Goal: Task Accomplishment & Management: Manage account settings

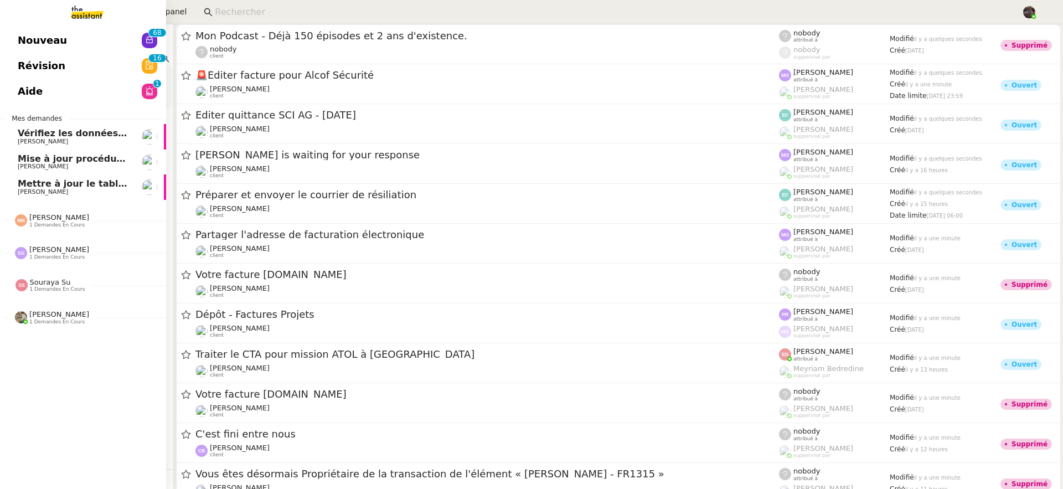
click at [79, 40] on link "Nouveau 0 1 2 3 4 5 6 7 8 9 0 1 2 3 4 5 6 7 8 9" at bounding box center [83, 40] width 166 height 25
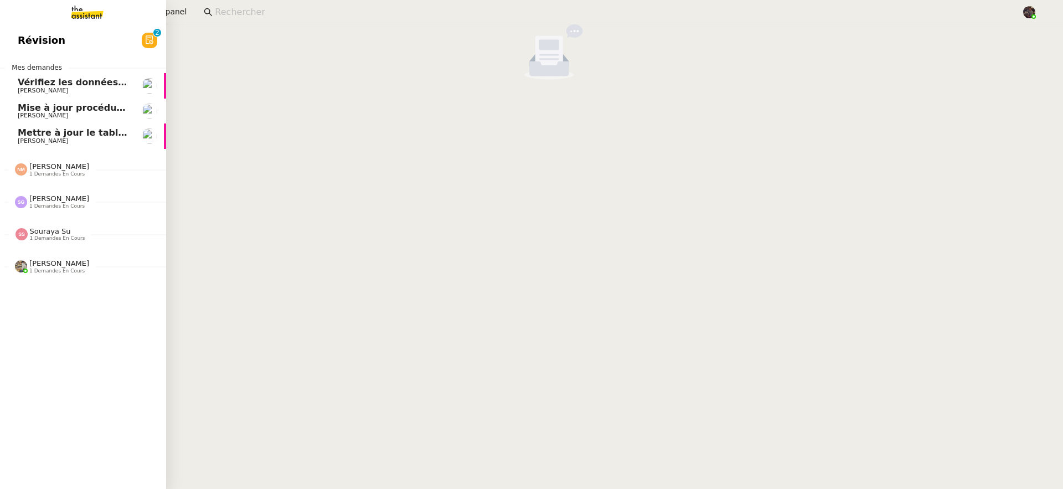
click at [38, 172] on span "1 demandes en cours" at bounding box center [56, 174] width 55 height 6
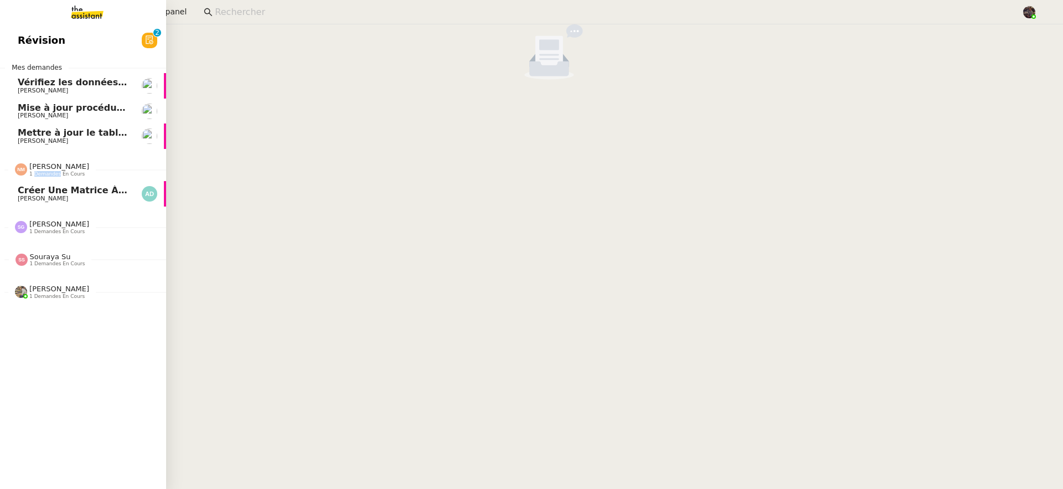
click at [38, 172] on span "1 demandes en cours" at bounding box center [56, 174] width 55 height 6
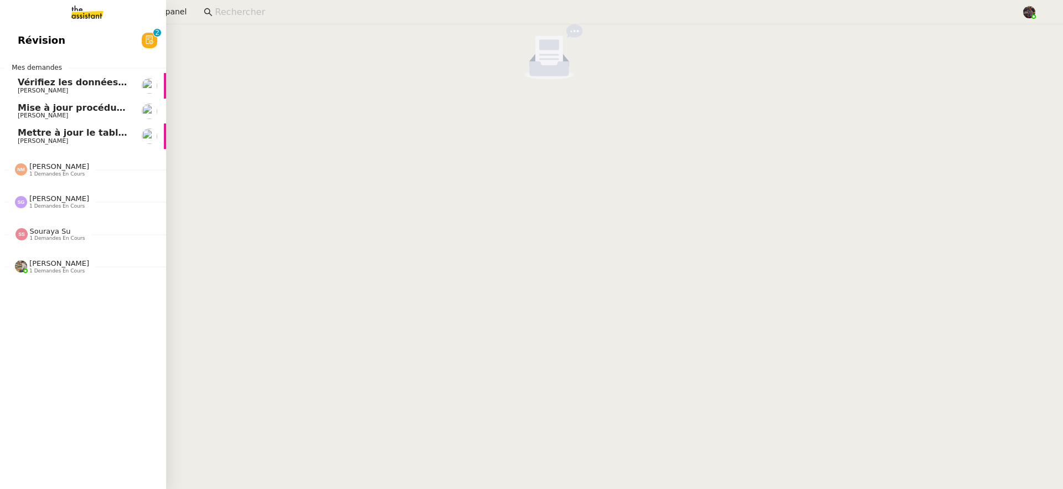
click at [60, 208] on span "1 demandes en cours" at bounding box center [56, 206] width 55 height 6
click at [61, 208] on span "1 demandes en cours" at bounding box center [56, 206] width 55 height 6
click at [79, 209] on div "Sébastien Glineur 1 demandes en cours" at bounding box center [83, 197] width 166 height 32
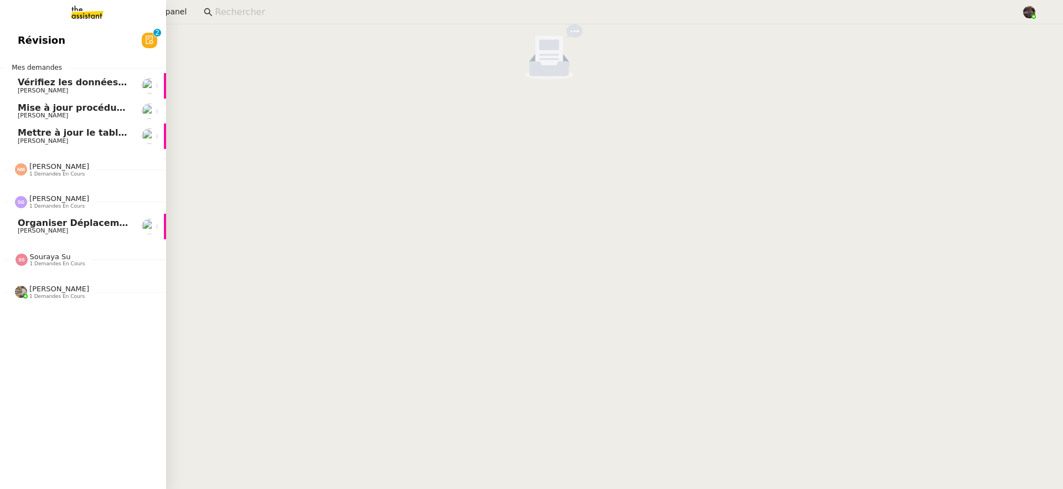
click at [79, 209] on div "Sébastien Glineur 1 demandes en cours" at bounding box center [83, 197] width 166 height 32
click at [74, 234] on div "Souraya Su 1 demandes en cours" at bounding box center [57, 234] width 55 height 14
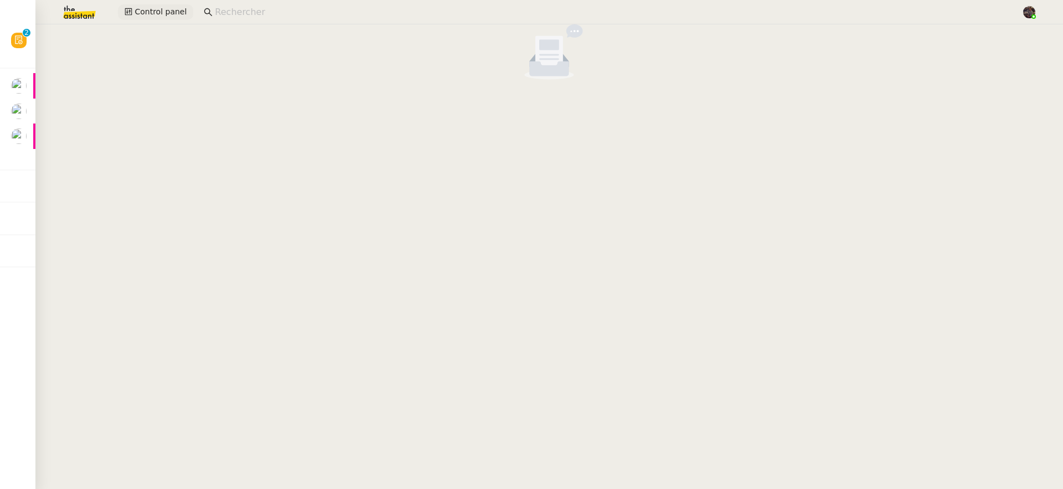
click at [171, 8] on span "Control panel" at bounding box center [161, 12] width 52 height 13
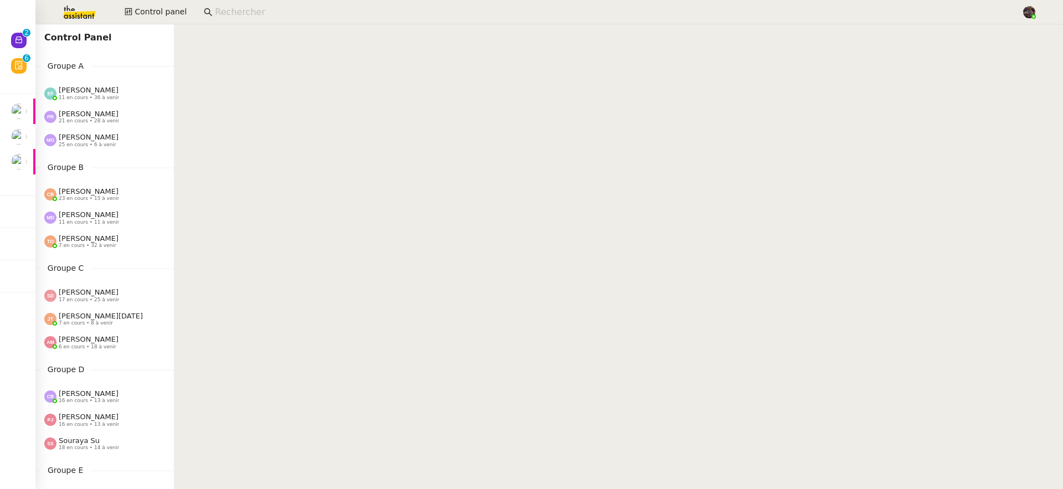
click at [286, 2] on app-search-bar at bounding box center [608, 12] width 821 height 24
click at [287, 5] on input at bounding box center [612, 12] width 795 height 15
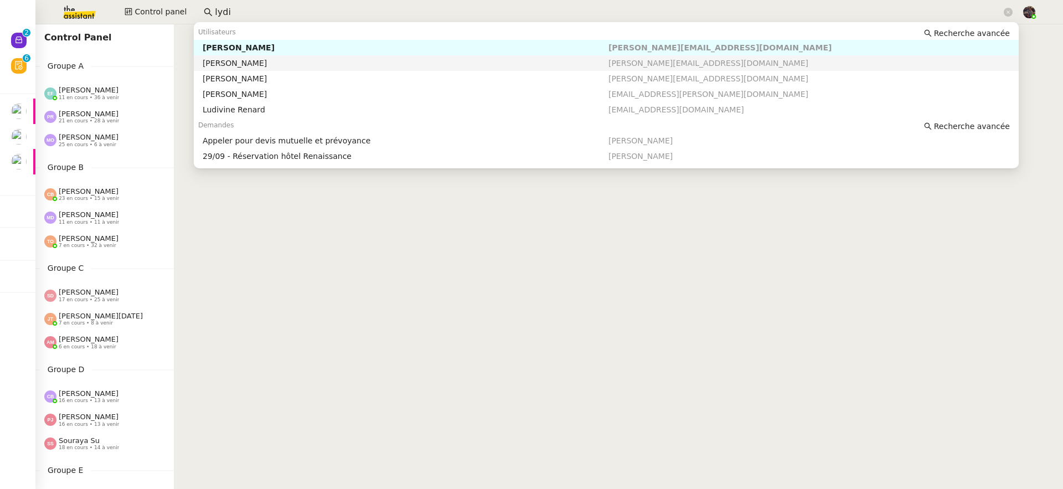
click at [394, 61] on div "[PERSON_NAME]" at bounding box center [406, 63] width 406 height 10
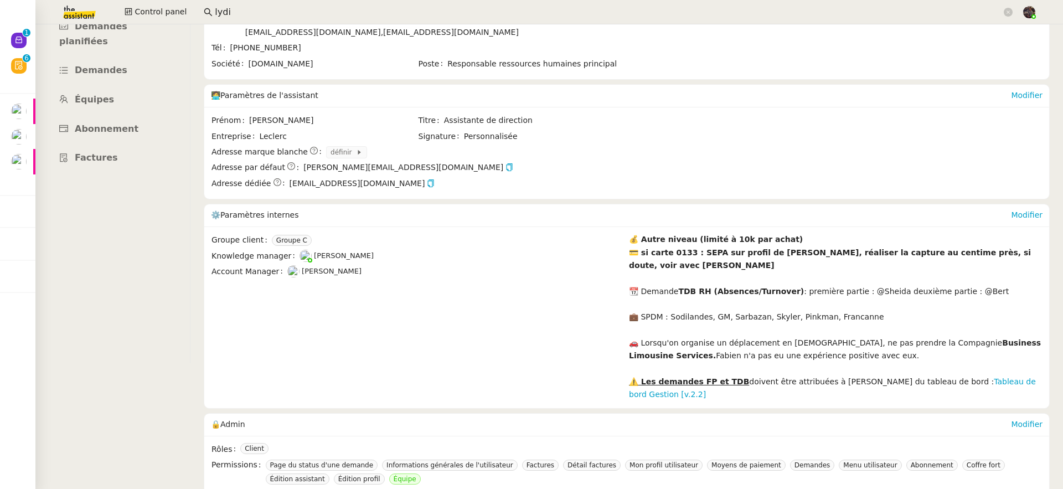
scroll to position [197, 0]
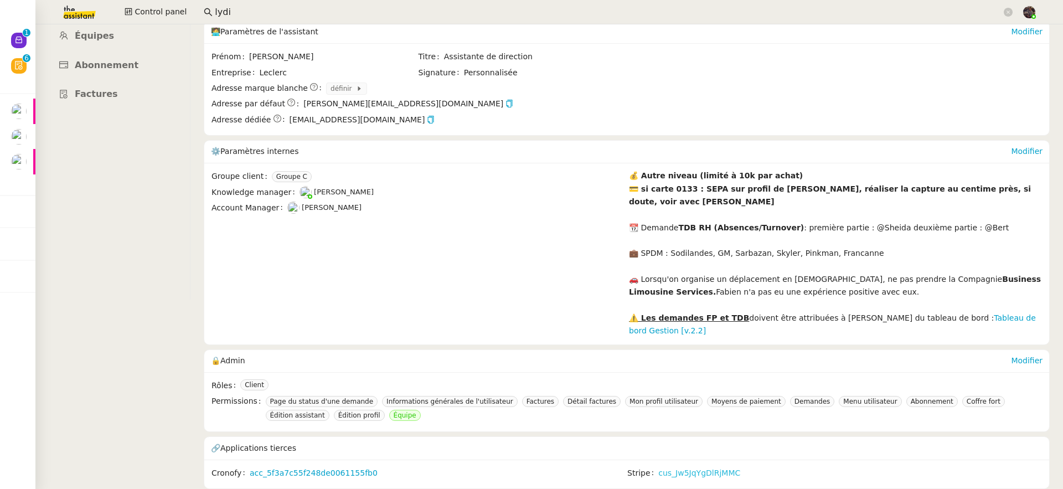
click at [688, 470] on link "cus_Jw5JqYgDlRjMMC" at bounding box center [699, 473] width 82 height 13
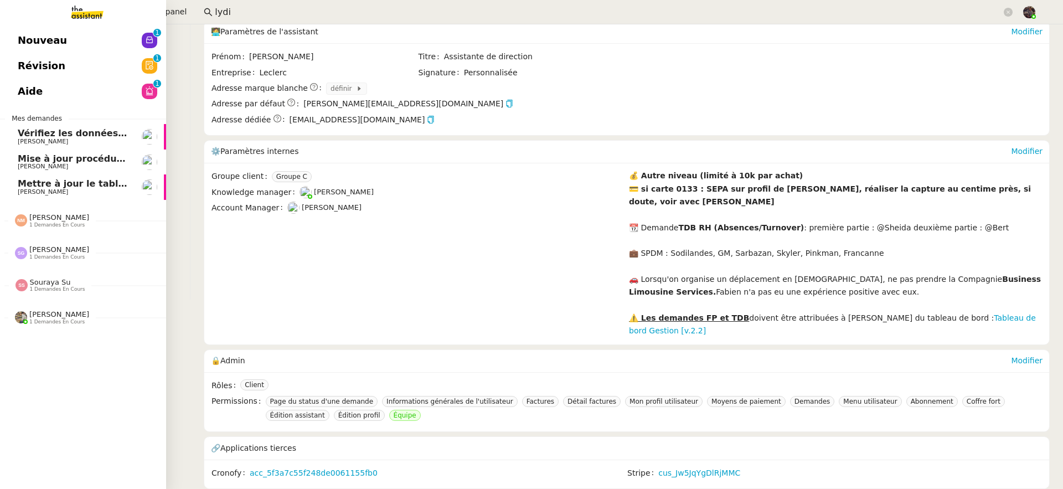
click at [13, 87] on link "Aide 0 1 2 3 4 5 6 7 8 9" at bounding box center [83, 91] width 166 height 25
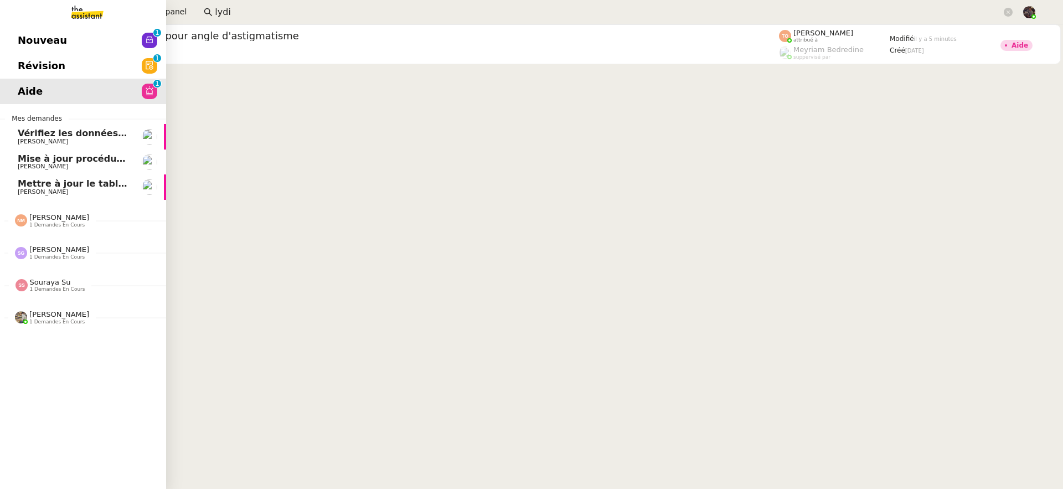
click at [49, 71] on span "Révision" at bounding box center [42, 66] width 48 height 17
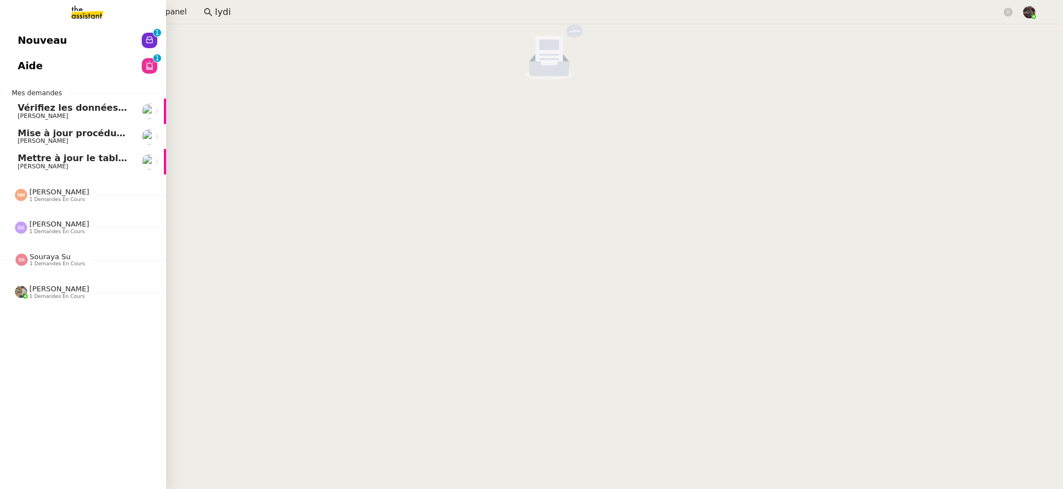
click at [82, 203] on div "Nicolas Morin 1 demandes en cours" at bounding box center [83, 190] width 166 height 32
click at [84, 231] on link "Créer une matrice à partir des exports Alyssa Dumeunier" at bounding box center [83, 218] width 166 height 25
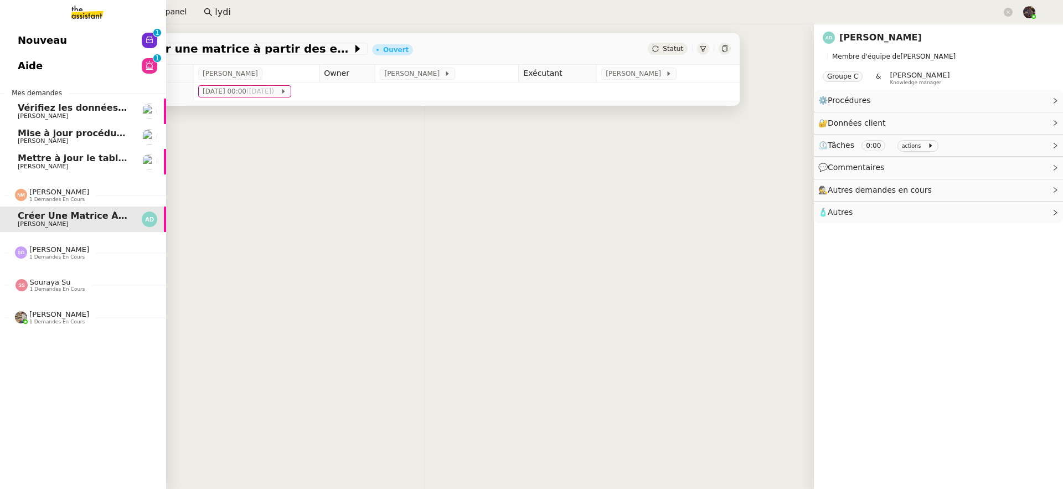
click at [89, 250] on span "Sébastien Glineur 1 demandes en cours" at bounding box center [51, 252] width 87 height 14
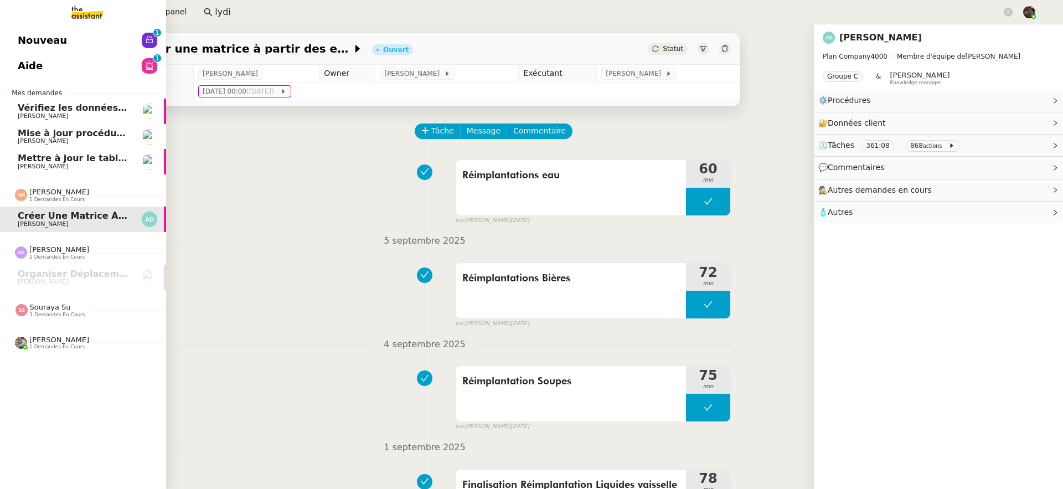
click at [79, 306] on div "Souraya Su 1 demandes en cours" at bounding box center [57, 310] width 55 height 14
click at [87, 379] on div "Charles Guillot 1 demandes en cours" at bounding box center [83, 363] width 166 height 32
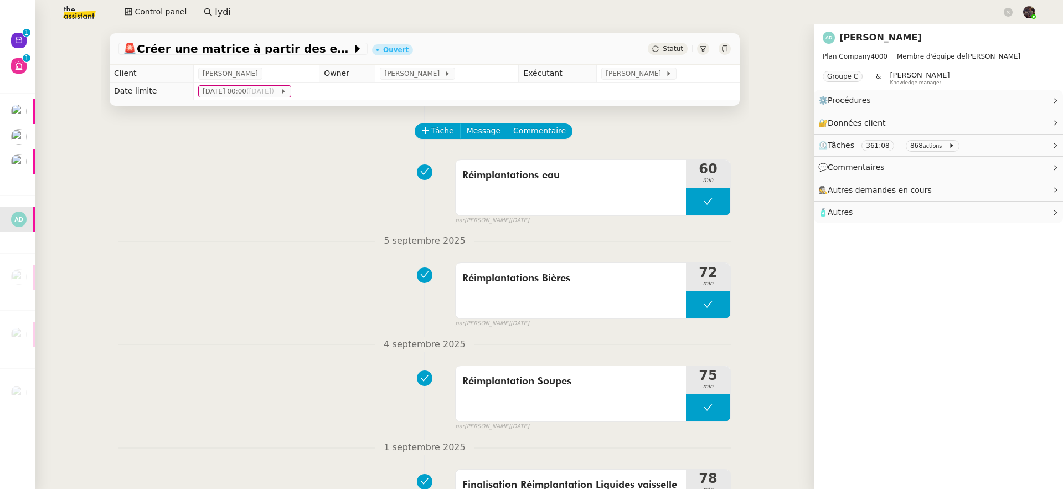
click at [224, 347] on nz-divider "4 septembre 2025" at bounding box center [424, 344] width 612 height 15
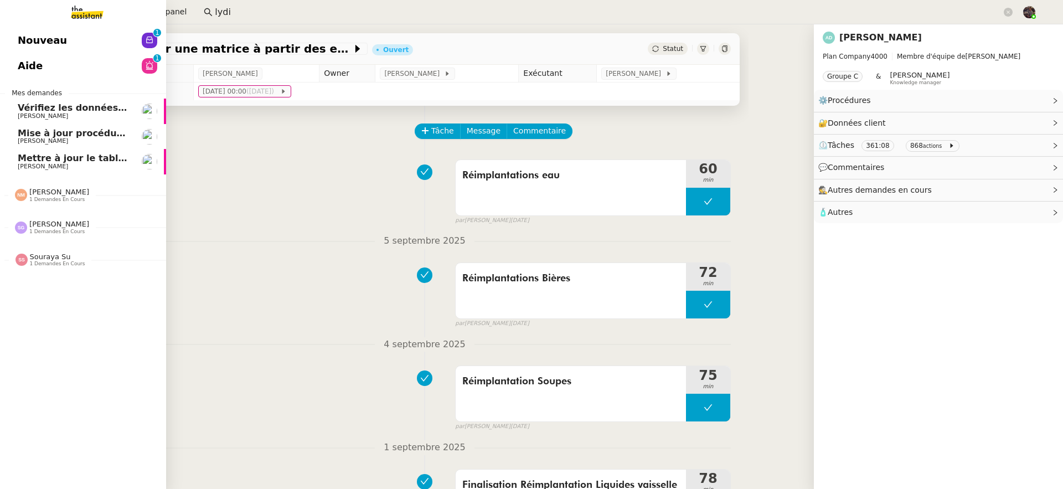
click at [47, 252] on span "Souraya Su" at bounding box center [50, 256] width 41 height 8
click at [68, 189] on span "[PERSON_NAME]" at bounding box center [59, 192] width 60 height 8
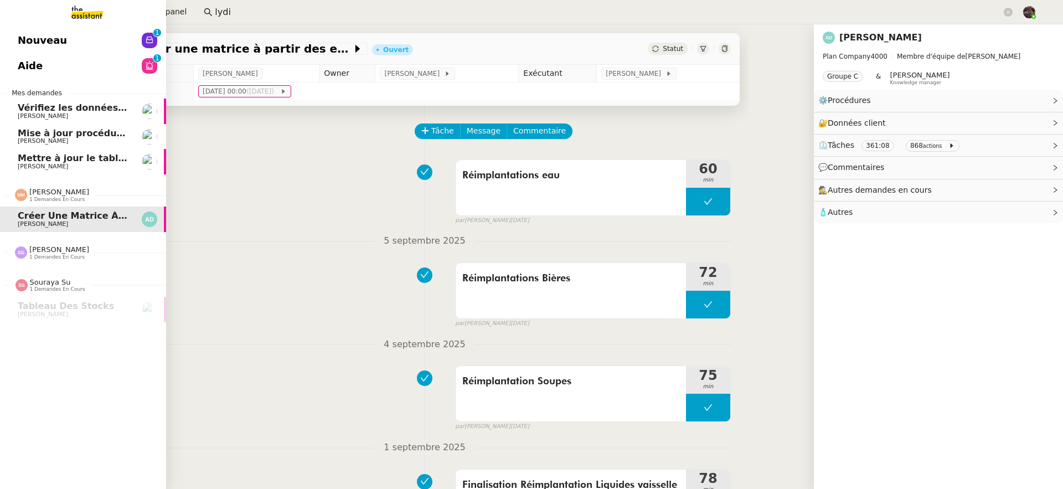
click at [73, 242] on span "Sébastien Glineur 1 demandes en cours" at bounding box center [87, 247] width 166 height 23
click at [87, 14] on img at bounding box center [78, 12] width 86 height 24
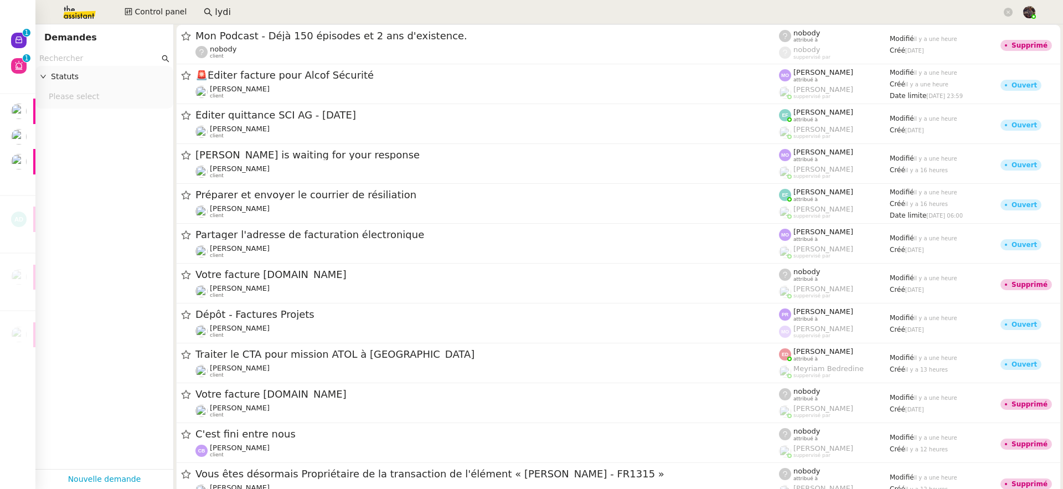
click at [224, 8] on input "lydi" at bounding box center [608, 12] width 787 height 15
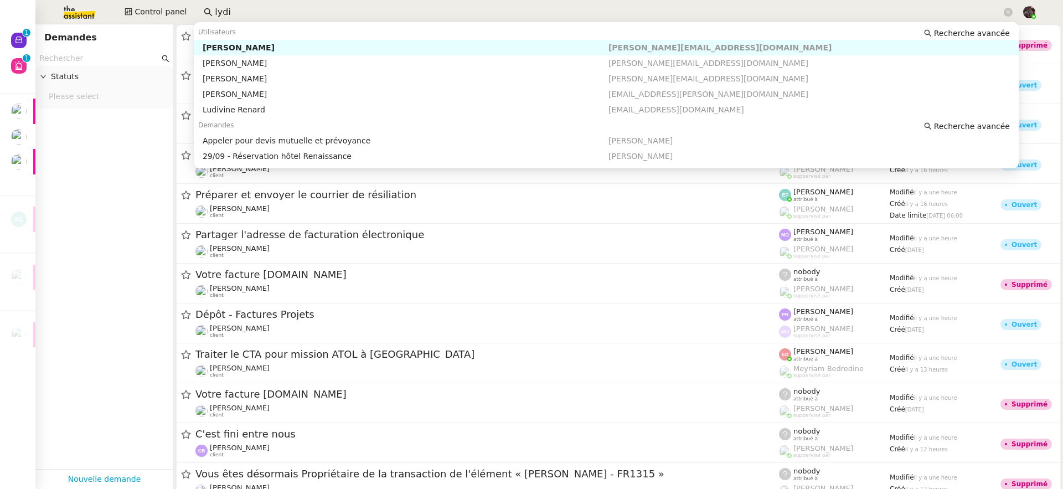
click at [224, 8] on input "lydi" at bounding box center [608, 12] width 787 height 15
type input "-"
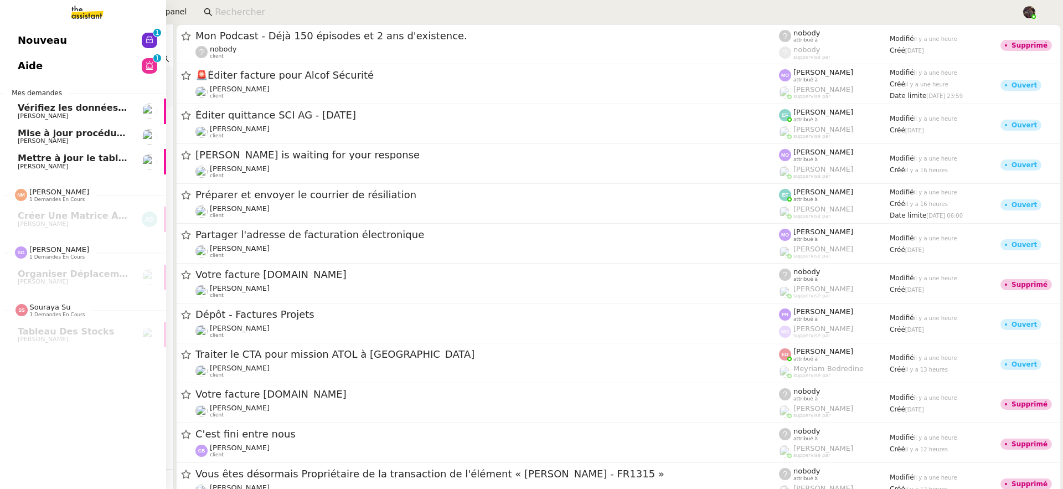
click at [25, 66] on span "Aide" at bounding box center [30, 66] width 25 height 17
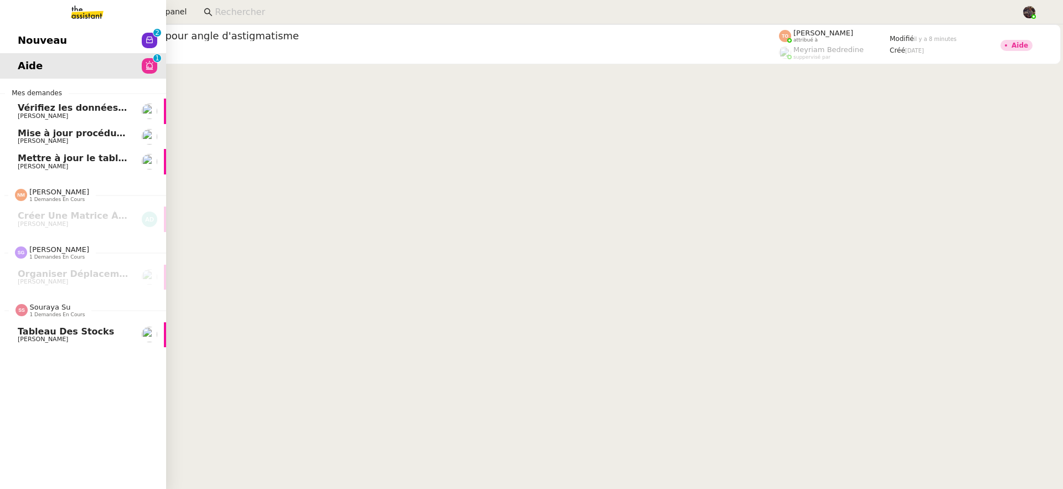
click at [37, 340] on span "[PERSON_NAME]" at bounding box center [43, 338] width 50 height 7
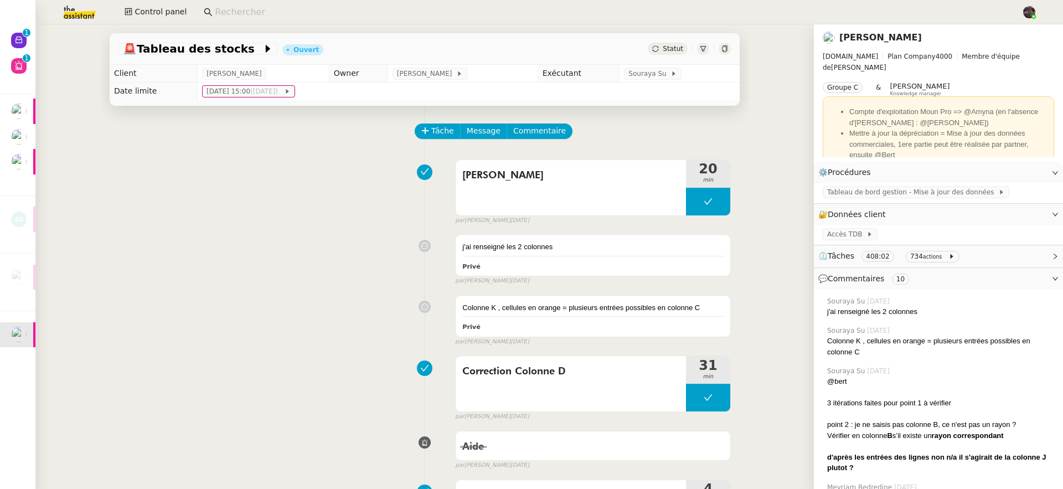
click at [374, 5] on input at bounding box center [612, 12] width 795 height 15
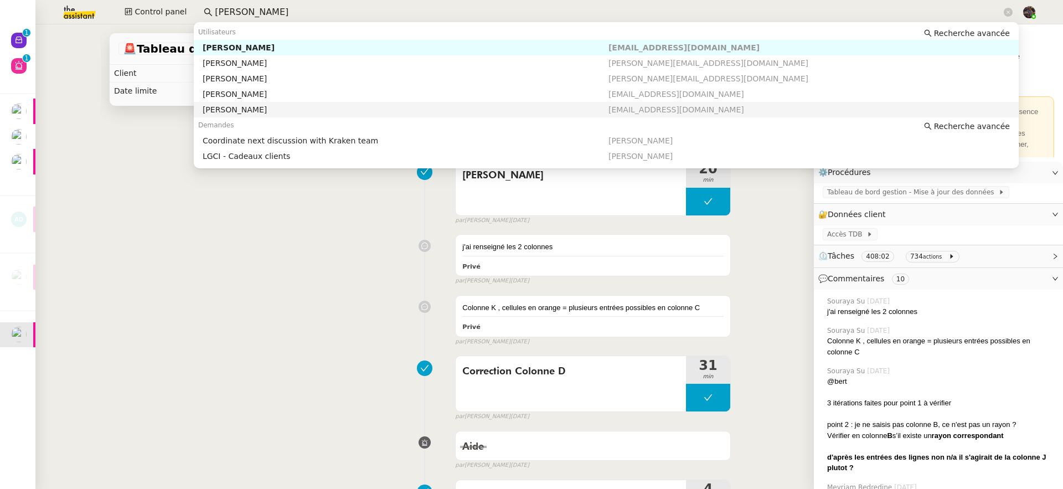
click at [384, 105] on div "[PERSON_NAME]" at bounding box center [406, 110] width 406 height 10
type input "[PERSON_NAME]"
click at [306, 16] on input "[PERSON_NAME]" at bounding box center [608, 12] width 787 height 15
click at [974, 28] on span "Recherche avancée" at bounding box center [972, 33] width 76 height 11
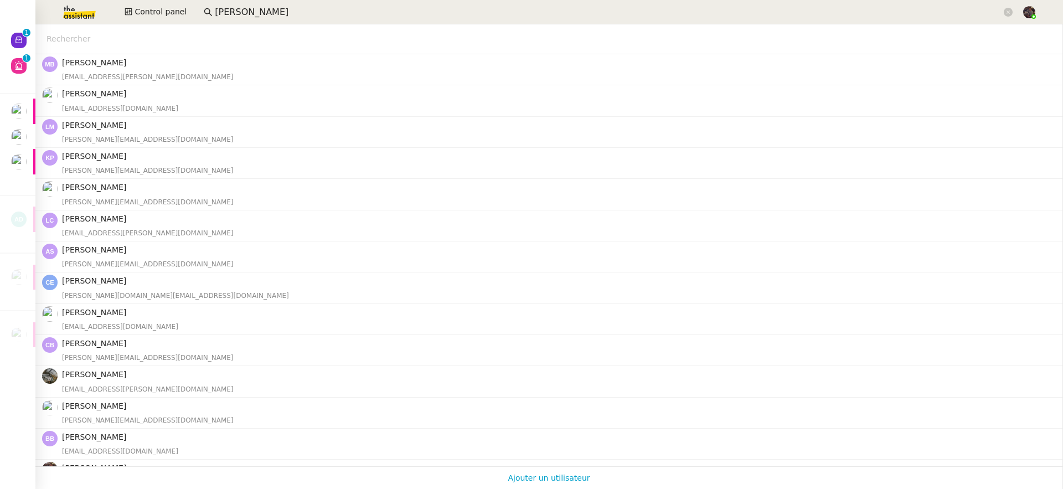
click at [119, 43] on input "text" at bounding box center [548, 39] width 1003 height 13
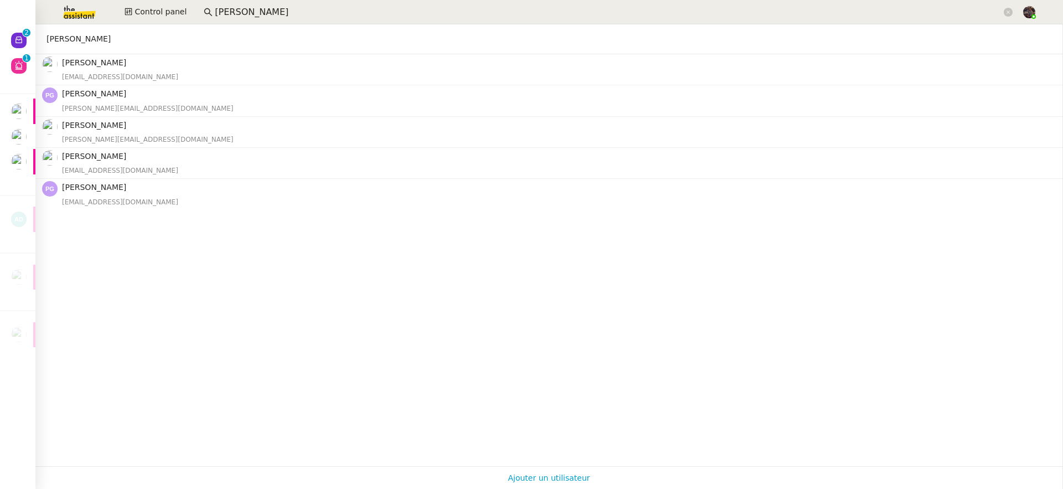
type input "pascal gauthuer"
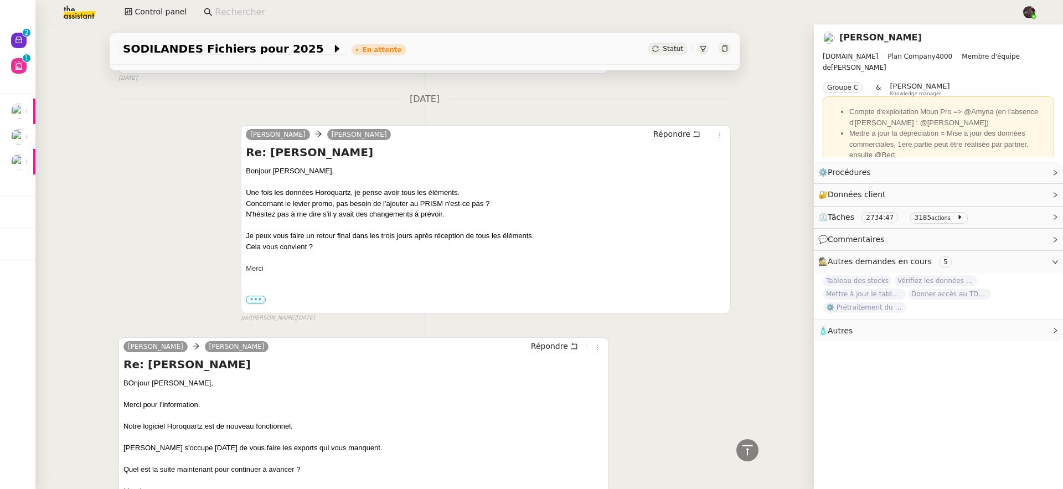
scroll to position [1408, 0]
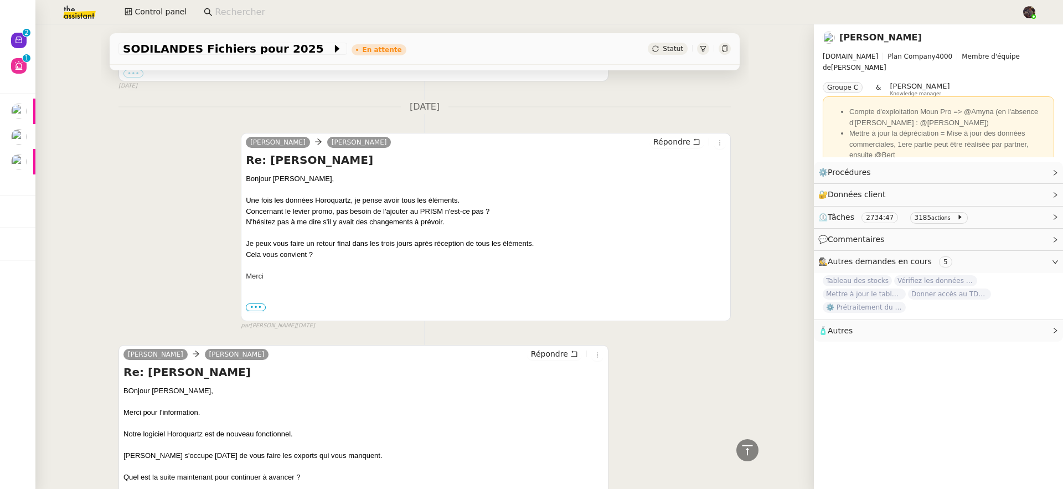
click at [307, 15] on input at bounding box center [612, 12] width 795 height 15
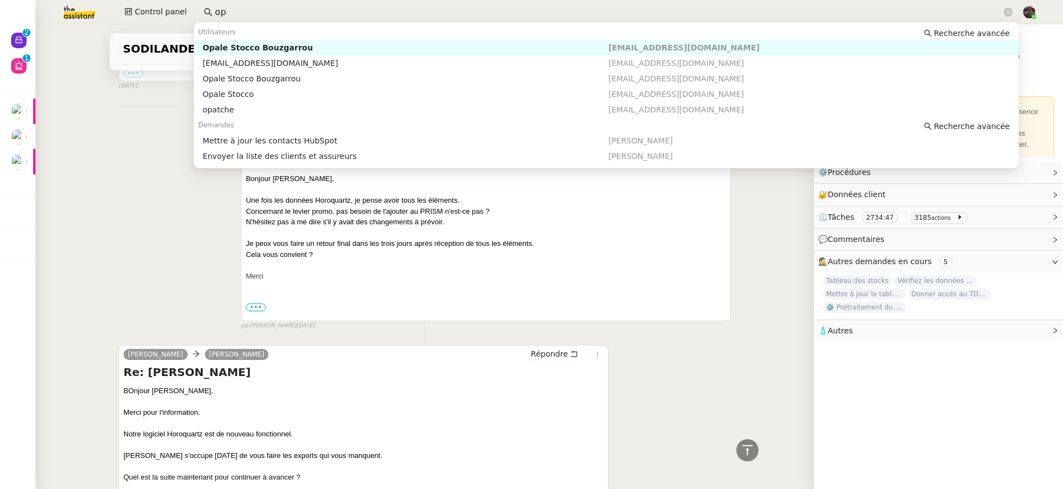
type input "o"
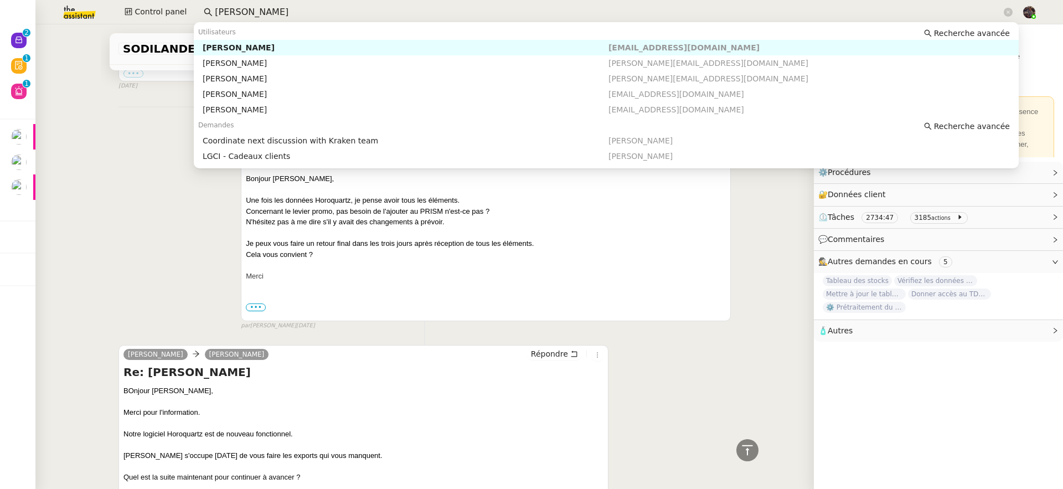
type input "[PERSON_NAME]"
click at [417, 39] on div "Utilisateurs Recherche avancée" at bounding box center [606, 32] width 825 height 16
click at [416, 45] on div "[PERSON_NAME]" at bounding box center [406, 48] width 406 height 10
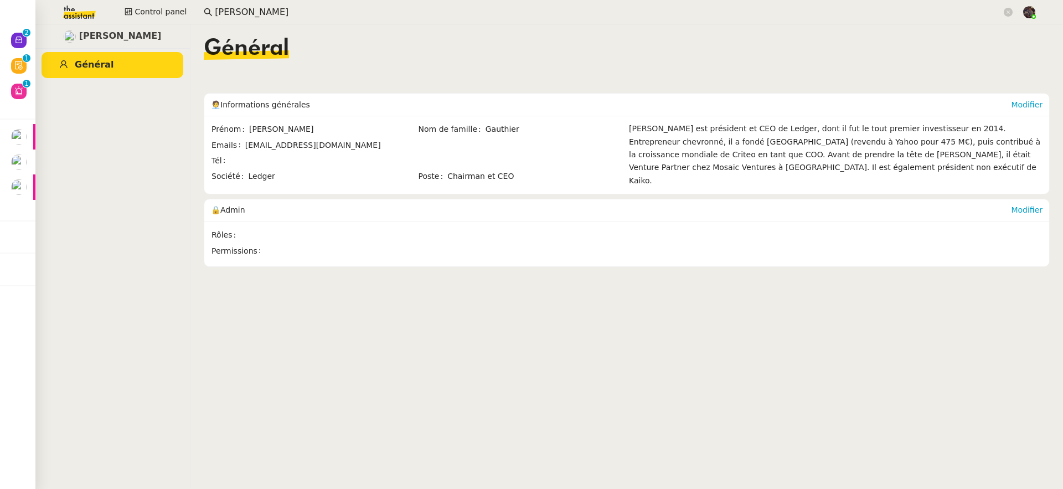
click at [273, 11] on input "[PERSON_NAME]" at bounding box center [608, 12] width 787 height 15
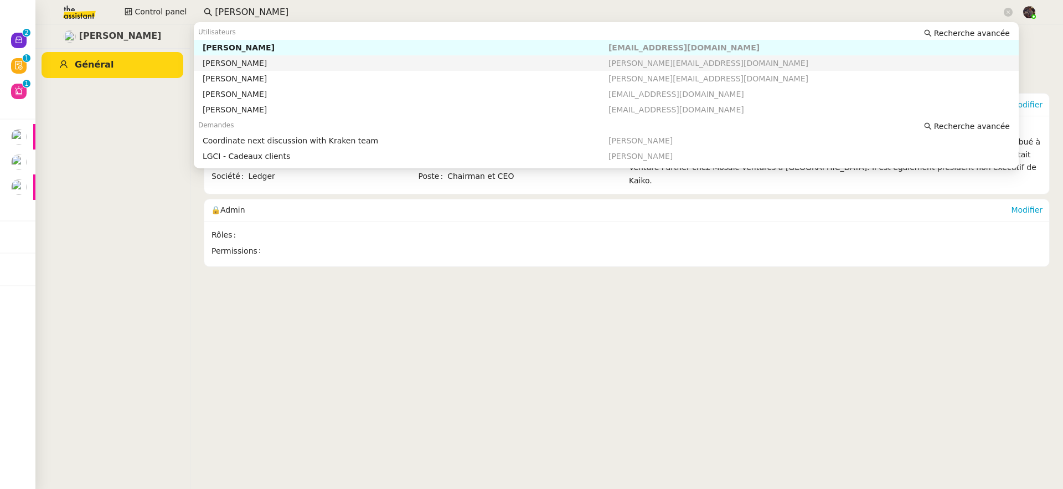
click at [280, 59] on div "[PERSON_NAME]" at bounding box center [406, 63] width 406 height 10
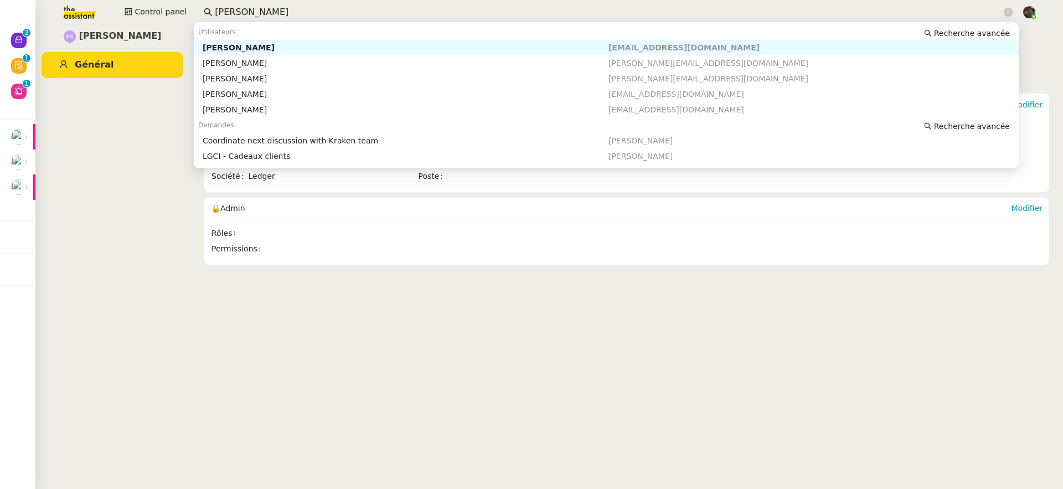
click at [308, 10] on input "[PERSON_NAME]" at bounding box center [608, 12] width 787 height 15
click at [307, 76] on div "[PERSON_NAME]" at bounding box center [406, 79] width 406 height 10
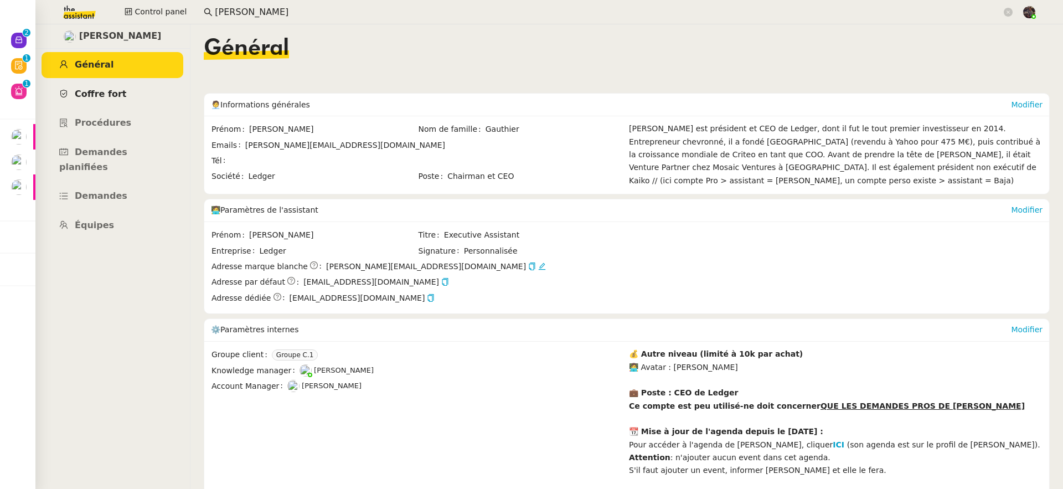
click at [130, 84] on link "Coffre fort" at bounding box center [113, 94] width 142 height 26
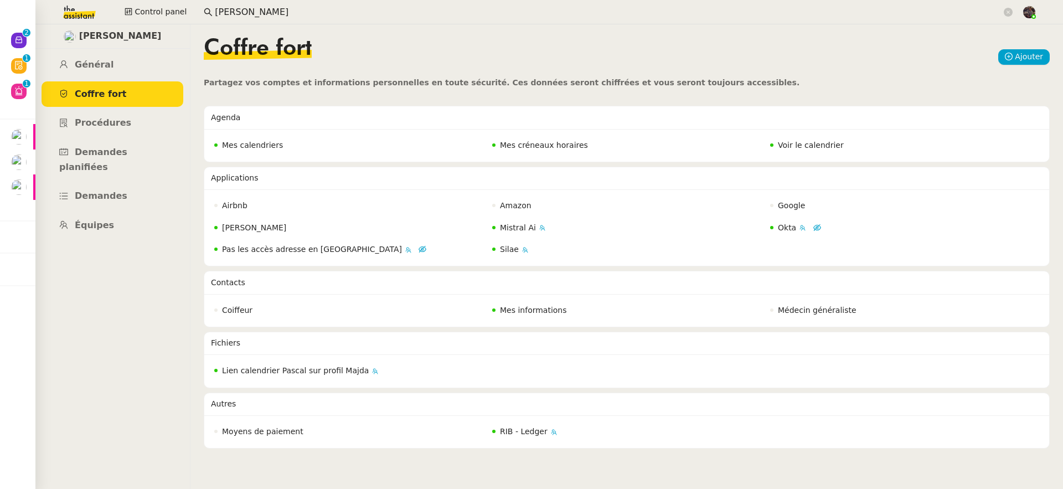
click at [338, 11] on input "[PERSON_NAME]" at bounding box center [608, 12] width 787 height 15
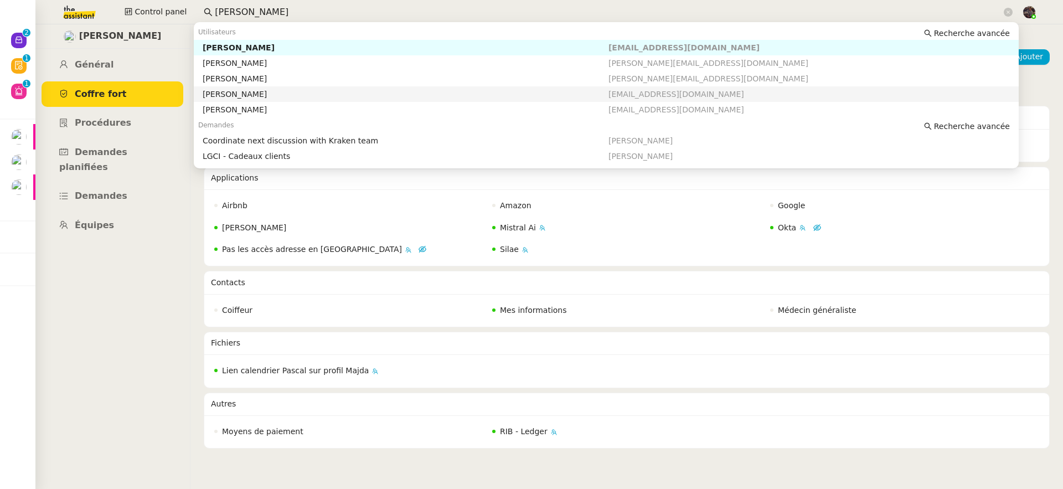
click at [322, 99] on div "[PERSON_NAME]" at bounding box center [406, 94] width 406 height 10
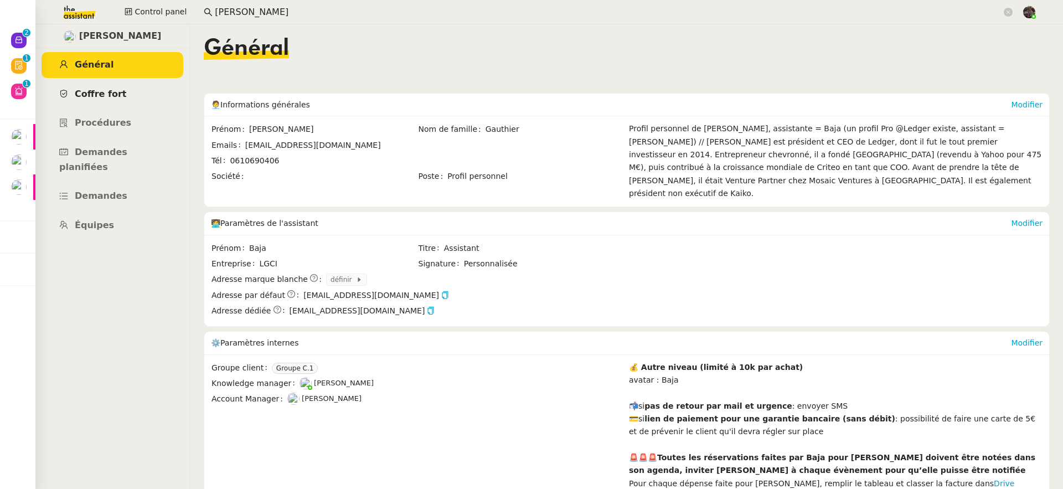
click at [94, 89] on span "Coffre fort" at bounding box center [101, 94] width 52 height 11
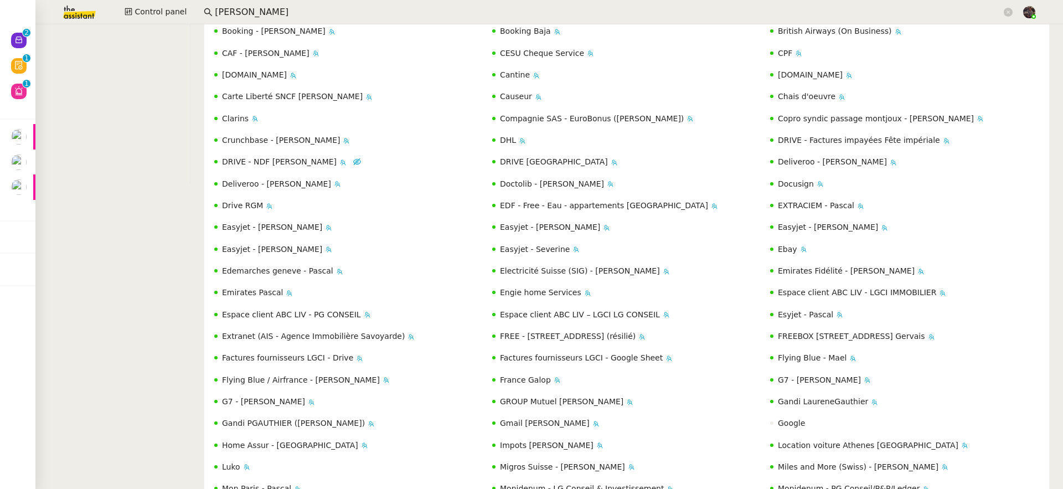
scroll to position [574, 0]
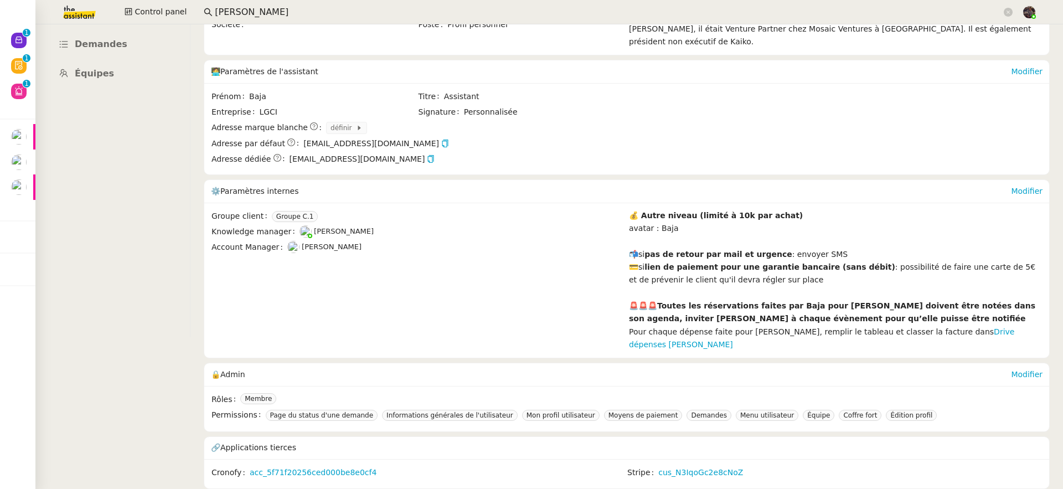
scroll to position [133, 0]
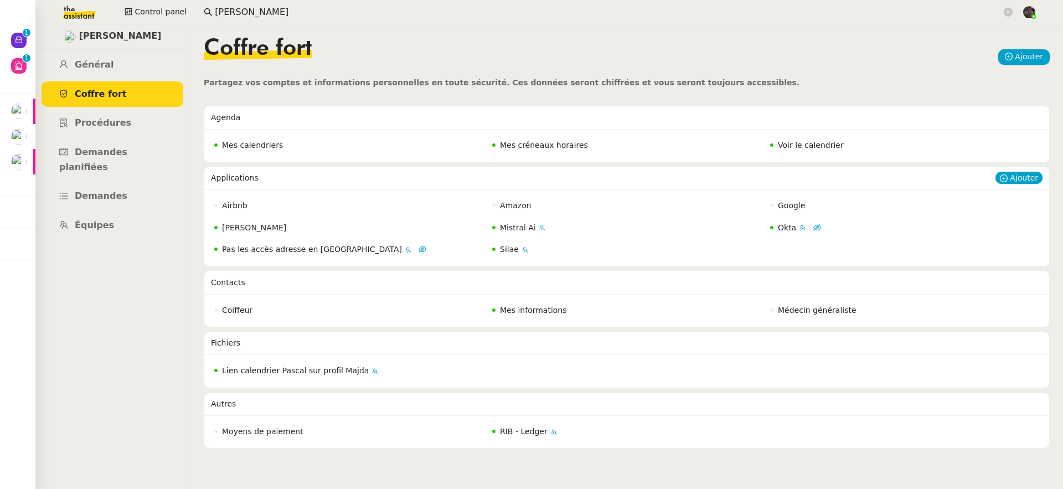
click at [516, 221] on nz-badge "Mistral Ai" at bounding box center [514, 227] width 44 height 13
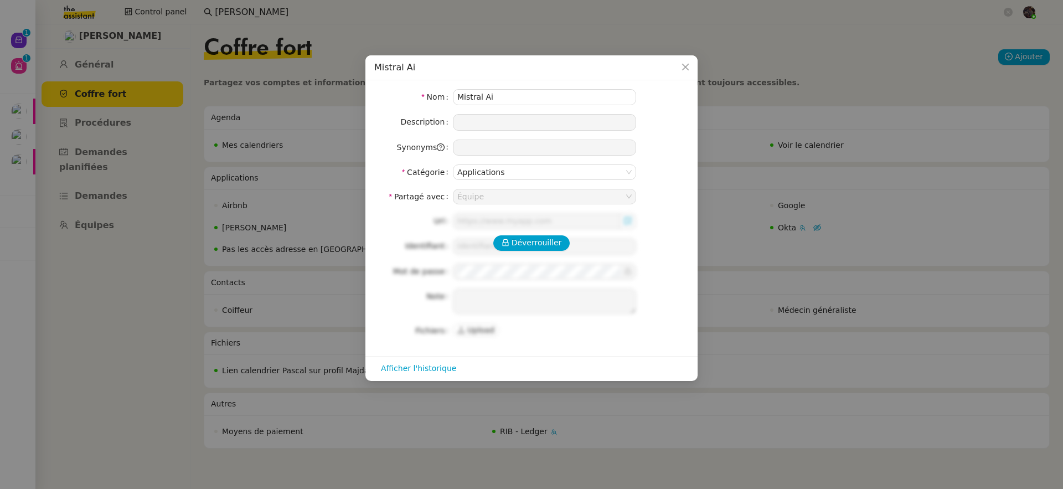
click at [517, 225] on div "Déverrouiller Url Identifiant Mot de passe Note Fichiers Upload" at bounding box center [531, 275] width 314 height 125
click at [528, 237] on span "Déverrouiller" at bounding box center [537, 242] width 50 height 13
type input "[URL]"
type input "[EMAIL_ADDRESS][DOMAIN_NAME]"
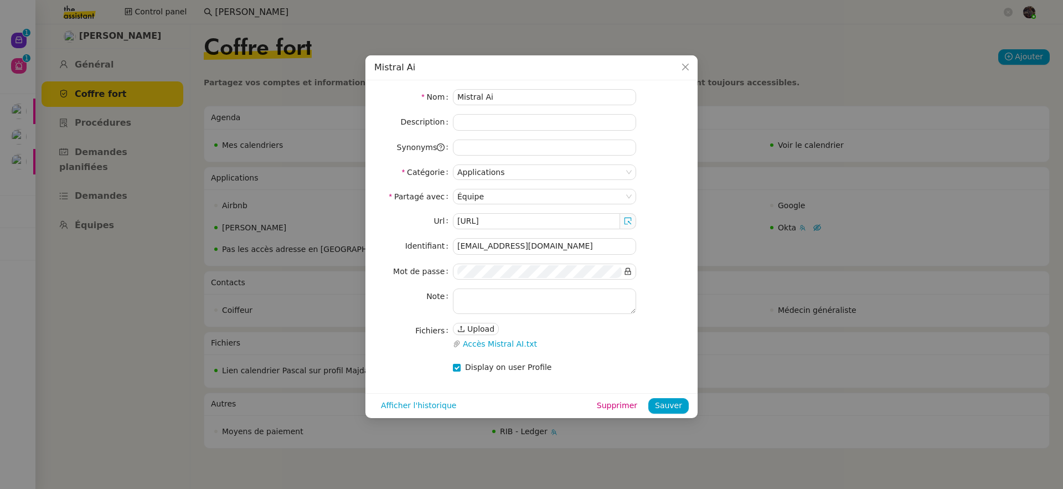
click at [435, 415] on div "Afficher l'historique Supprimer Sauver" at bounding box center [531, 405] width 332 height 25
click at [432, 409] on span "Afficher l'historique" at bounding box center [418, 405] width 75 height 13
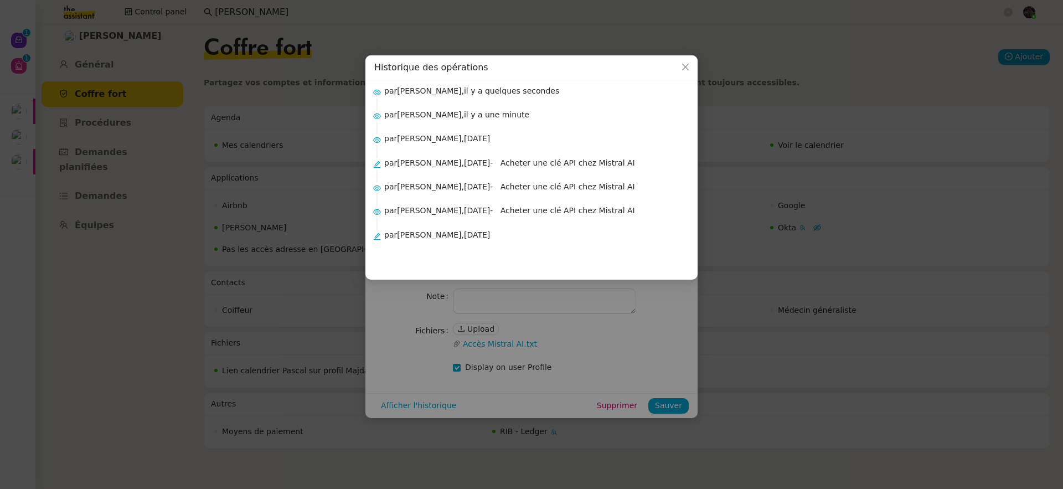
click at [400, 295] on nz-modal-container "Historique des opérations par Bert Canavaggio, il y a quelques secondes par Cha…" at bounding box center [531, 244] width 1063 height 489
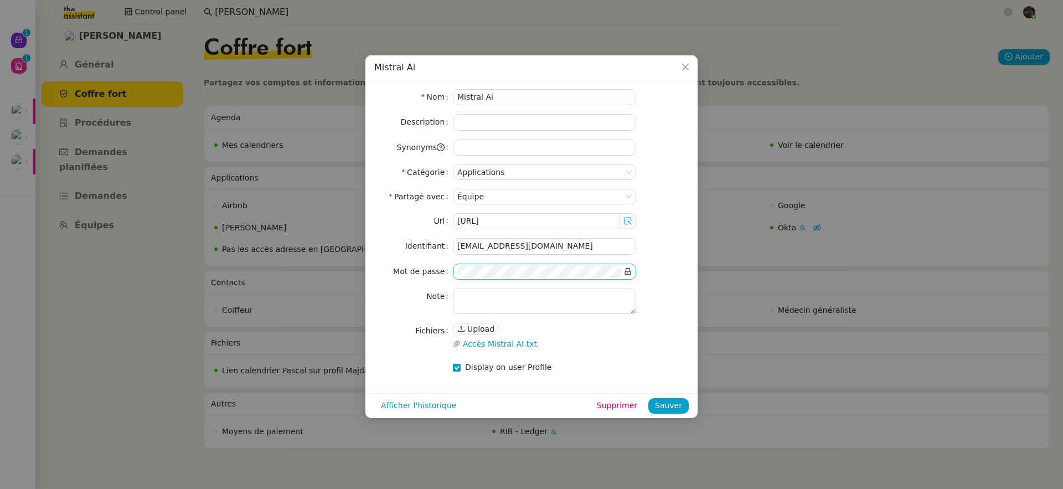
click at [628, 271] on icon at bounding box center [628, 271] width 8 height 8
click at [437, 406] on span "Afficher l'historique" at bounding box center [418, 405] width 75 height 13
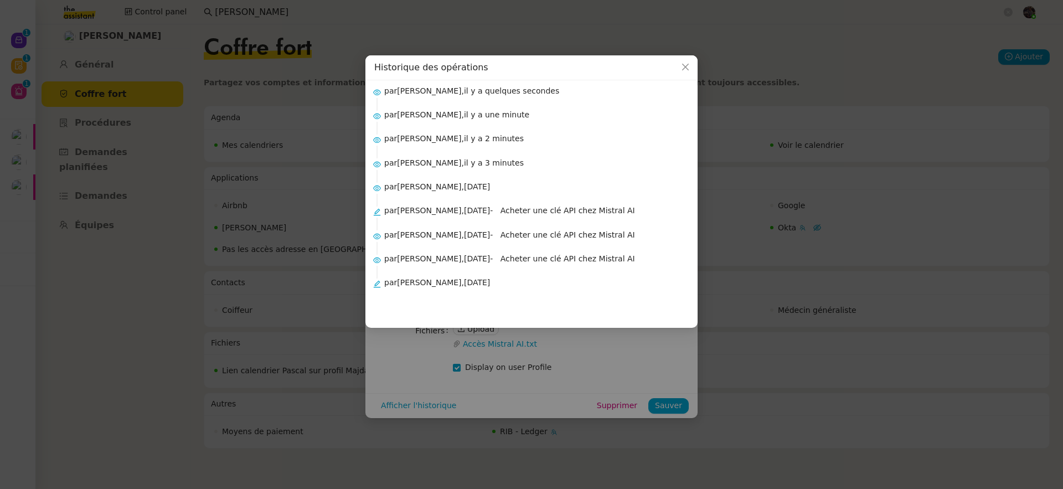
click at [329, 214] on nz-modal-container "Historique des opérations par Charles Guillot, il y a quelques secondes par Cha…" at bounding box center [531, 244] width 1063 height 489
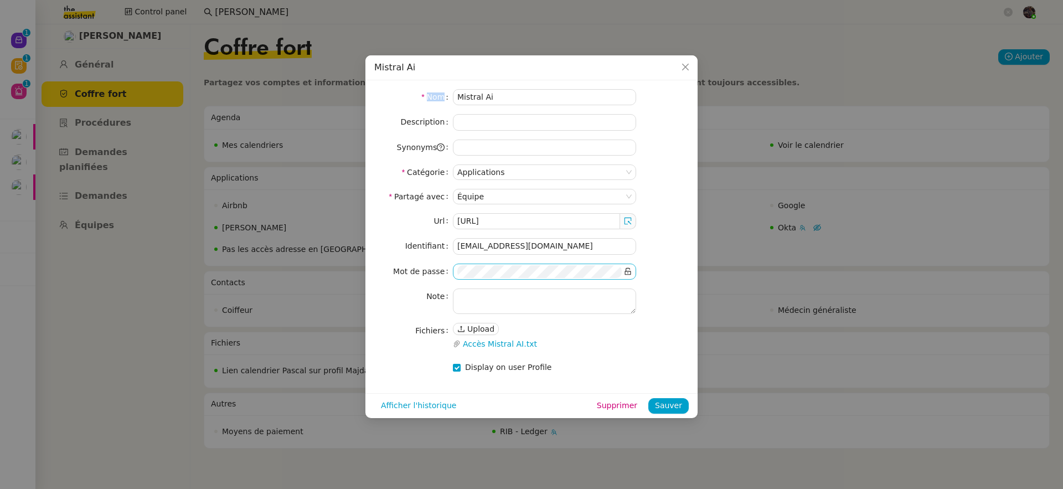
click at [329, 214] on nz-modal-container "Mistral Ai Nom Mistral Ai Description Synonyms Catégorie Applications Partagé a…" at bounding box center [531, 244] width 1063 height 489
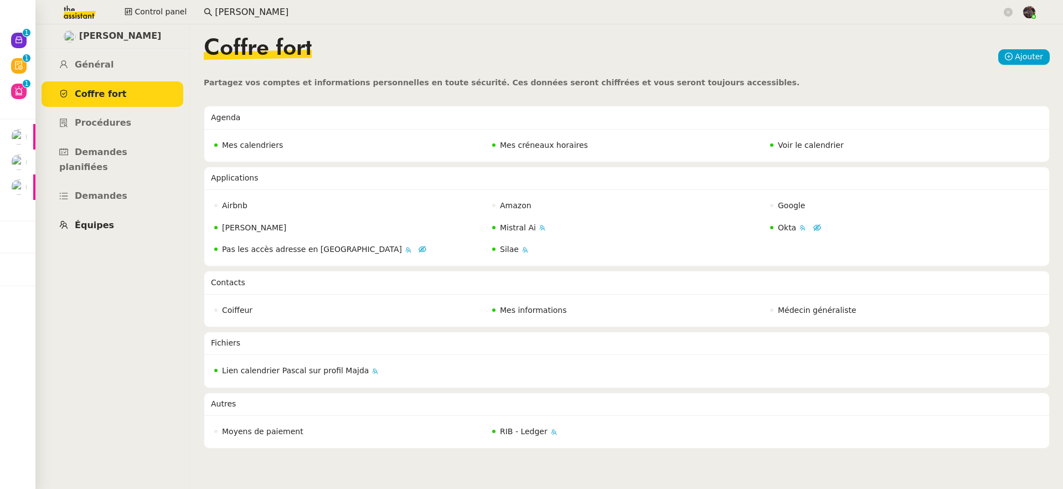
click at [112, 213] on link "Équipes" at bounding box center [113, 226] width 142 height 26
click at [505, 225] on span "Mistral Ai" at bounding box center [518, 227] width 36 height 9
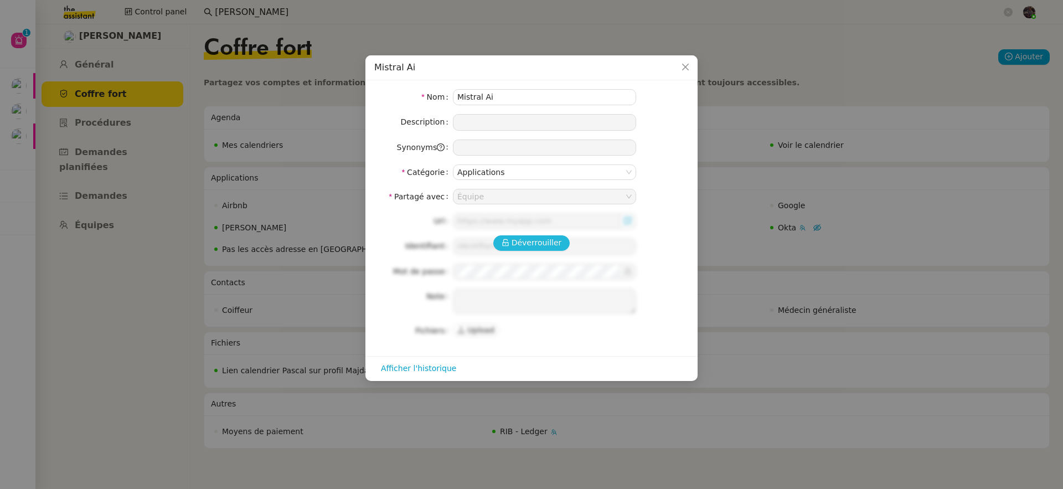
click at [509, 240] on icon at bounding box center [506, 243] width 8 height 8
type input "https://console.mistral.ai/home"
type input "contact@sodilandes.com"
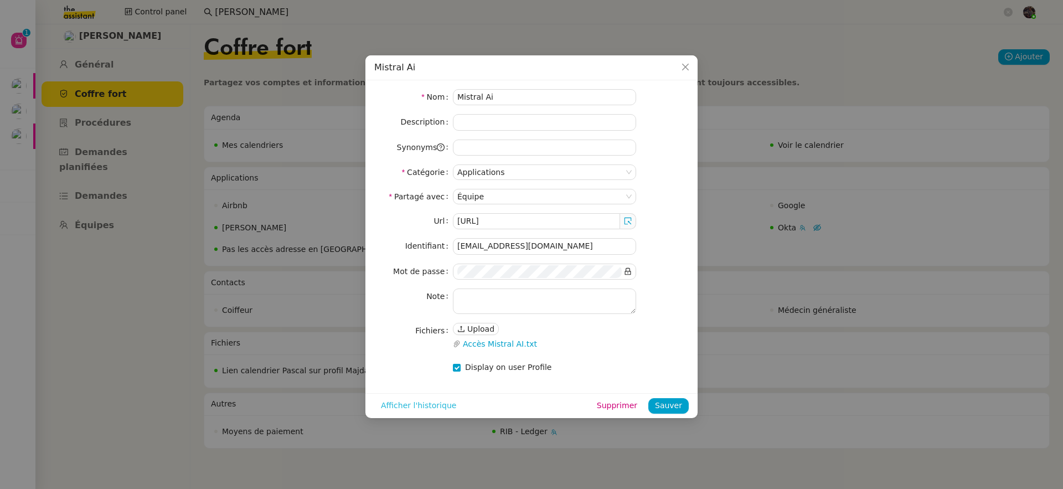
click at [401, 402] on span "Afficher l'historique" at bounding box center [418, 405] width 75 height 13
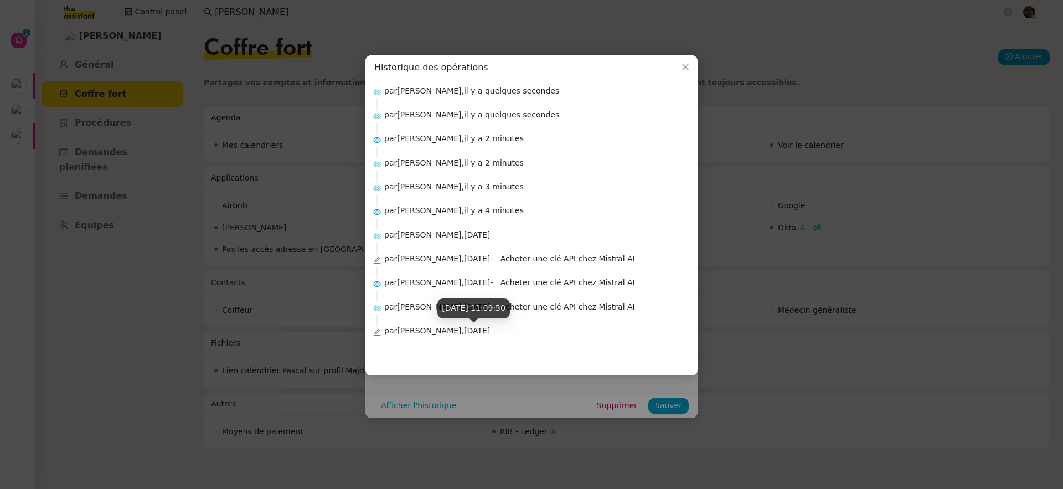
drag, startPoint x: 381, startPoint y: 333, endPoint x: 500, endPoint y: 331, distance: 119.0
click at [500, 331] on li "par Pascal François, il y a 2 mois" at bounding box center [531, 348] width 314 height 38
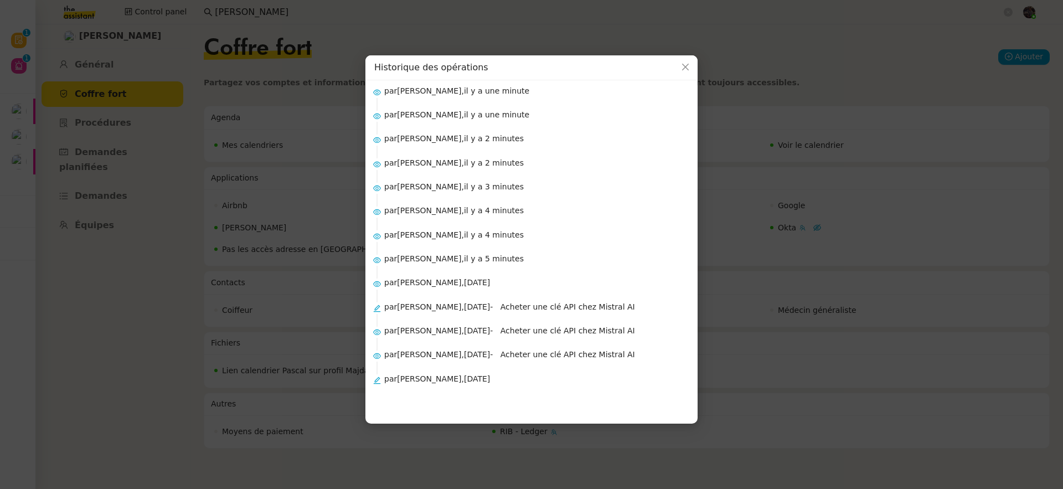
click at [815, 54] on nz-modal-container "Historique des opérations par Bert Canavaggio, il y a une minute par Charles Gu…" at bounding box center [531, 244] width 1063 height 489
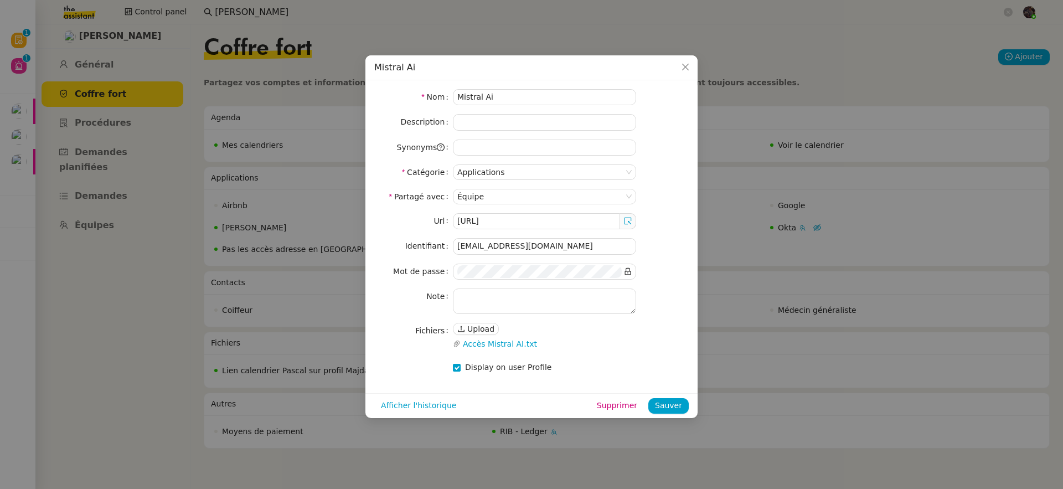
click at [236, 220] on nz-modal-container "Mistral Ai Nom Mistral Ai Description Synonyms Catégorie Applications Partagé a…" at bounding box center [531, 244] width 1063 height 489
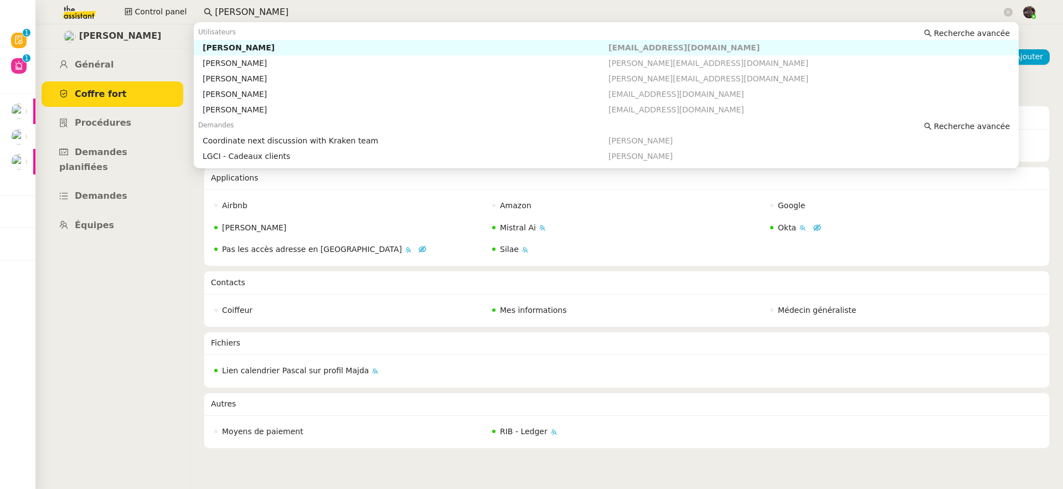
click at [262, 11] on input "pascal gauthier" at bounding box center [608, 12] width 787 height 15
click at [166, 405] on div "Pascal Gauthier Général Coffre fort Procédures Demandes planifiées Demandes Équ…" at bounding box center [112, 256] width 155 height 464
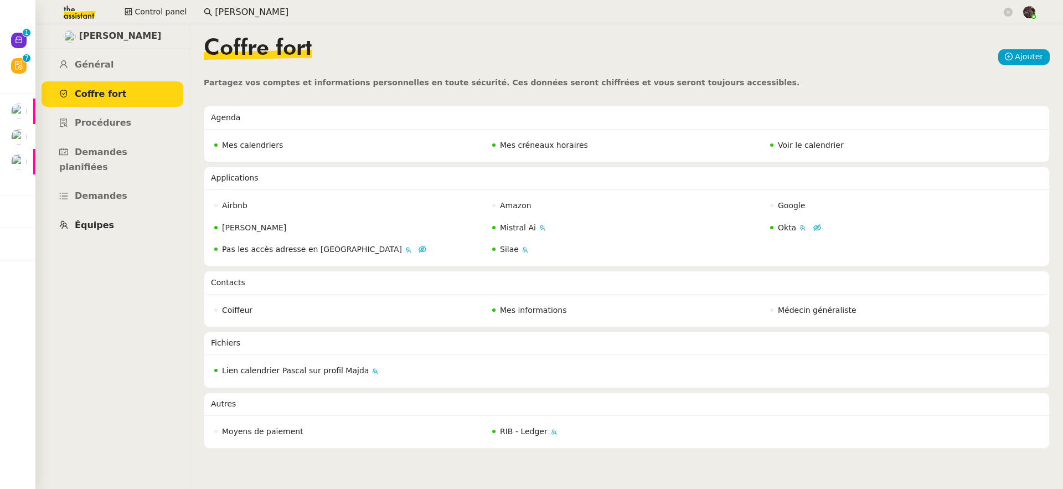
click at [99, 220] on span "Équipes" at bounding box center [94, 225] width 39 height 11
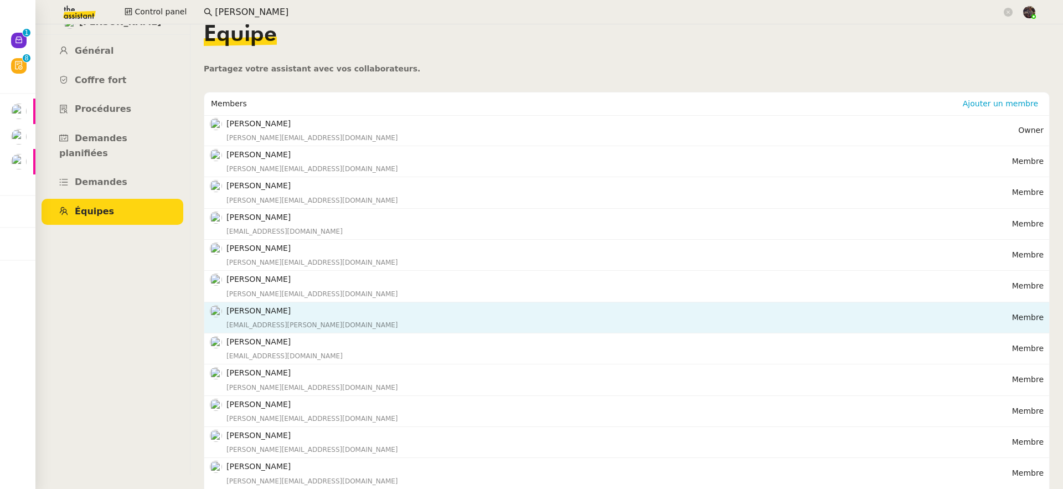
scroll to position [13, 0]
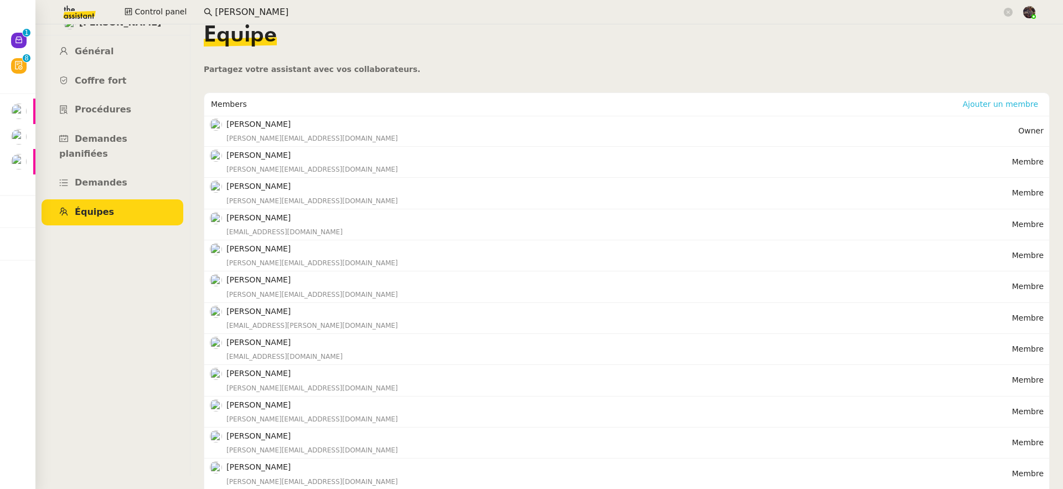
click at [976, 104] on span "Ajouter un membre" at bounding box center [1000, 104] width 75 height 11
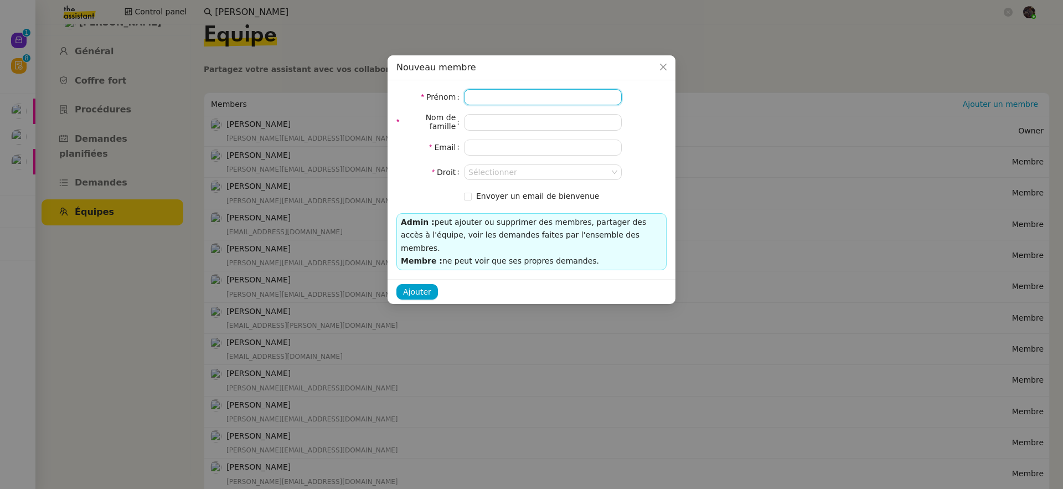
click at [512, 97] on input at bounding box center [543, 97] width 158 height 16
click at [696, 42] on nz-modal-container "Nouveau membre Prénom Nom de famille Email Droit Sélectionner Envoyer un email …" at bounding box center [531, 244] width 1063 height 489
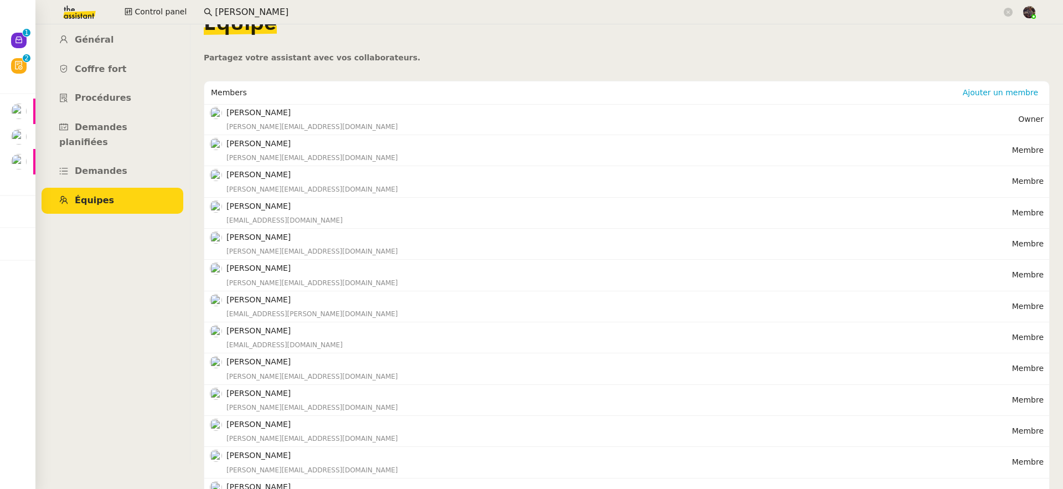
scroll to position [24, 0]
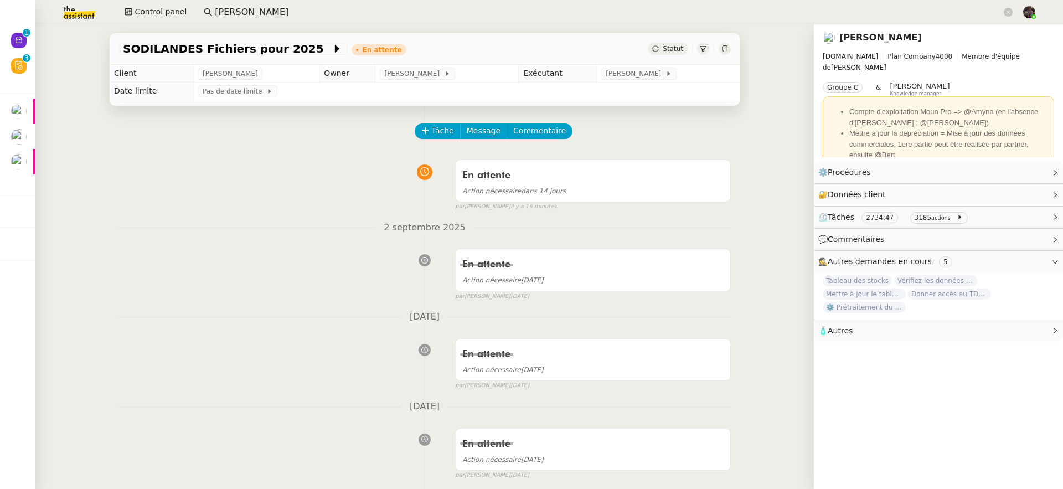
click at [374, 9] on input "pascal gauthier" at bounding box center [608, 12] width 787 height 15
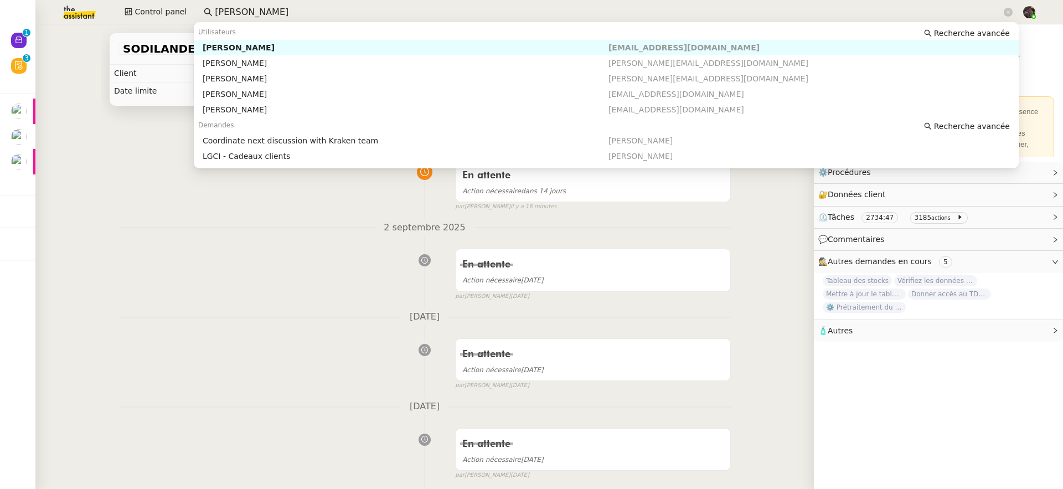
click at [261, 8] on input "pascal gauthier" at bounding box center [608, 12] width 787 height 15
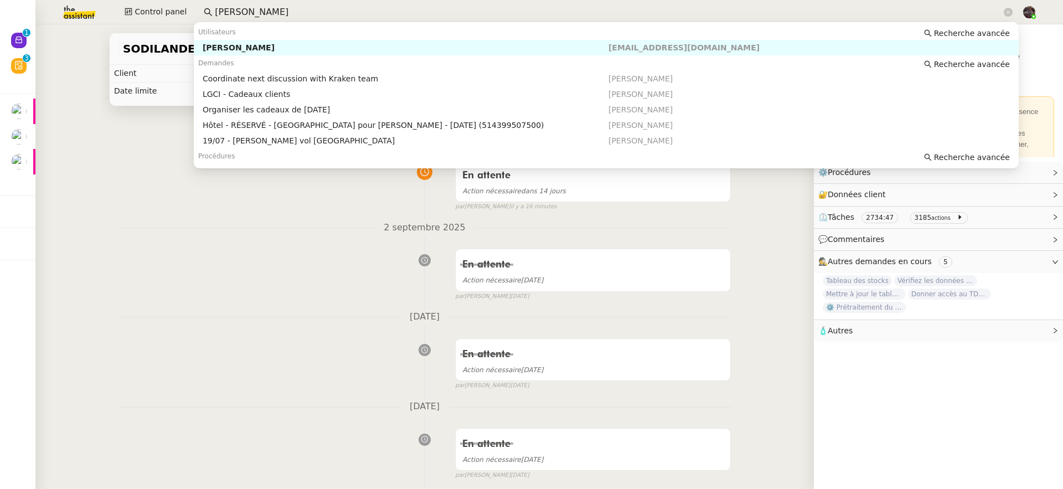
click at [259, 47] on div "Pascal François" at bounding box center [406, 48] width 406 height 10
type input "pascal fra"
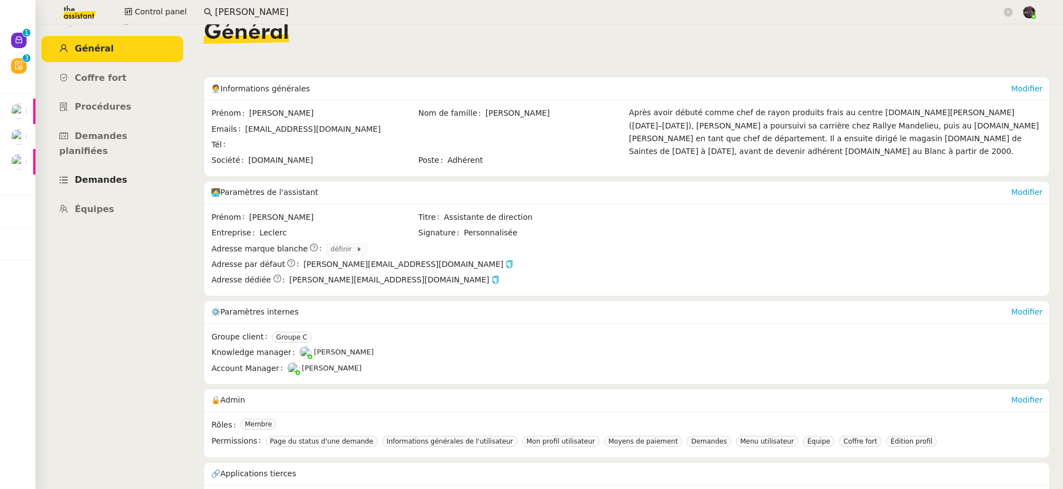
scroll to position [33, 0]
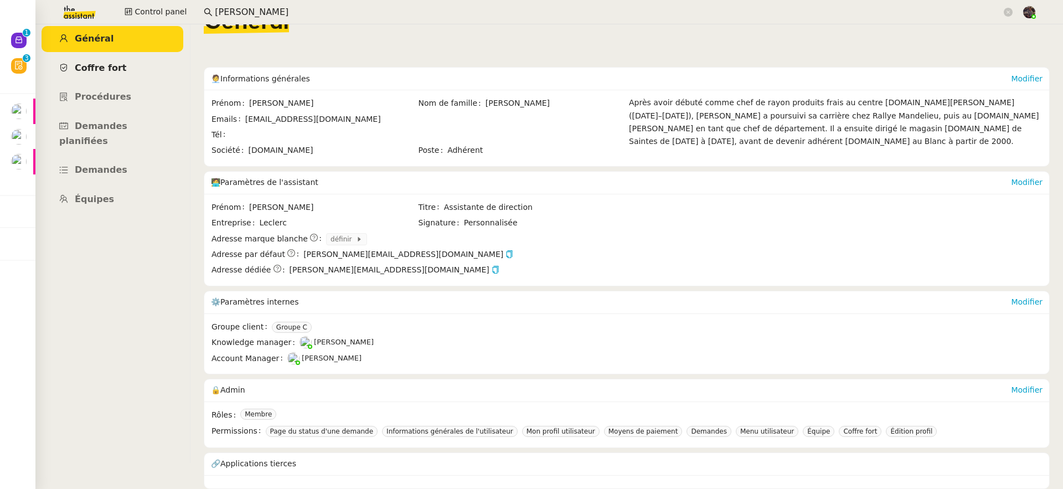
click at [101, 65] on span "Coffre fort" at bounding box center [101, 68] width 52 height 11
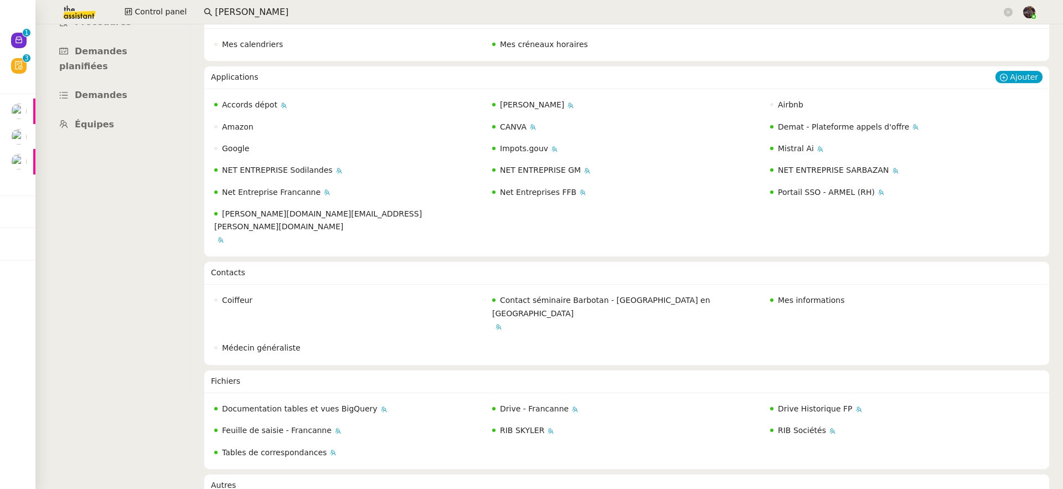
scroll to position [99, 0]
click at [792, 148] on span "Mistral Ai" at bounding box center [796, 150] width 36 height 9
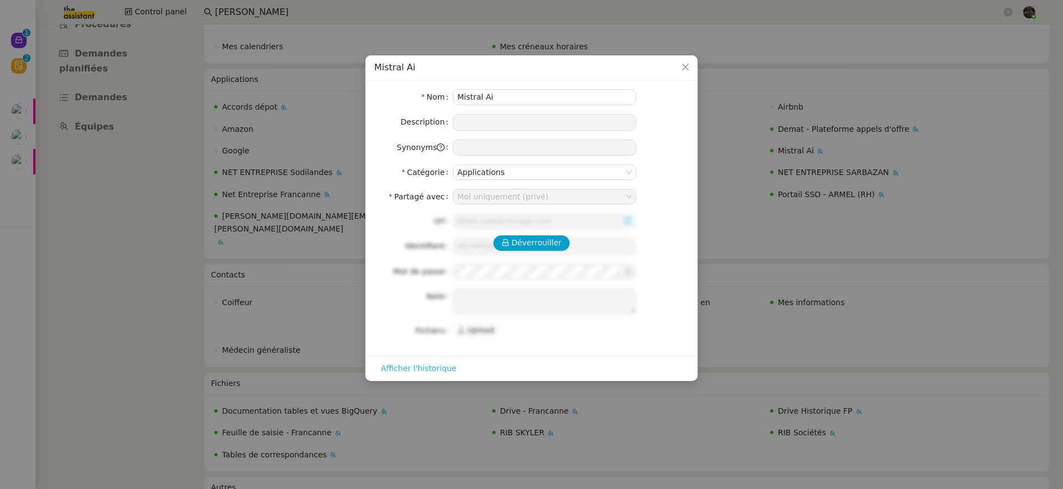
click at [420, 370] on span "Afficher l'historique" at bounding box center [418, 368] width 75 height 13
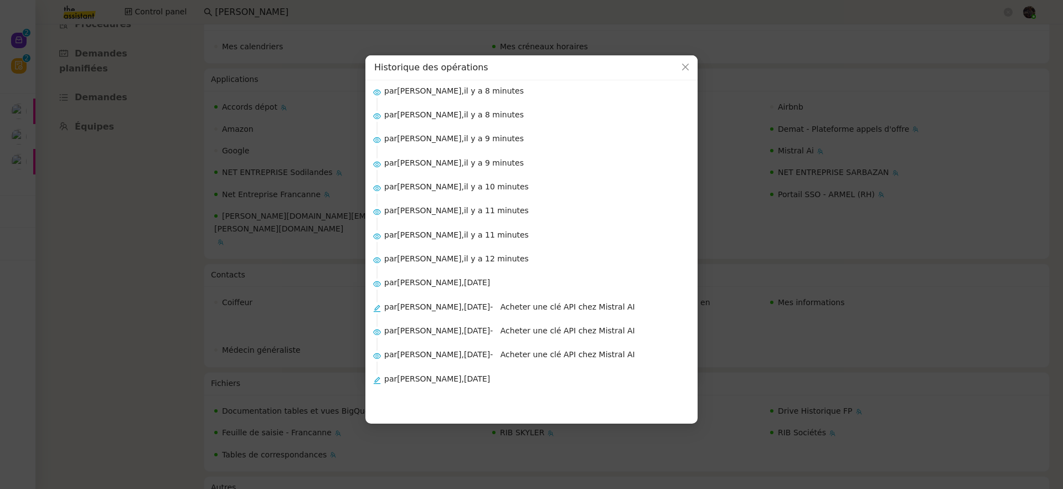
drag, startPoint x: 524, startPoint y: 389, endPoint x: 388, endPoint y: 378, distance: 136.7
click at [388, 378] on div "par Pascal François, il y a 2 mois" at bounding box center [536, 386] width 304 height 27
click at [750, 280] on nz-modal-container "Historique des opérations par Bert Canavaggio, il y a 8 minutes par Charles Gui…" at bounding box center [531, 244] width 1063 height 489
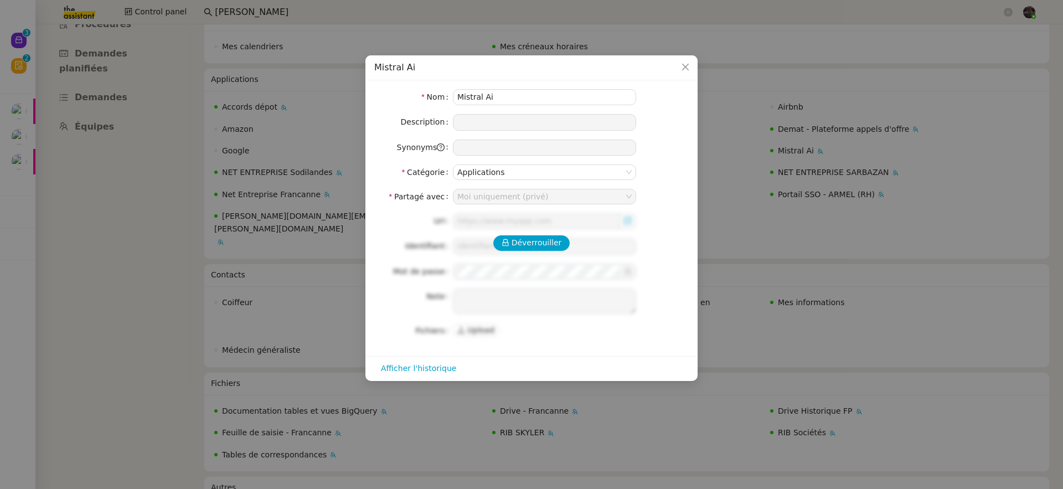
click at [732, 225] on nz-modal-container "Mistral Ai Nom Mistral Ai Description Synonyms Catégorie Applications Partagé a…" at bounding box center [531, 244] width 1063 height 489
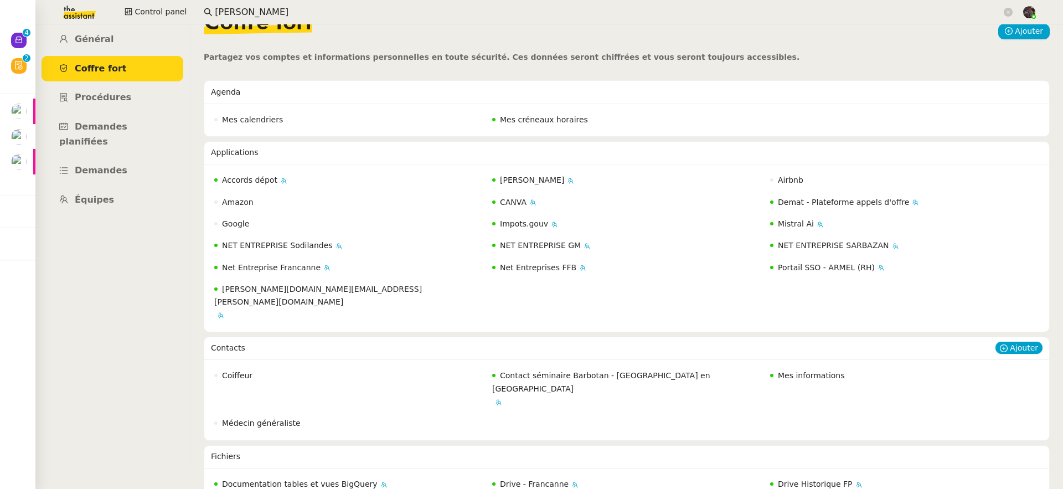
scroll to position [0, 0]
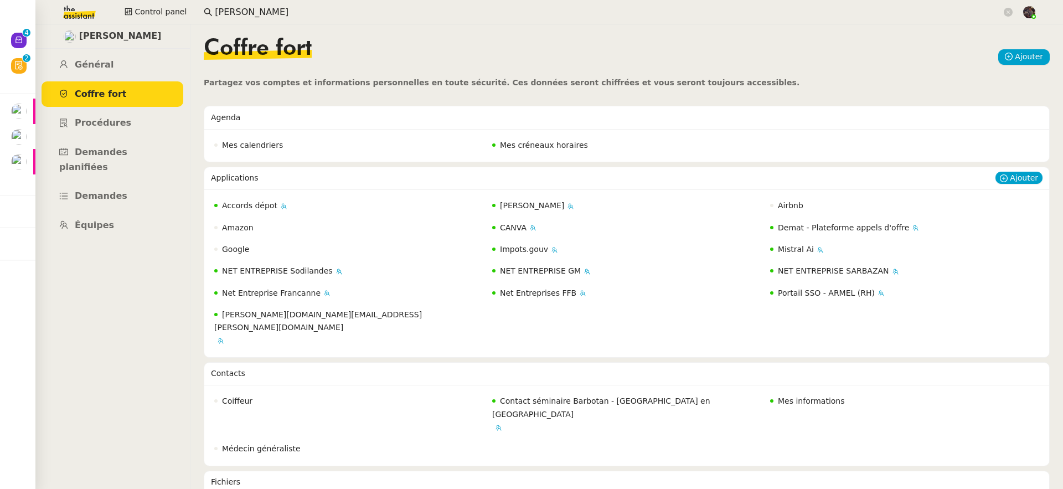
click at [788, 256] on div "Mistral Ai" at bounding box center [905, 249] width 276 height 19
click at [787, 254] on span "Mistral Ai" at bounding box center [796, 249] width 36 height 9
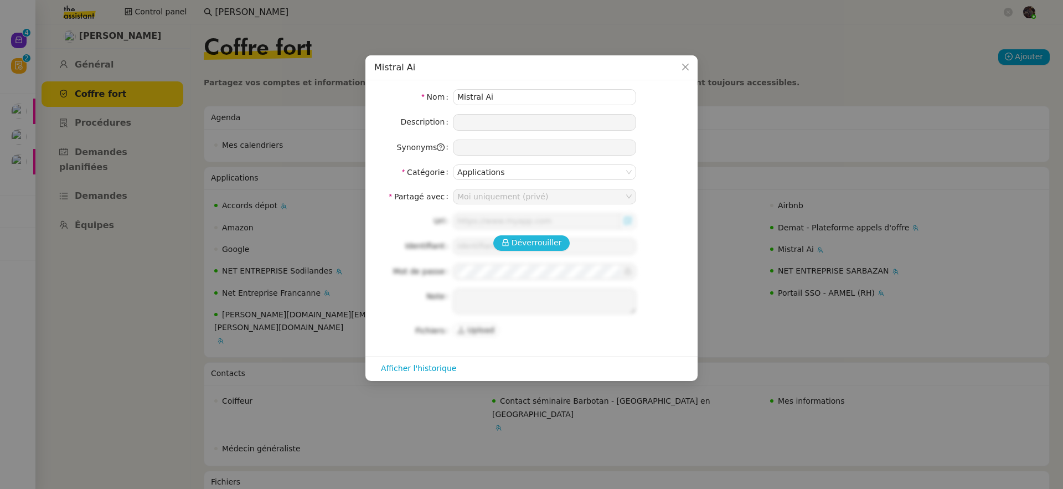
click at [533, 247] on span "Déverrouiller" at bounding box center [537, 242] width 50 height 13
type input "https://console.mistral.ai/home"
type input "contact@sodilandes.com"
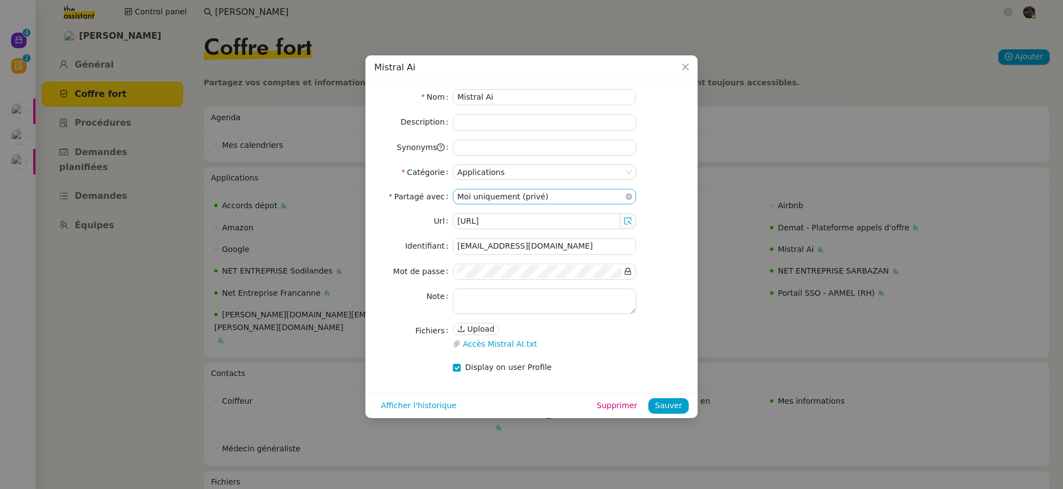
click at [490, 198] on nz-select-item "Moi uniquement (privé)" at bounding box center [544, 196] width 174 height 14
click at [985, 240] on nz-modal-container "Mistral Ai Nom Mistral Ai Description Synonyms Catégorie Applications Partagé a…" at bounding box center [531, 244] width 1063 height 489
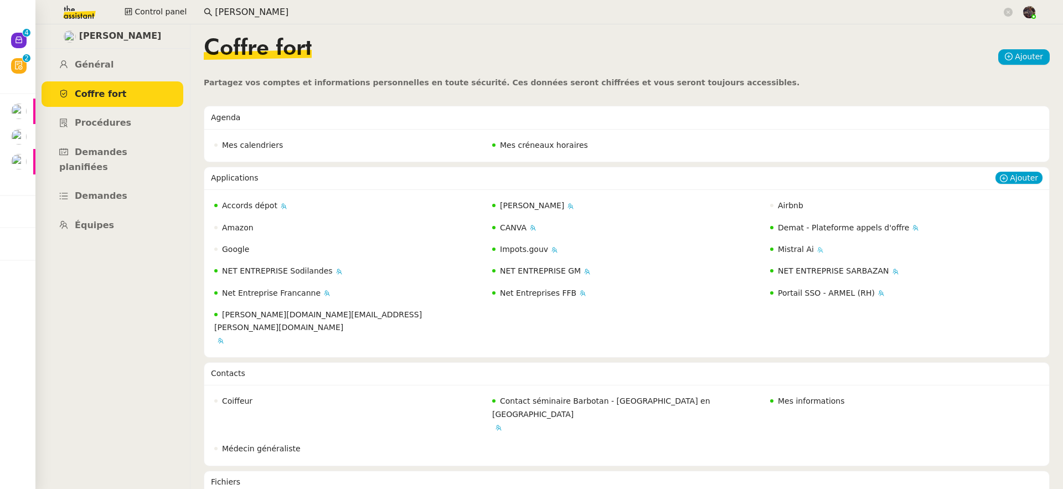
click at [779, 249] on span "Mistral Ai" at bounding box center [796, 249] width 36 height 9
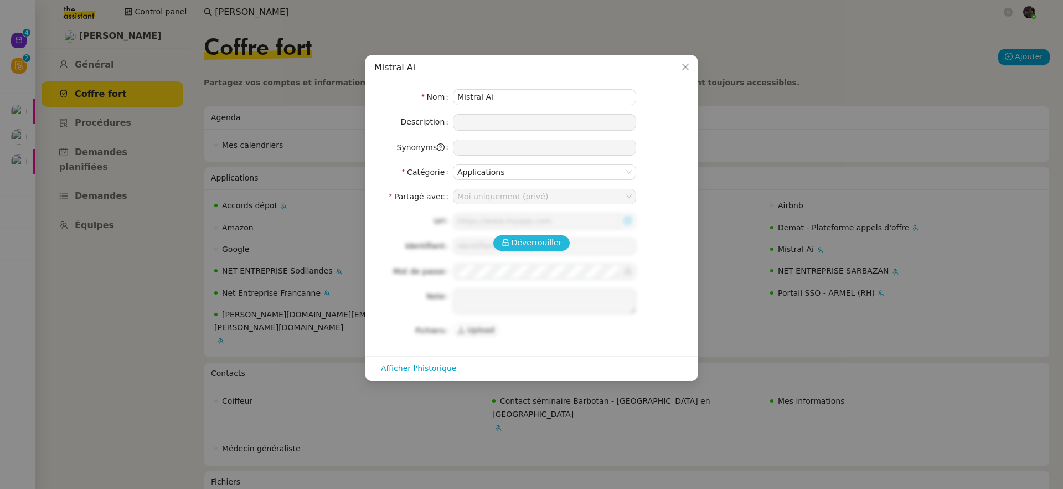
click at [526, 242] on span "Déverrouiller" at bounding box center [537, 242] width 50 height 13
type input "https://console.mistral.ai/home"
type input "contact@sodilandes.com"
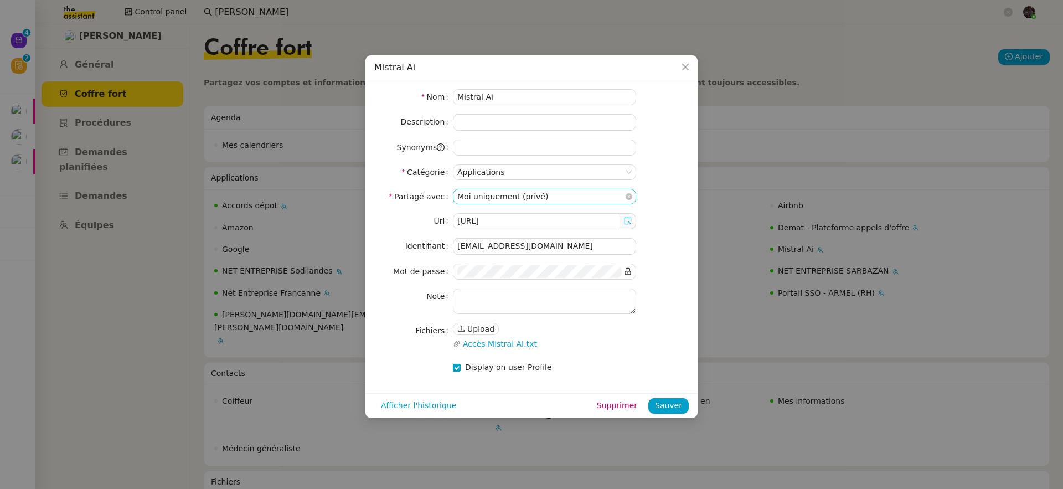
click at [525, 192] on nz-select-item "Moi uniquement (privé)" at bounding box center [544, 196] width 174 height 14
click at [521, 234] on div "Équipe" at bounding box center [544, 232] width 174 height 10
click at [664, 399] on span "Sauver" at bounding box center [668, 405] width 27 height 13
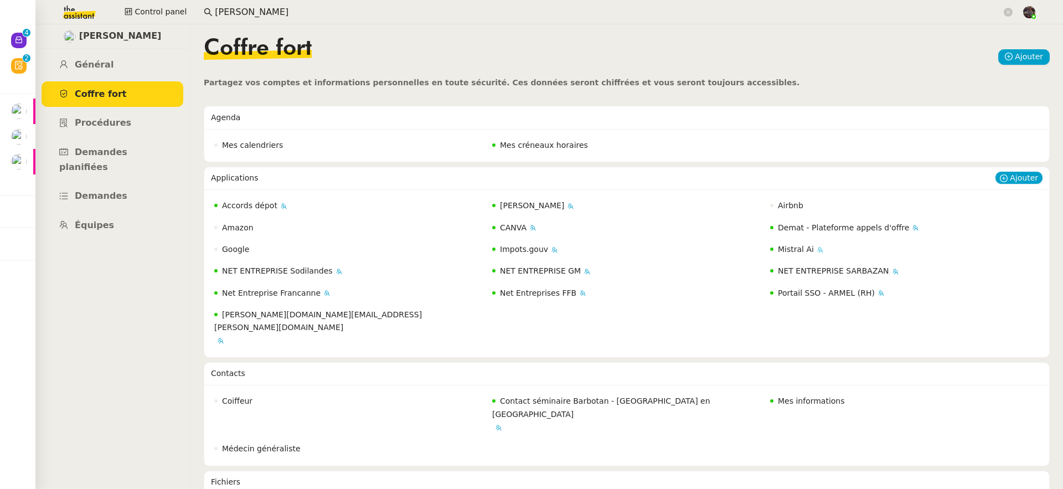
click at [782, 250] on span "Mistral Ai" at bounding box center [796, 249] width 36 height 9
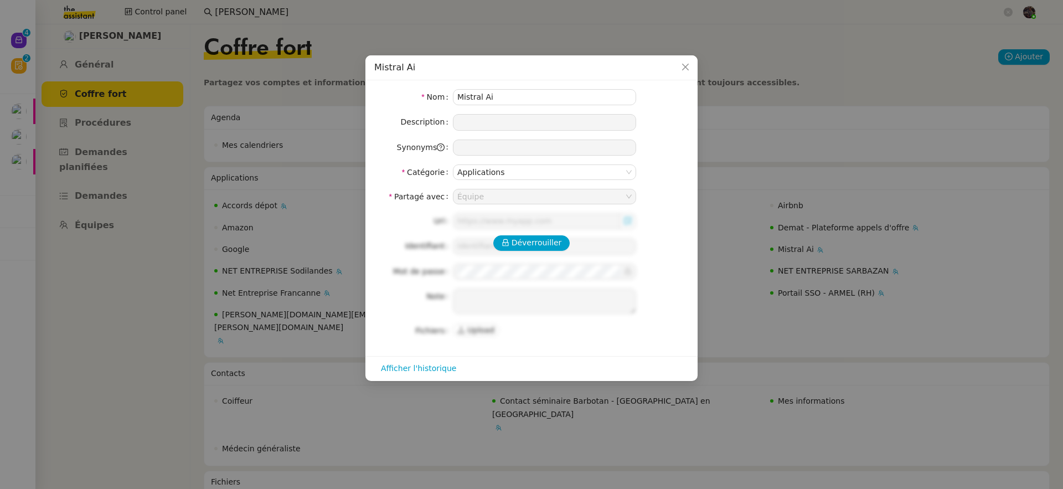
click at [529, 251] on div "Déverrouiller Url Identifiant Mot de passe Note Fichiers Upload" at bounding box center [531, 275] width 314 height 125
click at [536, 237] on span "Déverrouiller" at bounding box center [537, 242] width 50 height 13
type input "https://console.mistral.ai/home"
type input "contact@sodilandes.com"
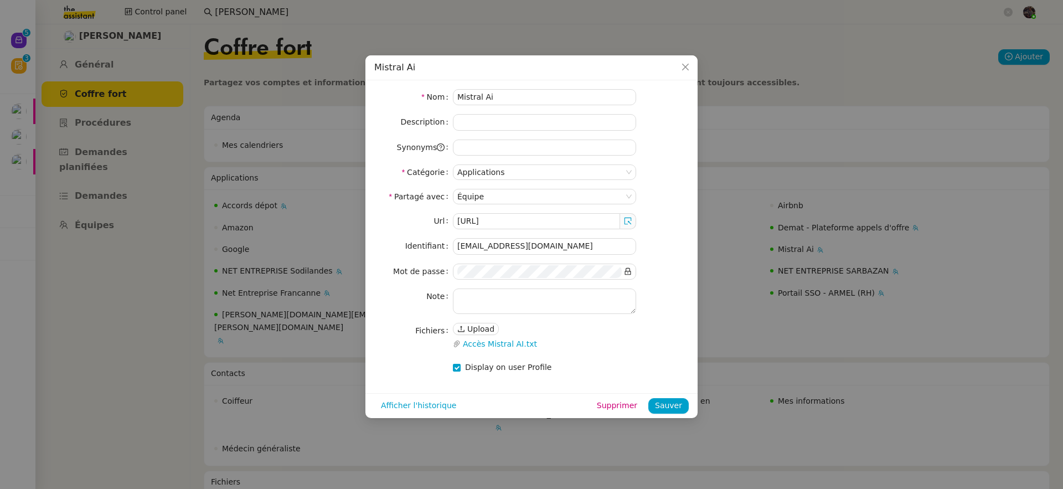
click at [277, 147] on nz-modal-container "Mistral Ai Nom Mistral Ai Description Synonyms Catégorie Applications Partagé a…" at bounding box center [531, 244] width 1063 height 489
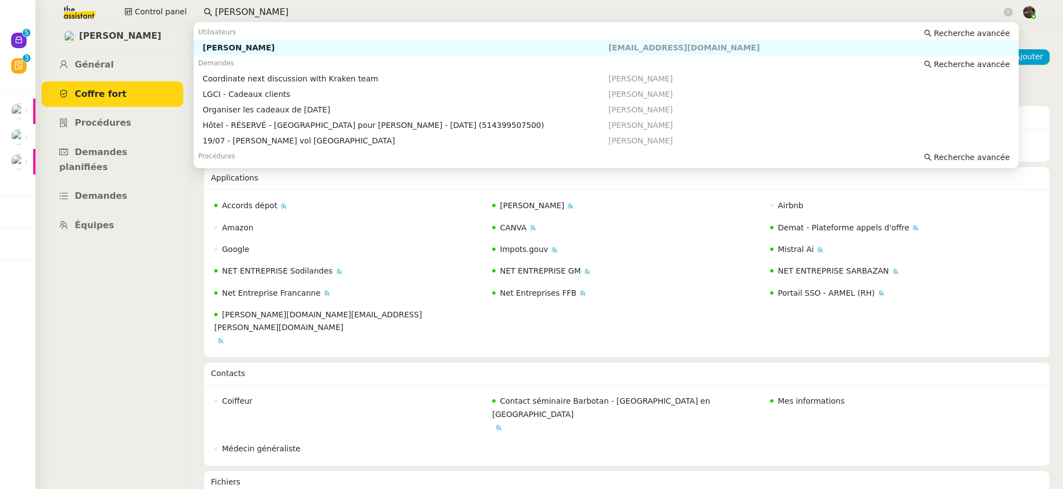
click at [260, 13] on input "pascal fra" at bounding box center [608, 12] width 787 height 15
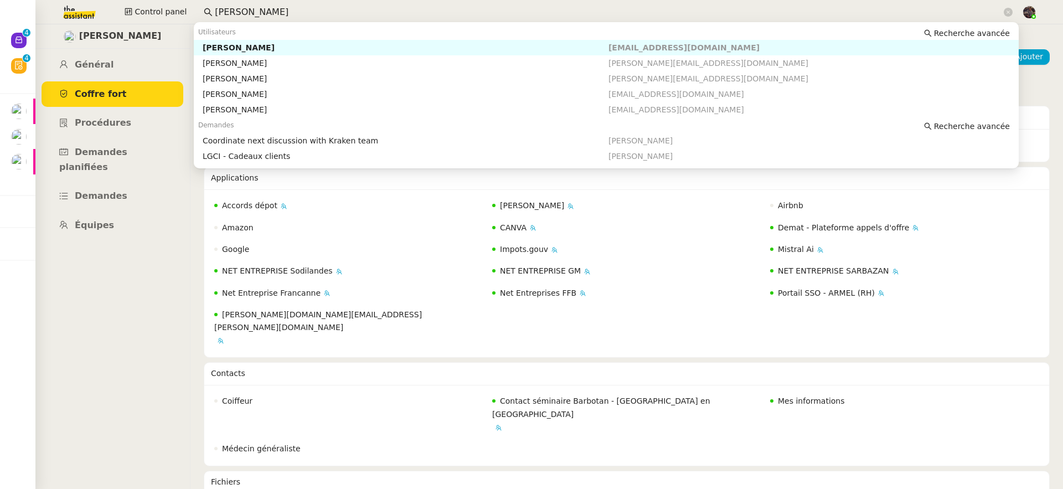
click at [266, 46] on div "Pascal Gauthier" at bounding box center [406, 48] width 406 height 10
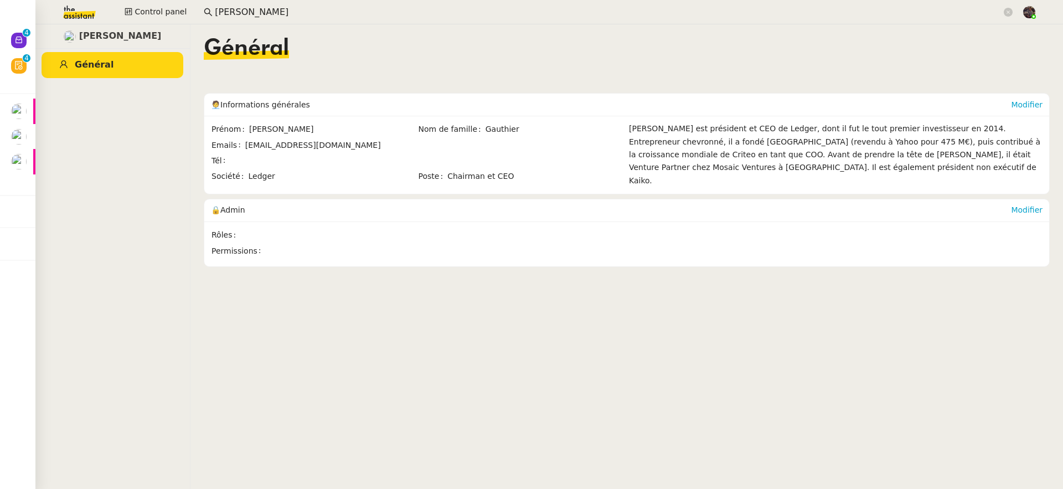
click at [287, 18] on input "pascal gauthier" at bounding box center [608, 12] width 787 height 15
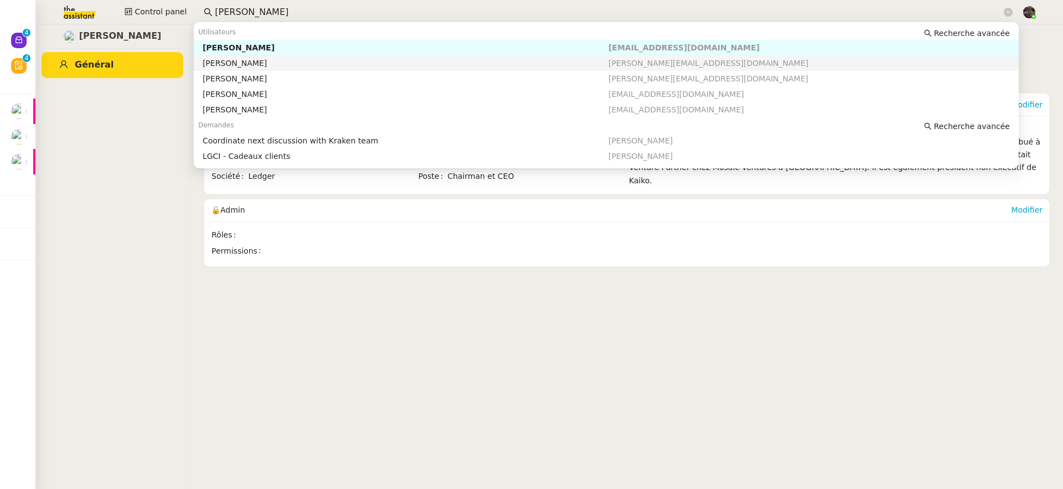
click at [311, 66] on div "Pascal Gauthier" at bounding box center [406, 63] width 406 height 10
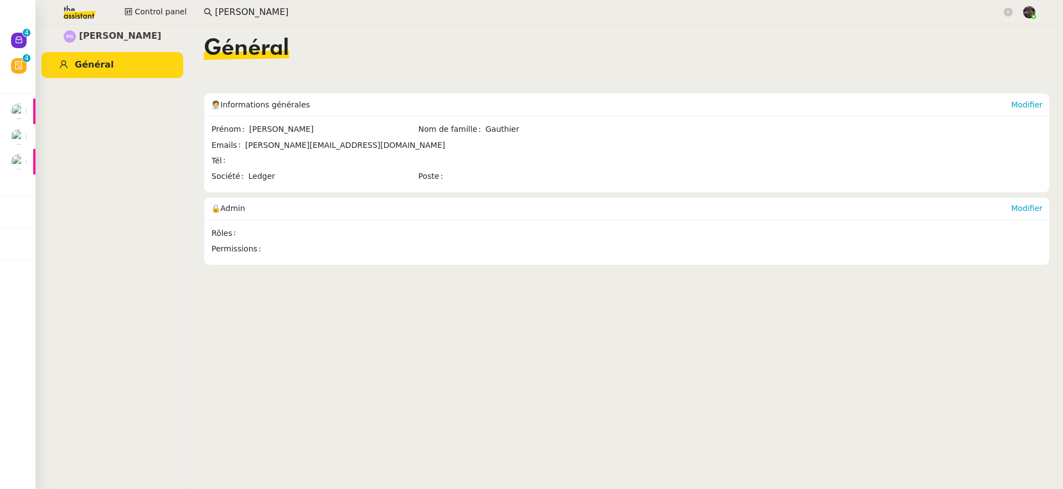
click at [281, 12] on input "pascal gauthier" at bounding box center [608, 12] width 787 height 15
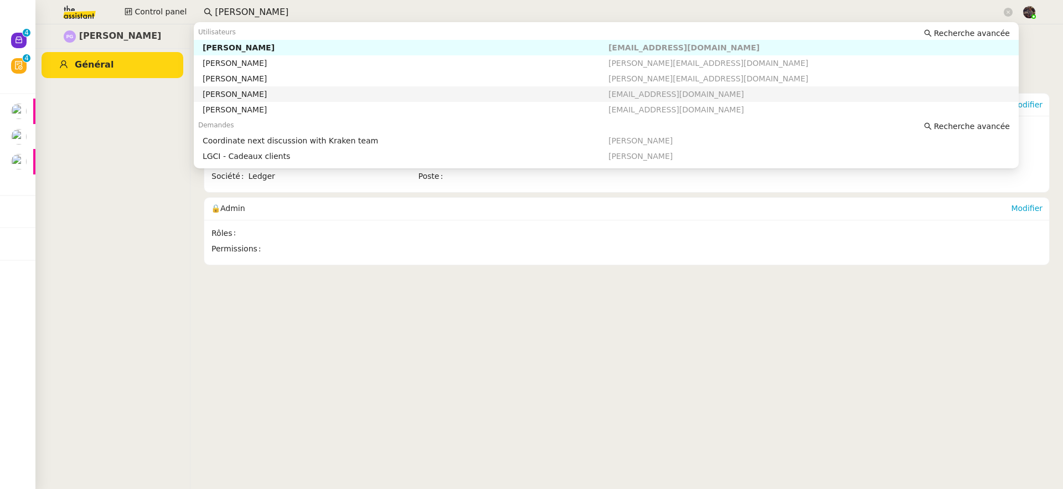
click at [283, 86] on nz-auto-option "Pascal Gauthier pascalgauthier2@gmail.com" at bounding box center [606, 94] width 825 height 16
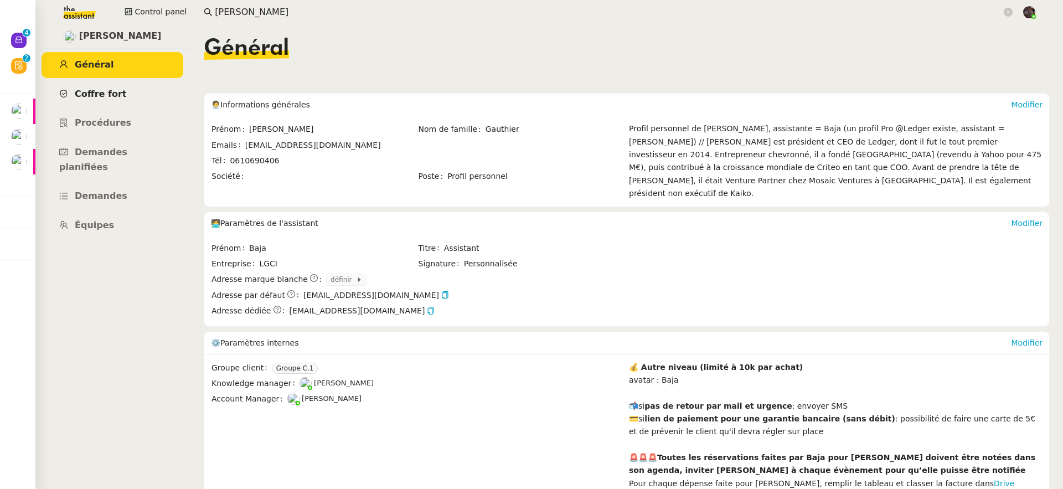
click at [119, 89] on span "Coffre fort" at bounding box center [101, 94] width 52 height 11
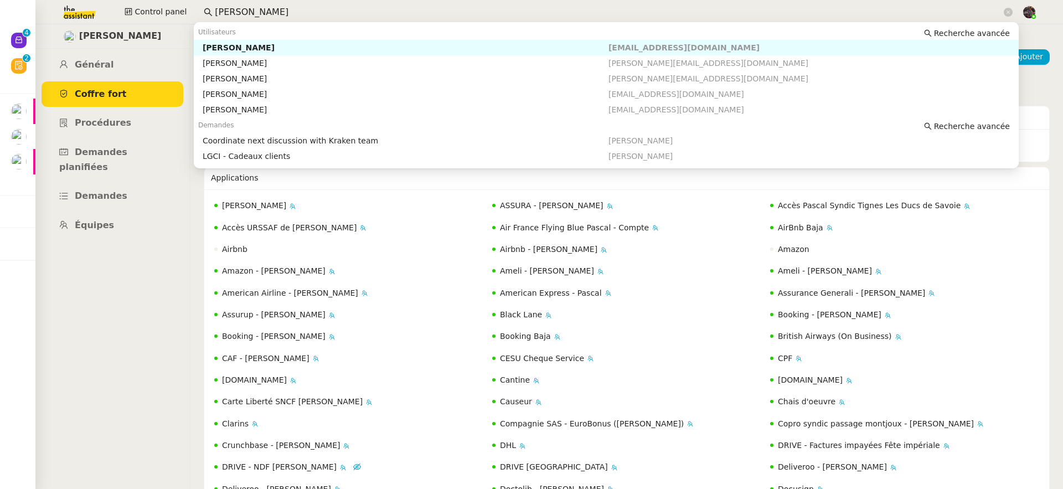
click at [272, 9] on input "pascal gauthier" at bounding box center [608, 12] width 787 height 15
click at [283, 75] on div "Pascal Gauthier" at bounding box center [406, 79] width 406 height 10
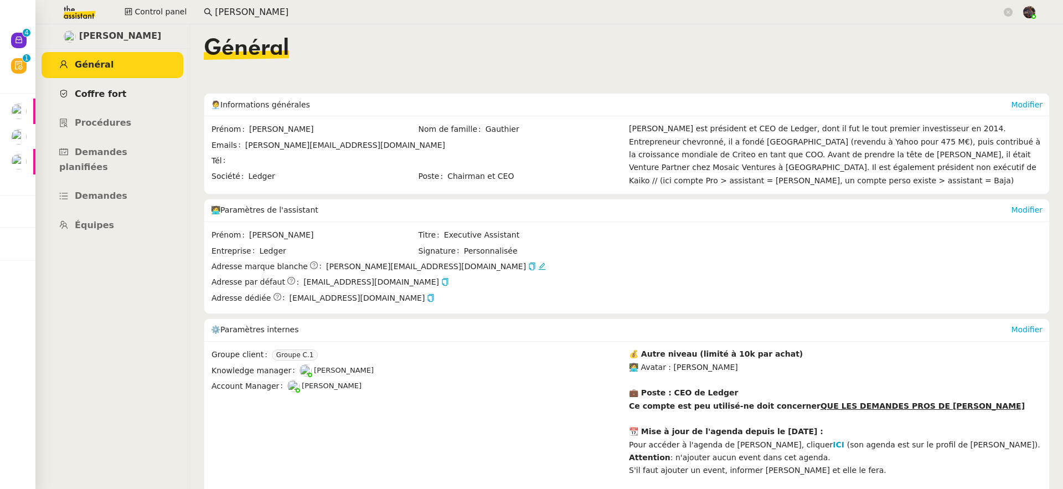
click at [112, 101] on link "Coffre fort" at bounding box center [113, 94] width 142 height 26
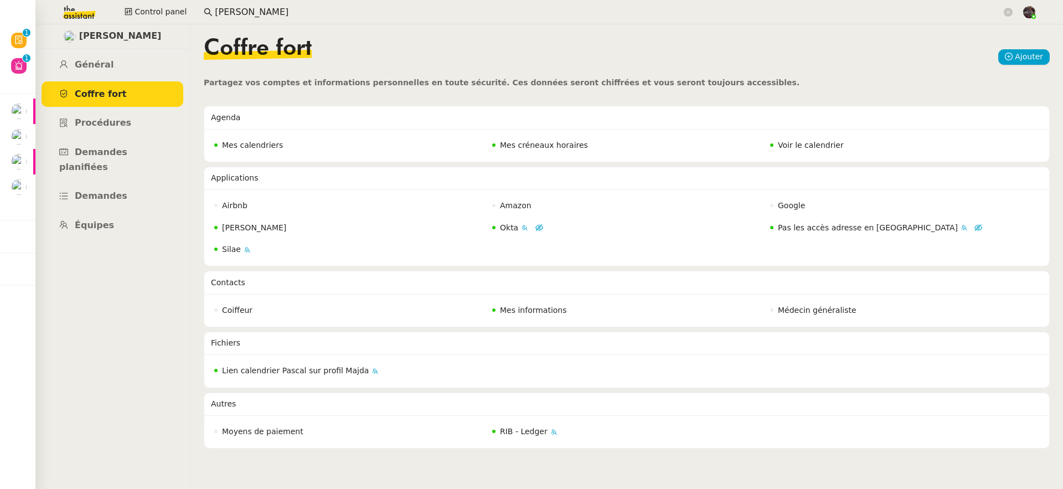
click at [280, 4] on nz-input-group "pascal gauthier" at bounding box center [608, 12] width 821 height 17
click at [280, 7] on input "pascal gauthier" at bounding box center [608, 12] width 787 height 15
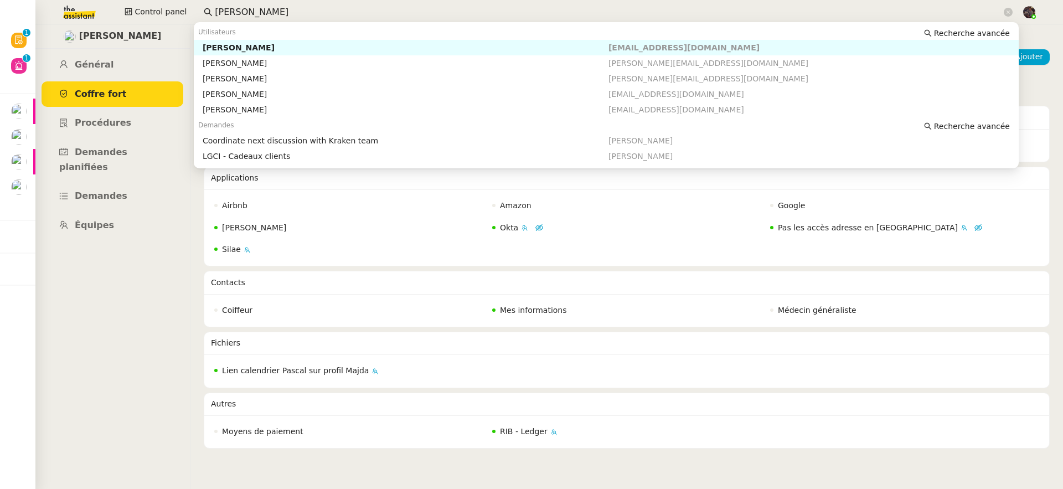
click at [280, 7] on input "pascal gauthier" at bounding box center [608, 12] width 787 height 15
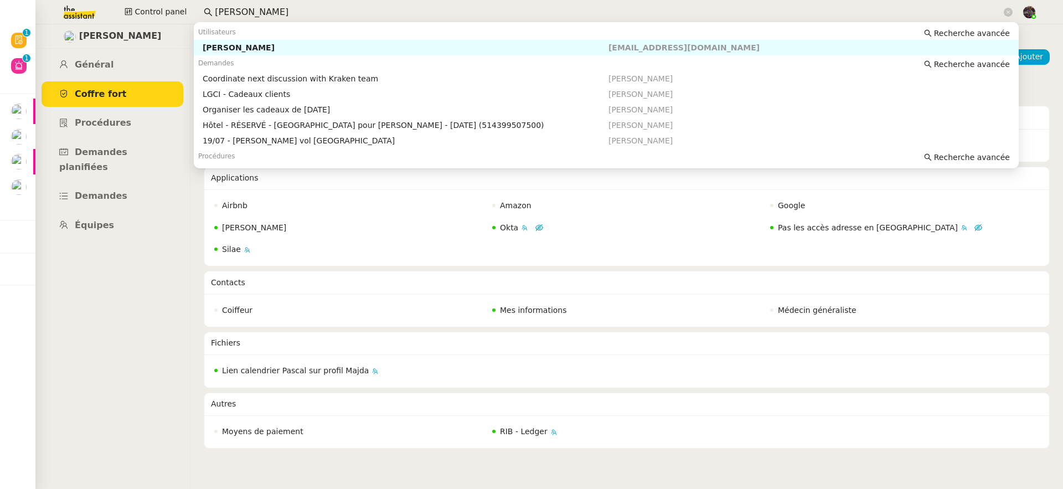
click at [278, 46] on div "Pascal François" at bounding box center [406, 48] width 406 height 10
type input "pascal fra"
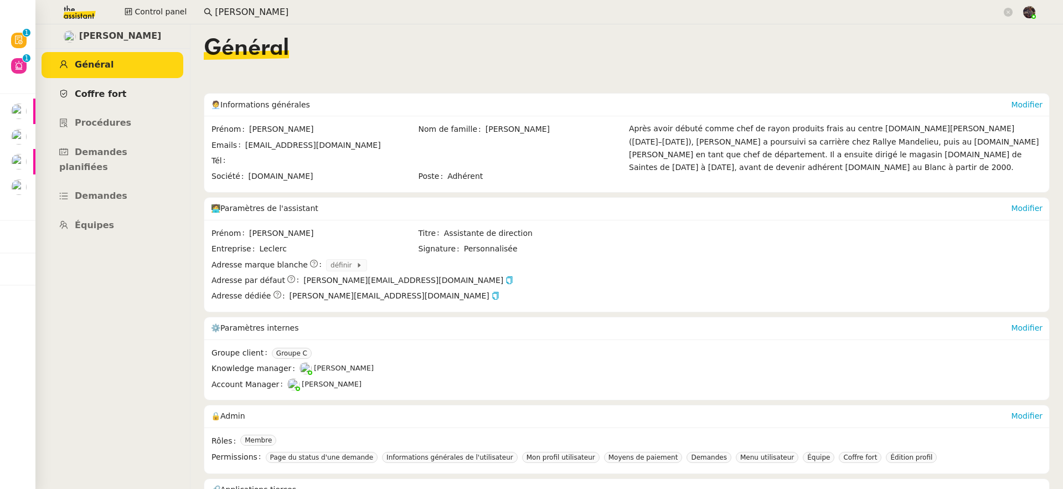
click at [148, 95] on link "Coffre fort" at bounding box center [113, 94] width 142 height 26
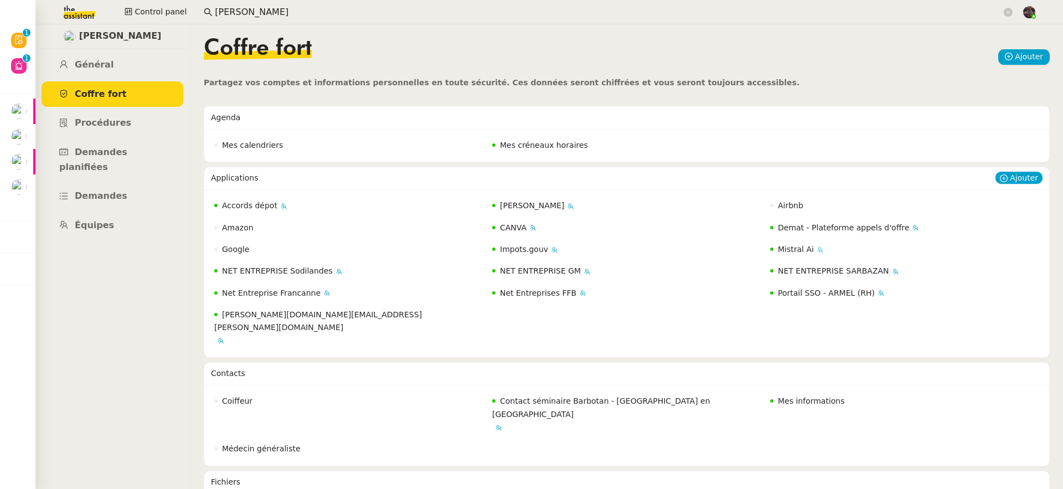
click at [781, 248] on span "Mistral Ai" at bounding box center [796, 249] width 36 height 9
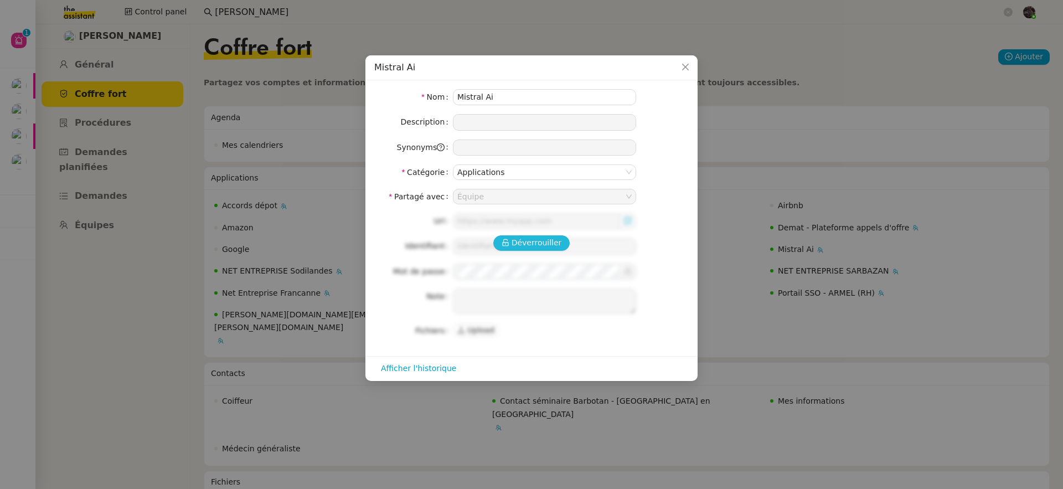
click at [547, 238] on span "Déverrouiller" at bounding box center [537, 242] width 50 height 13
type input "https://console.mistral.ai/home"
type input "contact@sodilandes.com"
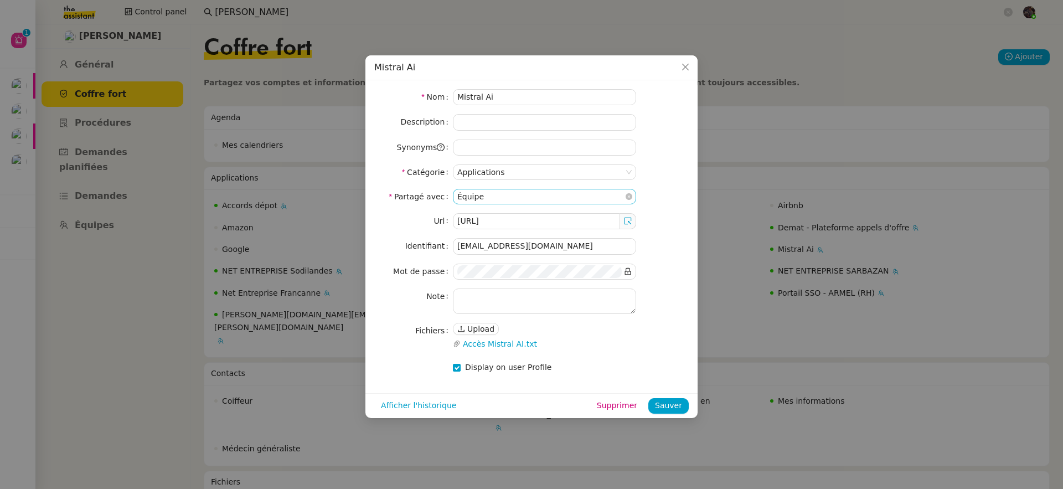
click at [633, 197] on nz-select-top-control "Équipe" at bounding box center [544, 197] width 183 height 16
click at [631, 194] on icon at bounding box center [629, 196] width 7 height 7
click at [575, 216] on div "Moi uniquement (privé)" at bounding box center [544, 216] width 174 height 10
click at [668, 396] on div "Afficher l'historique Supprimer Sauver" at bounding box center [531, 405] width 332 height 25
click at [669, 400] on span "Sauver" at bounding box center [668, 405] width 27 height 13
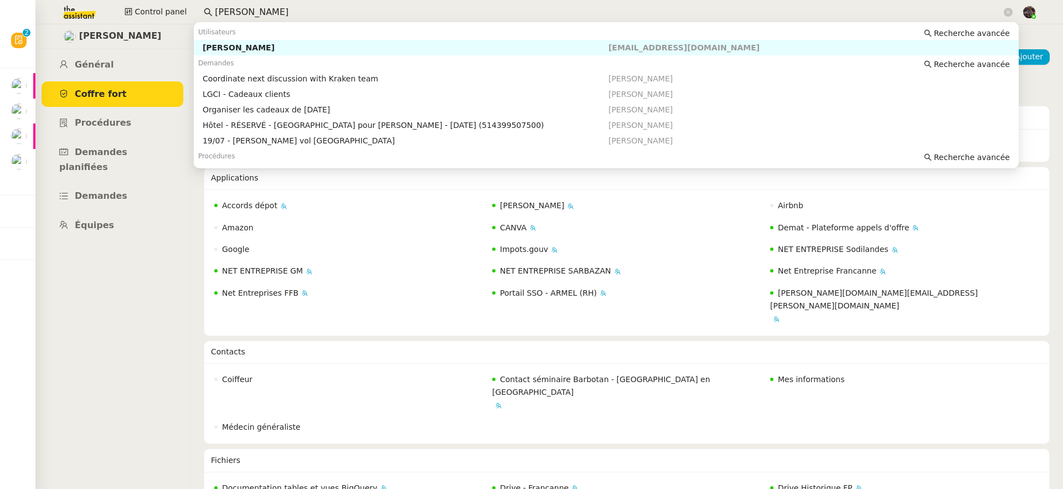
click at [278, 13] on input "pascal fra" at bounding box center [608, 12] width 787 height 15
click at [760, 341] on div "Contacts" at bounding box center [603, 352] width 784 height 22
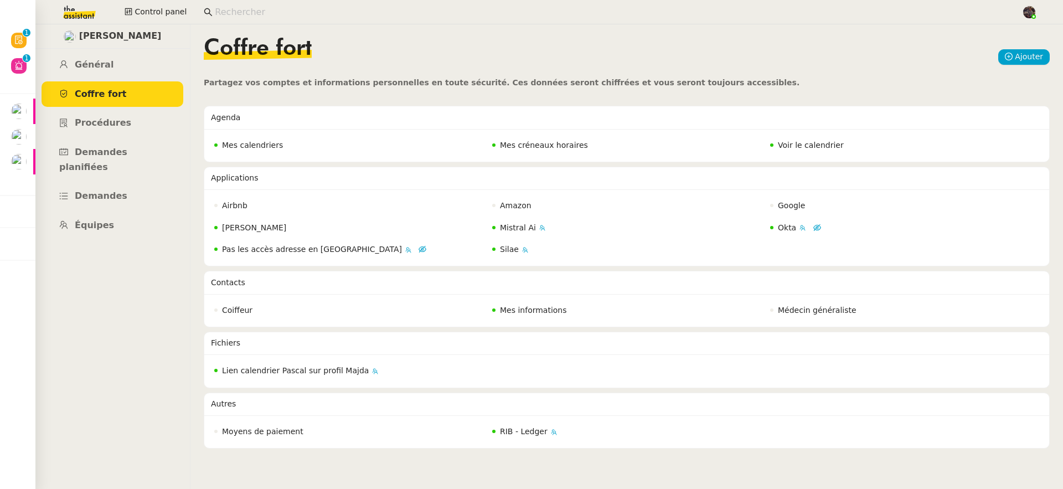
click at [251, 13] on input at bounding box center [612, 12] width 795 height 15
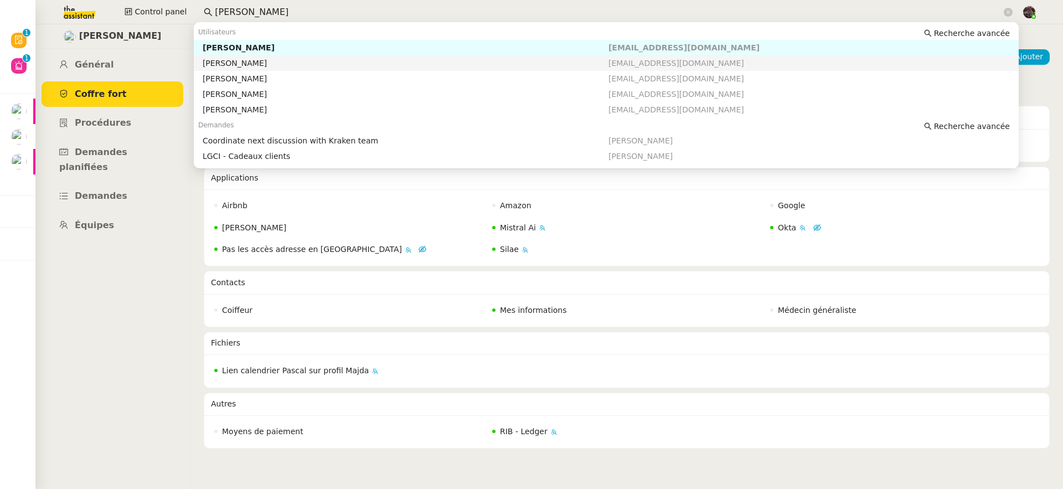
click at [260, 61] on div "[PERSON_NAME]" at bounding box center [406, 63] width 406 height 10
type input "pascal fran"
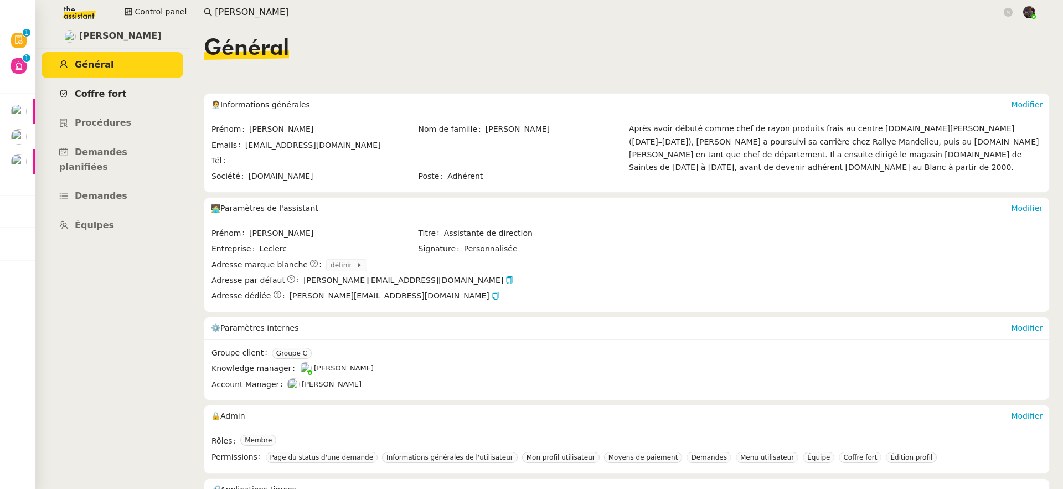
click at [111, 98] on span "Coffre fort" at bounding box center [101, 94] width 52 height 11
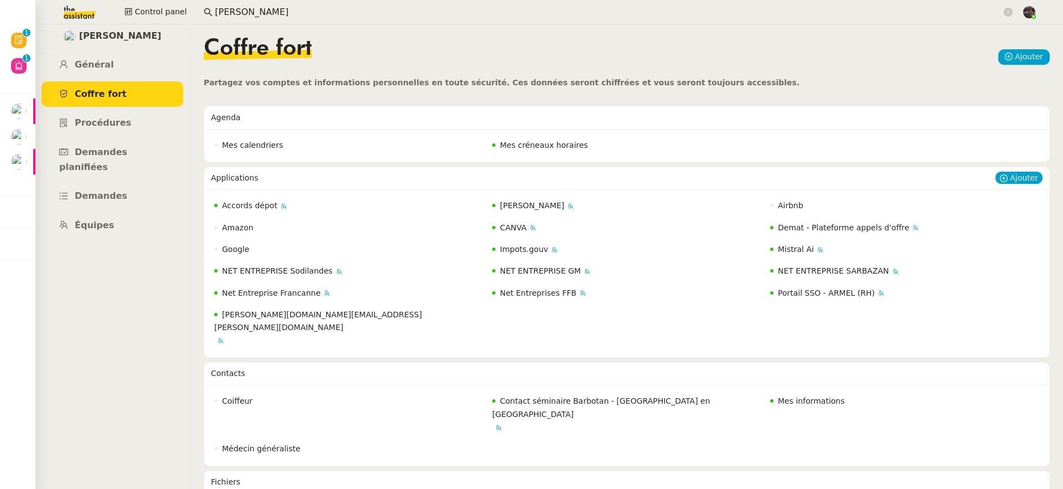
click at [786, 242] on div "Mistral Ai" at bounding box center [905, 249] width 276 height 19
click at [790, 254] on span "Mistral Ai" at bounding box center [796, 249] width 36 height 9
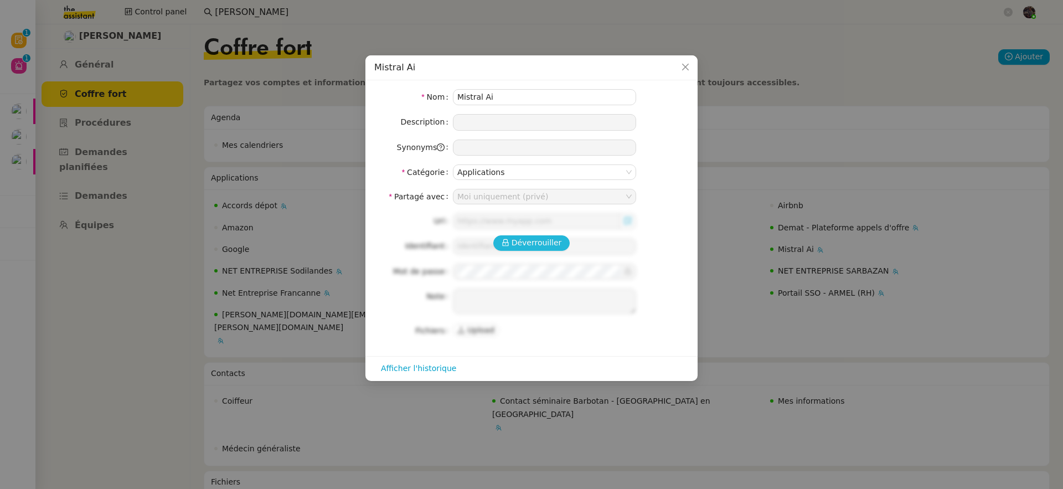
click at [550, 239] on span "Déverrouiller" at bounding box center [537, 242] width 50 height 13
type input "[URL]"
type input "[EMAIL_ADDRESS][DOMAIN_NAME]"
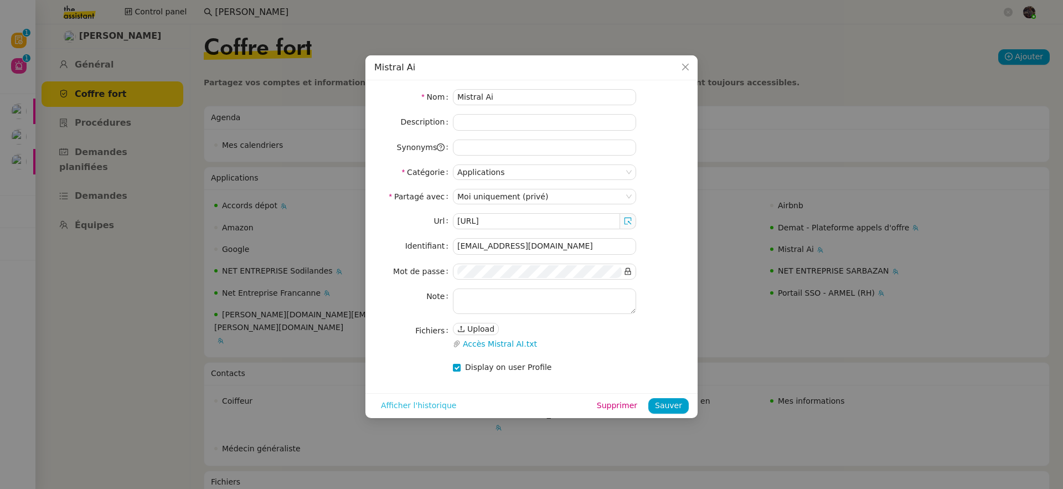
click at [417, 401] on span "Afficher l'historique" at bounding box center [418, 405] width 75 height 13
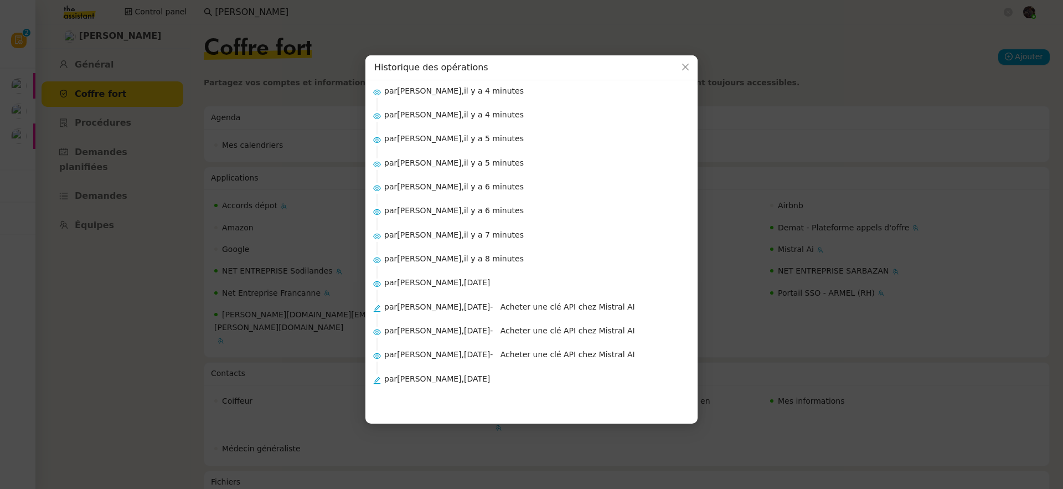
click at [546, 355] on span "- Acheter une clé API chez Mistral AI" at bounding box center [562, 354] width 144 height 9
drag, startPoint x: 546, startPoint y: 355, endPoint x: 568, endPoint y: 354, distance: 21.6
click at [568, 354] on span "- Acheter une clé API chez Mistral AI" at bounding box center [562, 354] width 144 height 9
click at [521, 354] on span "- Acheter une clé API chez Mistral AI" at bounding box center [562, 354] width 144 height 9
drag, startPoint x: 521, startPoint y: 354, endPoint x: 637, endPoint y: 350, distance: 115.8
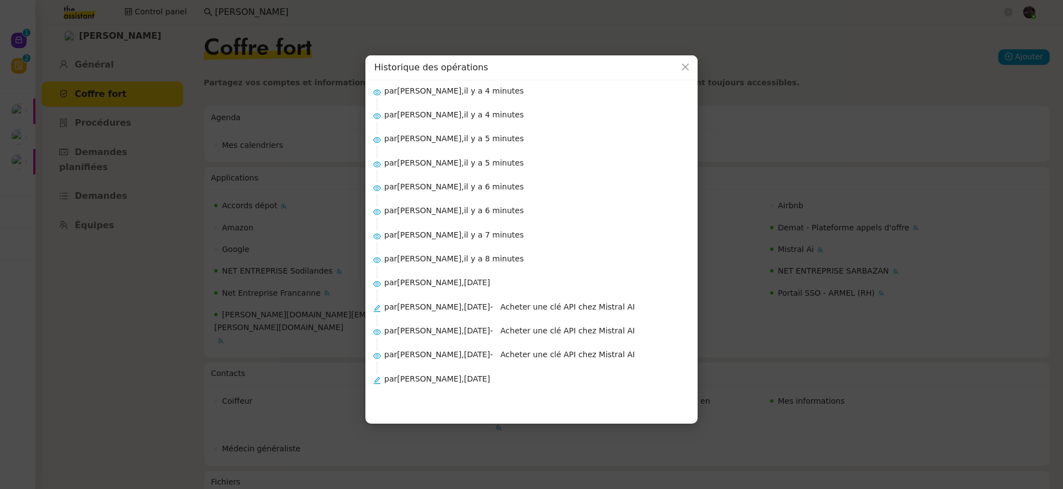
click at [634, 350] on span "- Acheter une clé API chez Mistral AI" at bounding box center [562, 354] width 144 height 9
copy span "Acheter une clé API chez Mistral AI"
click at [752, 288] on nz-modal-container "Historique des opérations par Bert Canavaggio, il y a 4 minutes par Charles Gui…" at bounding box center [531, 244] width 1063 height 489
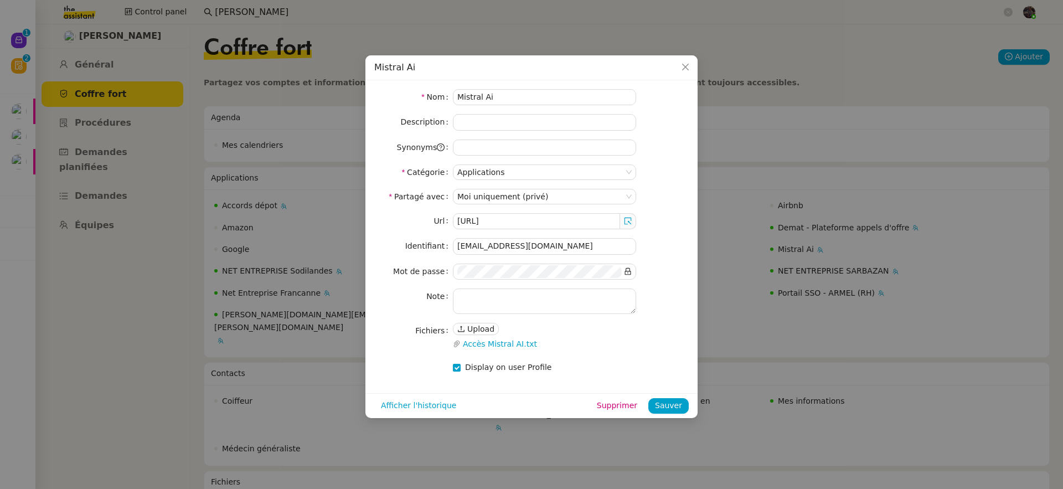
click at [180, 28] on nz-modal-container "Mistral Ai Nom Mistral Ai Description Synonyms Catégorie Applications Partagé a…" at bounding box center [531, 244] width 1063 height 489
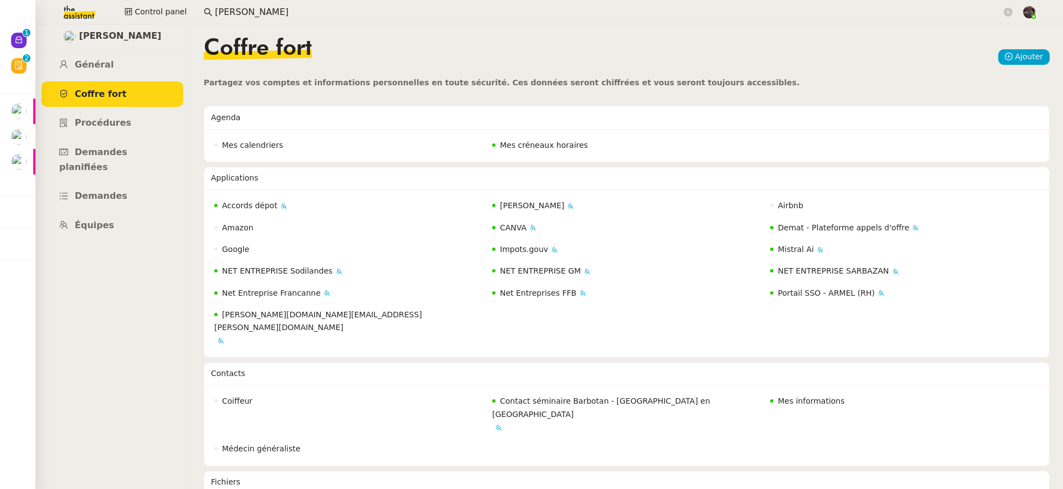
click at [85, 19] on img at bounding box center [71, 12] width 86 height 24
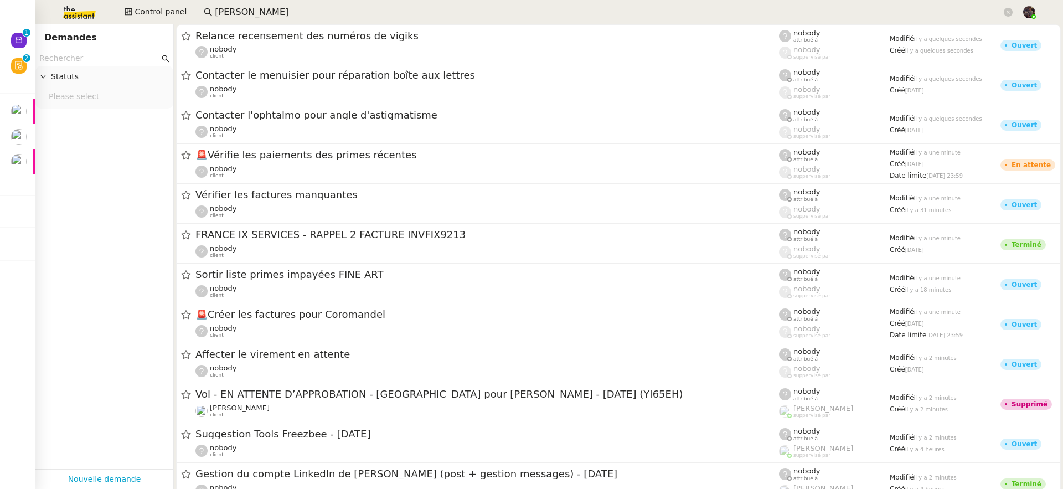
click at [107, 61] on input "text" at bounding box center [99, 58] width 120 height 13
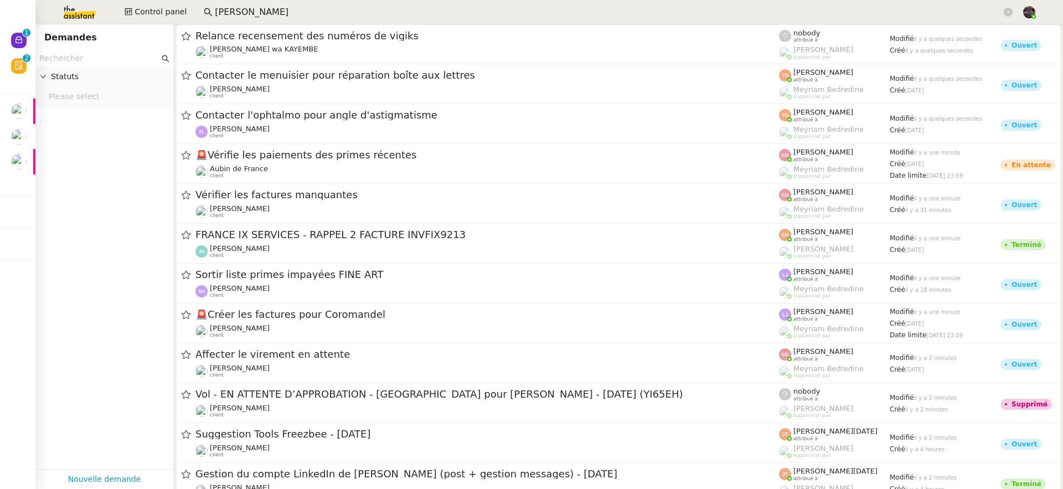
paste input "Acheter une clé API chez Mistral AI"
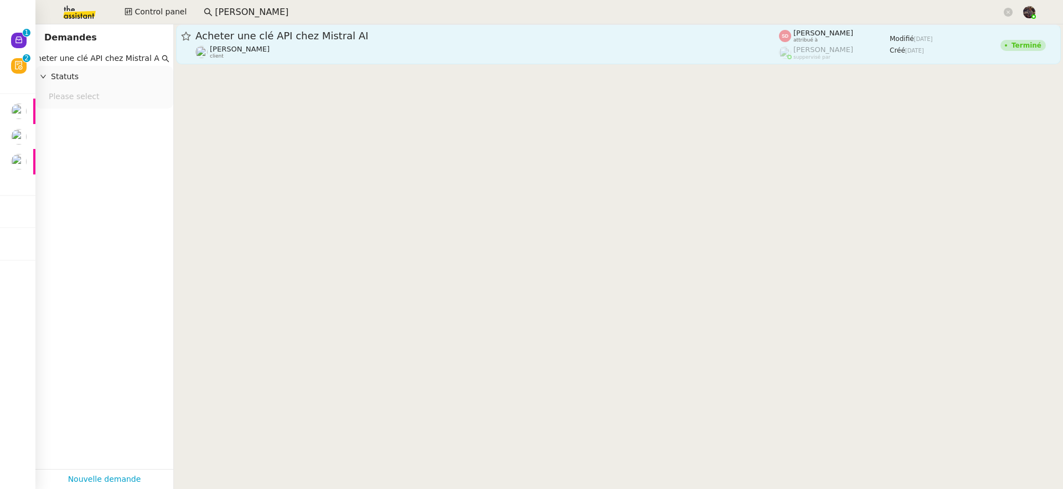
type input "Acheter une clé API chez Mistral AI"
click at [237, 45] on span "[PERSON_NAME]" at bounding box center [240, 49] width 60 height 8
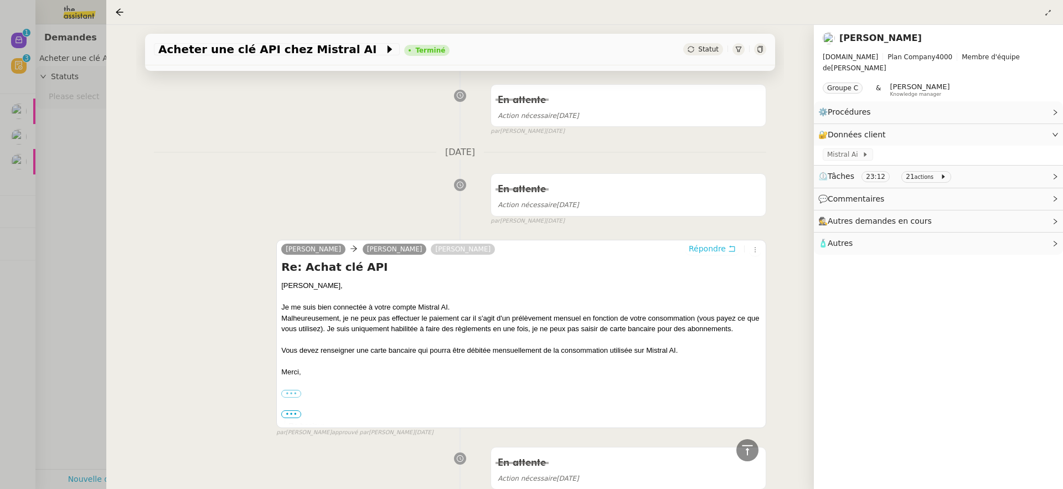
scroll to position [595, 0]
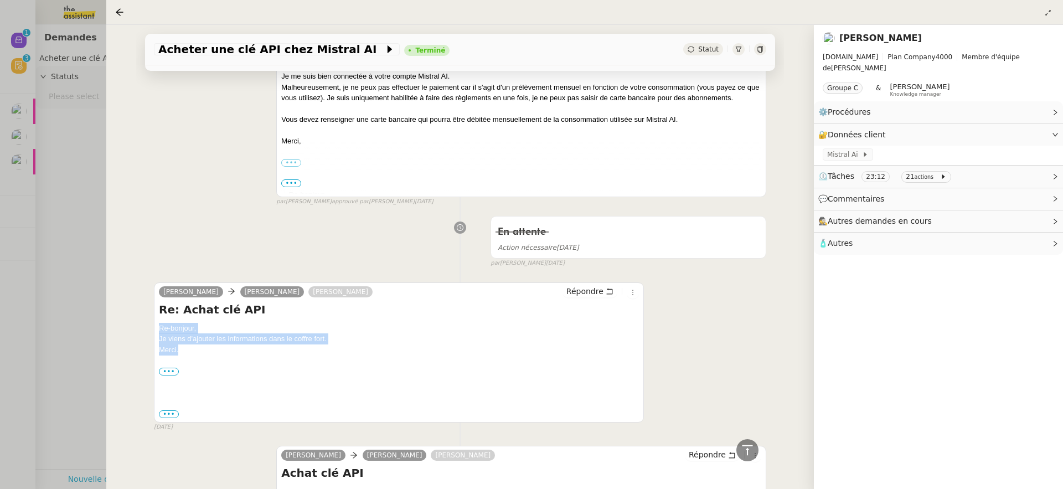
drag, startPoint x: 223, startPoint y: 355, endPoint x: 232, endPoint y: 324, distance: 31.9
click at [232, 324] on div "Re: Achat clé API Re-bonjour, Je viens d'ajouter les informations dans le coffr…" at bounding box center [399, 361] width 480 height 118
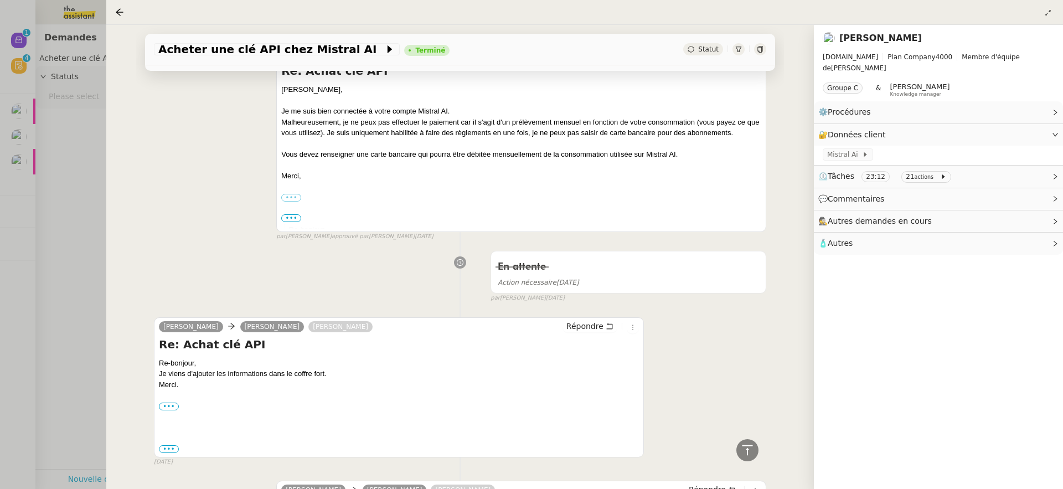
scroll to position [459, 0]
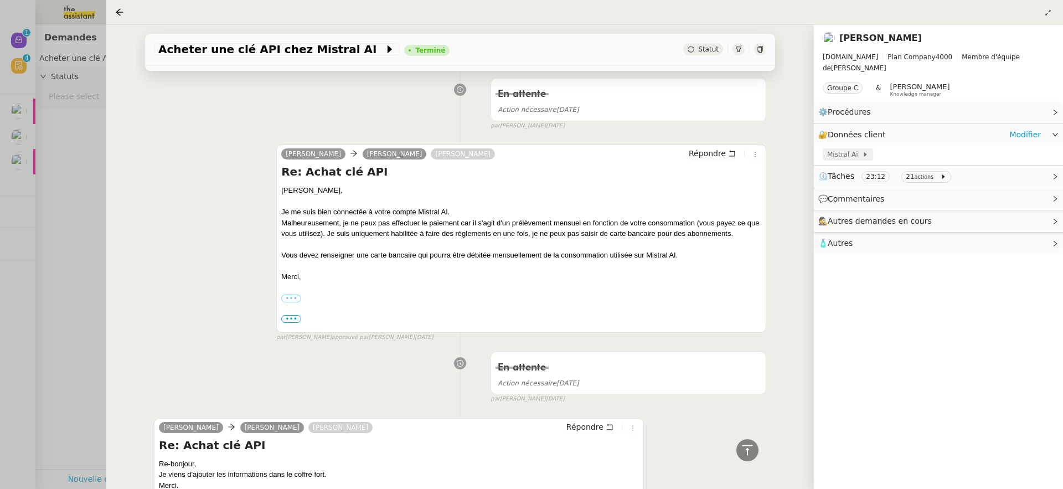
click at [862, 151] on icon at bounding box center [865, 154] width 7 height 7
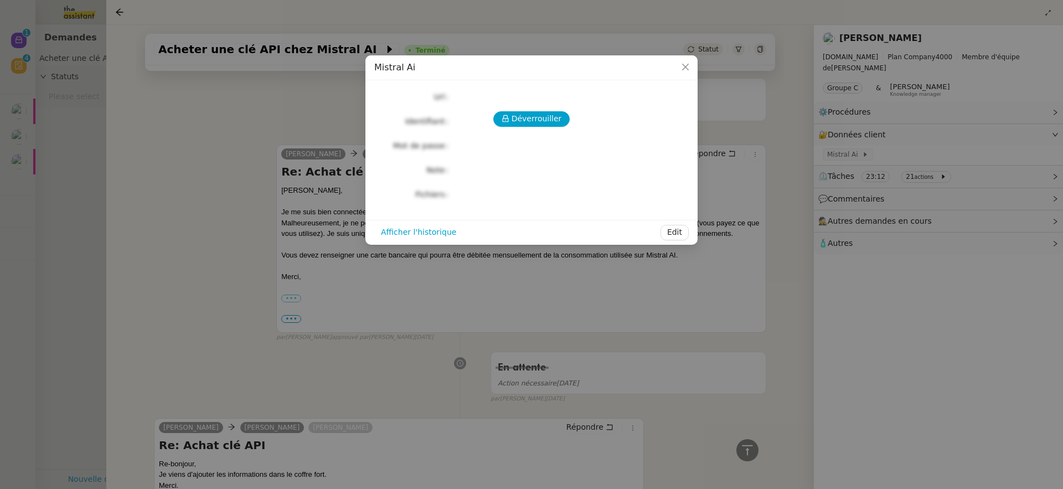
click at [771, 79] on nz-modal-container "Mistral Ai Déverrouiller Url Identifiant Mot de passe Note Fichiers Upload Affi…" at bounding box center [531, 244] width 1063 height 489
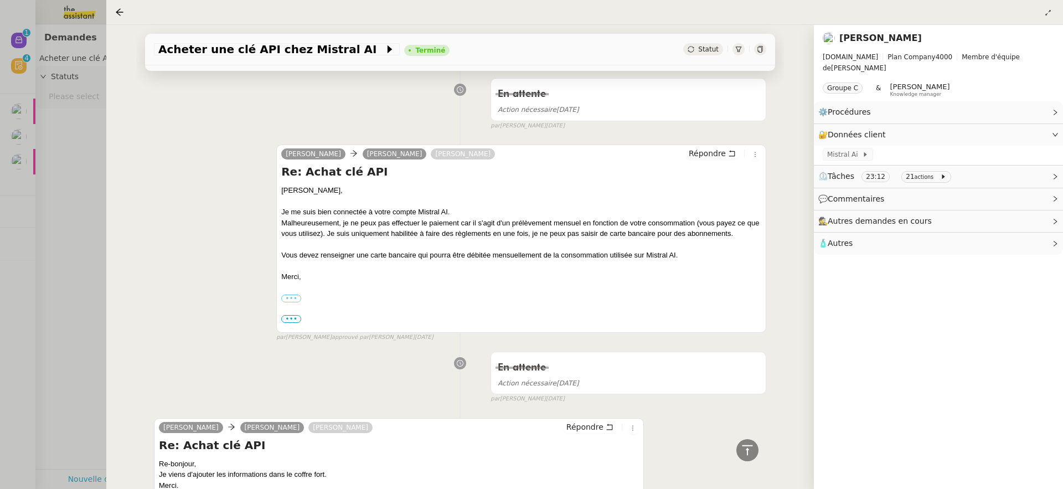
click at [879, 34] on link "[PERSON_NAME]" at bounding box center [880, 38] width 82 height 11
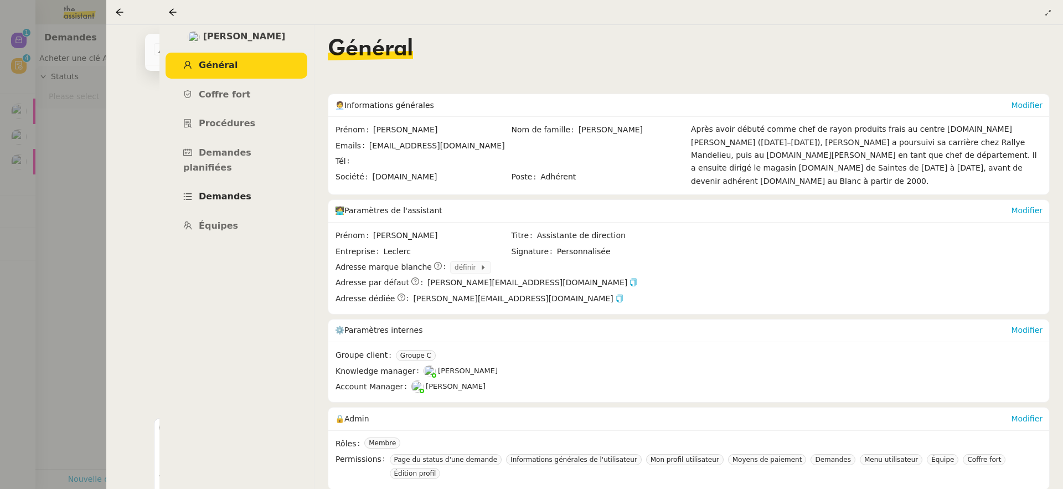
click at [246, 184] on link "Demandes" at bounding box center [237, 197] width 142 height 26
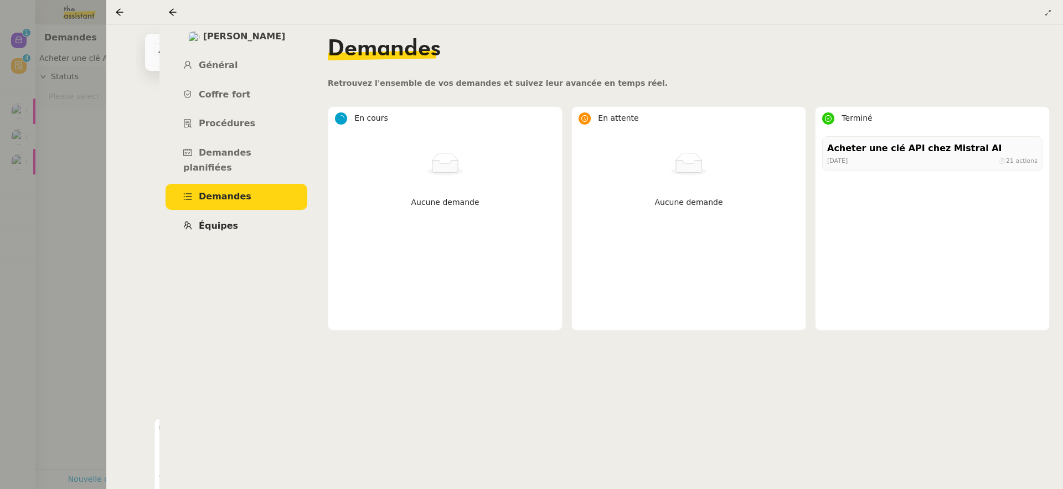
click at [248, 213] on link "Équipes" at bounding box center [237, 226] width 142 height 26
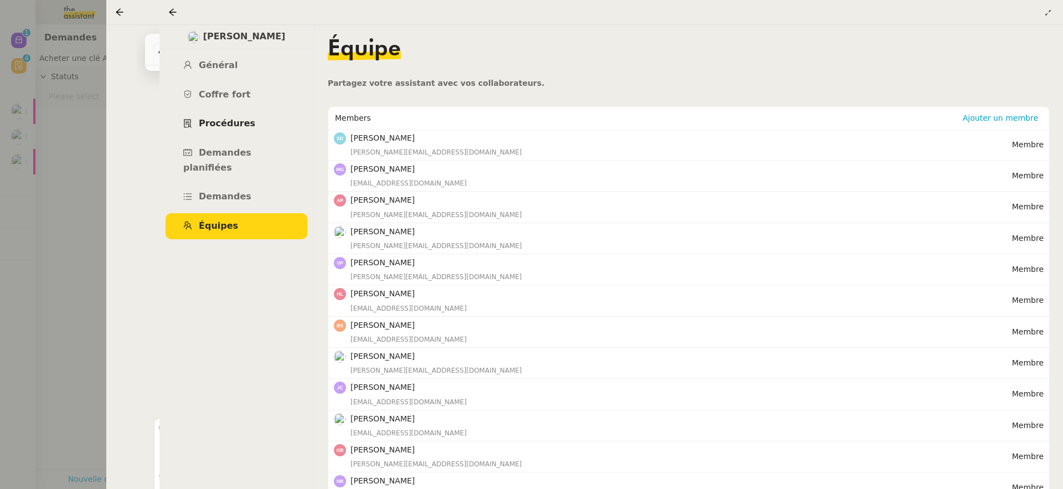
click at [245, 123] on span "Procédures" at bounding box center [227, 123] width 56 height 11
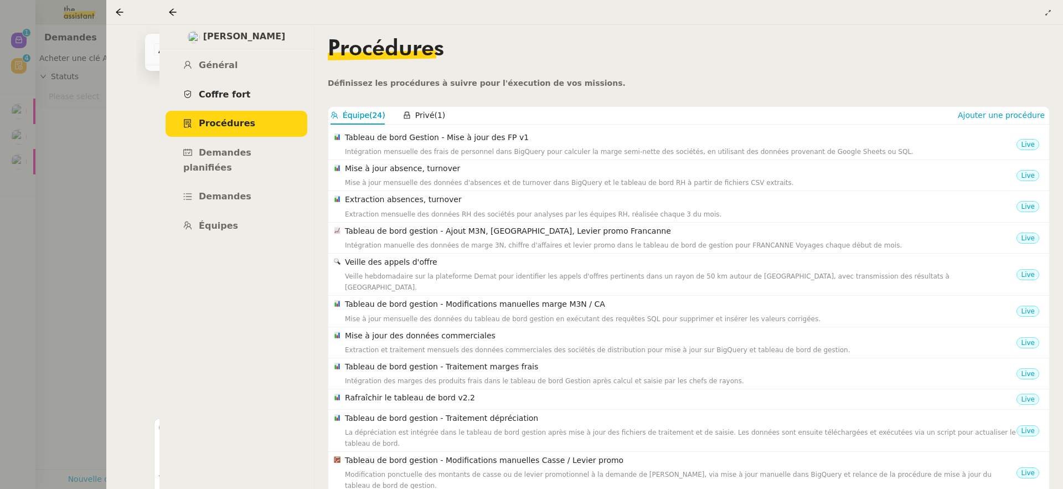
click at [246, 85] on link "Coffre fort" at bounding box center [237, 95] width 142 height 26
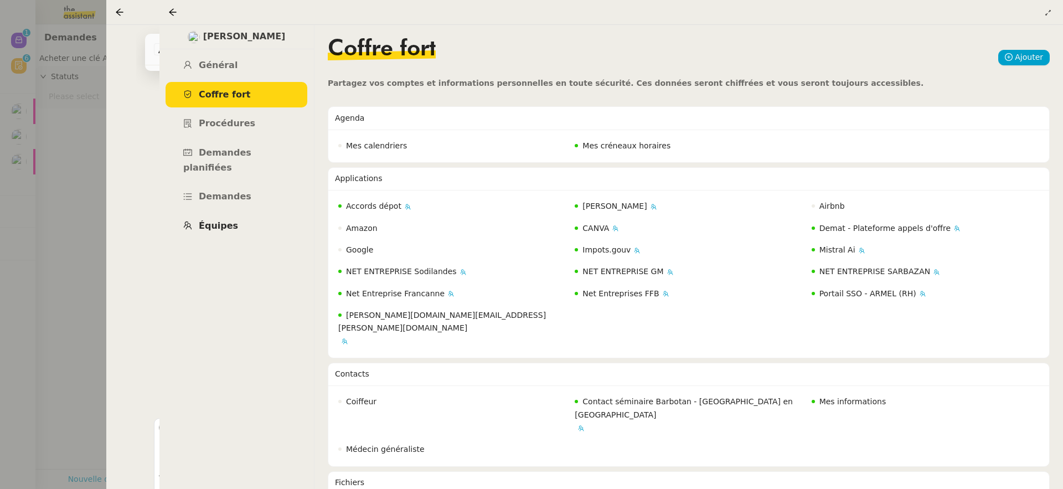
click at [236, 213] on link "Équipes" at bounding box center [237, 226] width 142 height 26
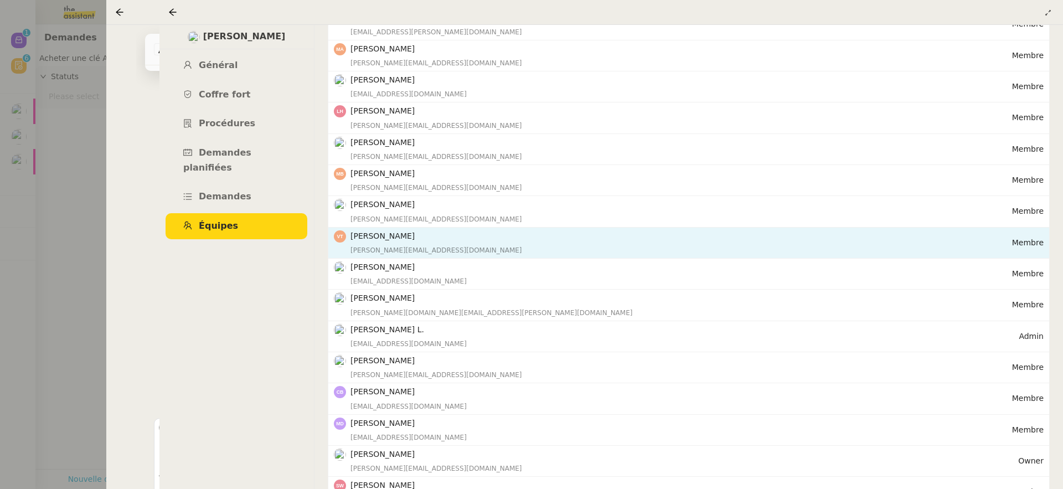
scroll to position [676, 0]
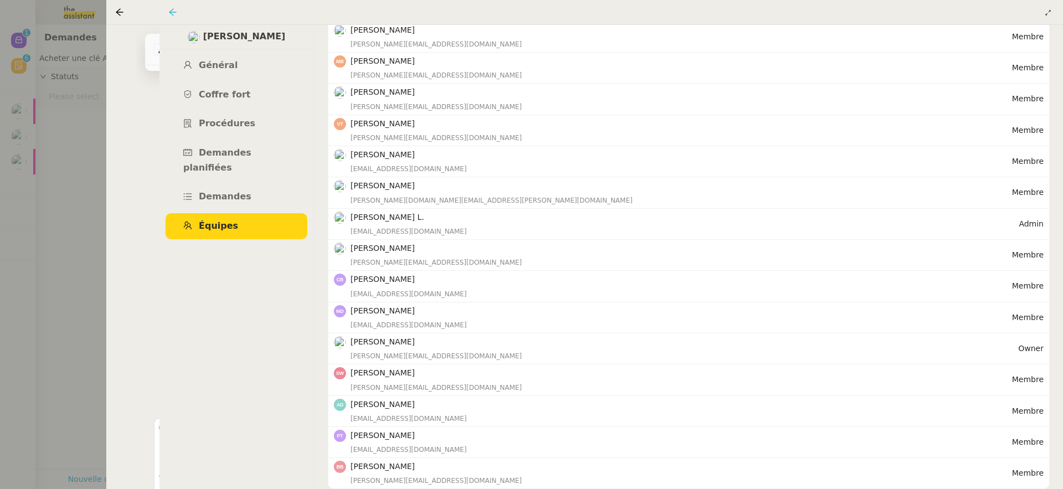
click at [173, 13] on icon at bounding box center [172, 12] width 9 height 9
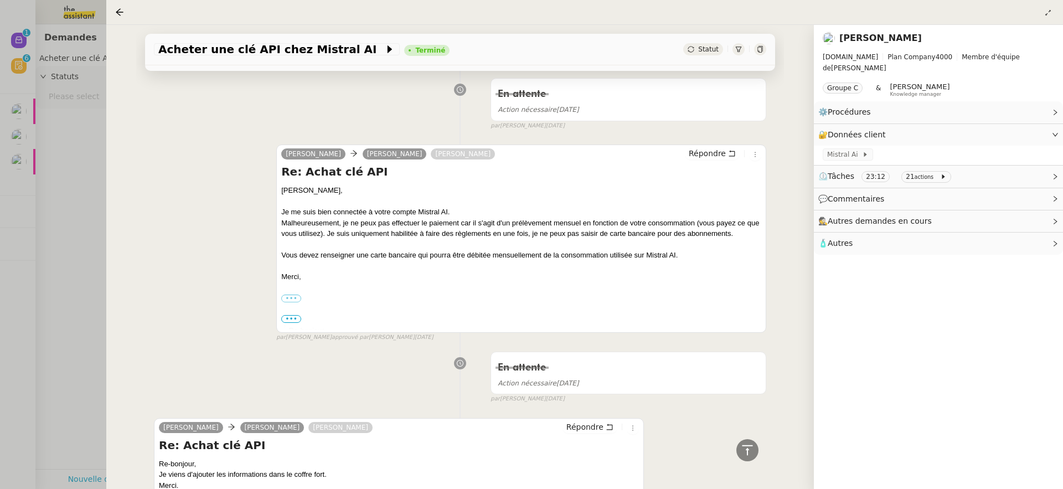
click at [228, 171] on div "camille Pascal François Lydie Laulon Répondre Re: Achat clé API Pascal, Je me s…" at bounding box center [460, 239] width 612 height 208
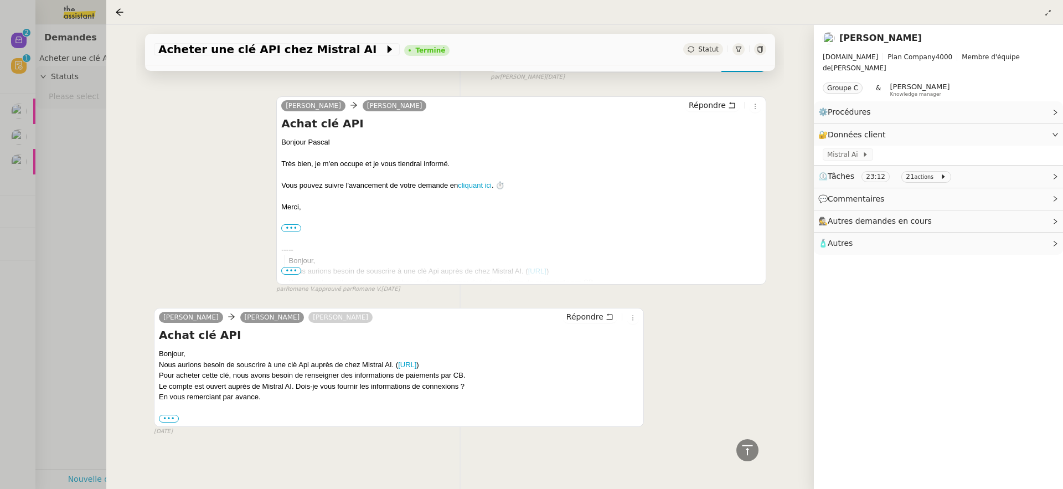
scroll to position [1145, 0]
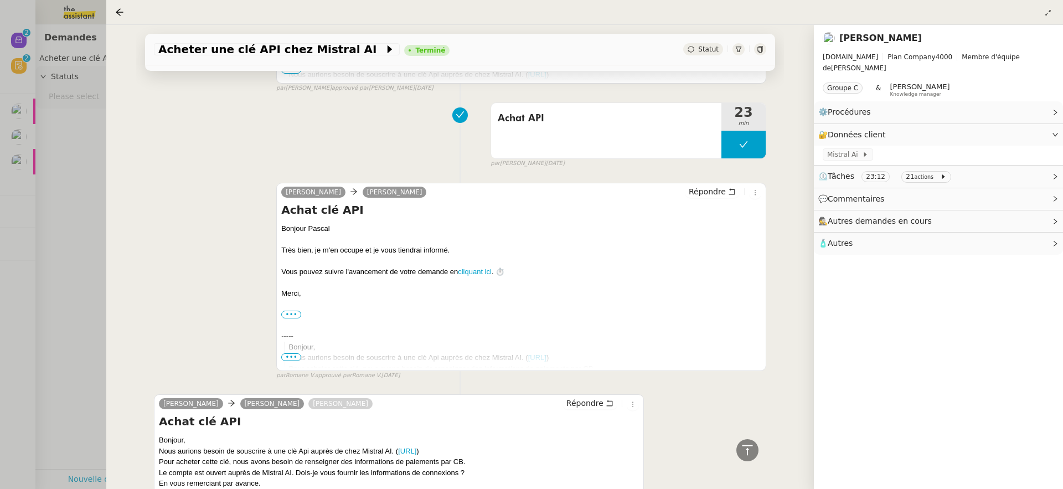
click at [70, 204] on div at bounding box center [531, 244] width 1063 height 489
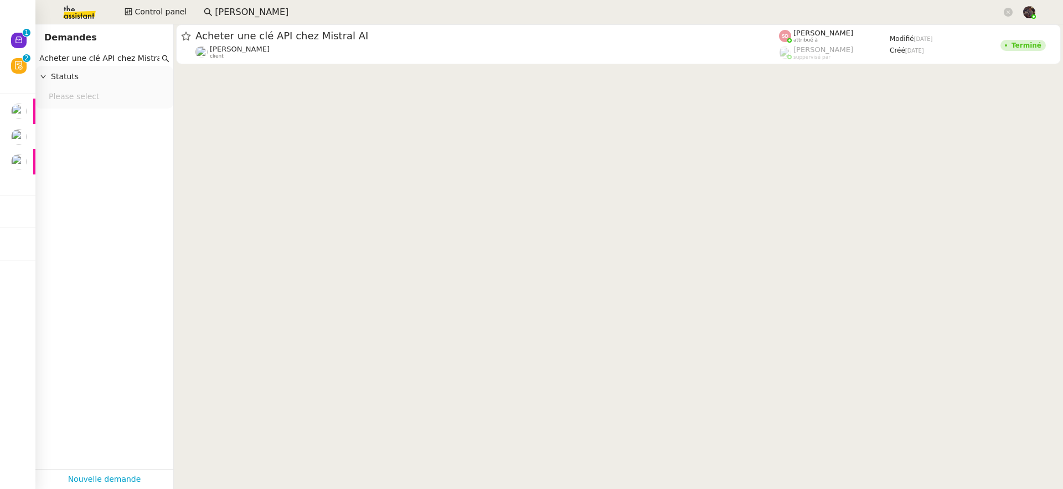
click at [373, 97] on cdk-virtual-scroll-viewport "Acheter une clé API chez Mistral AI Pascal François client Sheida Delpazir attr…" at bounding box center [618, 256] width 889 height 464
click at [82, 6] on img at bounding box center [71, 12] width 86 height 24
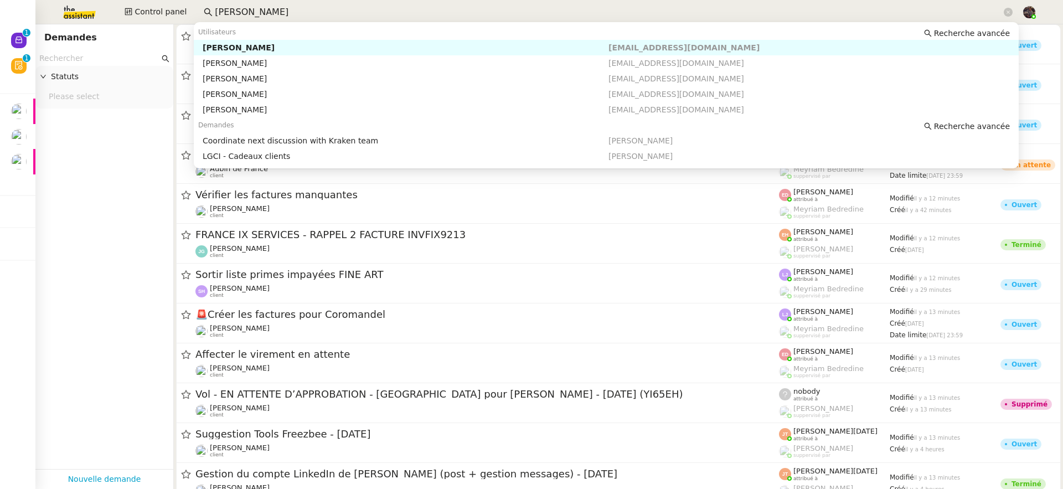
click at [252, 7] on input "pascal fran" at bounding box center [608, 12] width 787 height 15
click at [281, 13] on input "pascal fran" at bounding box center [608, 12] width 787 height 15
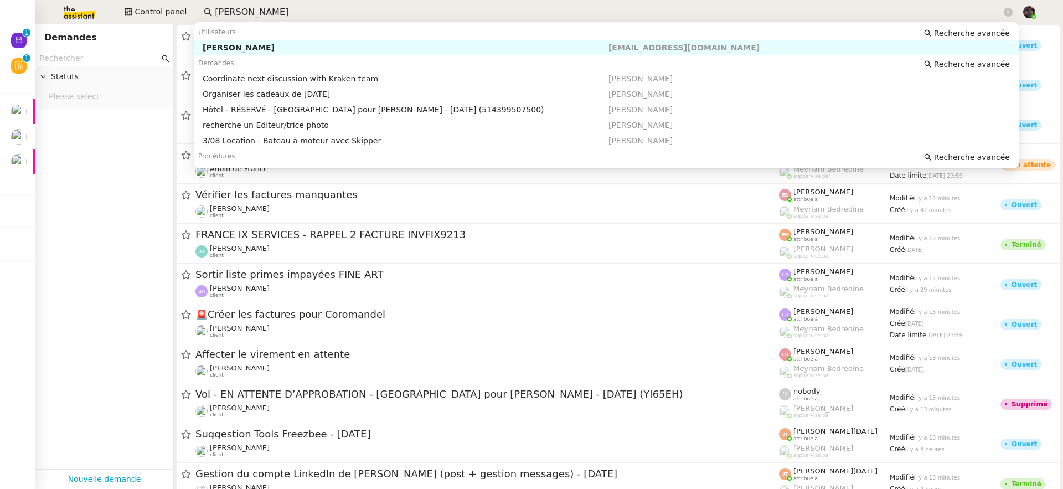
click at [252, 50] on div "Pascal François" at bounding box center [406, 48] width 406 height 10
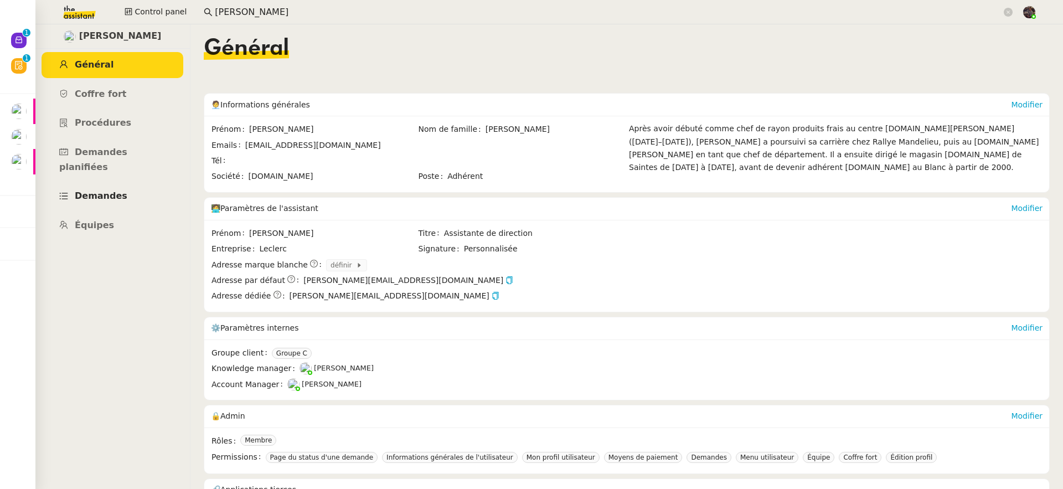
click at [105, 190] on span "Demandes" at bounding box center [101, 195] width 53 height 11
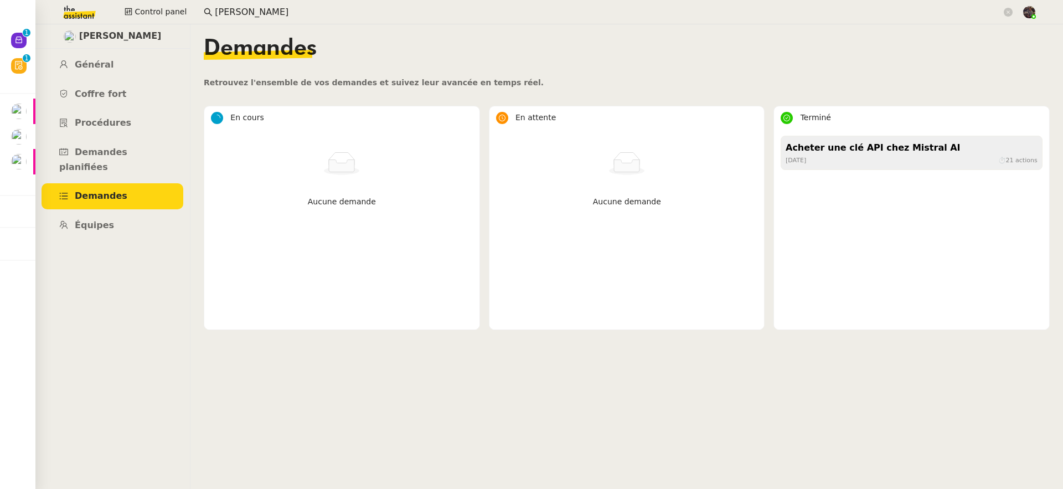
click at [877, 152] on div "Acheter une clé API chez Mistral AI" at bounding box center [912, 148] width 252 height 15
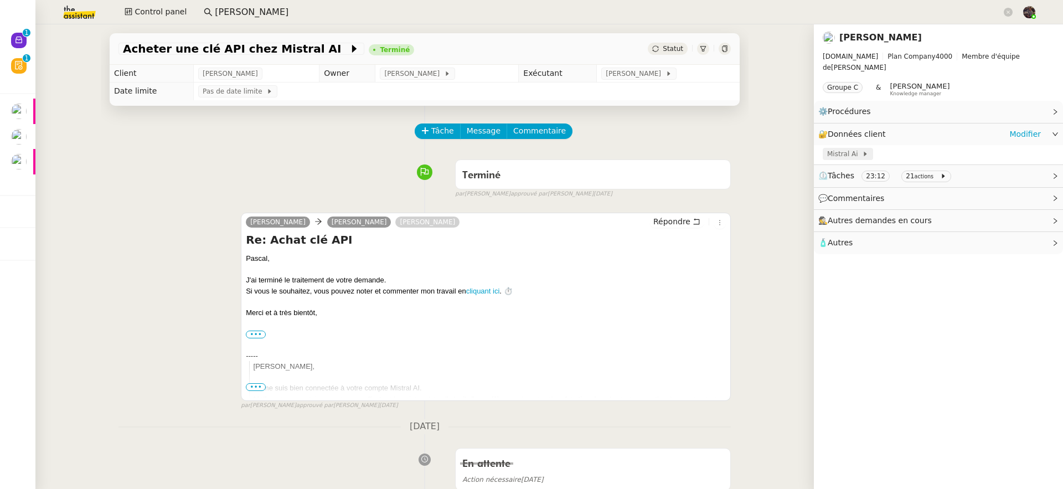
click at [841, 148] on span "Mistral Ai" at bounding box center [844, 153] width 35 height 11
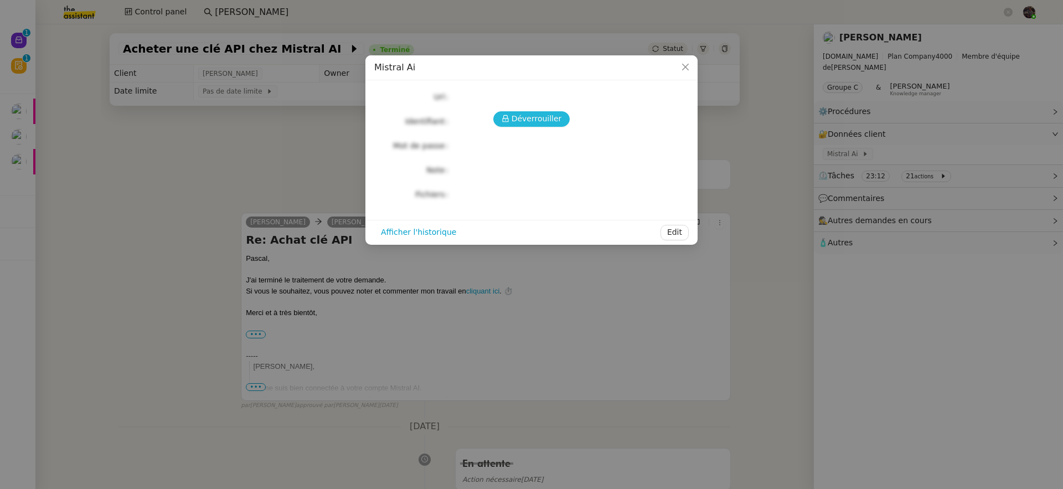
click at [538, 122] on span "Déverrouiller" at bounding box center [537, 118] width 50 height 13
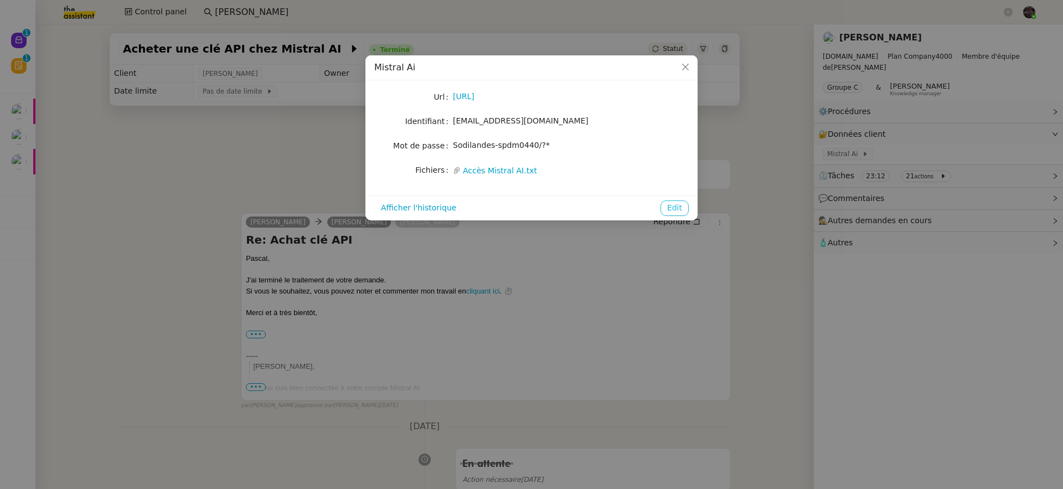
click at [683, 206] on button "Edit" at bounding box center [674, 208] width 28 height 16
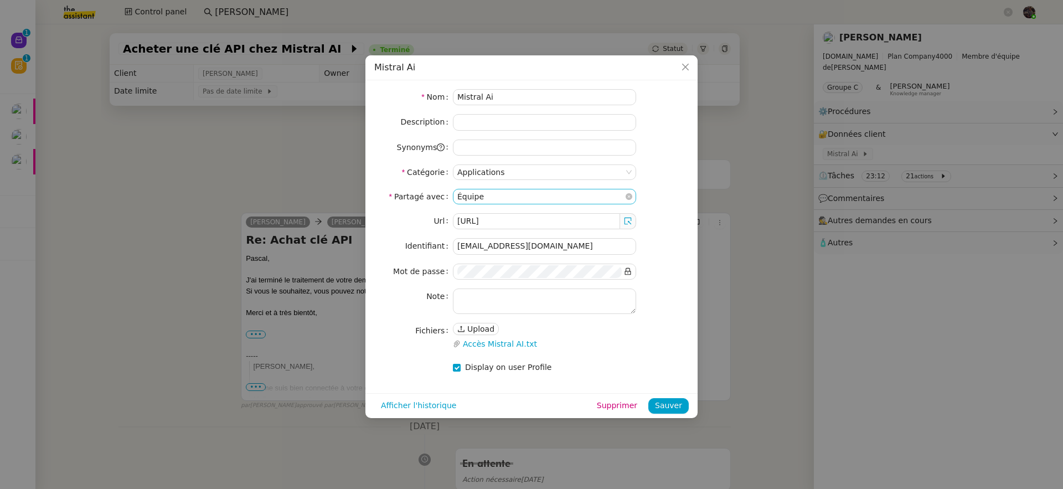
click at [561, 197] on nz-select-item "Équipe" at bounding box center [544, 196] width 174 height 14
click at [629, 196] on icon at bounding box center [629, 196] width 7 height 7
click at [513, 224] on nz-option-item "Équipe" at bounding box center [544, 232] width 183 height 16
click at [559, 204] on nz-select-top-control "Équipe" at bounding box center [544, 197] width 183 height 16
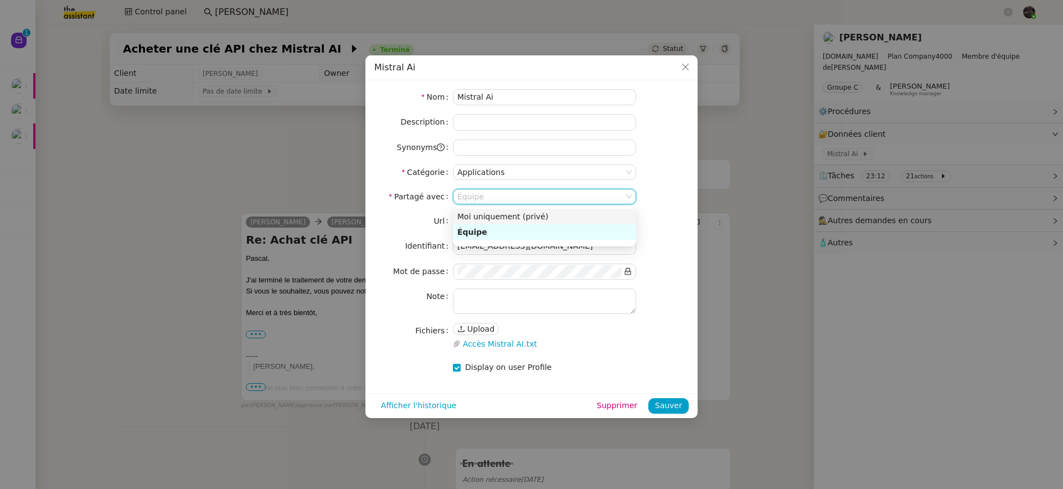
click at [555, 216] on div "Moi uniquement (privé)" at bounding box center [544, 216] width 174 height 10
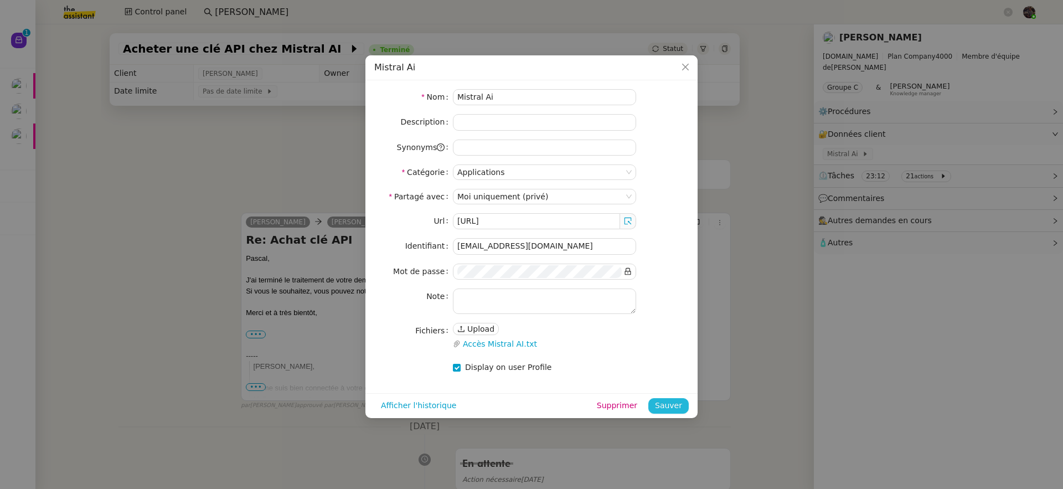
click at [675, 412] on button "Sauver" at bounding box center [668, 406] width 40 height 16
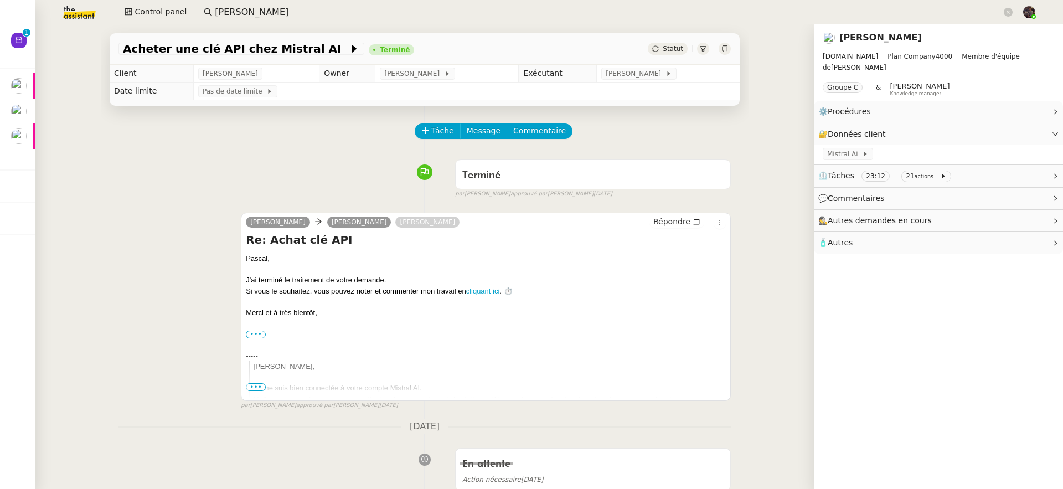
click at [283, 148] on div "Tâche Message Commentaire" at bounding box center [424, 136] width 612 height 27
click at [858, 150] on span at bounding box center [860, 154] width 4 height 8
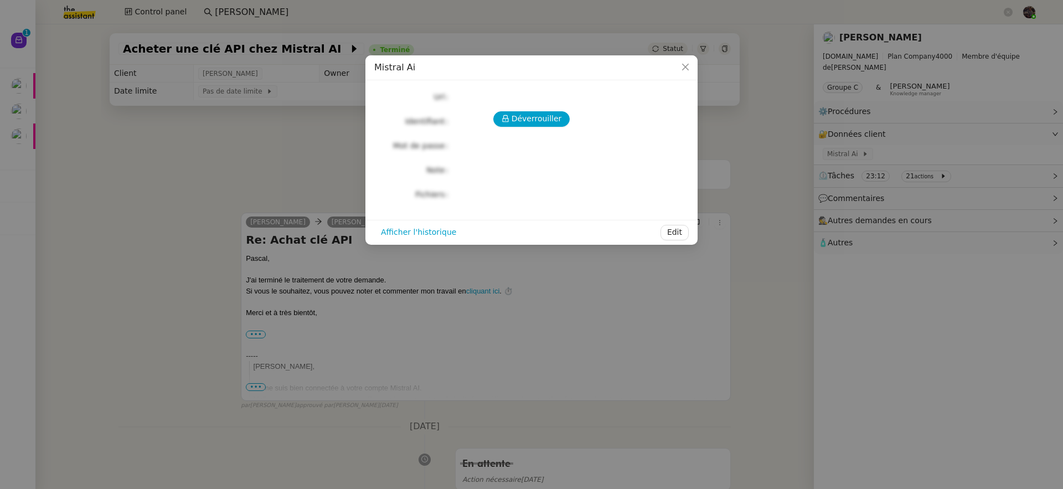
click at [539, 110] on div "Déverrouiller Url Identifiant Mot de passe Note Fichiers Upload" at bounding box center [531, 145] width 314 height 113
click at [540, 112] on span "Déverrouiller" at bounding box center [537, 118] width 50 height 13
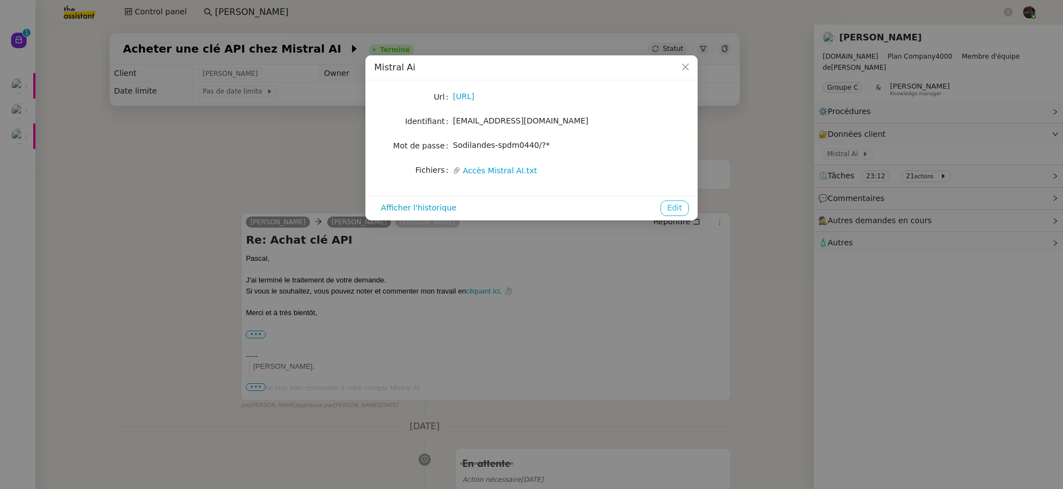
click at [678, 203] on span "Edit" at bounding box center [674, 208] width 15 height 13
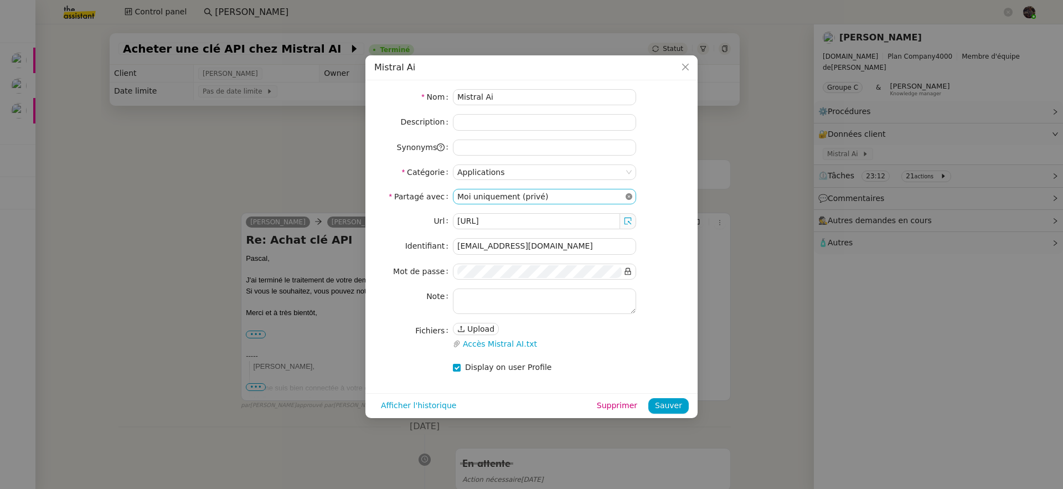
click at [629, 195] on icon at bounding box center [629, 196] width 7 height 7
click at [623, 197] on input at bounding box center [540, 196] width 167 height 14
click at [570, 230] on div "Équipe" at bounding box center [544, 232] width 174 height 10
click at [666, 407] on span "Sauver" at bounding box center [668, 405] width 27 height 13
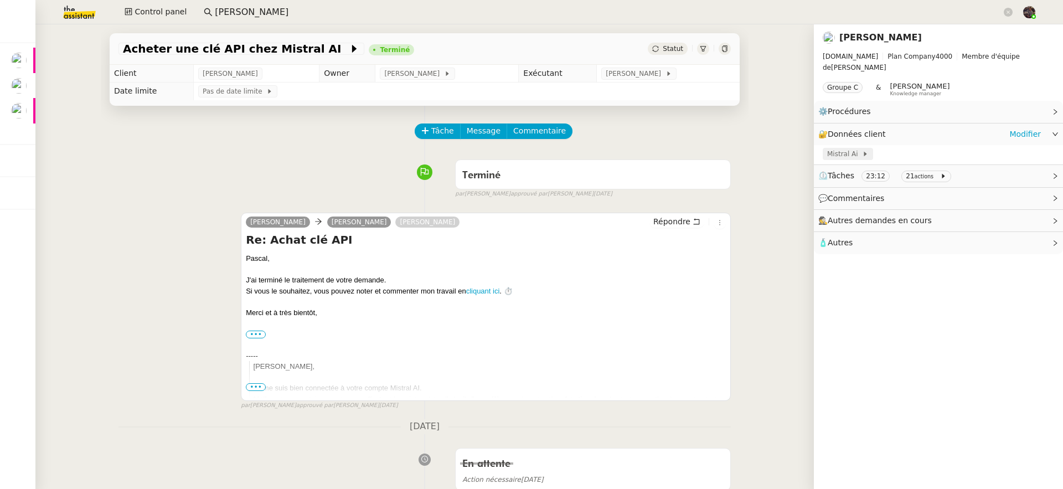
click at [845, 148] on div "Mistral Ai" at bounding box center [848, 154] width 50 height 12
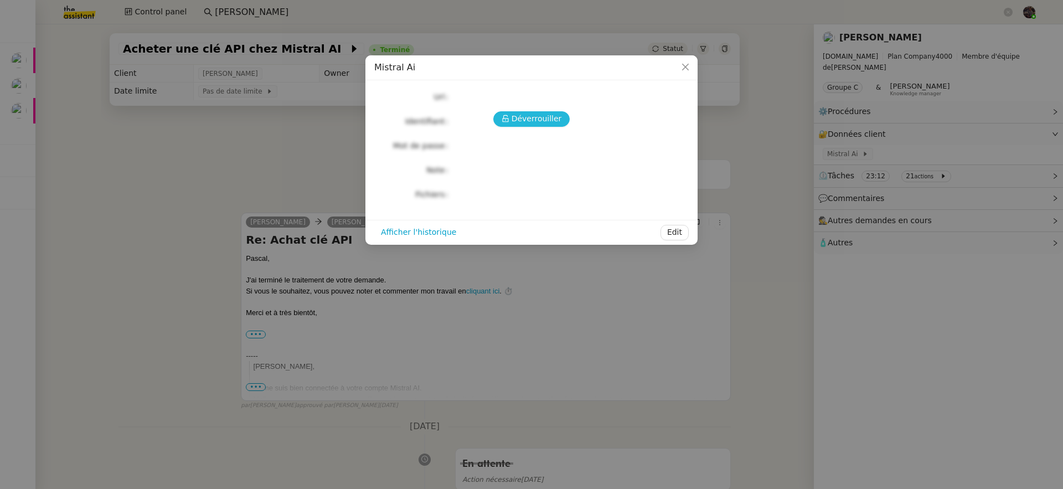
click at [533, 123] on span "Déverrouiller" at bounding box center [537, 118] width 50 height 13
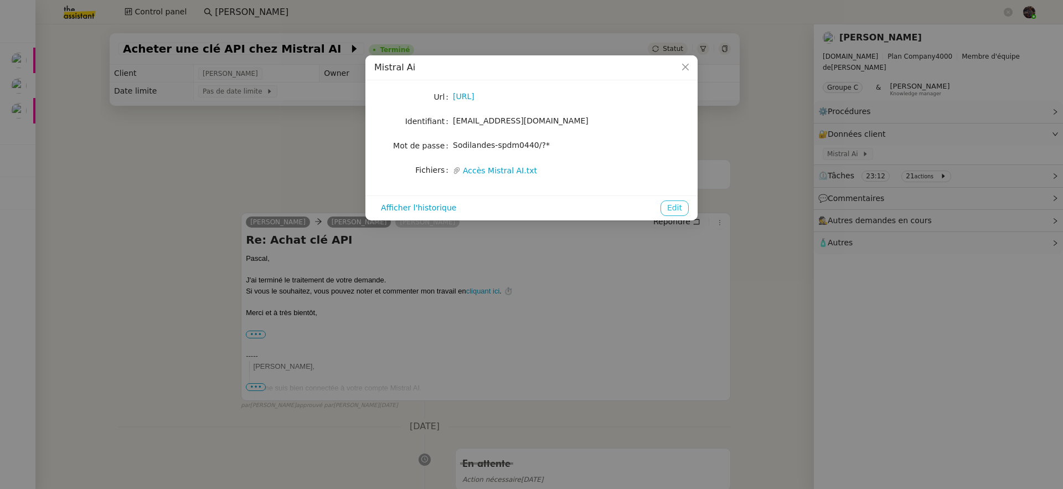
click at [671, 204] on span "Edit" at bounding box center [674, 208] width 15 height 13
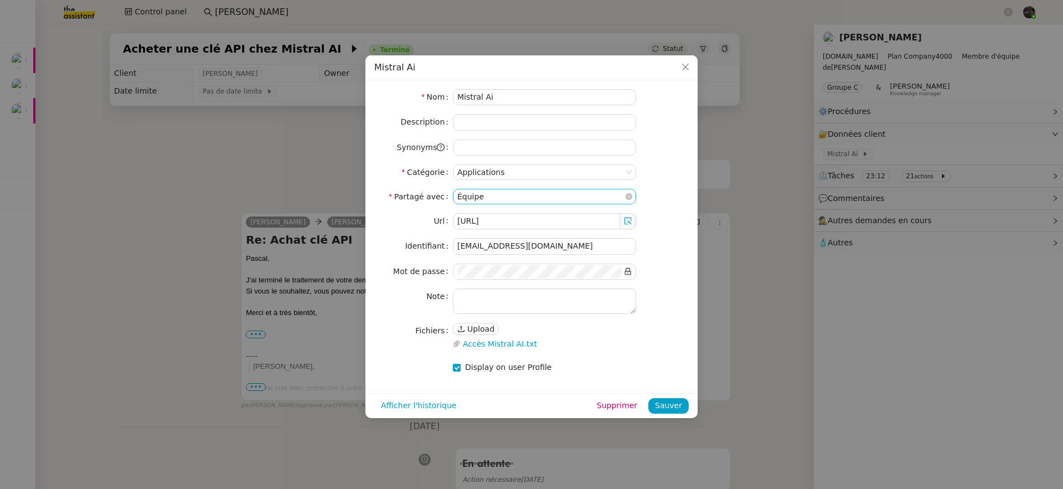
click at [560, 197] on nz-select-item "Équipe" at bounding box center [544, 196] width 174 height 14
click at [652, 202] on nz-form-item "Partagé avec Équipe" at bounding box center [531, 197] width 314 height 16
click at [569, 199] on nz-select-item "Équipe" at bounding box center [544, 196] width 174 height 14
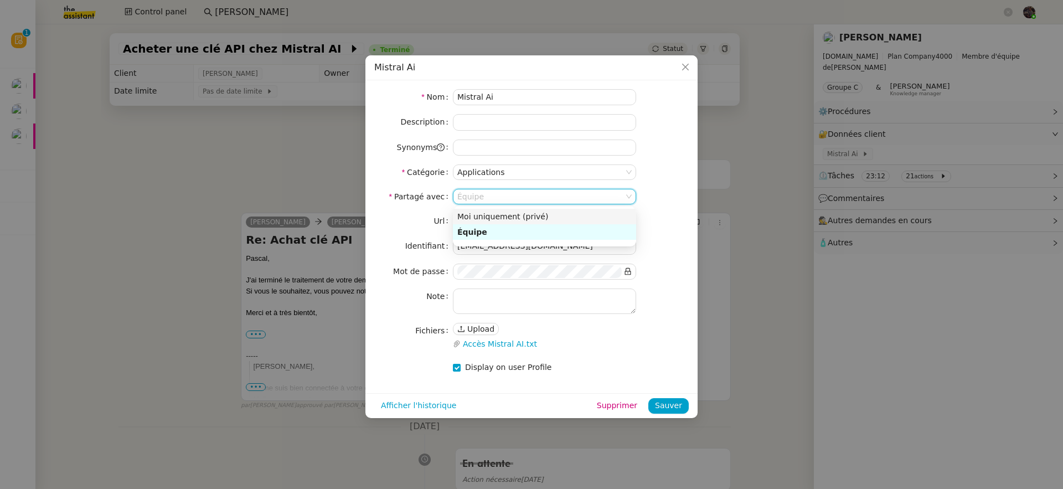
click at [562, 213] on div "Moi uniquement (privé)" at bounding box center [544, 216] width 174 height 10
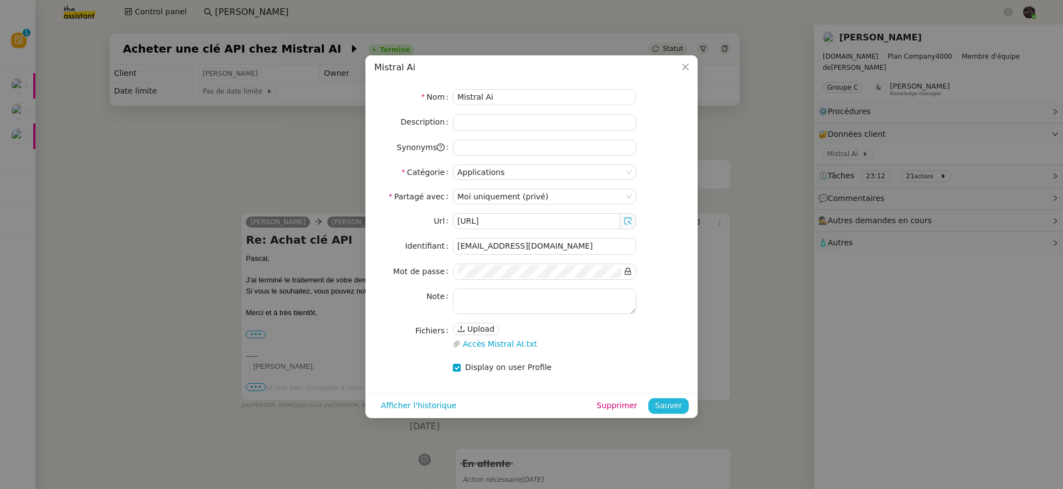
click at [671, 403] on span "Sauver" at bounding box center [668, 405] width 27 height 13
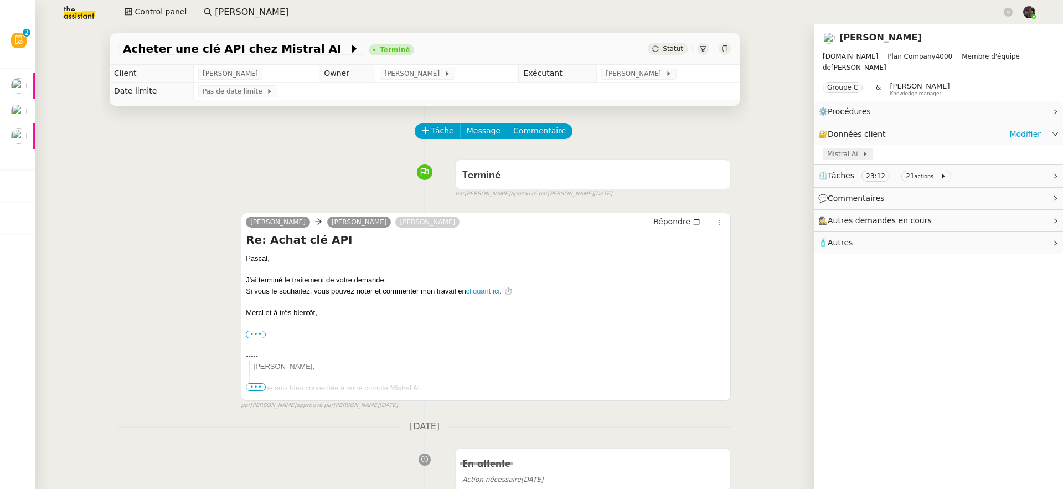
click at [858, 150] on span at bounding box center [860, 154] width 4 height 8
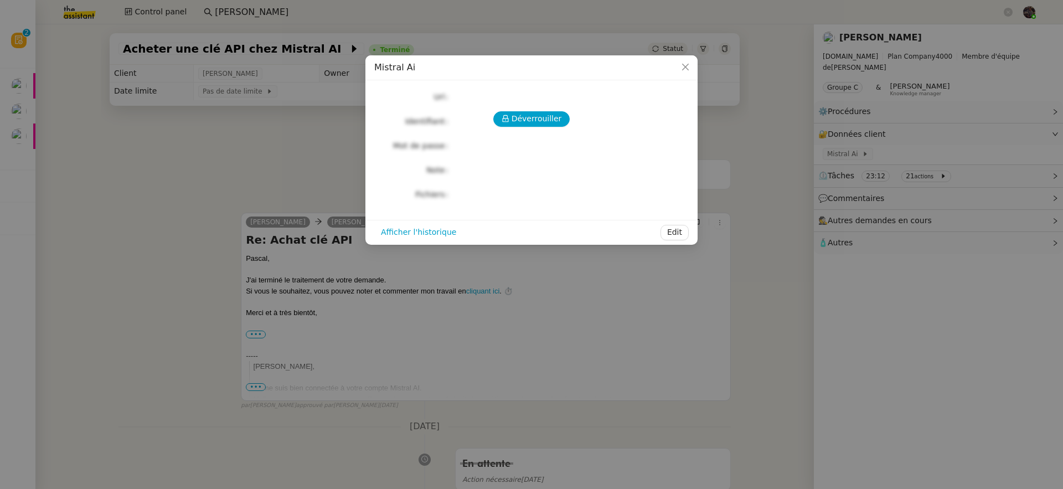
drag, startPoint x: 452, startPoint y: 117, endPoint x: 485, endPoint y: 119, distance: 32.7
click at [453, 117] on div "Déverrouiller" at bounding box center [531, 119] width 314 height 16
click at [494, 118] on div "Déverrouiller" at bounding box center [531, 119] width 314 height 16
click at [518, 121] on span "Déverrouiller" at bounding box center [537, 118] width 50 height 13
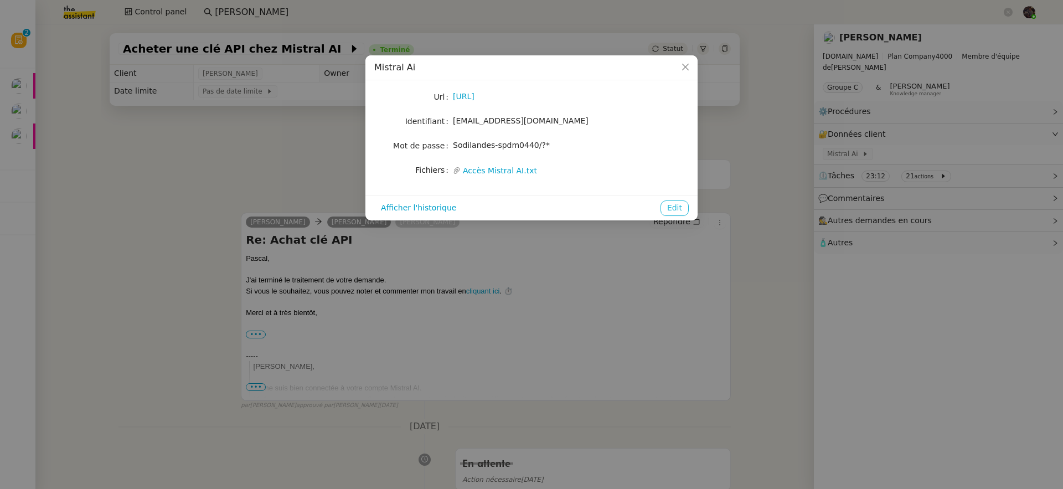
click at [678, 209] on span "Edit" at bounding box center [674, 208] width 15 height 13
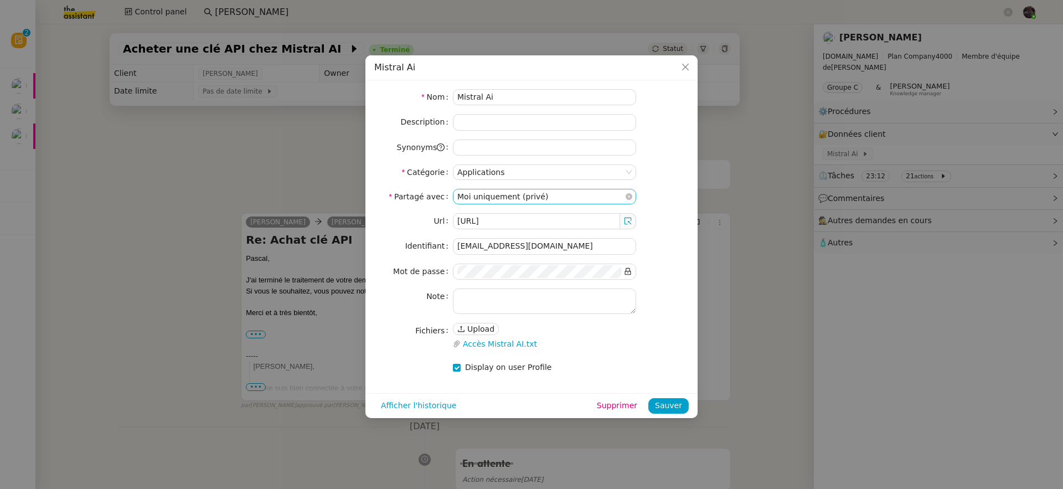
click at [562, 200] on nz-select-item "Moi uniquement (privé)" at bounding box center [544, 196] width 174 height 14
click at [534, 237] on nz-option-item "Équipe" at bounding box center [544, 232] width 183 height 16
click at [676, 411] on span "Sauver" at bounding box center [668, 405] width 27 height 13
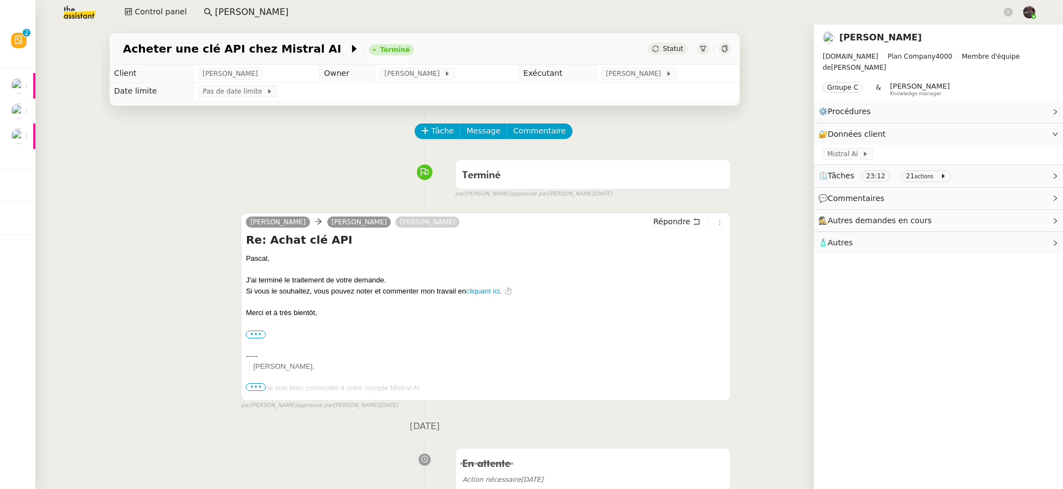
click at [867, 36] on link "Pascal François" at bounding box center [880, 37] width 82 height 11
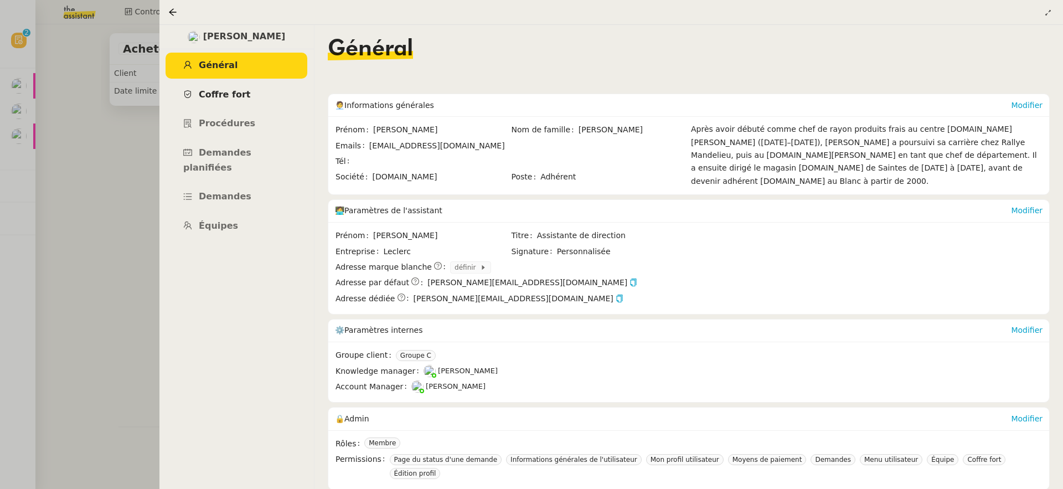
click at [221, 91] on span "Coffre fort" at bounding box center [225, 94] width 52 height 11
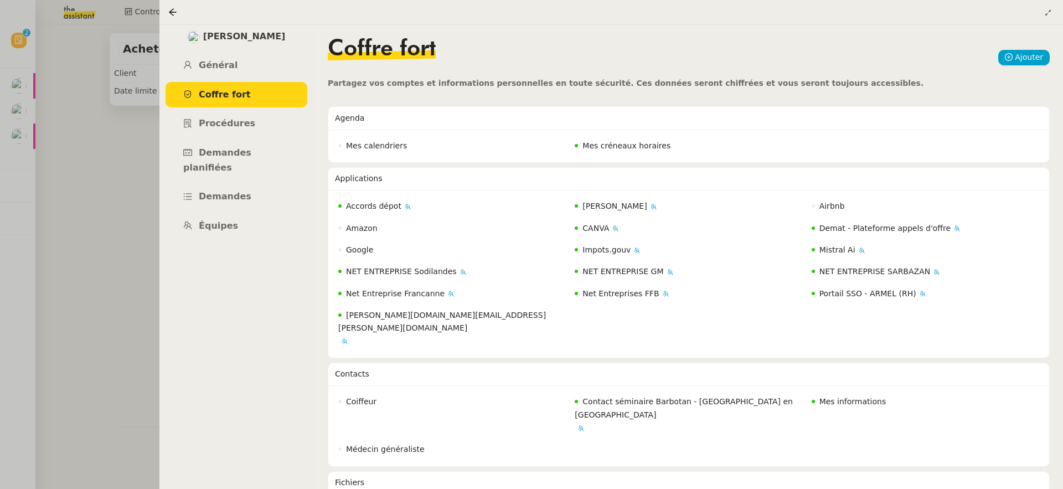
click at [94, 224] on div at bounding box center [531, 244] width 1063 height 489
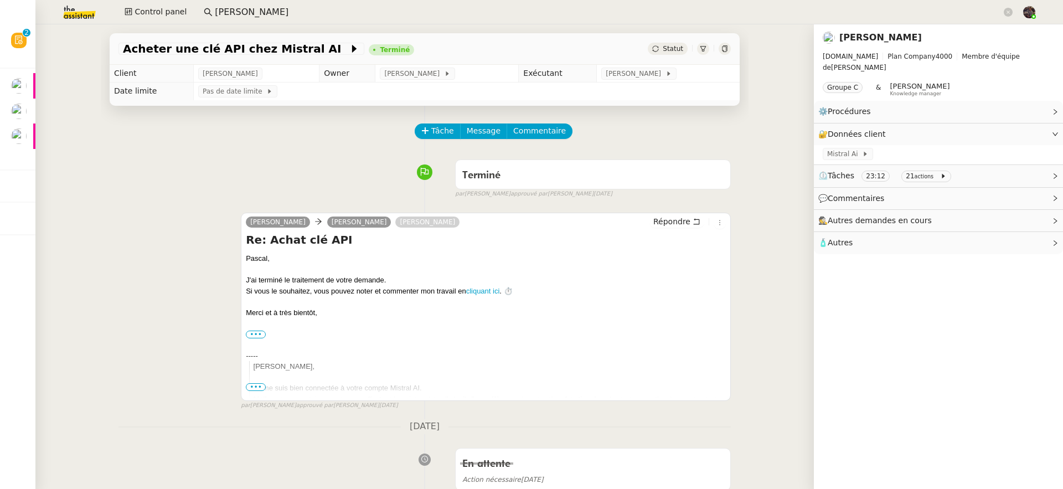
click at [328, 16] on input "pascal françois" at bounding box center [608, 12] width 787 height 15
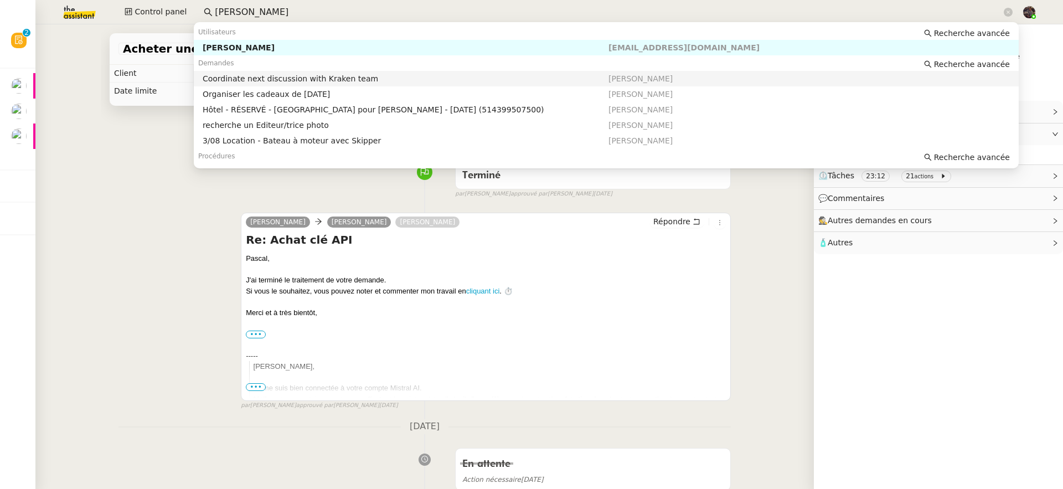
click at [118, 187] on div "Terminé false par Sheida D. approuvé par Sheida D. il y a 2 mois" at bounding box center [424, 176] width 612 height 44
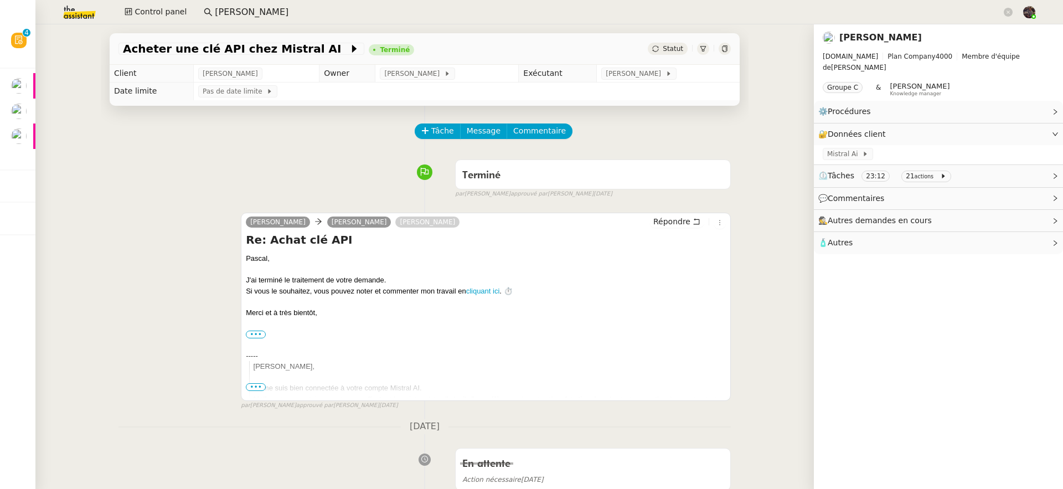
click at [210, 74] on span "Pascal François" at bounding box center [230, 73] width 55 height 11
click at [211, 74] on span "Pascal François" at bounding box center [230, 73] width 55 height 11
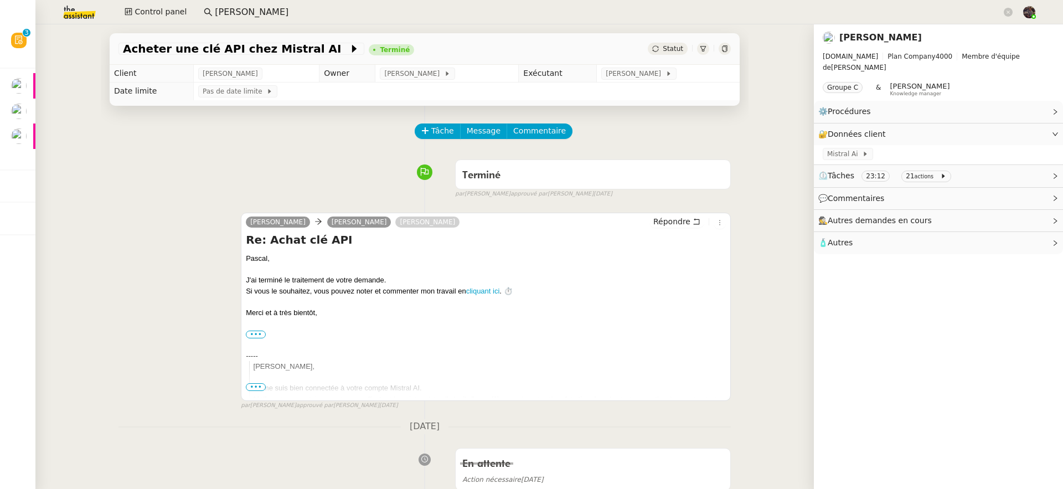
click at [236, 70] on span "Pascal François" at bounding box center [230, 73] width 55 height 11
click at [841, 148] on span "Mistral Ai" at bounding box center [844, 153] width 35 height 11
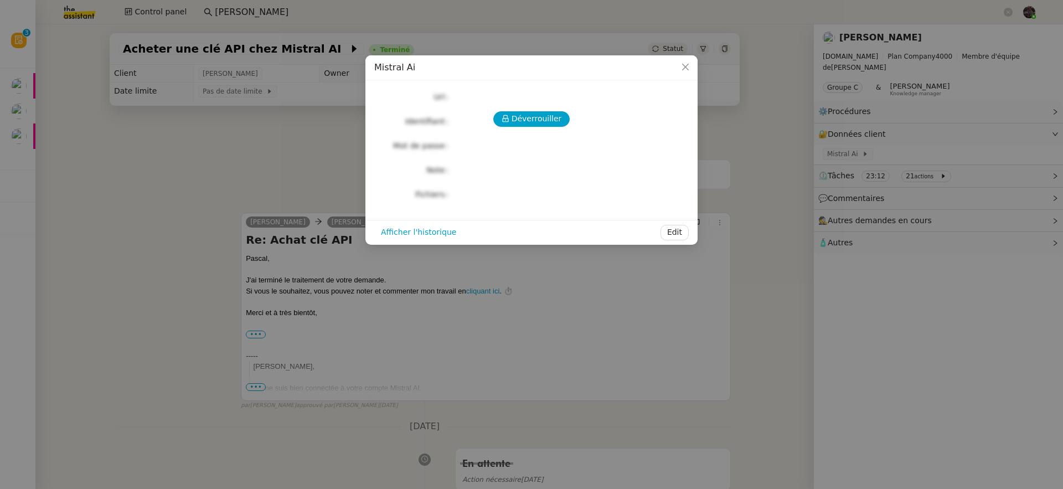
click at [195, 192] on nz-modal-container "Mistral Ai Déverrouiller Url Identifiant Mot de passe Note Fichiers Upload Affi…" at bounding box center [531, 244] width 1063 height 489
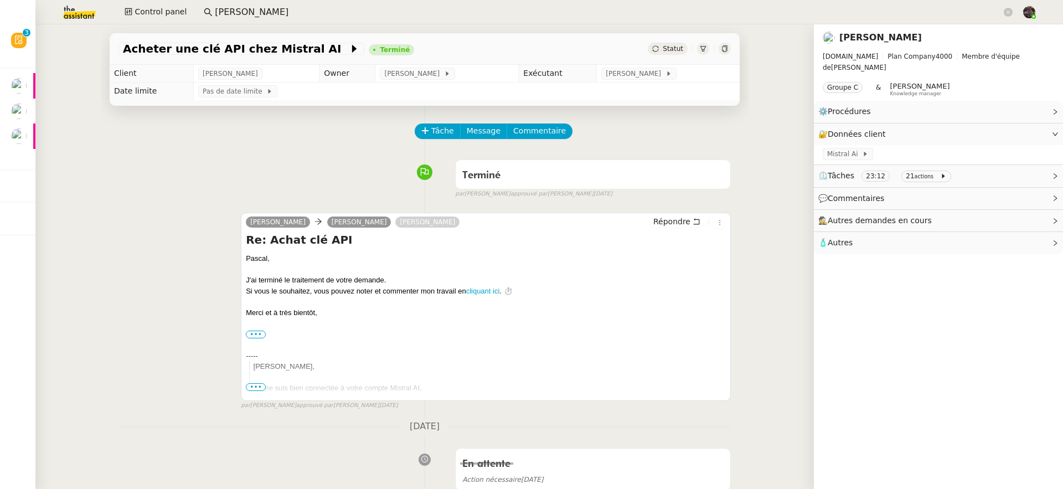
click at [700, 48] on icon at bounding box center [703, 48] width 7 height 7
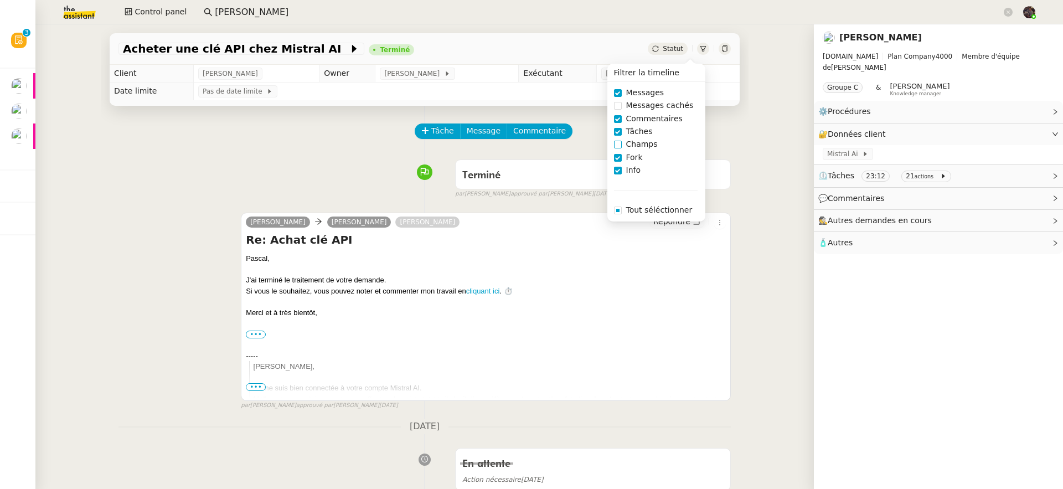
click at [640, 146] on span "Champs" at bounding box center [642, 144] width 40 height 13
click at [178, 334] on div "camille Pascal François Lydie Laulon Répondre Re: Achat clé API ﻿Pascal﻿, J'ai …" at bounding box center [424, 307] width 612 height 208
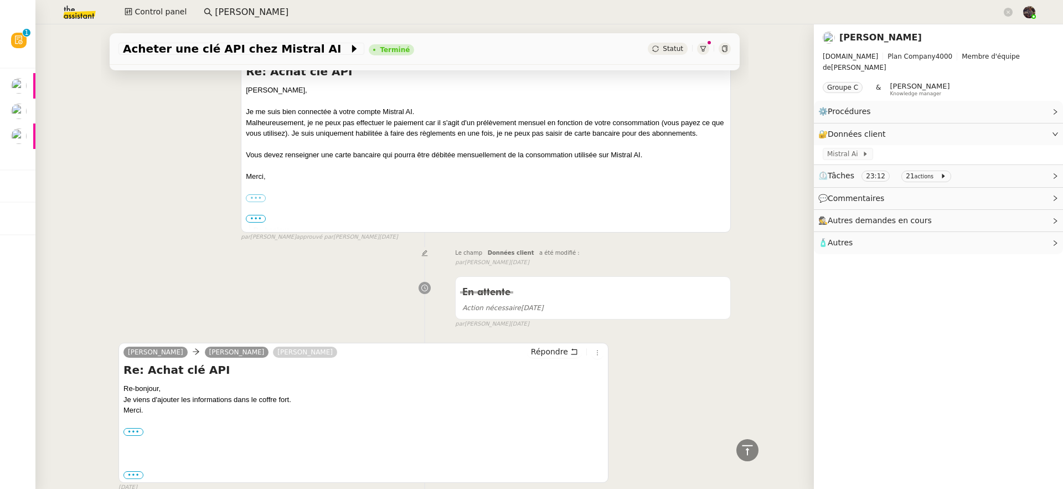
scroll to position [550, 0]
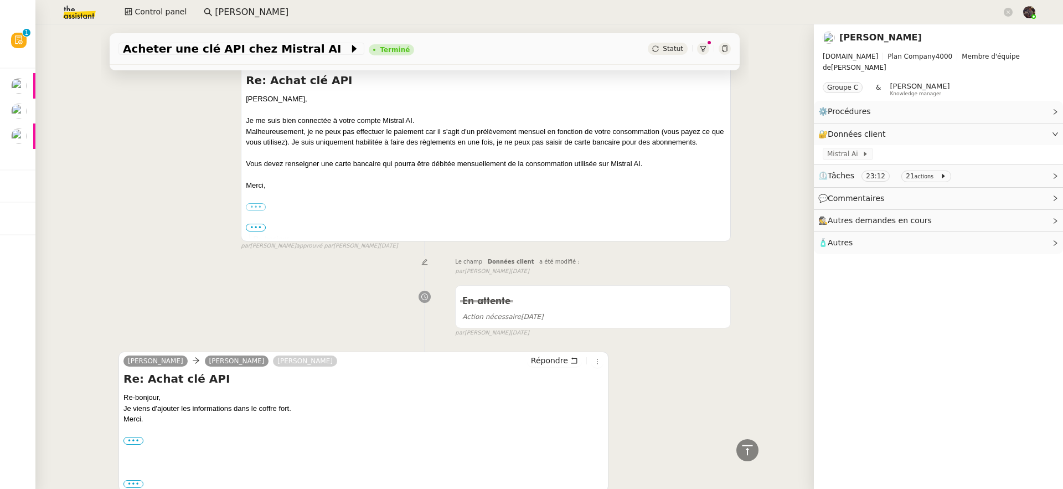
click at [220, 9] on input "pascal françois" at bounding box center [608, 12] width 787 height 15
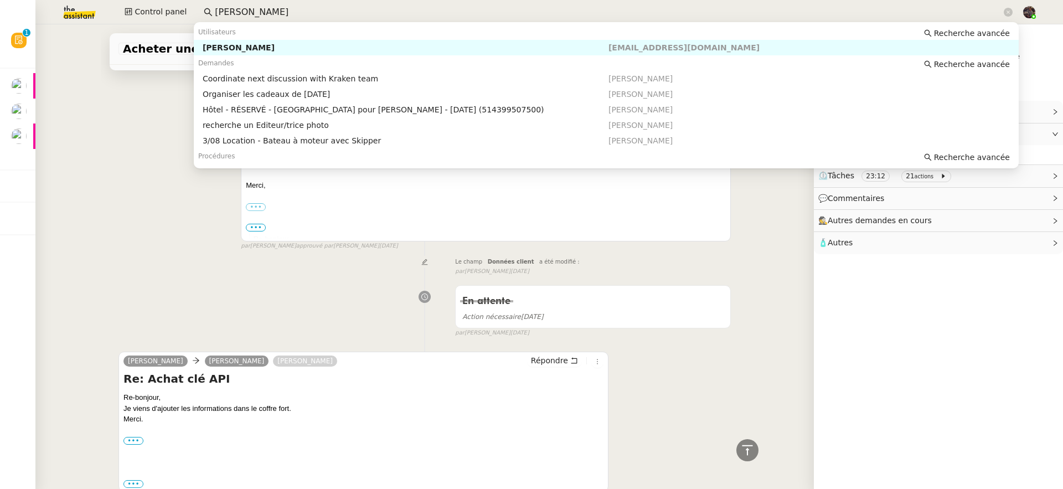
click at [220, 9] on input "pascal françois" at bounding box center [608, 12] width 787 height 15
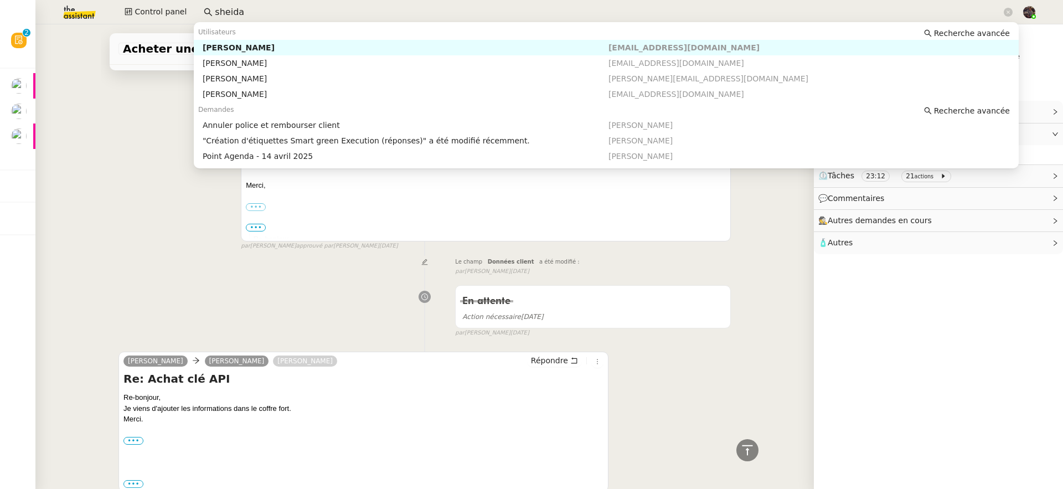
click at [252, 46] on div "Sheida Delpazir" at bounding box center [406, 48] width 406 height 10
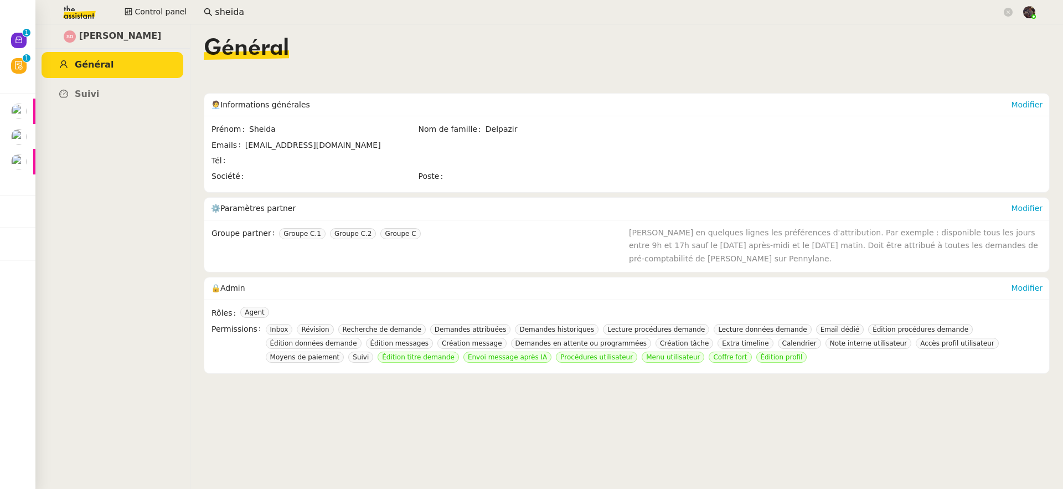
click at [239, 16] on input "sheida" at bounding box center [608, 12] width 787 height 15
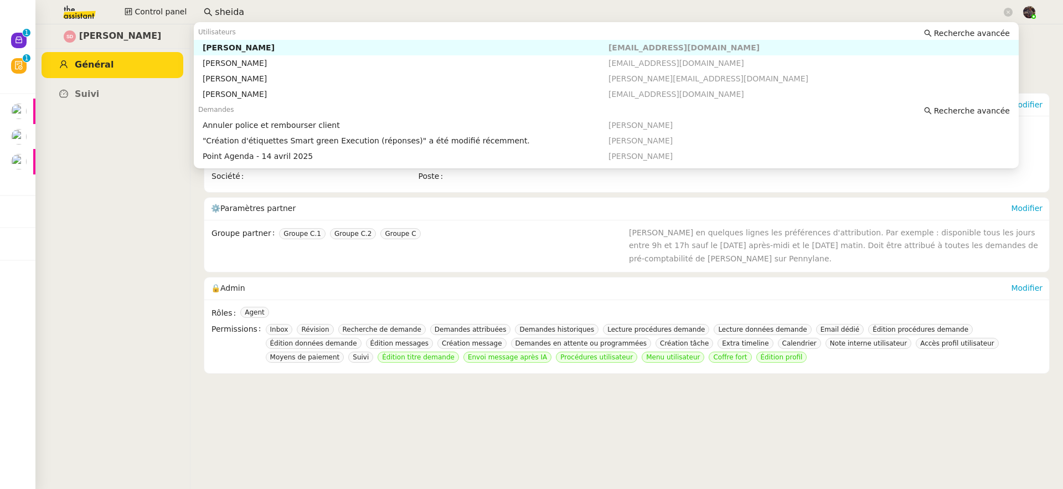
click at [240, 16] on input "sheida" at bounding box center [608, 12] width 787 height 15
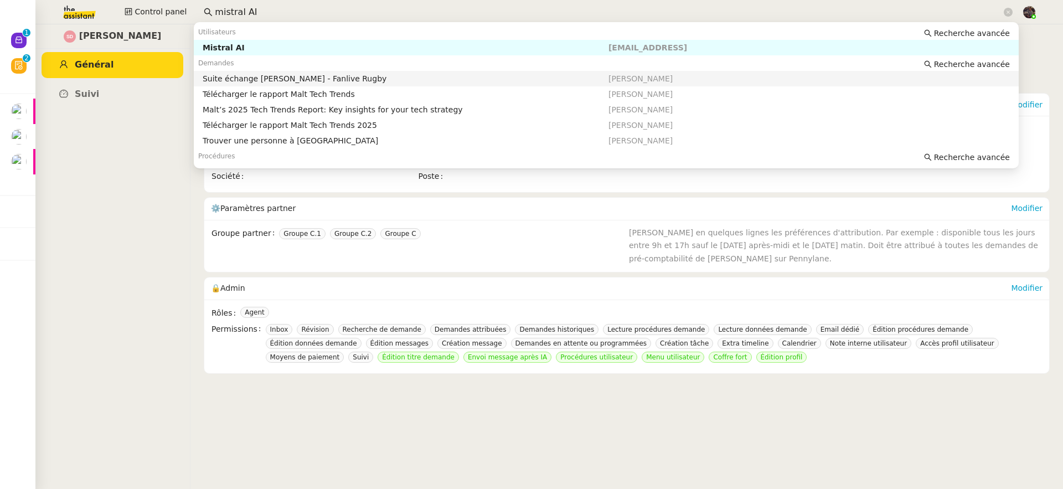
type input "mistral AI"
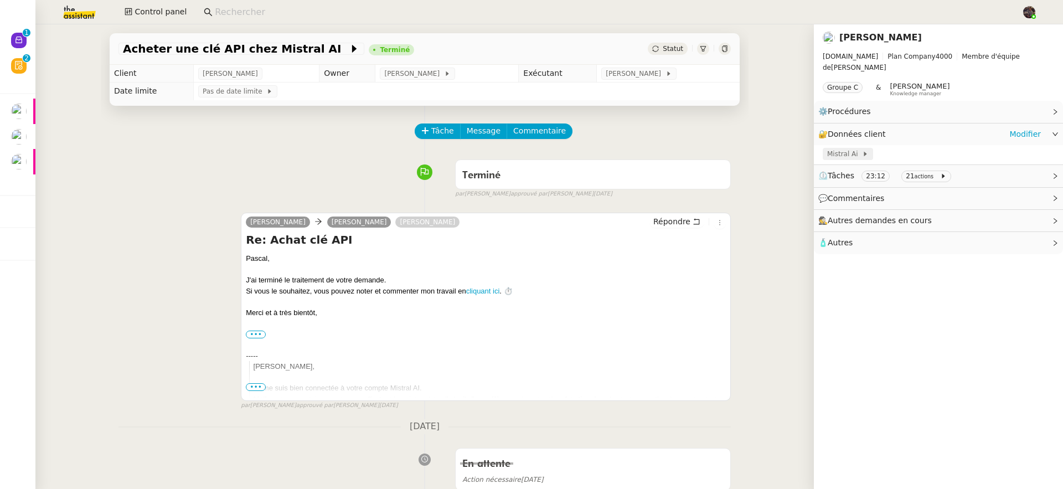
click at [862, 151] on icon at bounding box center [865, 154] width 7 height 7
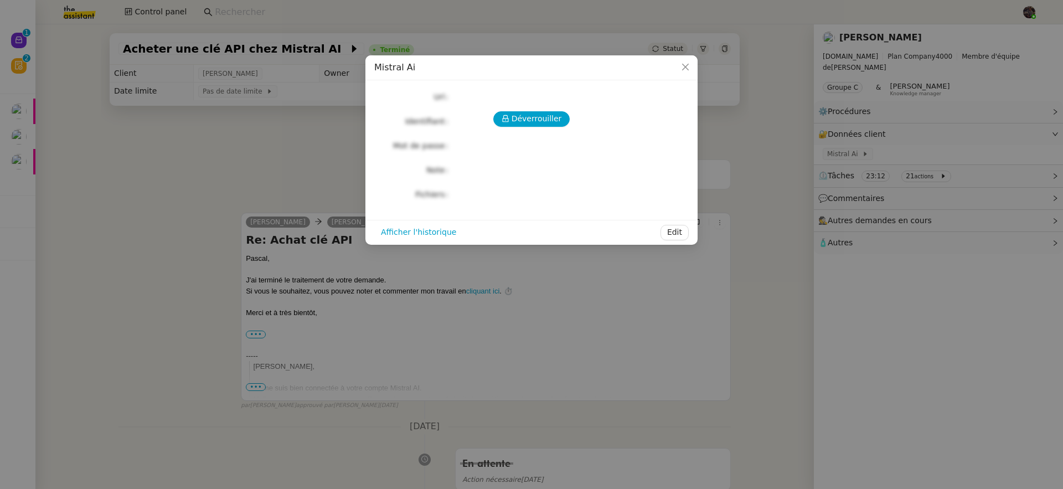
click at [901, 123] on nz-modal-container "Mistral Ai Déverrouiller Url Identifiant Mot de passe Note Fichiers Upload Affi…" at bounding box center [531, 244] width 1063 height 489
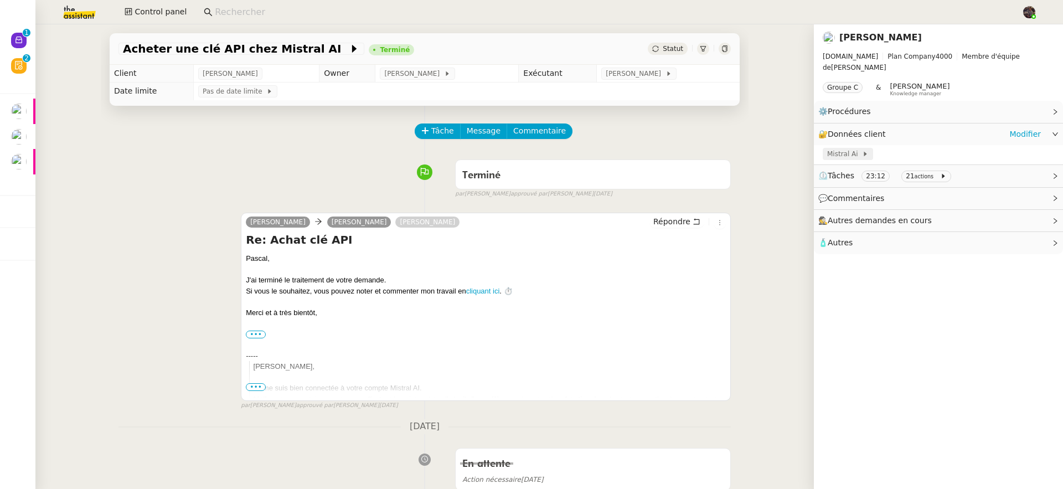
click at [838, 148] on span "Mistral Ai" at bounding box center [844, 153] width 35 height 11
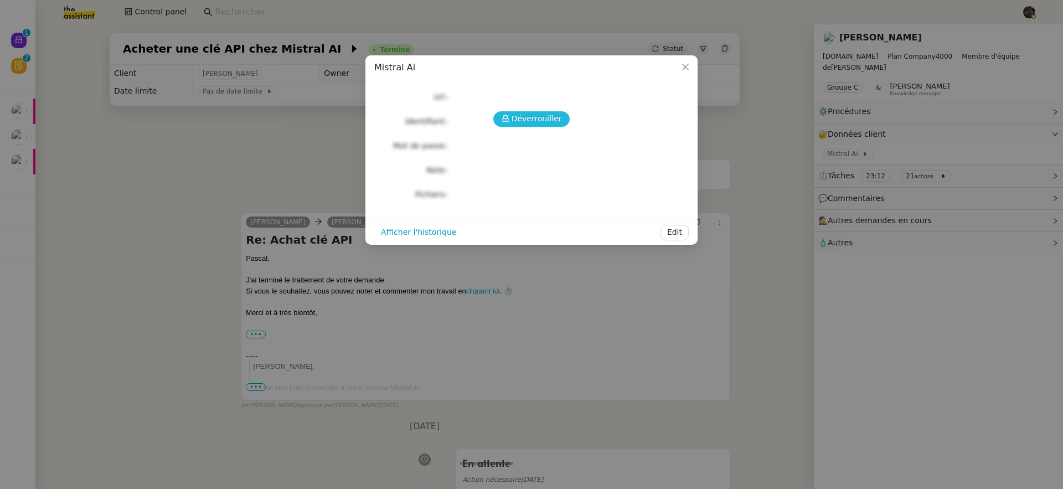
click at [512, 113] on button "Déverrouiller" at bounding box center [531, 119] width 77 height 16
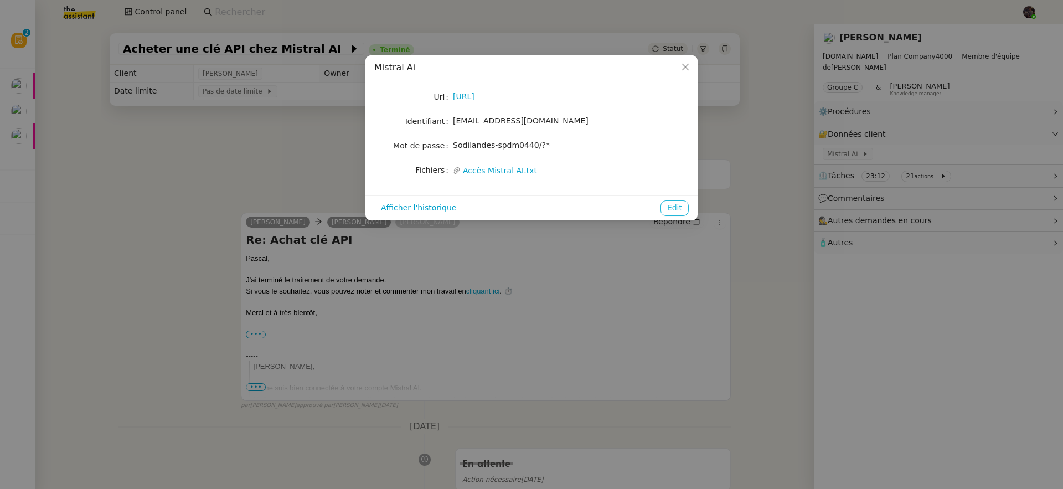
click at [668, 206] on span "Edit" at bounding box center [674, 208] width 15 height 13
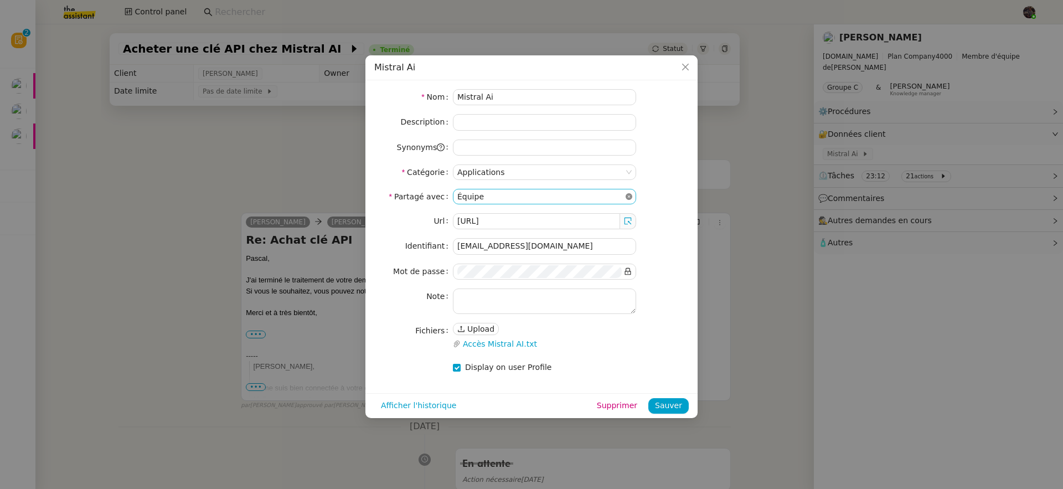
click at [632, 196] on nz-select "Équipe" at bounding box center [544, 197] width 183 height 16
click at [566, 219] on div "Moi uniquement (privé)" at bounding box center [544, 216] width 174 height 10
click at [675, 406] on span "Sauver" at bounding box center [668, 405] width 27 height 13
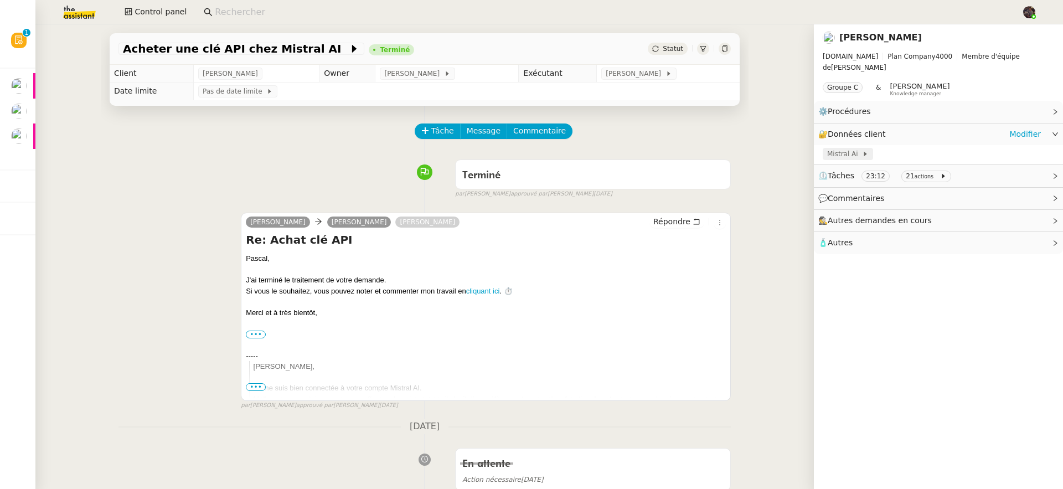
click at [844, 148] on span "Mistral Ai" at bounding box center [844, 153] width 35 height 11
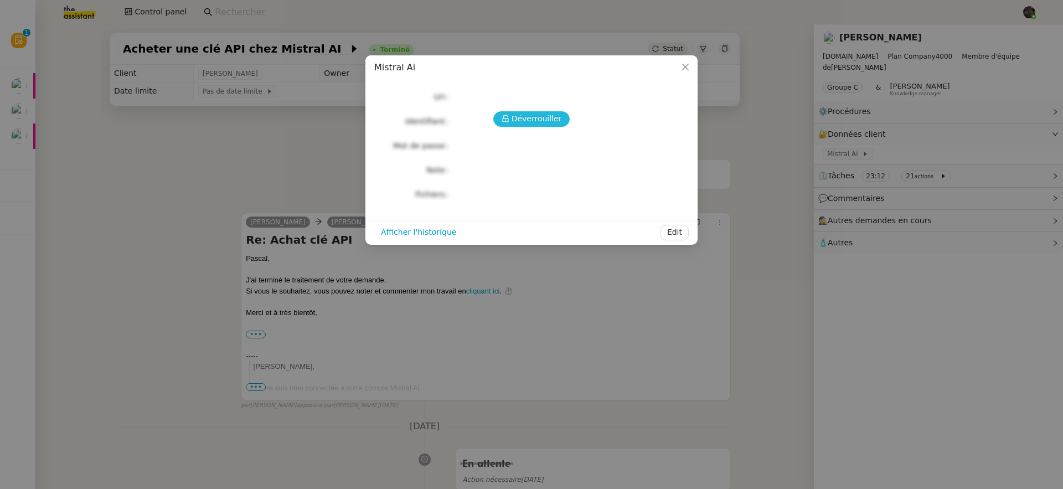
click at [544, 118] on span "Déverrouiller" at bounding box center [537, 118] width 50 height 13
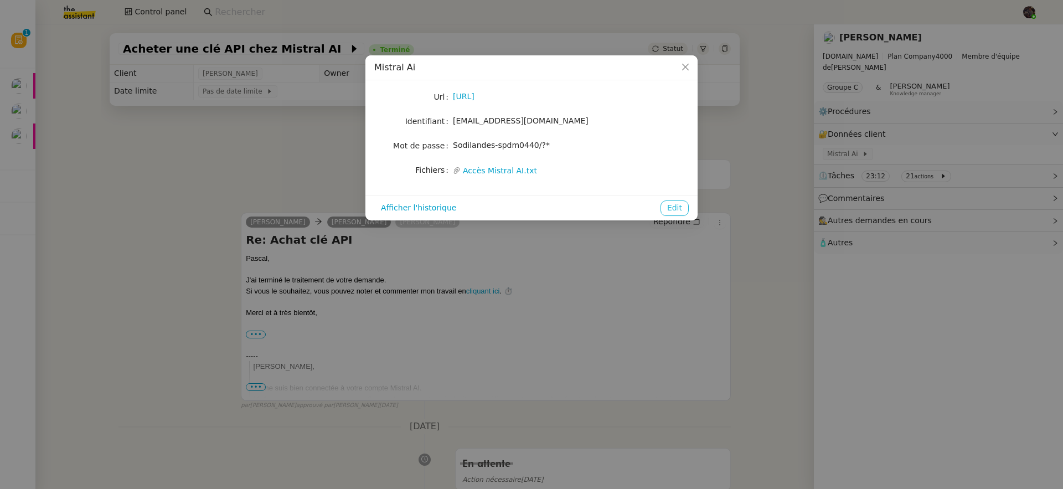
click at [668, 209] on span "Edit" at bounding box center [674, 208] width 15 height 13
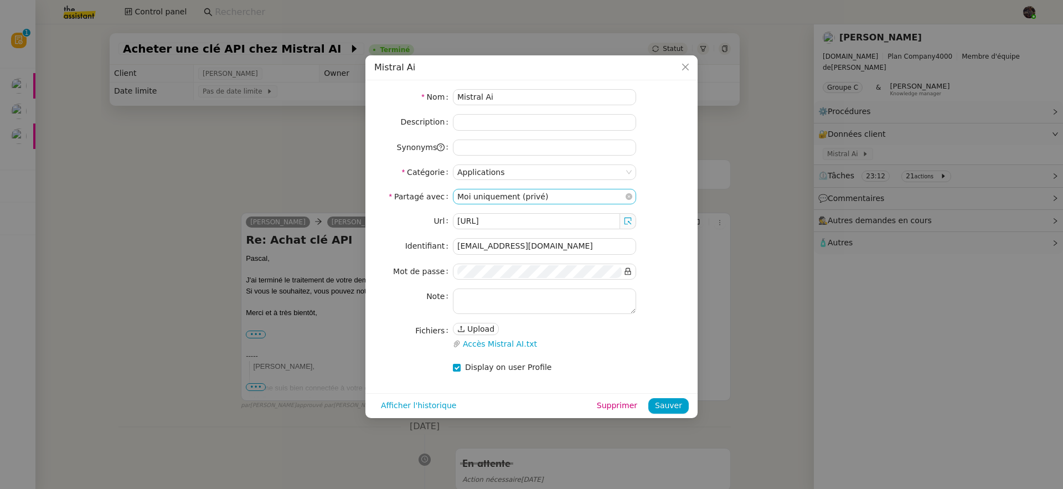
click at [544, 195] on nz-select-item "Moi uniquement (privé)" at bounding box center [544, 196] width 174 height 14
click at [536, 233] on div "Équipe" at bounding box center [544, 232] width 174 height 10
click at [670, 405] on span "Sauver" at bounding box center [668, 405] width 27 height 13
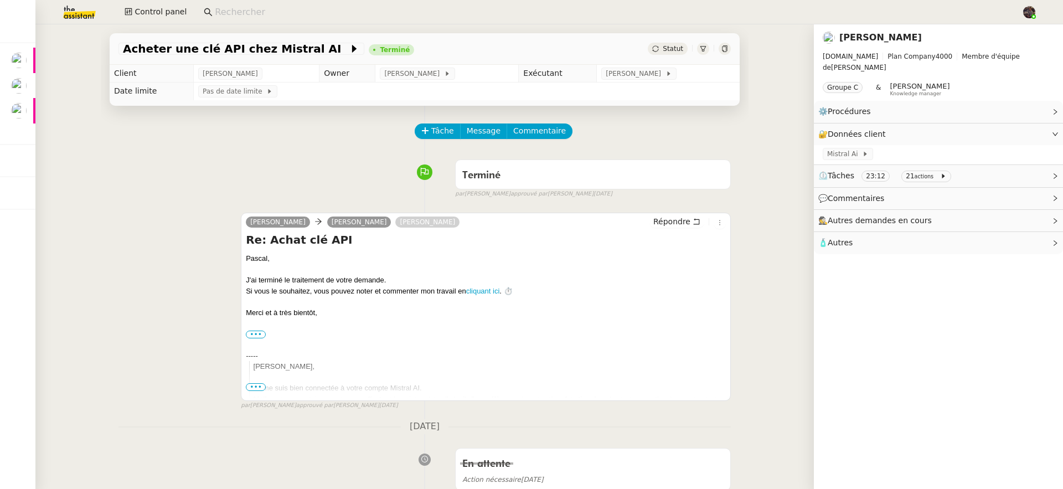
click at [87, 15] on img at bounding box center [71, 12] width 86 height 24
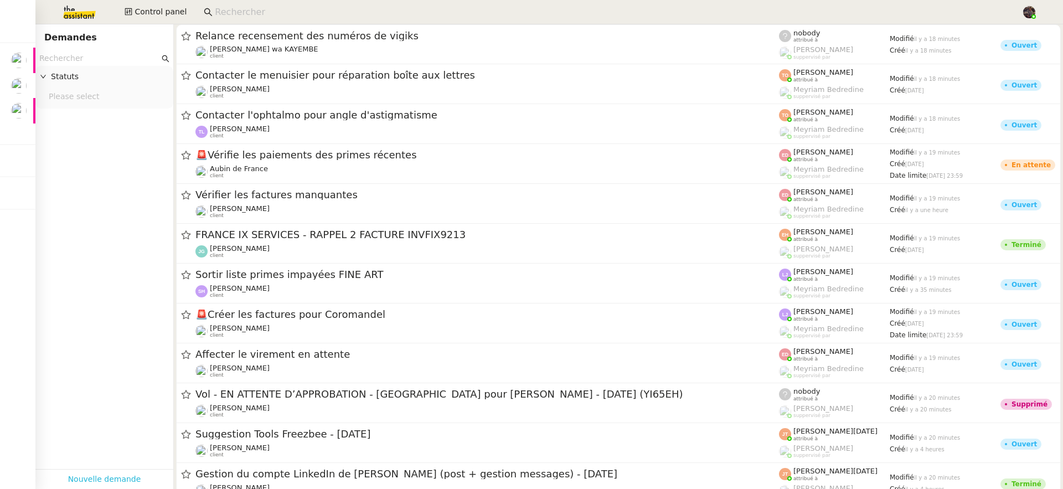
click at [115, 473] on link "Nouvelle demande" at bounding box center [104, 479] width 73 height 13
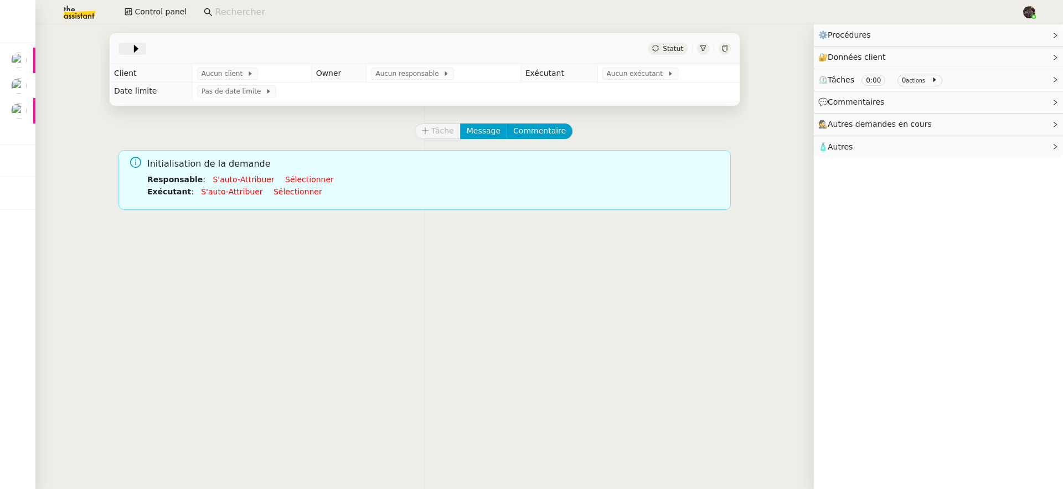
click at [134, 48] on icon at bounding box center [136, 49] width 4 height 8
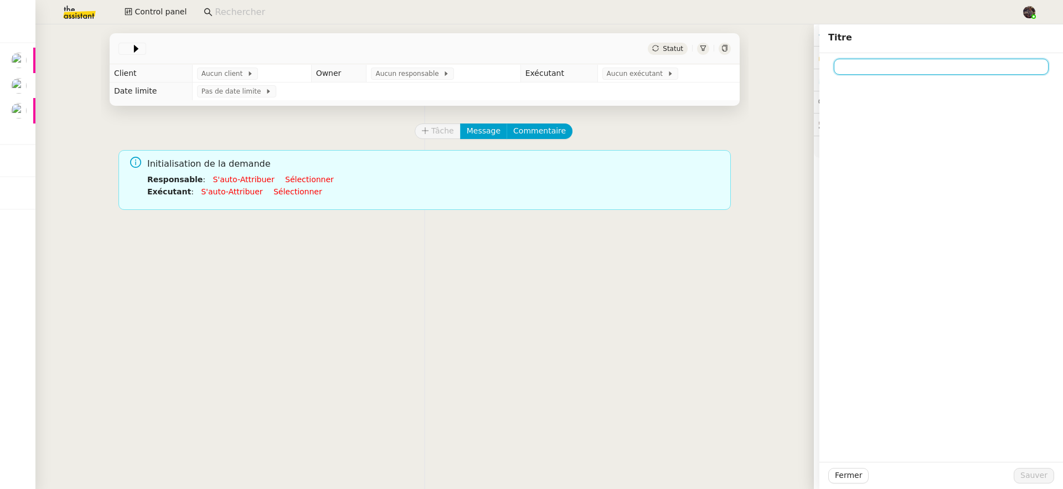
click at [864, 64] on input at bounding box center [941, 67] width 215 height 16
click at [683, 411] on div "Tâche Message Commentaire Veuillez patienter une erreur s'est produite 👌👌👌 mess…" at bounding box center [425, 350] width 648 height 489
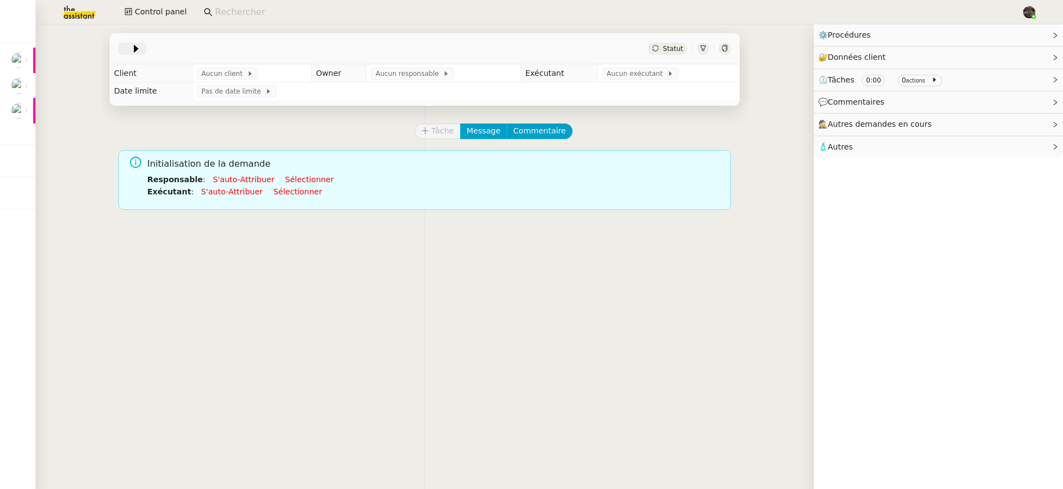
click at [131, 53] on icon at bounding box center [136, 48] width 11 height 11
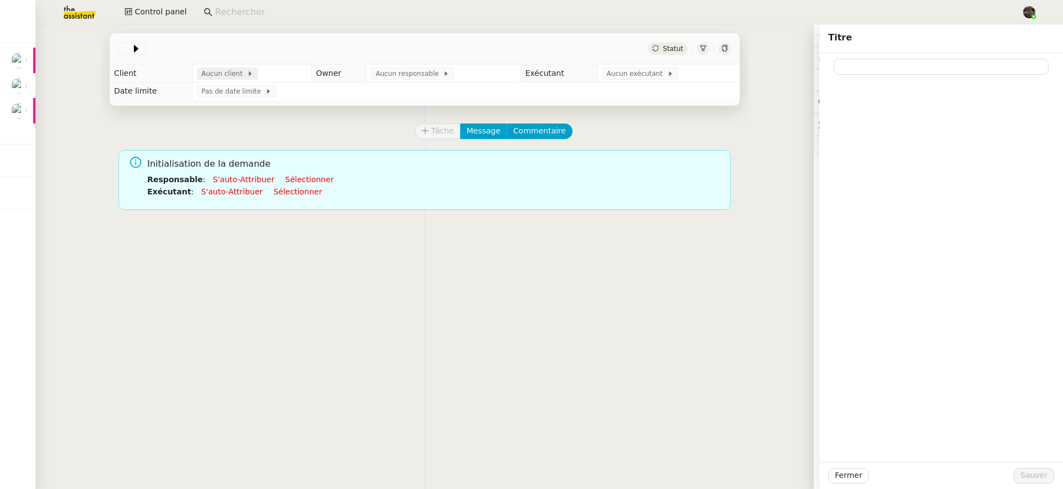
click at [224, 71] on span "Aucun client" at bounding box center [224, 73] width 45 height 11
click at [929, 73] on input "text" at bounding box center [944, 66] width 207 height 15
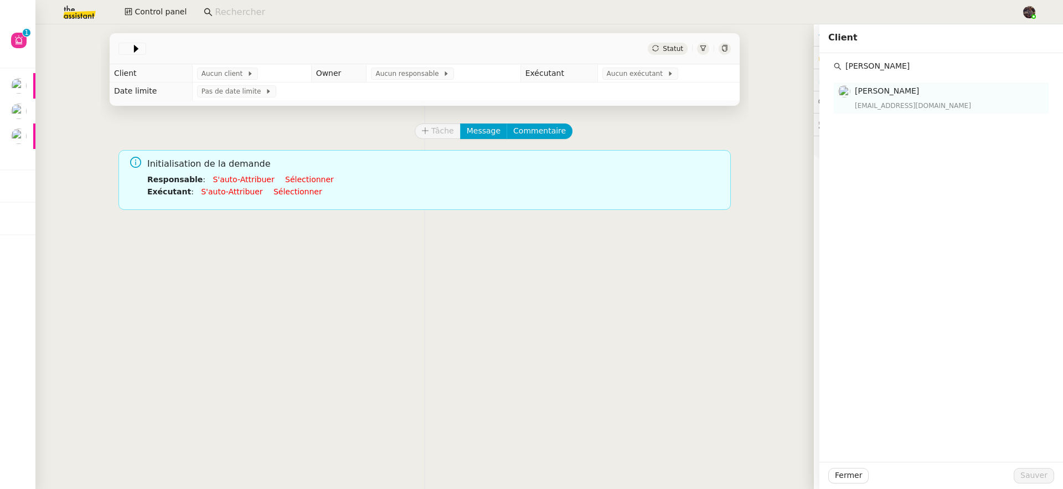
type input "pascal fr"
click at [910, 106] on div "pascal.francois@mont-de-marsan.leclerc" at bounding box center [948, 105] width 187 height 11
click at [1025, 474] on span "Sauver" at bounding box center [1033, 475] width 27 height 13
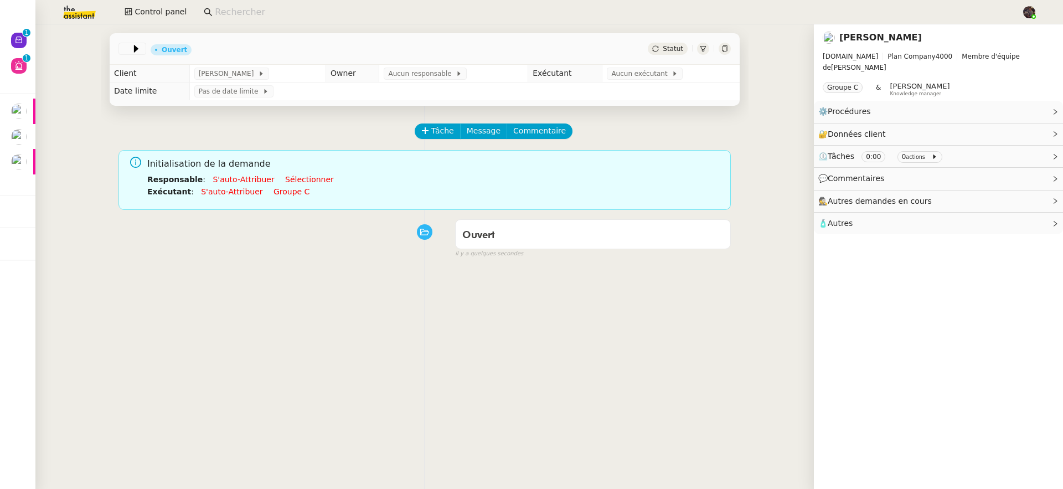
click at [224, 177] on link "S'auto-attribuer" at bounding box center [243, 179] width 61 height 9
click at [131, 47] on icon at bounding box center [136, 48] width 11 height 11
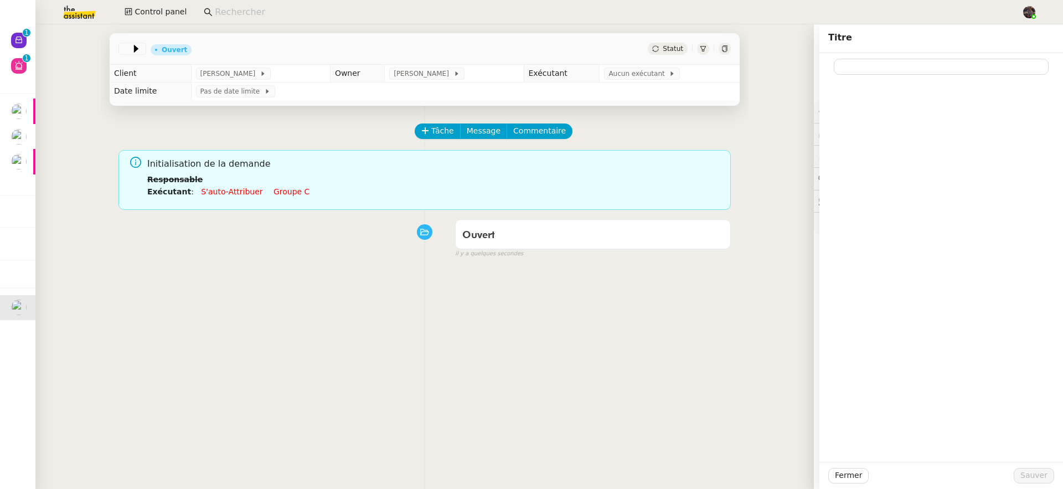
click at [209, 194] on link "S'auto-attribuer" at bounding box center [231, 191] width 61 height 9
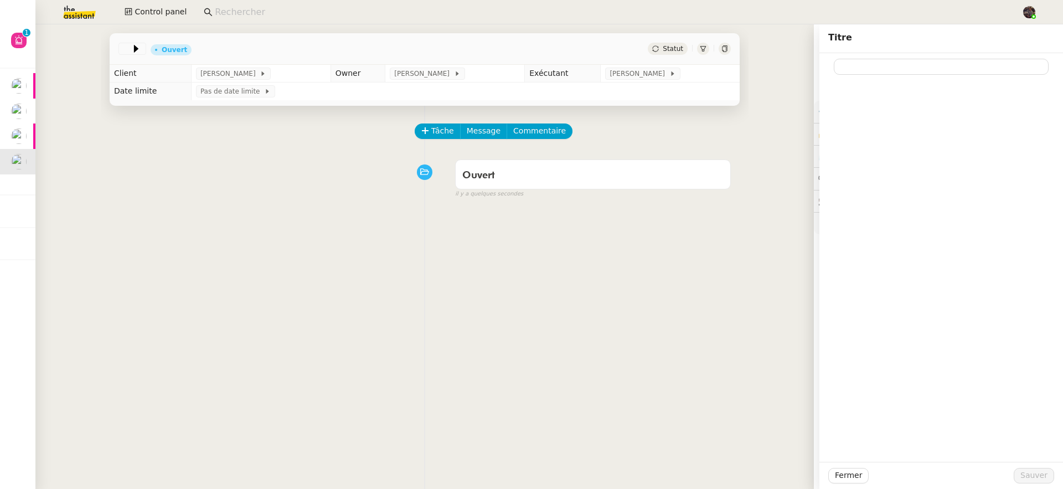
click at [876, 75] on div at bounding box center [941, 257] width 244 height 409
click at [878, 70] on input at bounding box center [941, 67] width 215 height 16
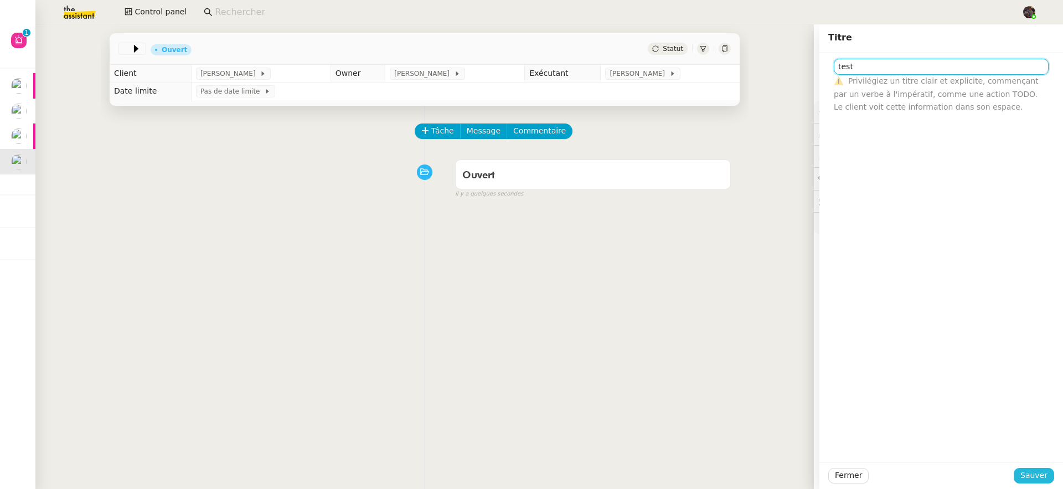
type input "test"
click at [1037, 478] on span "Sauver" at bounding box center [1033, 475] width 27 height 13
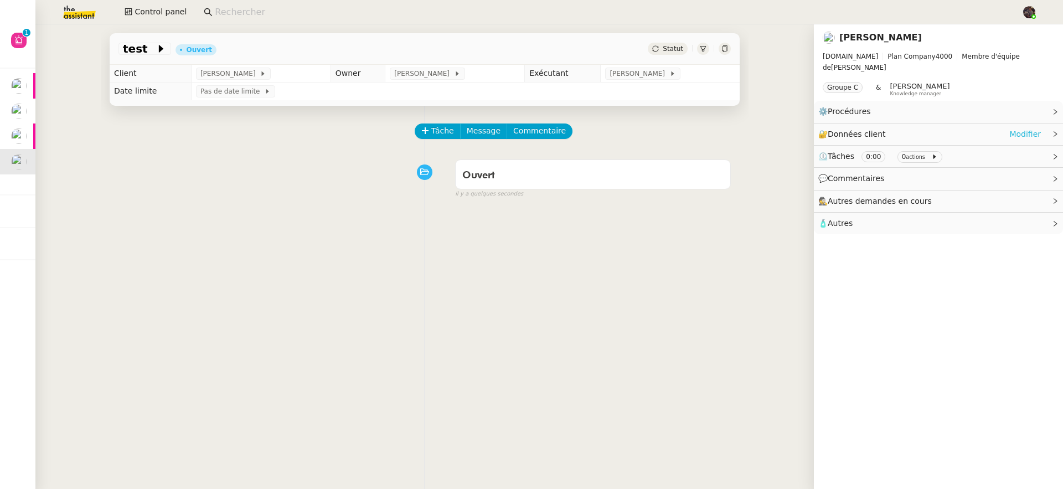
click at [1026, 128] on link "Modifier" at bounding box center [1025, 134] width 32 height 13
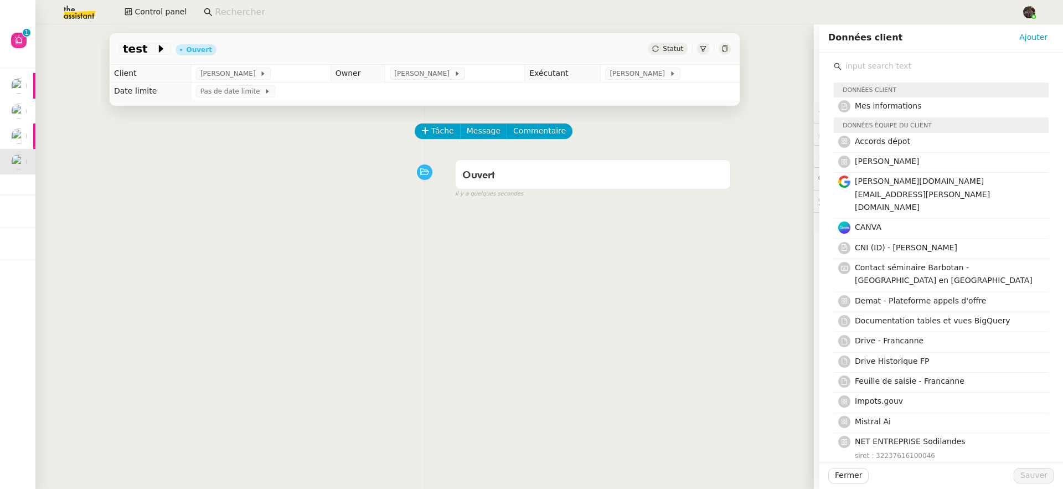
click at [862, 59] on input "text" at bounding box center [944, 66] width 207 height 15
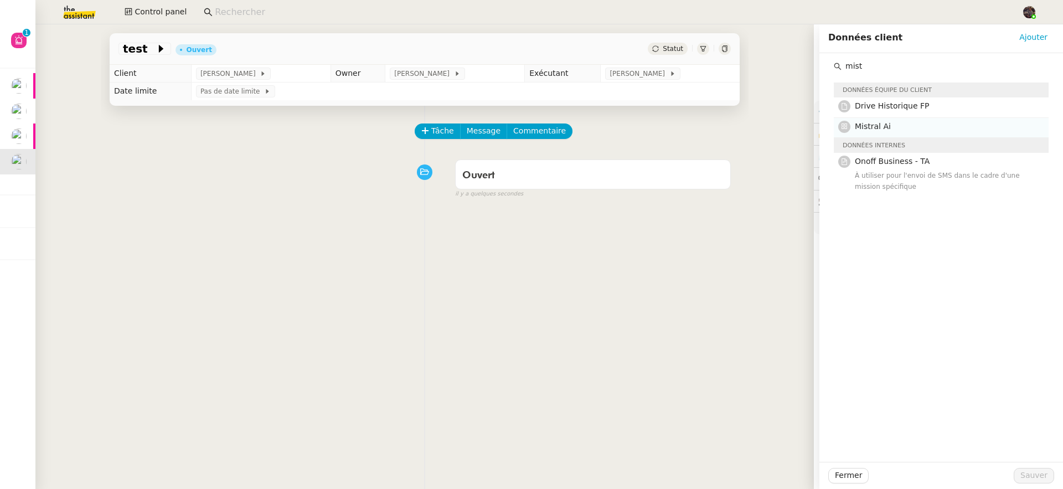
type input "mist"
click at [881, 123] on h4 "Mistral Ai" at bounding box center [948, 126] width 187 height 13
click at [1020, 477] on span "Sauver" at bounding box center [1033, 475] width 27 height 13
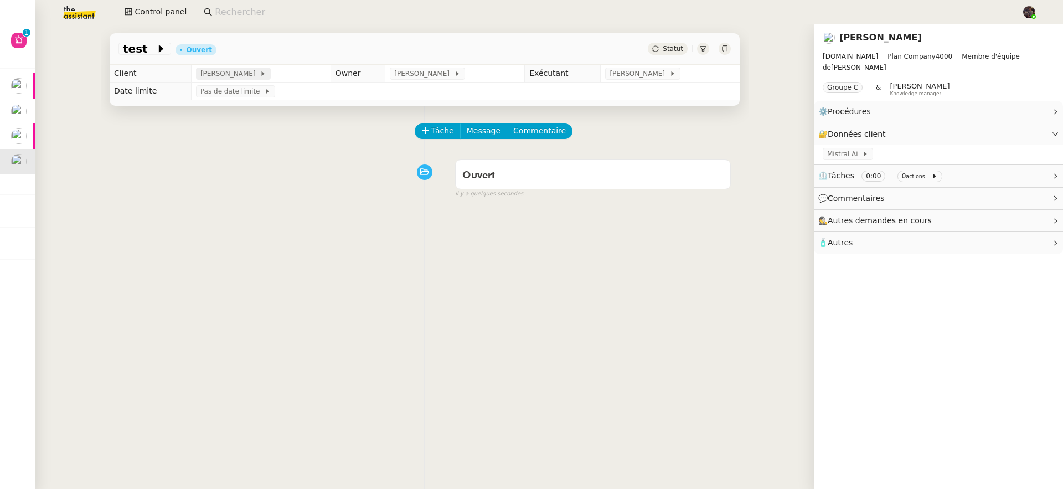
click at [241, 70] on span "Pascal François" at bounding box center [229, 73] width 59 height 11
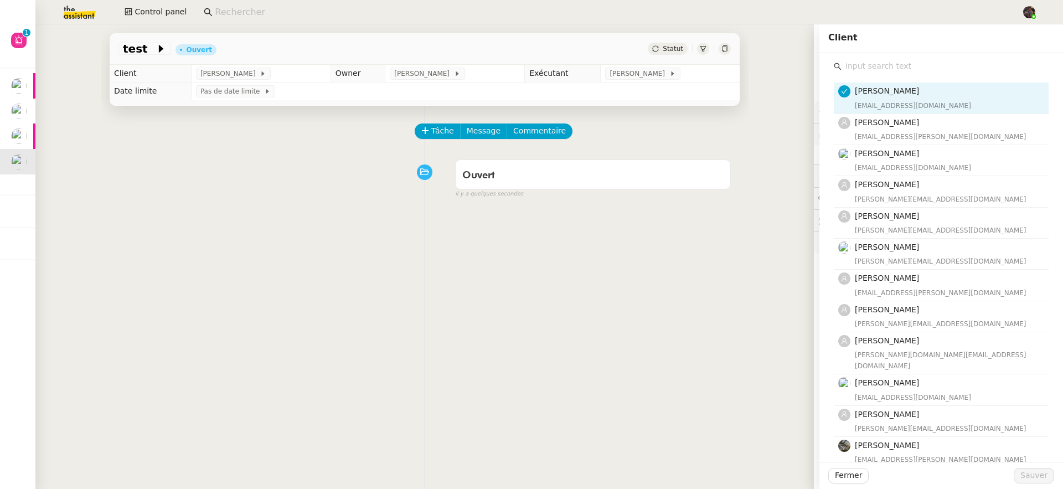
click at [857, 59] on input "text" at bounding box center [944, 66] width 207 height 15
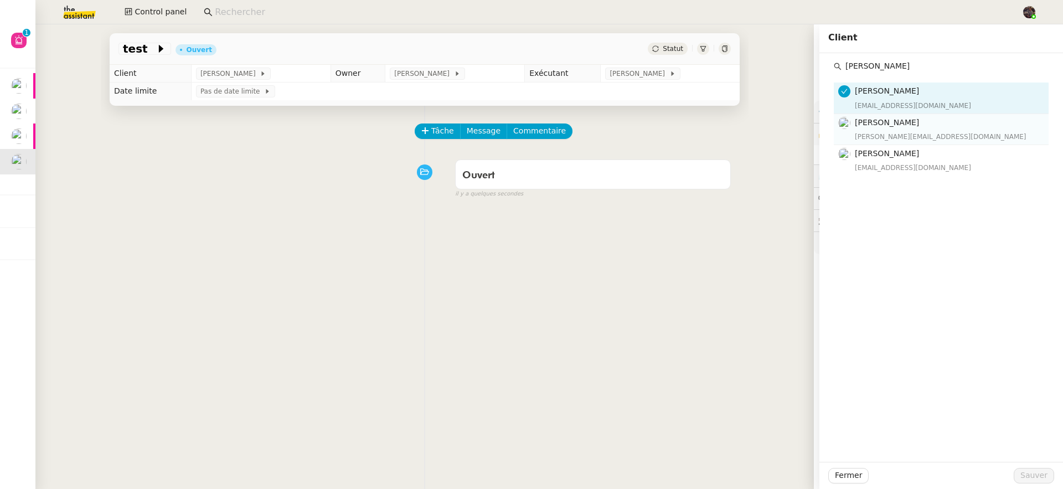
type input "pascal gau"
click at [857, 124] on span "Pascal Gauthier" at bounding box center [887, 122] width 64 height 9
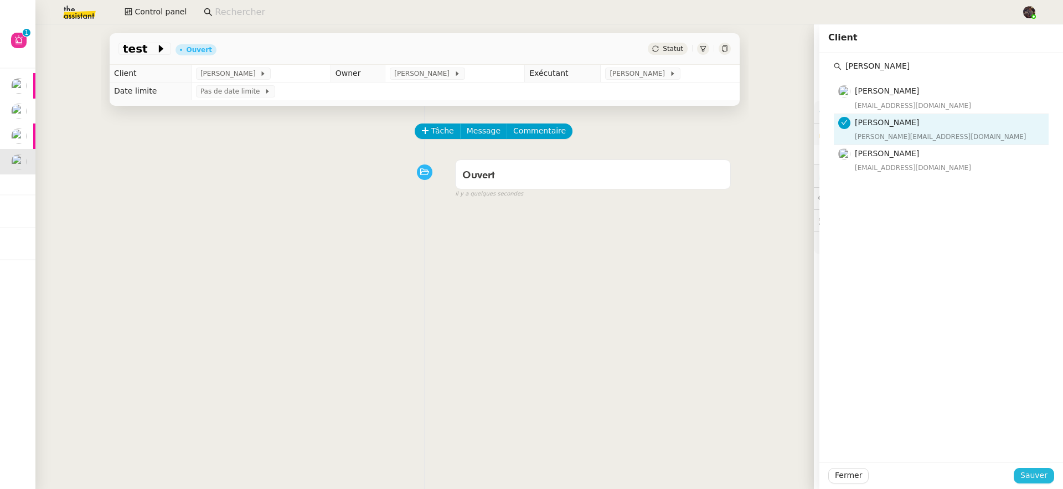
click at [1026, 474] on span "Sauver" at bounding box center [1033, 475] width 27 height 13
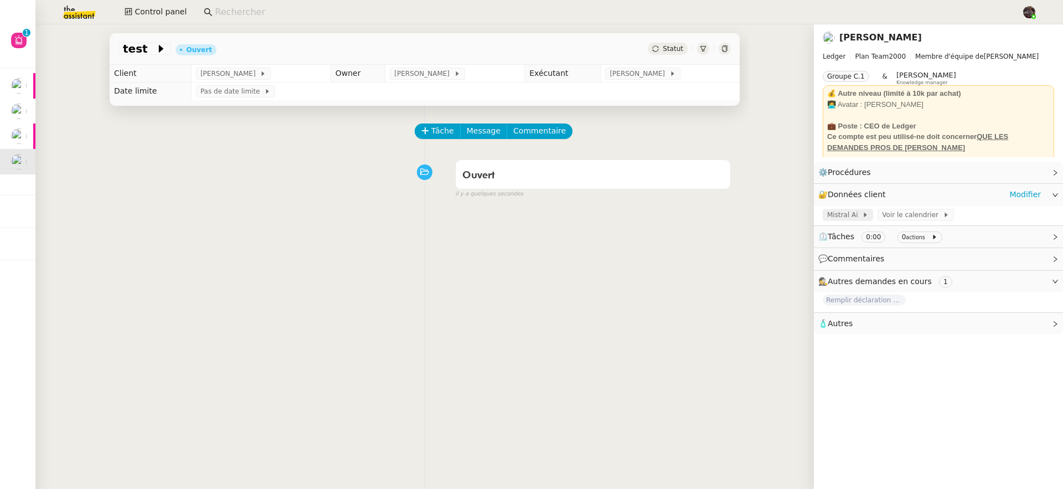
click at [834, 216] on span "Mistral Ai" at bounding box center [844, 214] width 35 height 11
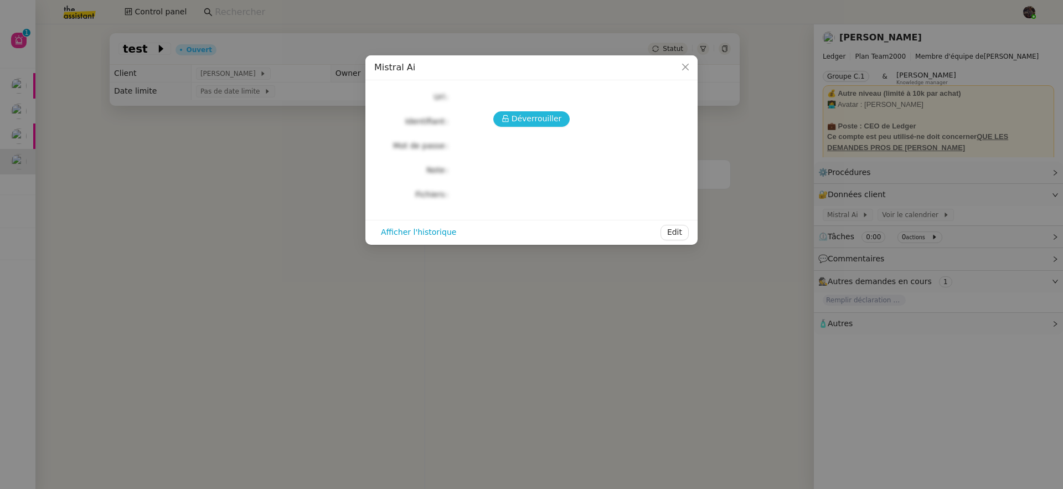
click at [526, 122] on span "Déverrouiller" at bounding box center [537, 118] width 50 height 13
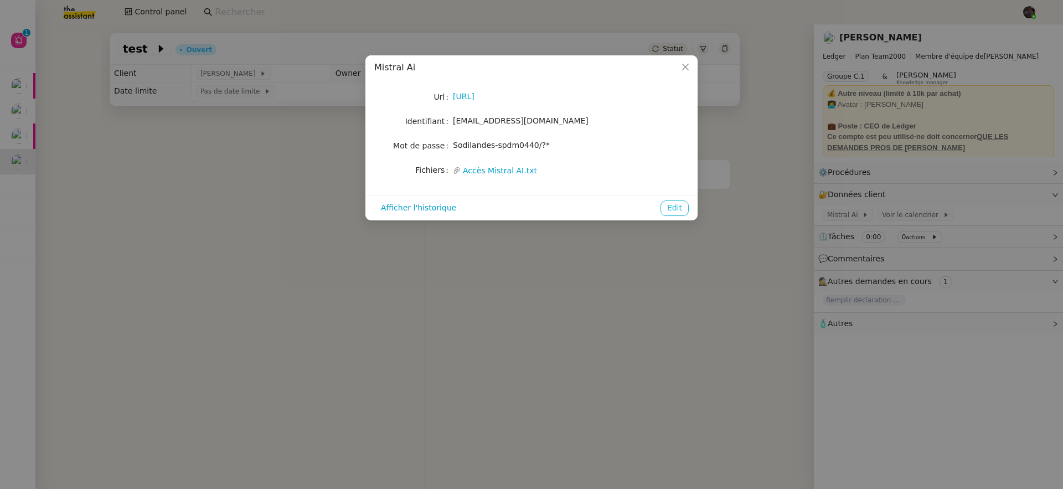
click at [682, 205] on button "Edit" at bounding box center [674, 208] width 28 height 16
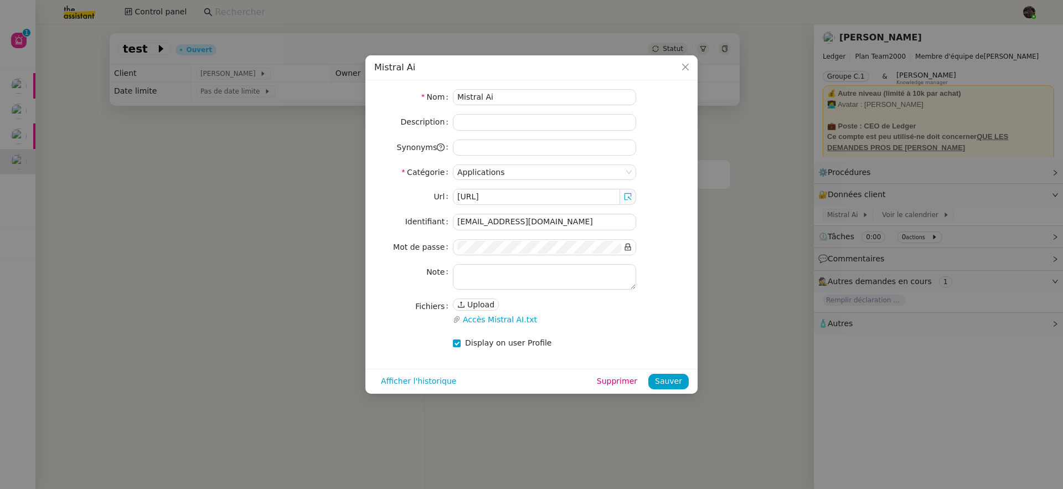
click at [283, 303] on nz-modal-container "Mistral Ai Nom Mistral Ai Description Synonyms Catégorie Applications Url https…" at bounding box center [531, 244] width 1063 height 489
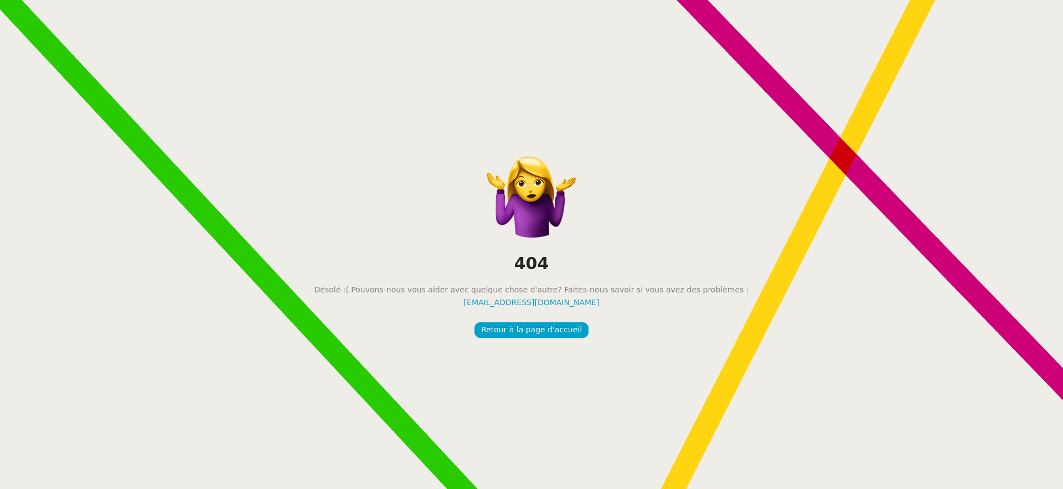
click at [550, 321] on div "404 Désolé :( Pouvons-nous vous aider avec quelque chose d'autre? Faites-nous s…" at bounding box center [531, 244] width 1063 height 489
click at [551, 325] on span "Retour à la page d'accueil" at bounding box center [531, 329] width 101 height 13
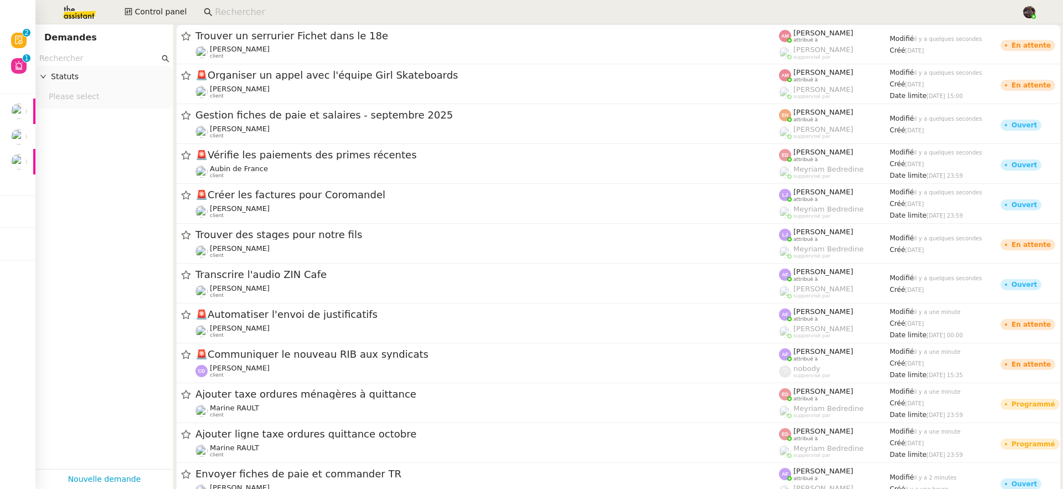
click at [256, 4] on nz-input-group at bounding box center [608, 12] width 821 height 17
click at [256, 10] on input at bounding box center [612, 12] width 795 height 15
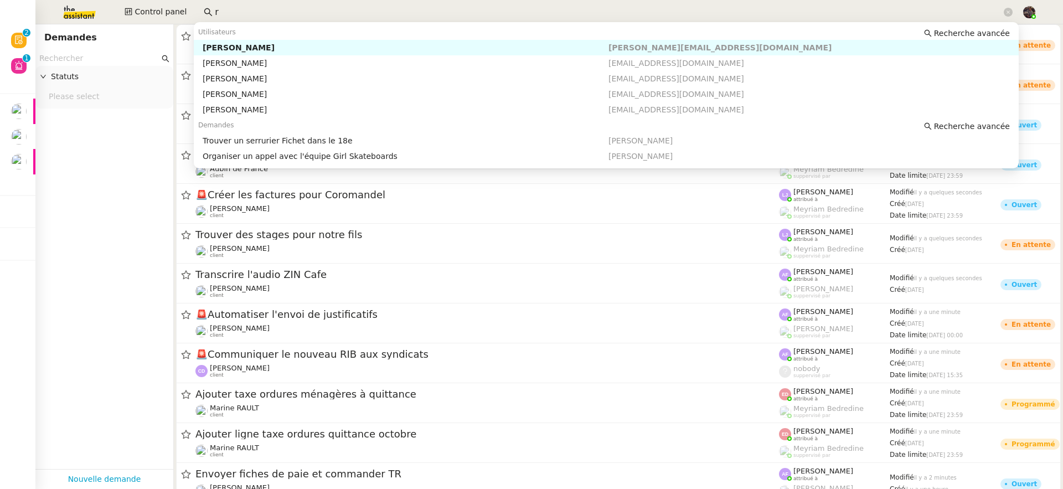
click at [334, 42] on nz-auto-option "Rosalie PONSODA rosalie.ponsoda@gmail.com" at bounding box center [606, 48] width 825 height 16
type input "r"
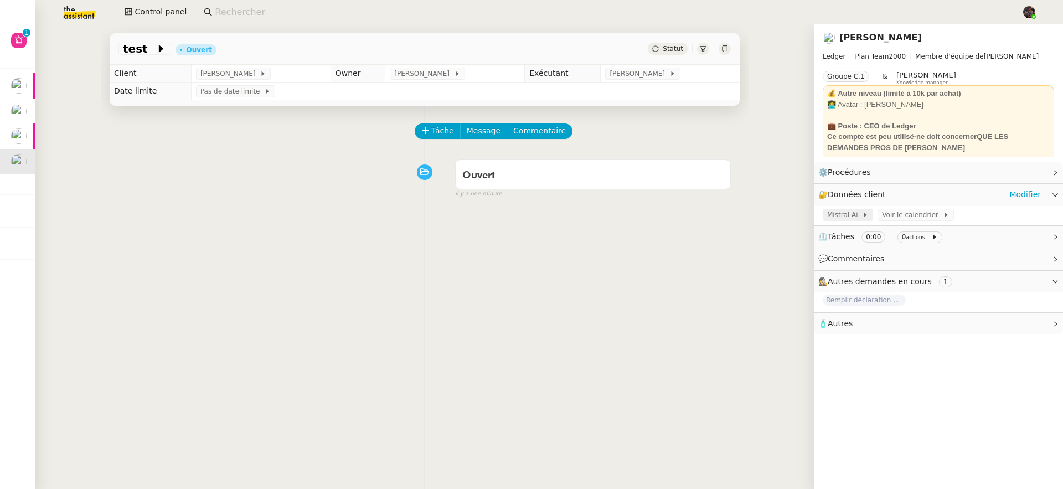
click at [862, 212] on icon at bounding box center [865, 214] width 7 height 7
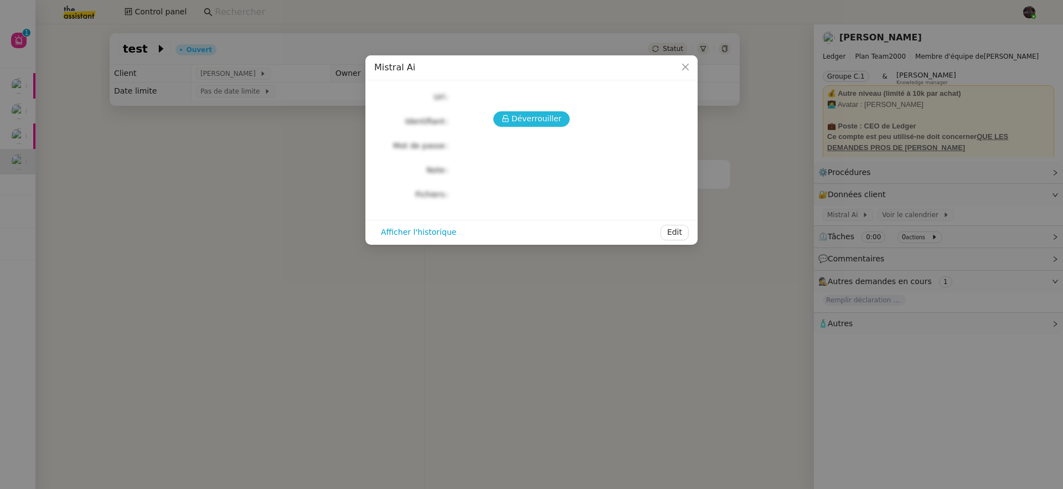
click at [535, 123] on span "Déverrouiller" at bounding box center [537, 118] width 50 height 13
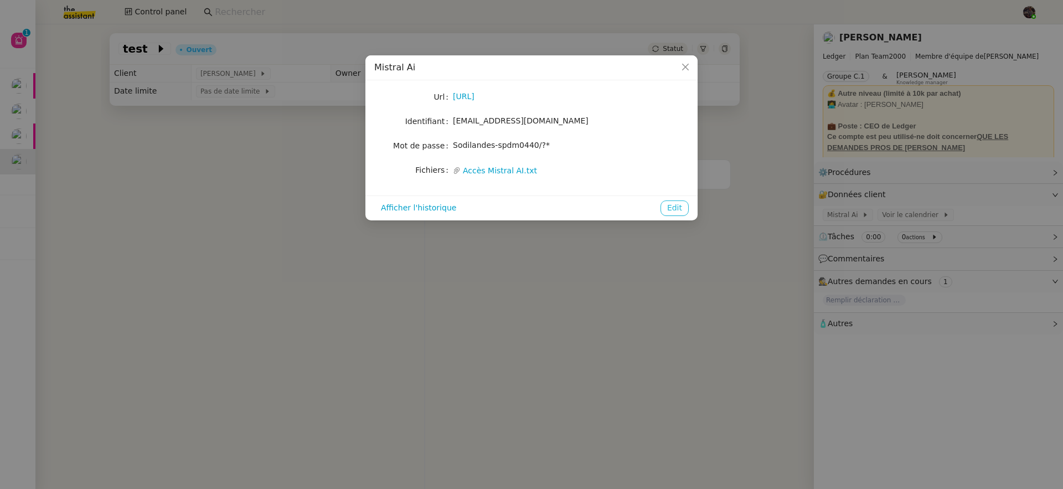
click at [671, 209] on span "Edit" at bounding box center [674, 208] width 15 height 13
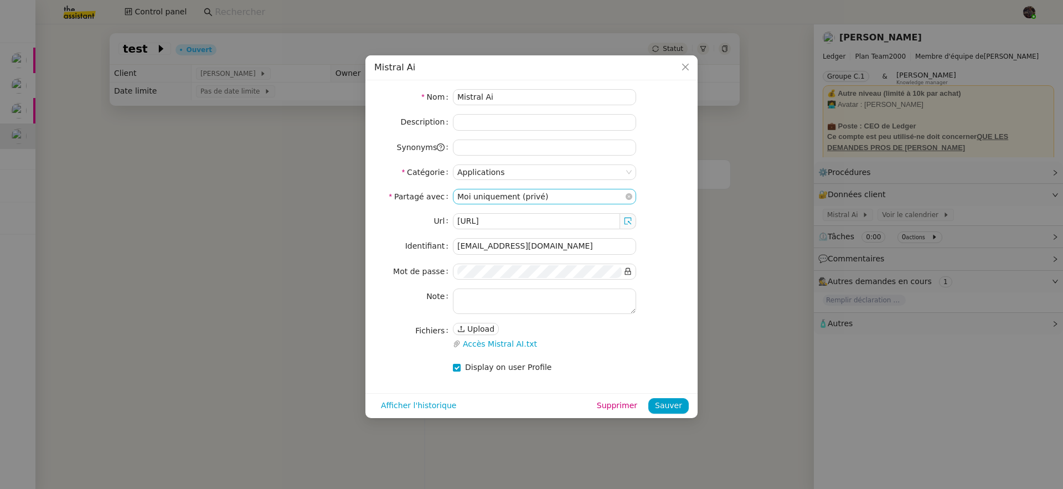
click at [541, 198] on nz-select-item "Moi uniquement (privé)" at bounding box center [544, 196] width 174 height 14
click at [547, 228] on div "Équipe" at bounding box center [544, 232] width 174 height 10
click at [674, 402] on span "Sauver" at bounding box center [668, 405] width 27 height 13
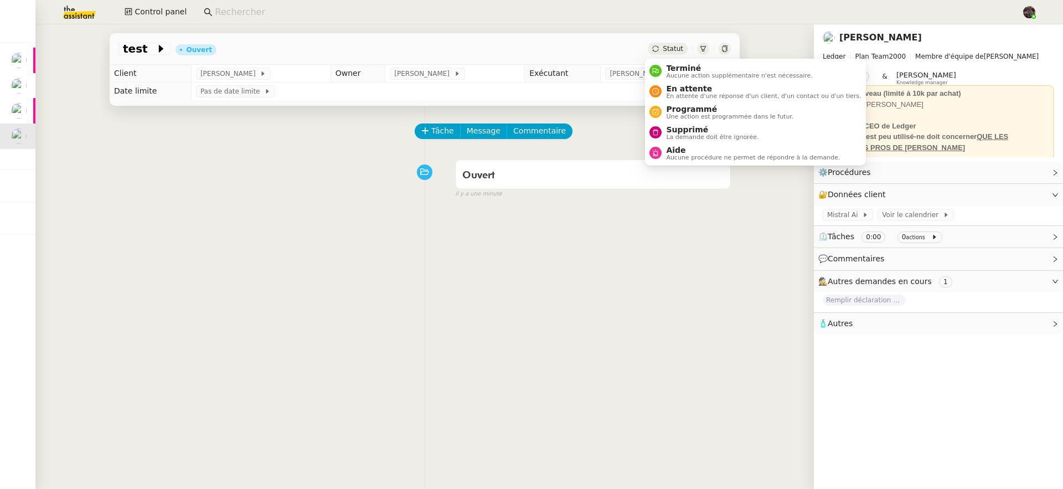
click at [697, 49] on div at bounding box center [703, 49] width 12 height 12
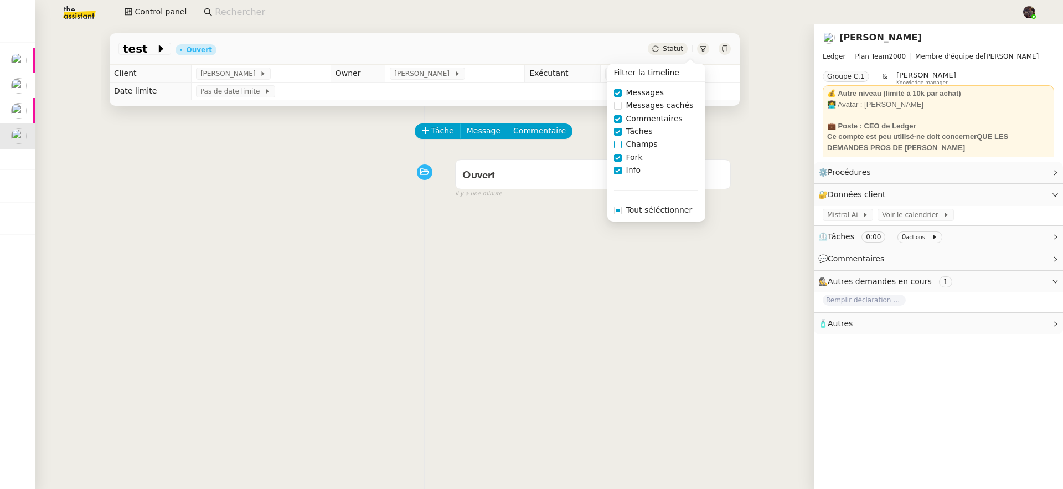
click at [645, 140] on span "Champs" at bounding box center [642, 144] width 40 height 13
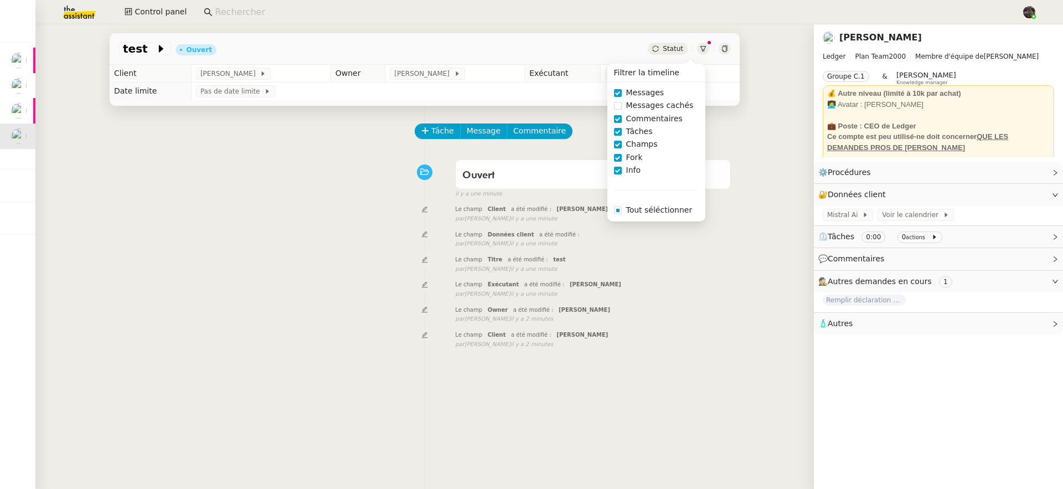
click at [486, 409] on div "Tâche Message Commentaire Veuillez patienter une erreur s'est produite 👌👌👌 mess…" at bounding box center [425, 350] width 648 height 489
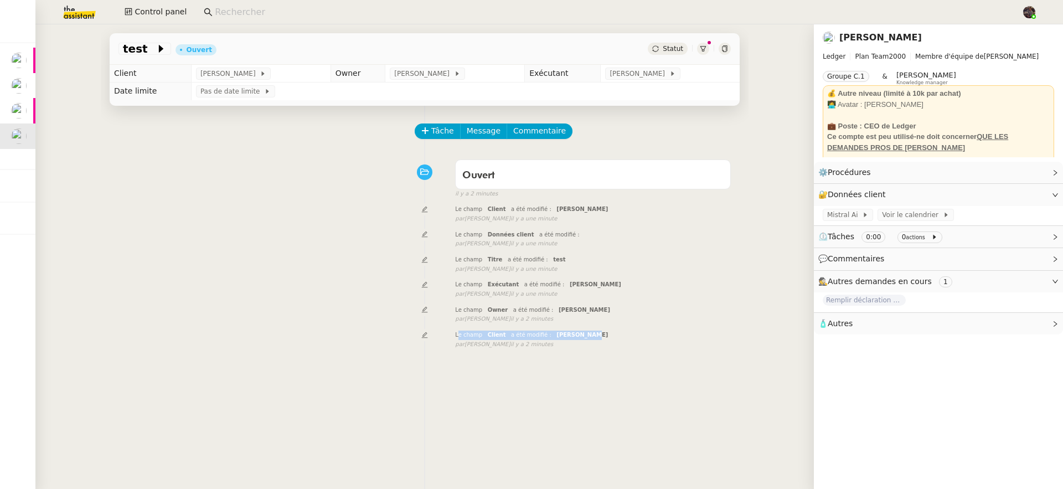
drag, startPoint x: 454, startPoint y: 335, endPoint x: 579, endPoint y: 333, distance: 125.1
click at [579, 333] on div "Le champ Client a été modifié : [PERSON_NAME]" at bounding box center [593, 334] width 276 height 9
drag, startPoint x: 438, startPoint y: 214, endPoint x: 602, endPoint y: 206, distance: 164.6
click at [605, 207] on div "Le champ Client a été modifié : [PERSON_NAME] false par [PERSON_NAME] il y a un…" at bounding box center [424, 213] width 612 height 20
click at [530, 207] on span "a été modifié :" at bounding box center [531, 209] width 40 height 6
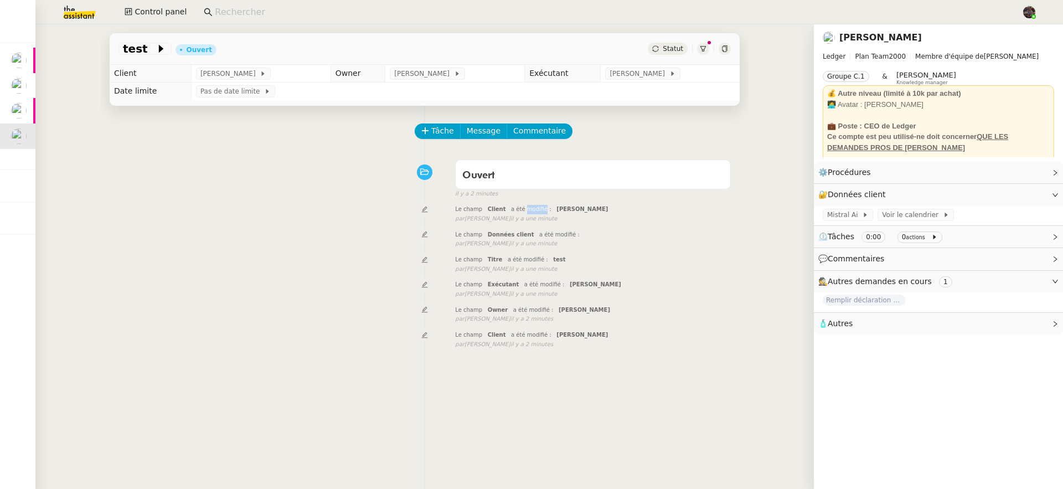
click at [530, 207] on span "a été modifié :" at bounding box center [531, 209] width 40 height 6
click at [861, 39] on link "[PERSON_NAME]" at bounding box center [880, 37] width 82 height 11
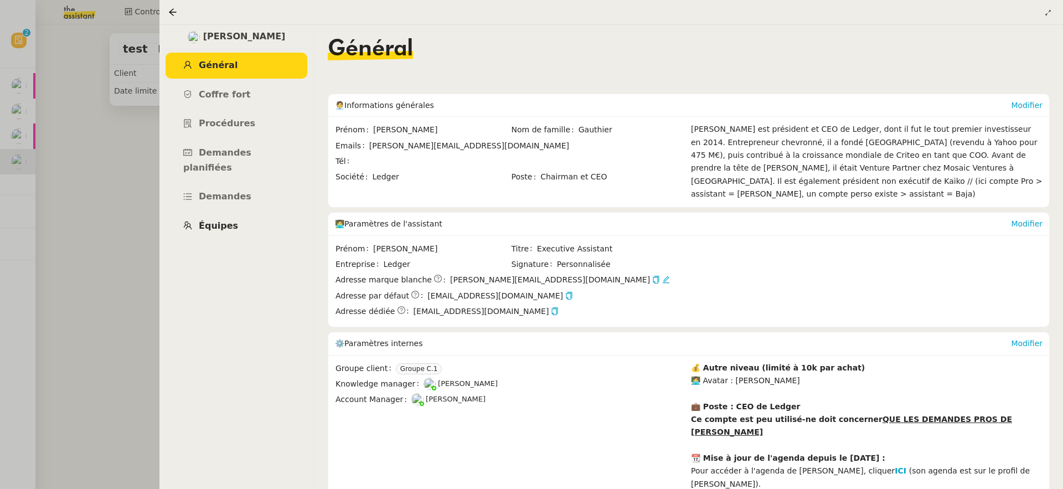
click at [237, 213] on link "Équipes" at bounding box center [237, 226] width 142 height 26
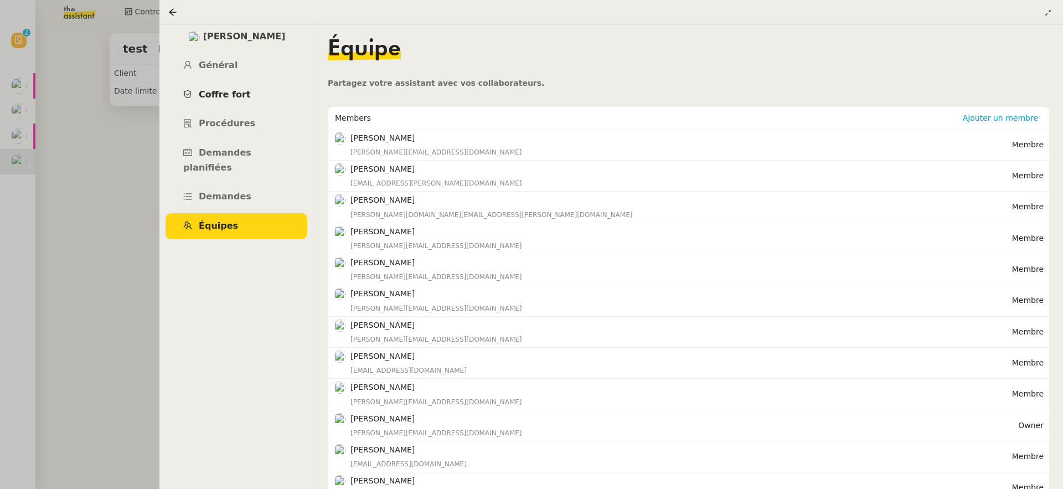
click at [237, 95] on span "Coffre fort" at bounding box center [225, 94] width 52 height 11
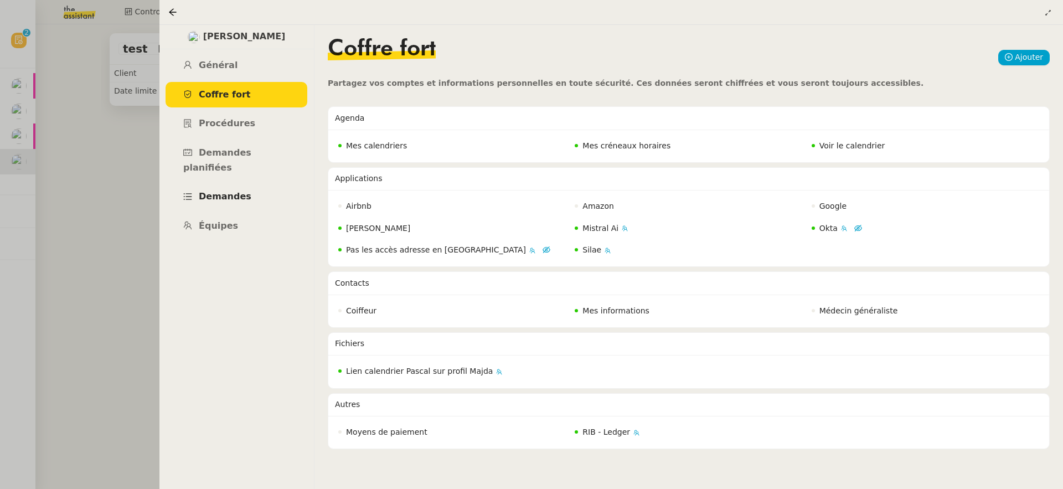
click at [239, 184] on link "Demandes" at bounding box center [237, 197] width 142 height 26
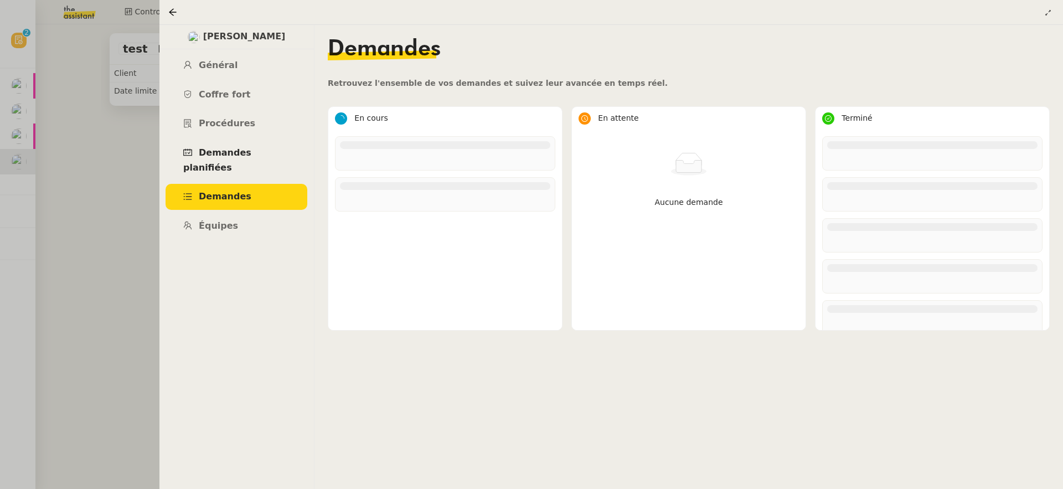
click at [240, 154] on span "Demandes planifiées" at bounding box center [217, 159] width 68 height 25
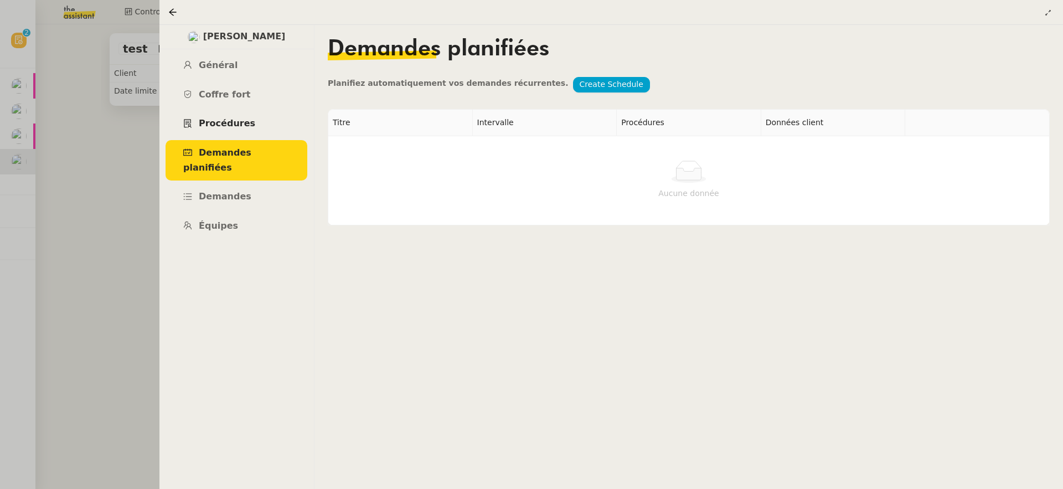
click at [243, 124] on span "Procédures" at bounding box center [227, 123] width 56 height 11
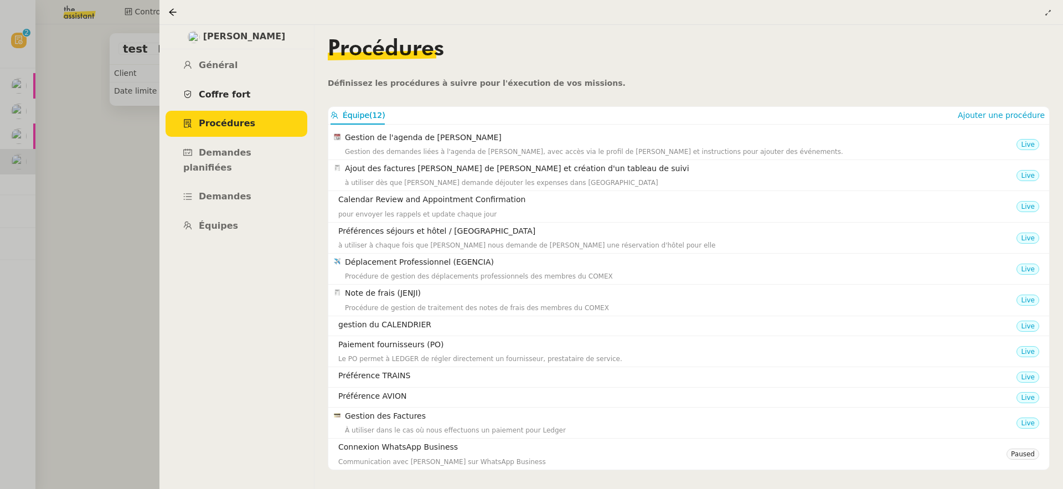
click at [225, 89] on link "Coffre fort" at bounding box center [237, 95] width 142 height 26
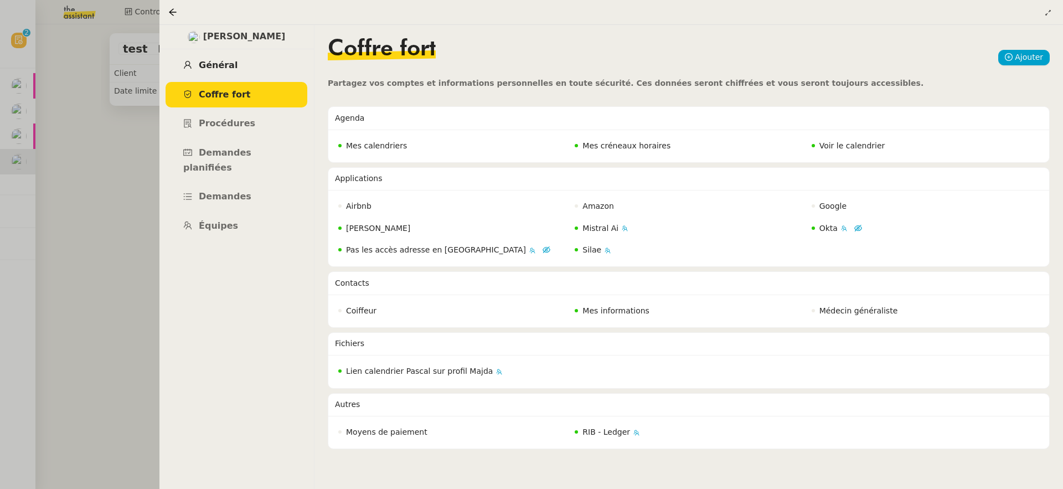
click at [223, 68] on span "Général" at bounding box center [218, 65] width 39 height 11
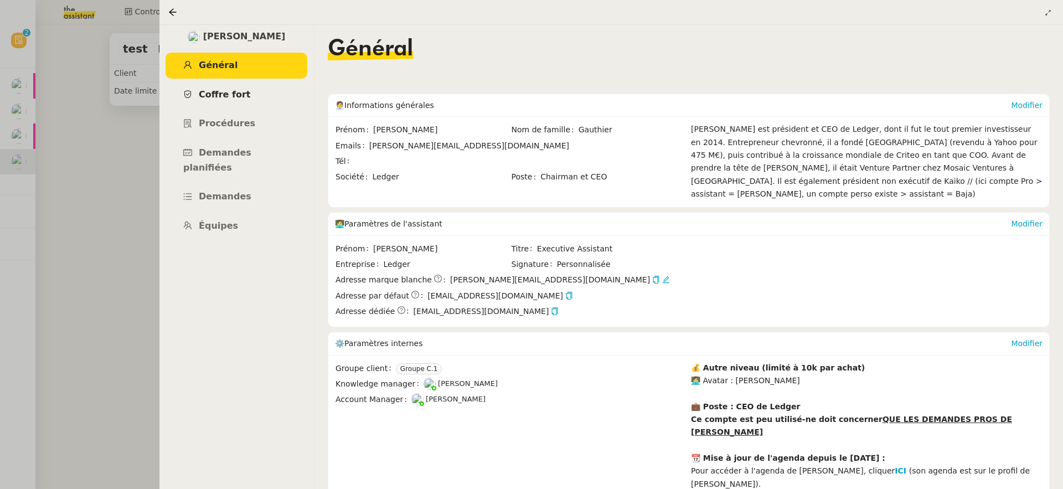
click at [222, 92] on span "Coffre fort" at bounding box center [225, 94] width 52 height 11
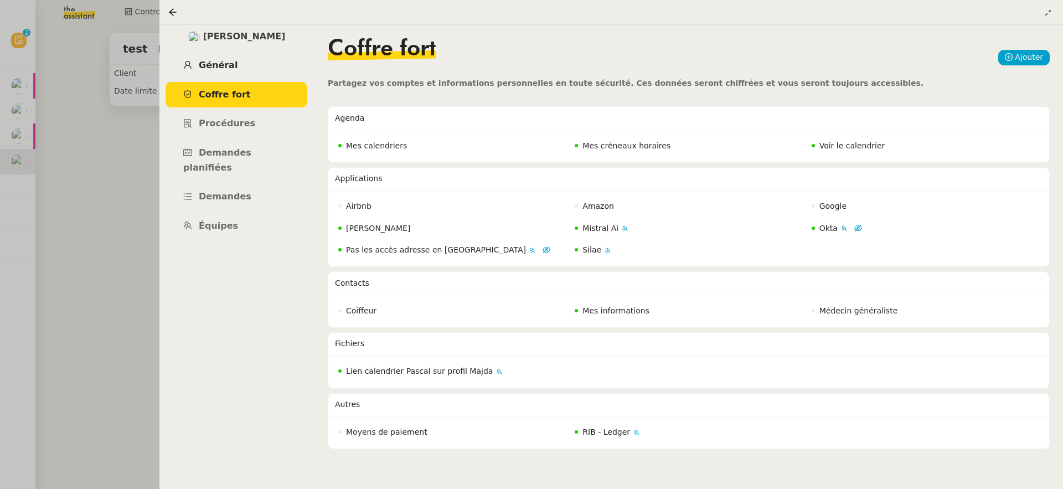
click at [231, 68] on span "Général" at bounding box center [218, 65] width 39 height 11
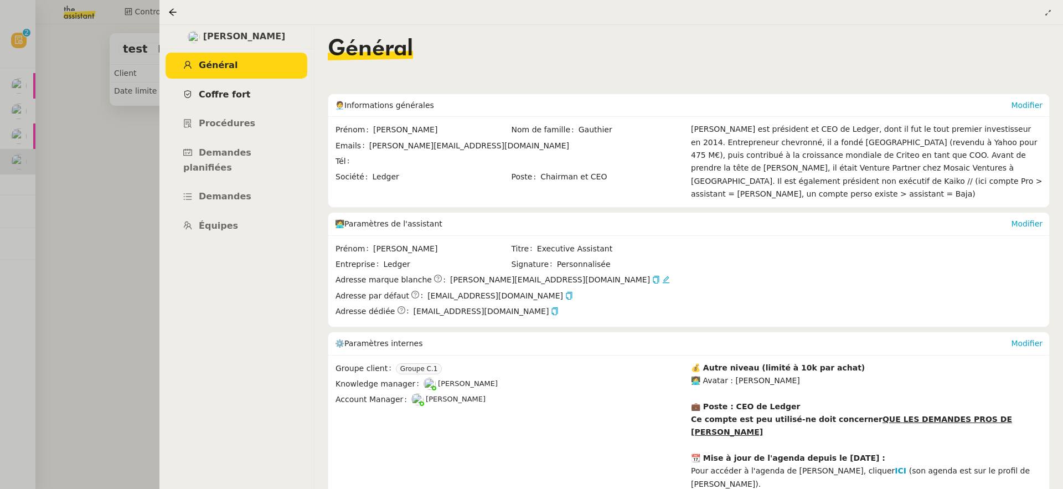
click at [234, 97] on span "Coffre fort" at bounding box center [225, 94] width 52 height 11
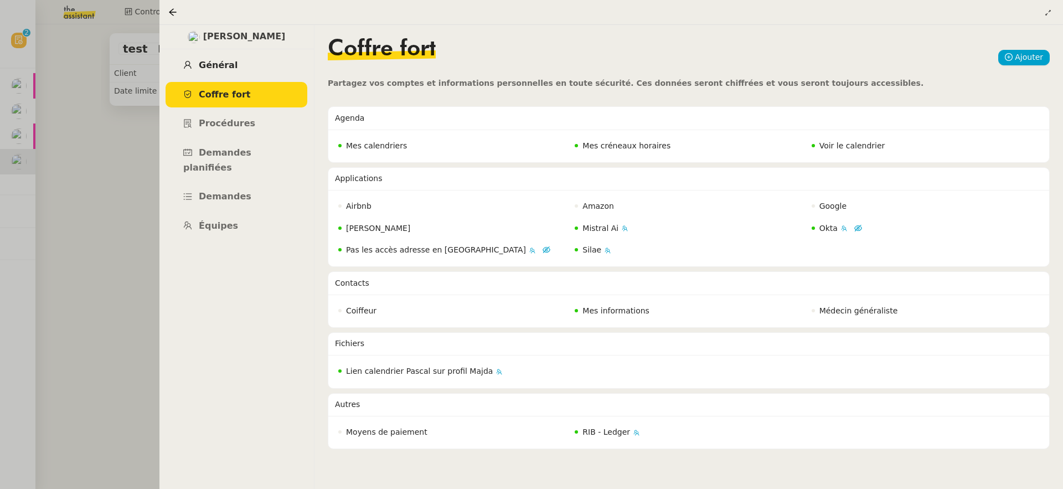
click at [237, 65] on link "Général" at bounding box center [237, 66] width 142 height 26
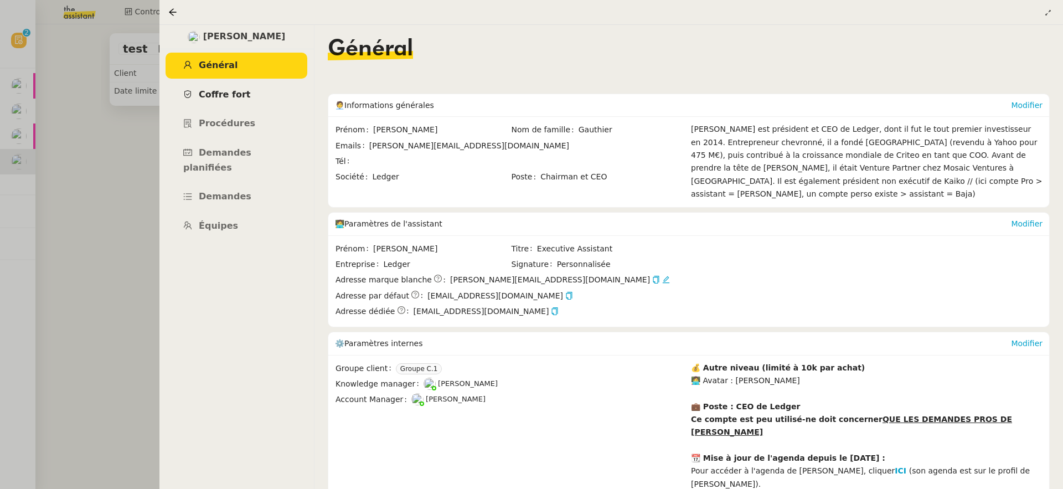
click at [239, 95] on span "Coffre fort" at bounding box center [225, 94] width 52 height 11
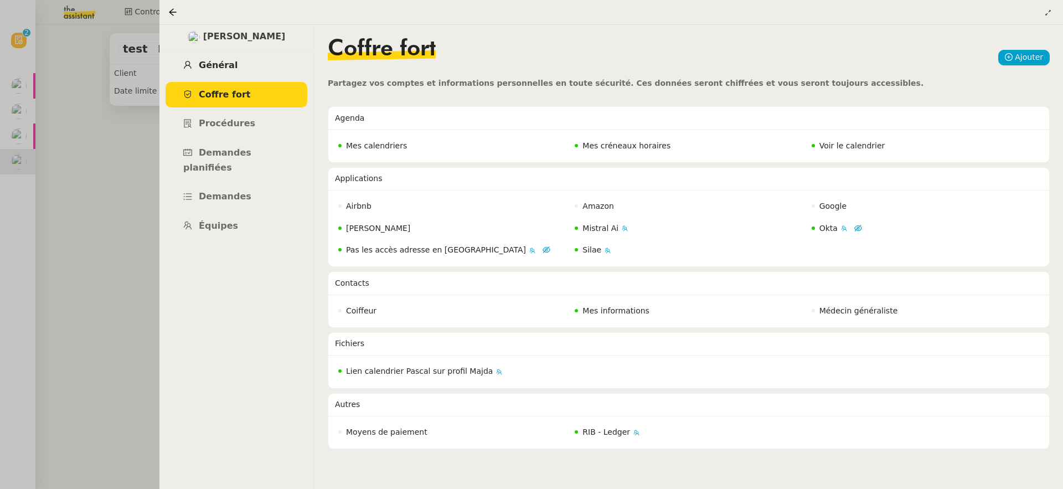
click at [241, 59] on link "Général" at bounding box center [237, 66] width 142 height 26
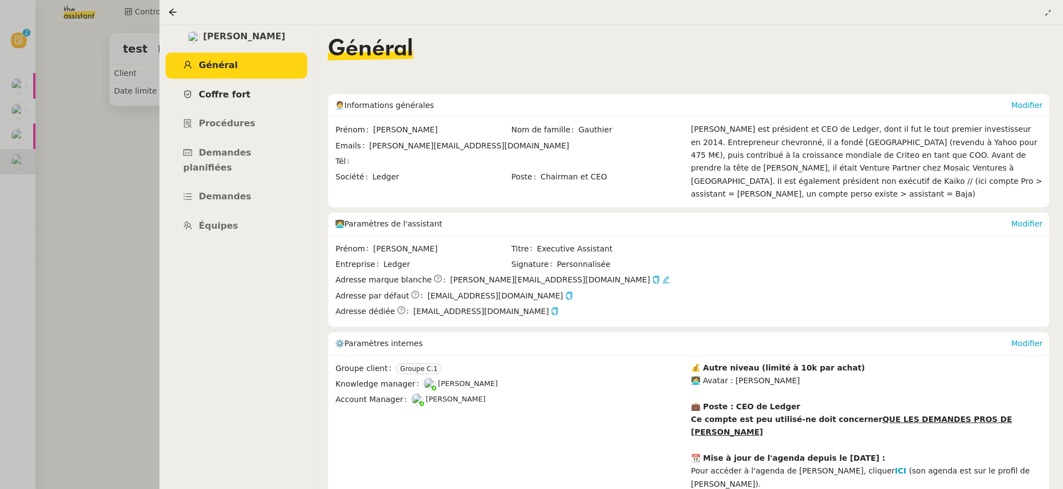
click at [242, 104] on link "Coffre fort" at bounding box center [237, 95] width 142 height 26
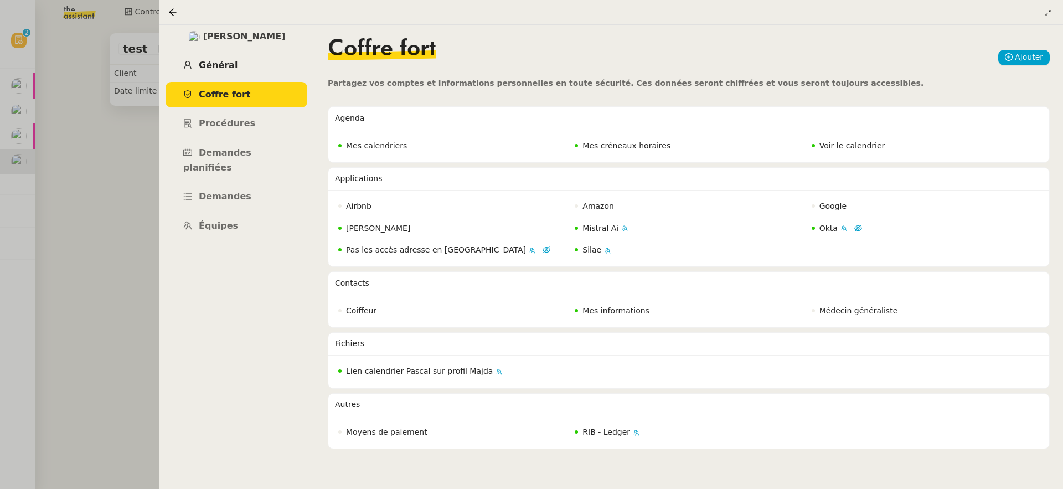
click at [242, 73] on link "Général" at bounding box center [237, 66] width 142 height 26
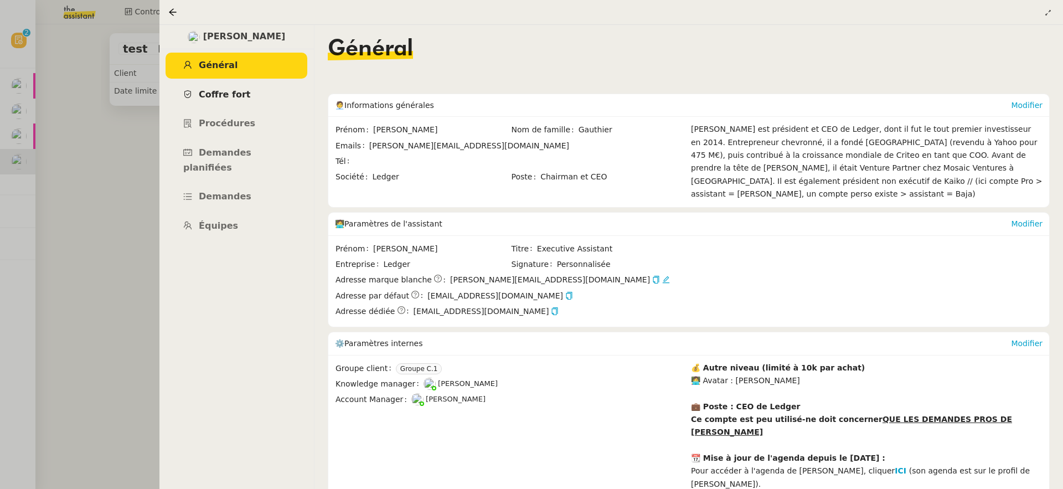
click at [240, 99] on span "Coffre fort" at bounding box center [225, 94] width 52 height 11
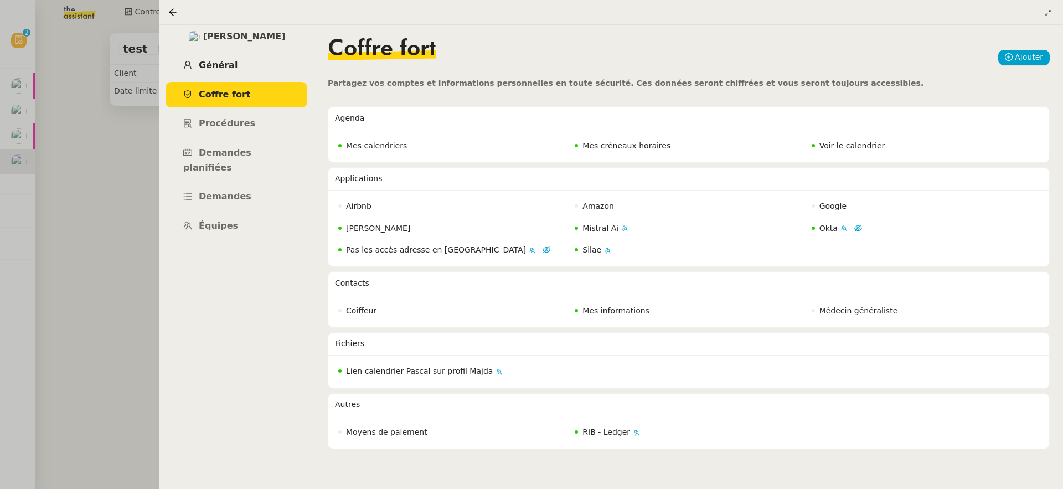
click at [249, 69] on link "Général" at bounding box center [237, 66] width 142 height 26
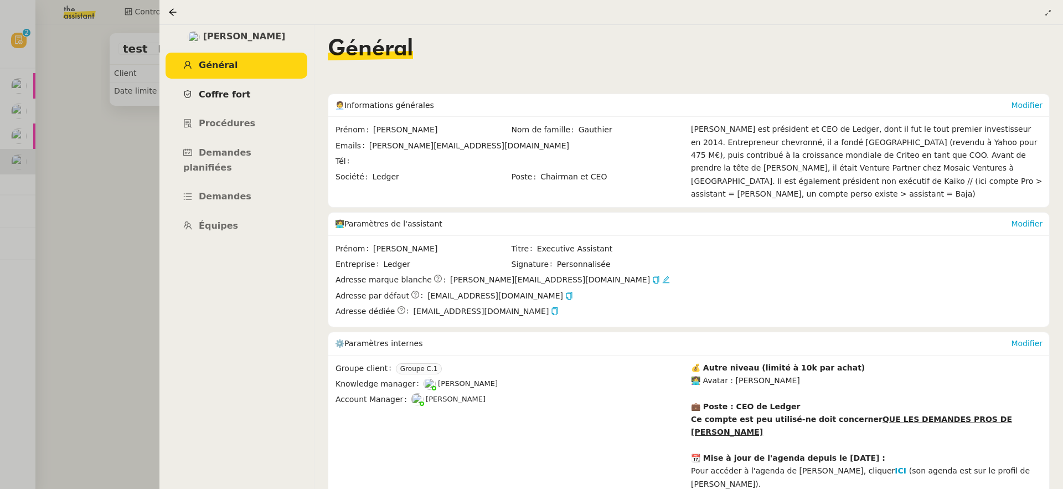
click at [243, 89] on link "Coffre fort" at bounding box center [237, 95] width 142 height 26
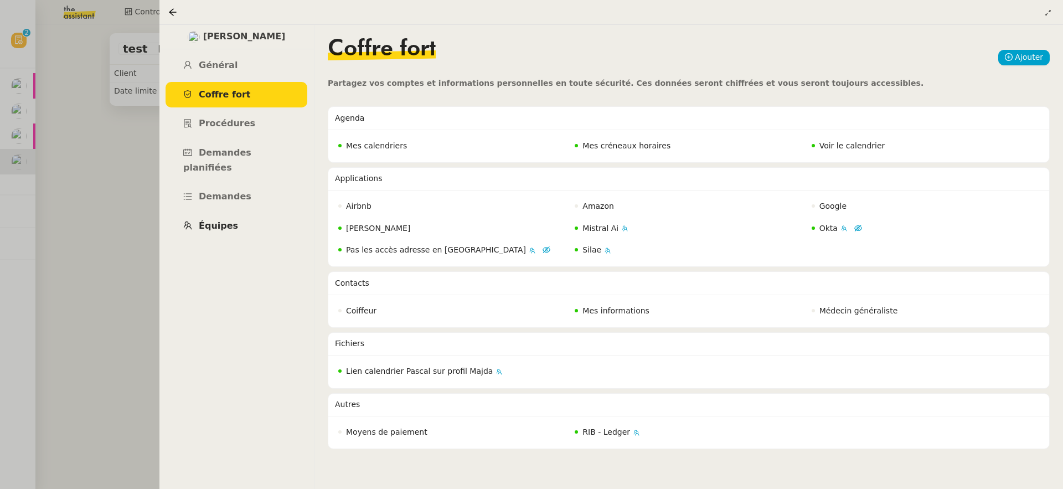
click at [251, 213] on link "Équipes" at bounding box center [237, 226] width 142 height 26
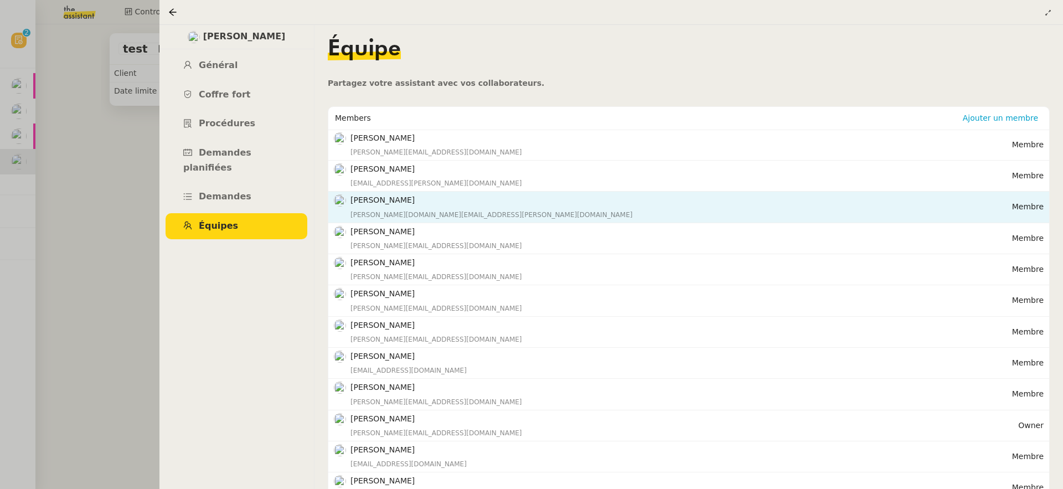
scroll to position [146, 0]
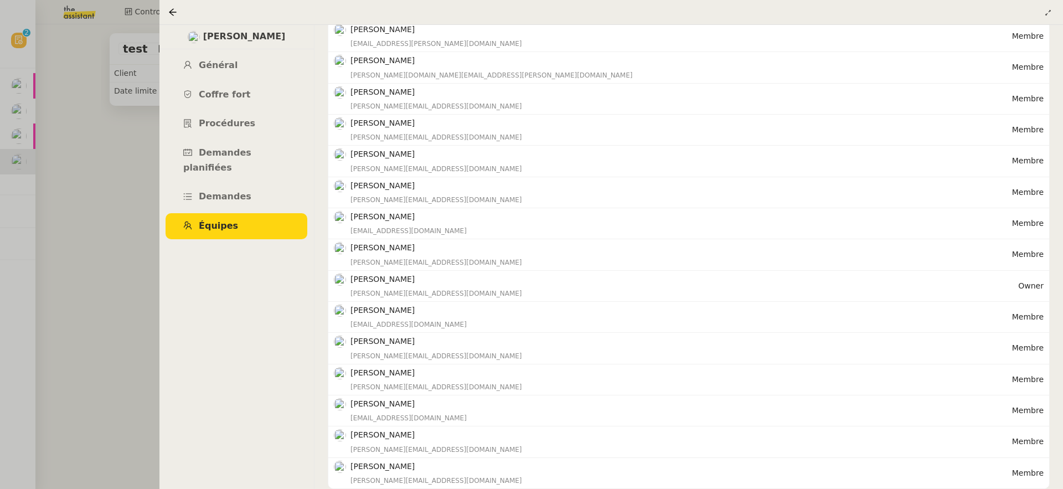
drag, startPoint x: 525, startPoint y: 276, endPoint x: 514, endPoint y: 285, distance: 13.4
click at [508, 288] on div "Alexandre Blanc alexandre.blanc@ledger.fr" at bounding box center [684, 286] width 668 height 26
click at [180, 16] on div at bounding box center [174, 12] width 13 height 13
click at [172, 14] on icon at bounding box center [172, 11] width 7 height 7
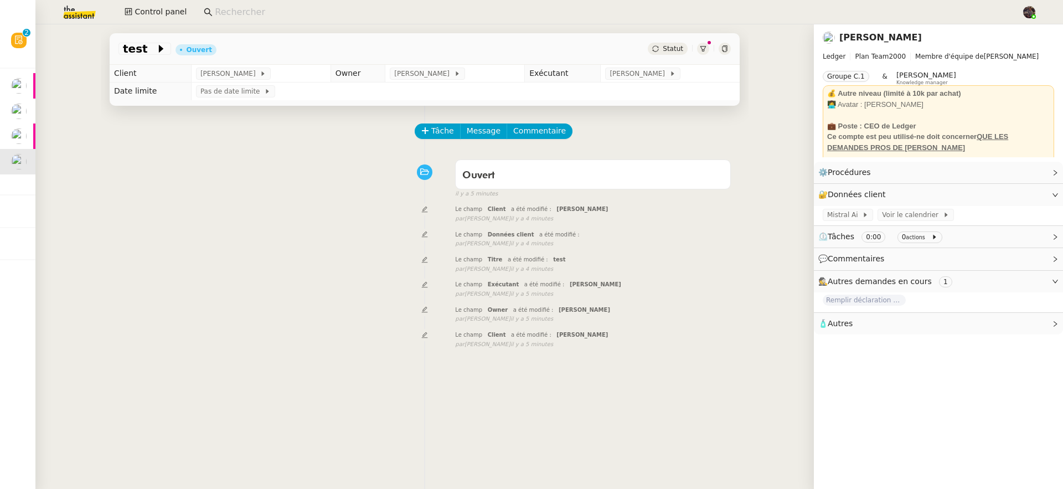
click at [244, 11] on input at bounding box center [612, 12] width 795 height 15
drag, startPoint x: 228, startPoint y: 155, endPoint x: 335, endPoint y: 104, distance: 119.1
click at [270, 20] on app-search-bar at bounding box center [608, 12] width 821 height 24
click at [268, 10] on input at bounding box center [612, 12] width 795 height 15
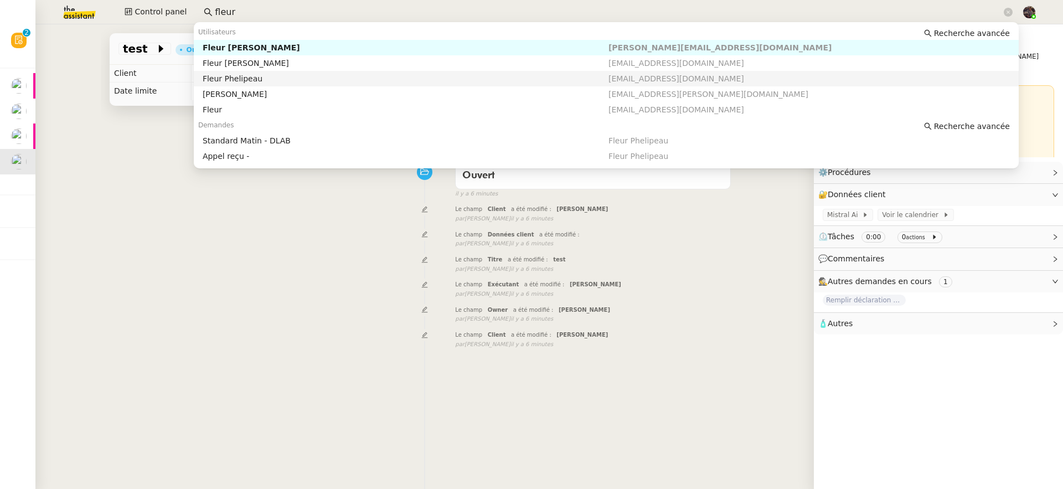
click at [266, 80] on div "Fleur Phelipeau" at bounding box center [406, 79] width 406 height 10
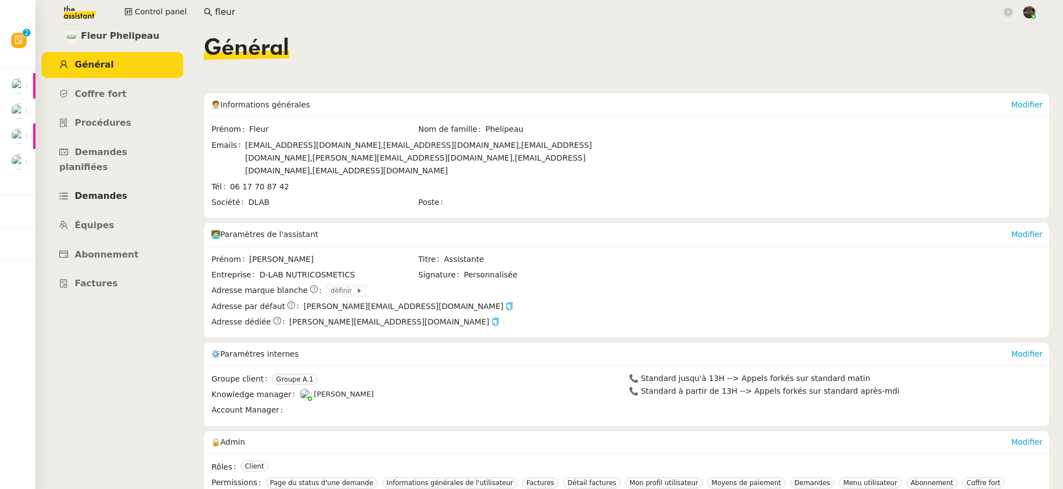
click at [132, 185] on link "Demandes" at bounding box center [113, 196] width 142 height 26
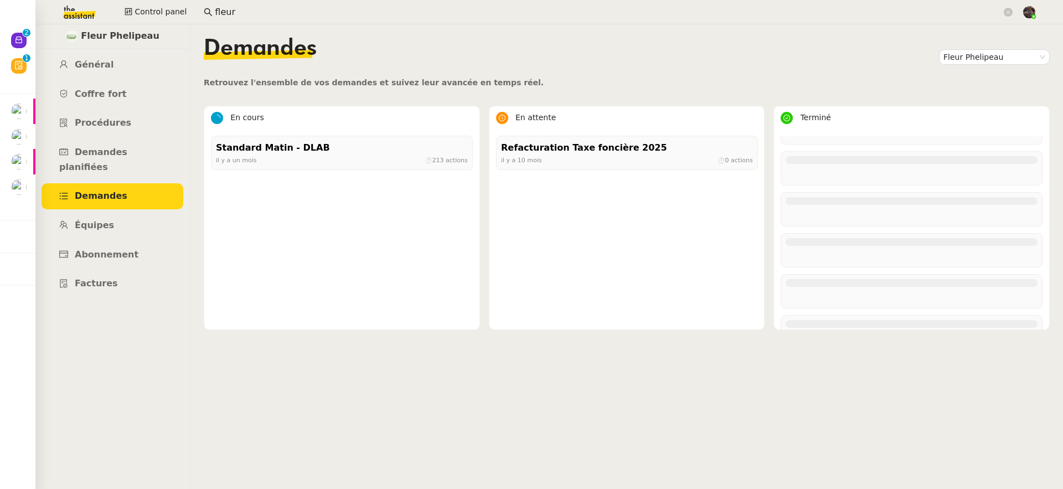
scroll to position [11273, 0]
click at [332, 8] on input "fleur" at bounding box center [608, 12] width 787 height 15
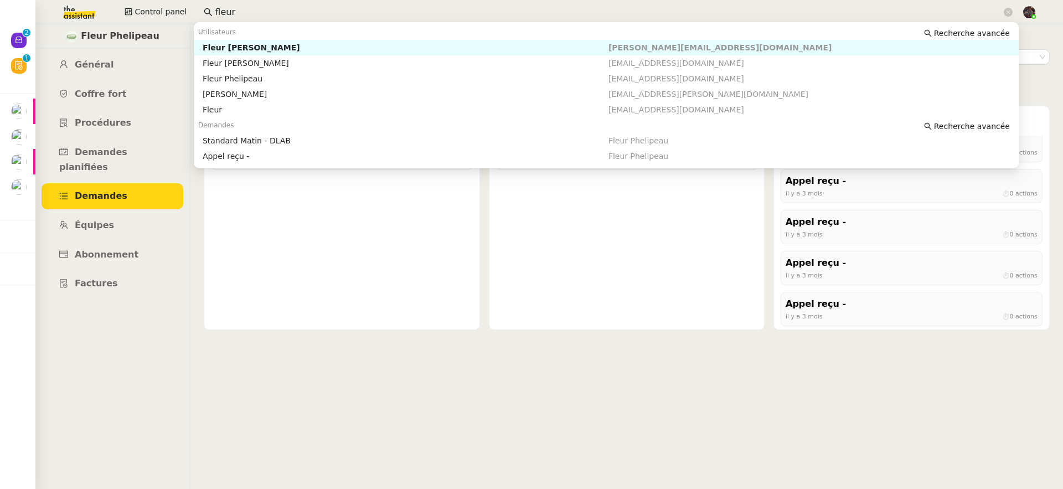
click at [331, 8] on input "fleur" at bounding box center [608, 12] width 787 height 15
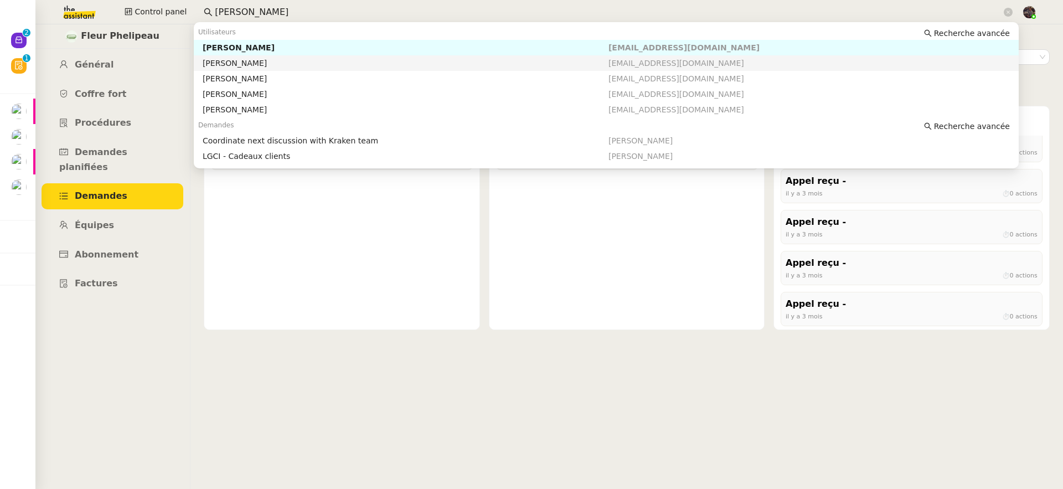
click at [292, 65] on div "Pascal François" at bounding box center [406, 63] width 406 height 10
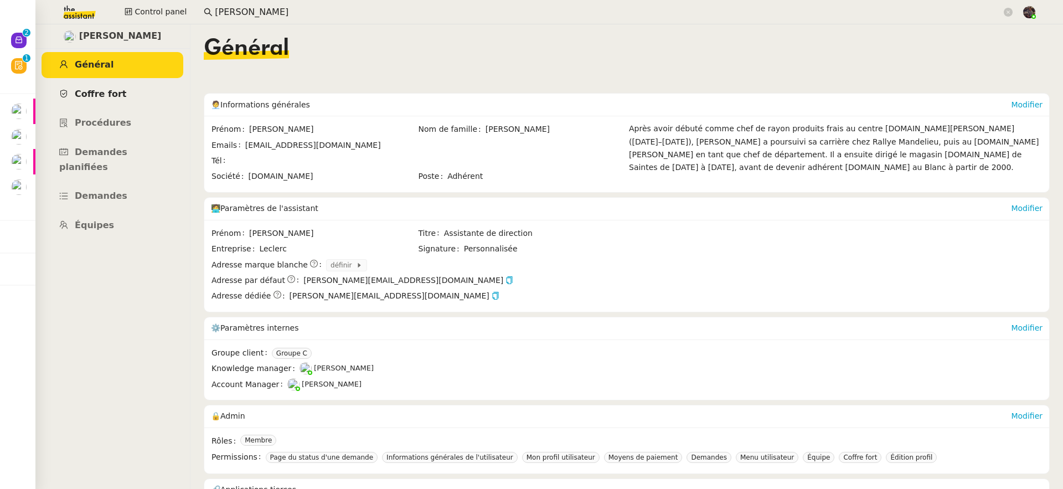
click at [116, 103] on link "Coffre fort" at bounding box center [113, 94] width 142 height 26
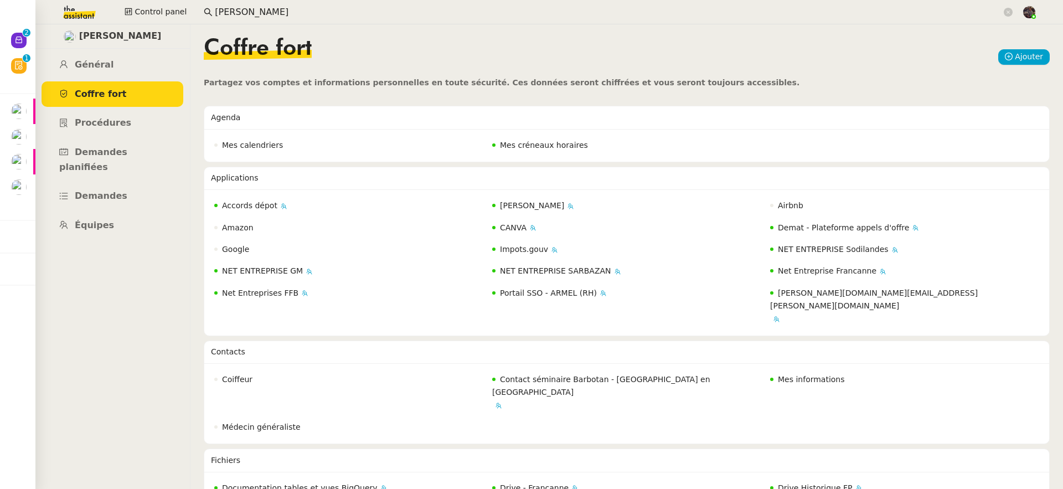
click at [339, 13] on input "pascal fran" at bounding box center [608, 12] width 787 height 15
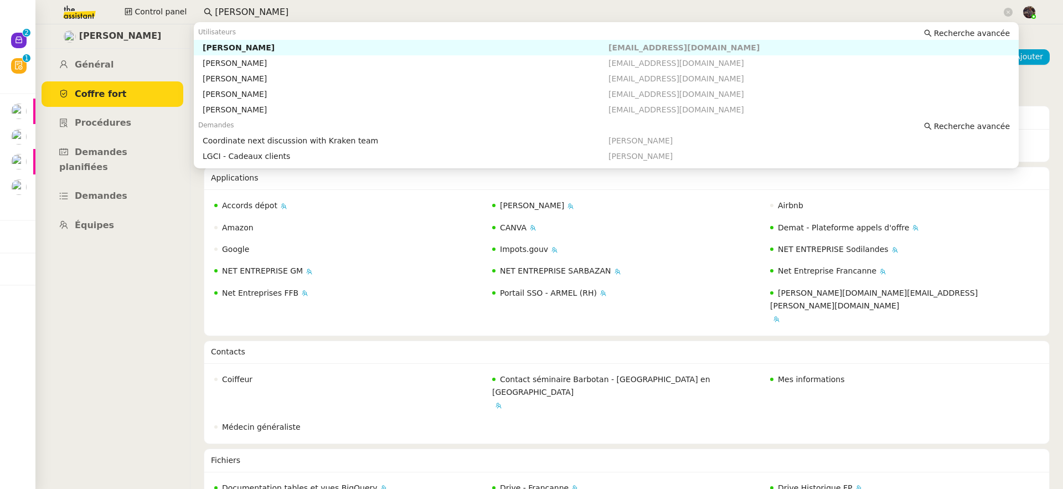
click at [339, 13] on input "pascal fran" at bounding box center [608, 12] width 787 height 15
click at [296, 14] on input "pascal fran" at bounding box center [608, 12] width 787 height 15
click at [287, 12] on input "pascal fran" at bounding box center [608, 12] width 787 height 15
click at [287, 11] on input "pascal fran" at bounding box center [608, 12] width 787 height 15
click at [298, 45] on div "Pascal Gauthier" at bounding box center [406, 48] width 406 height 10
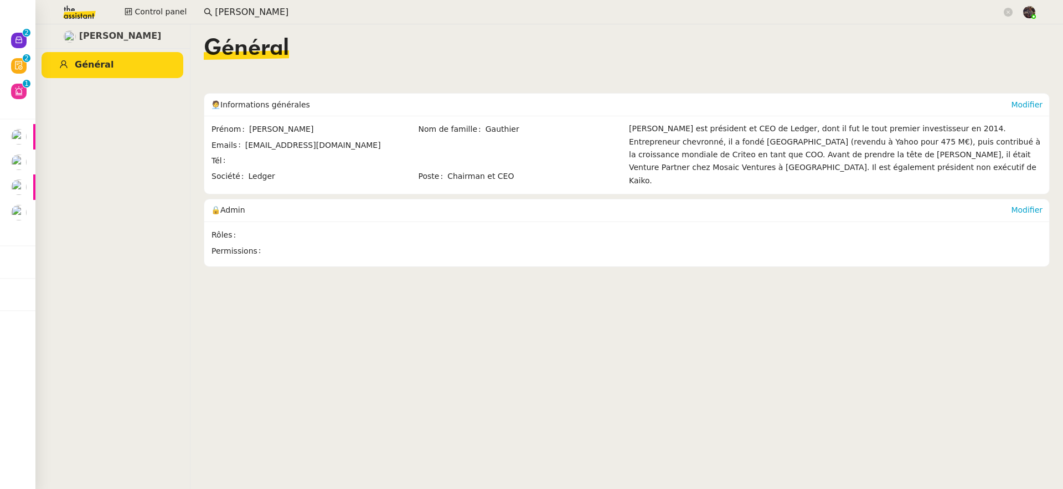
click at [319, 14] on input "pascal gauthue" at bounding box center [608, 12] width 787 height 15
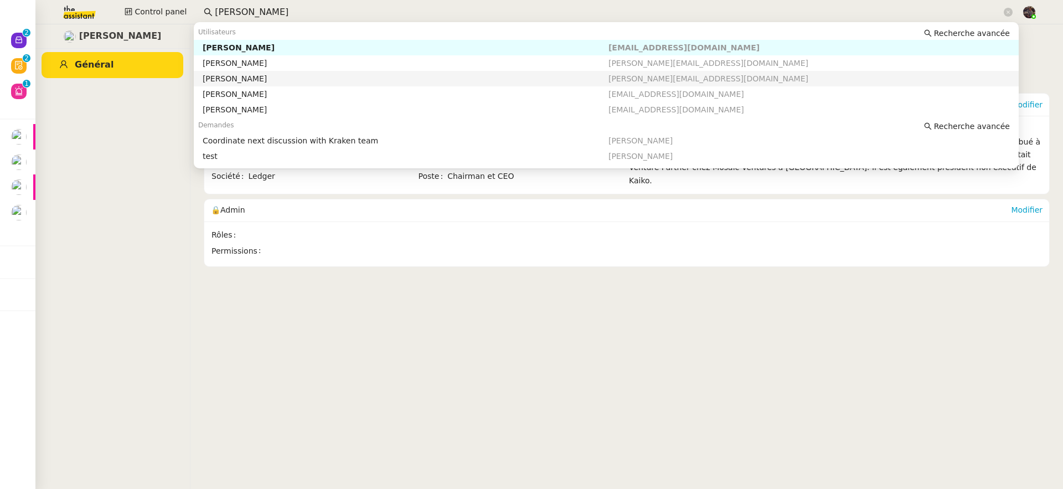
click at [327, 76] on div "Pascal Gauthier" at bounding box center [406, 79] width 406 height 10
type input "pascal gauthier"
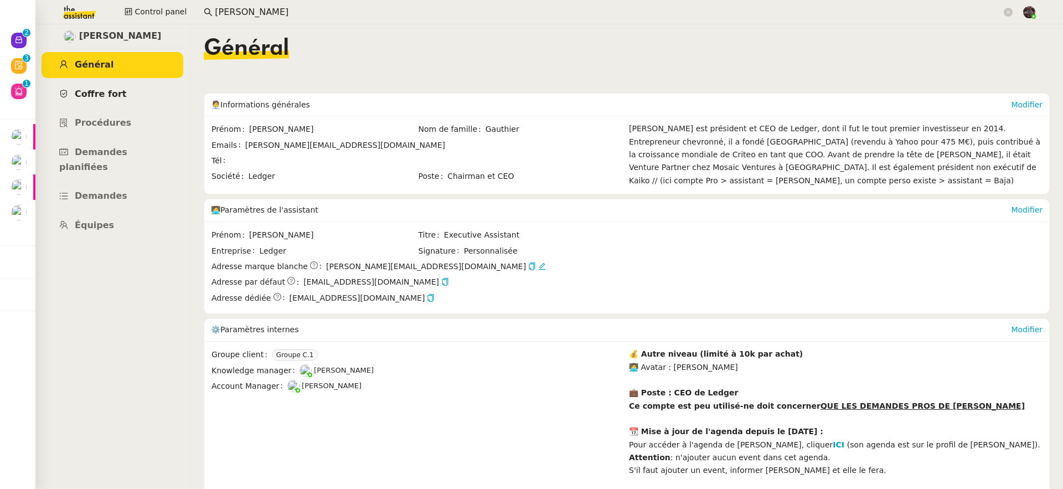
click at [118, 96] on span "Coffre fort" at bounding box center [101, 94] width 52 height 11
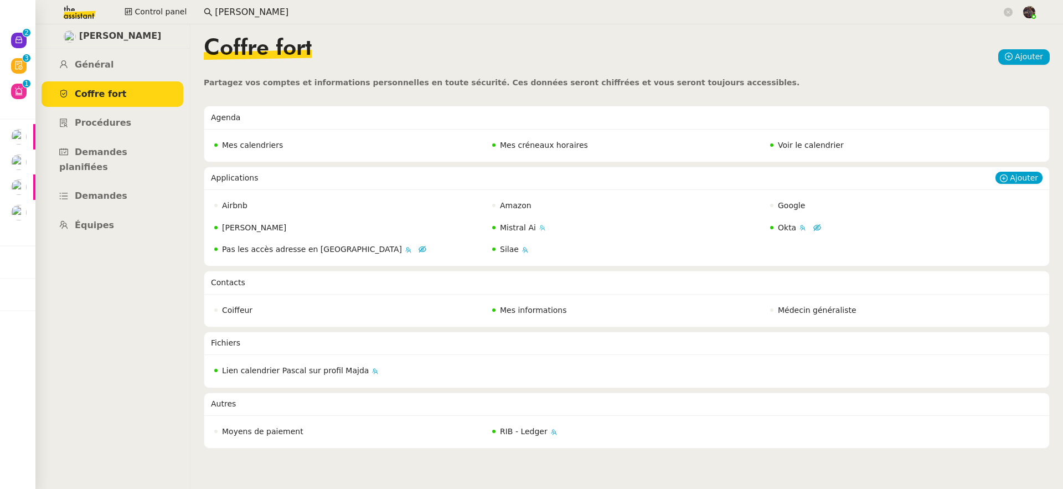
click at [500, 228] on span "Mistral Ai" at bounding box center [518, 227] width 36 height 9
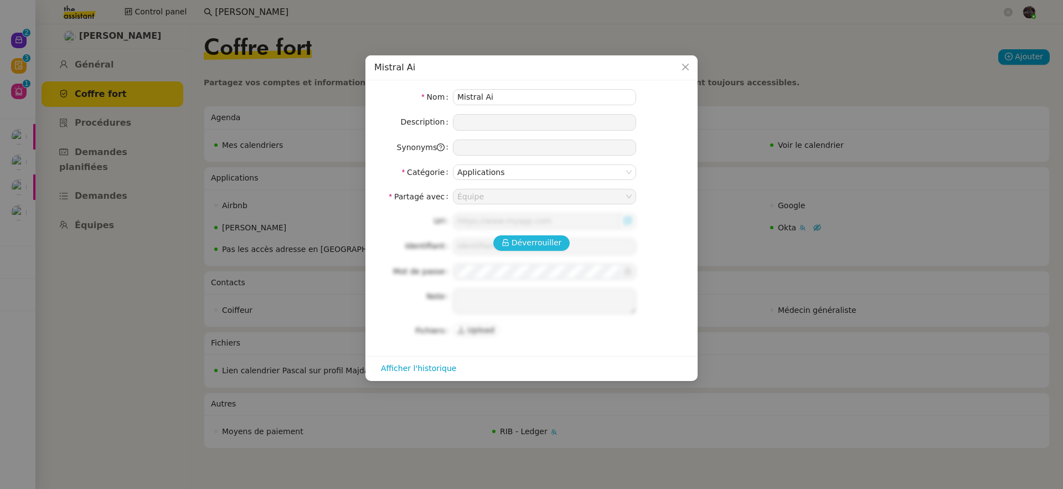
click at [549, 244] on span "Déverrouiller" at bounding box center [537, 242] width 50 height 13
type input "https://console.mistral.ai/home"
type input "contact@sodilandes.com"
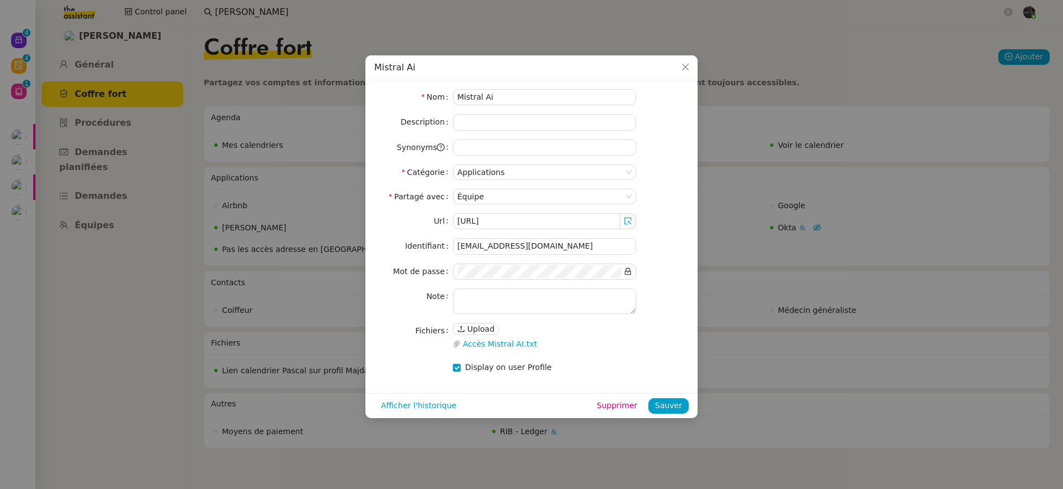
click at [74, 137] on nz-modal-container "Mistral Ai Nom Mistral Ai Description Synonyms Catégorie Applications Partagé a…" at bounding box center [531, 244] width 1063 height 489
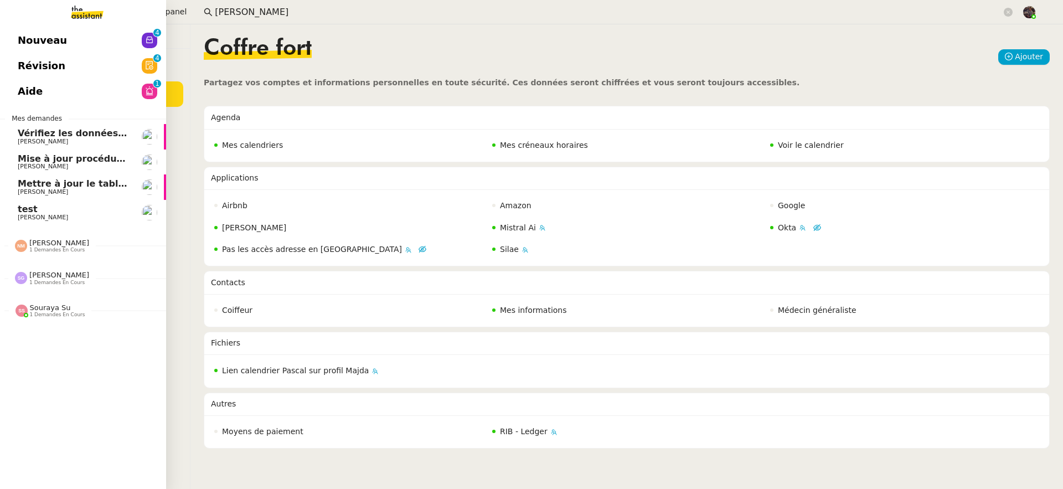
click at [33, 217] on span "Pascal Gauthier" at bounding box center [43, 217] width 50 height 7
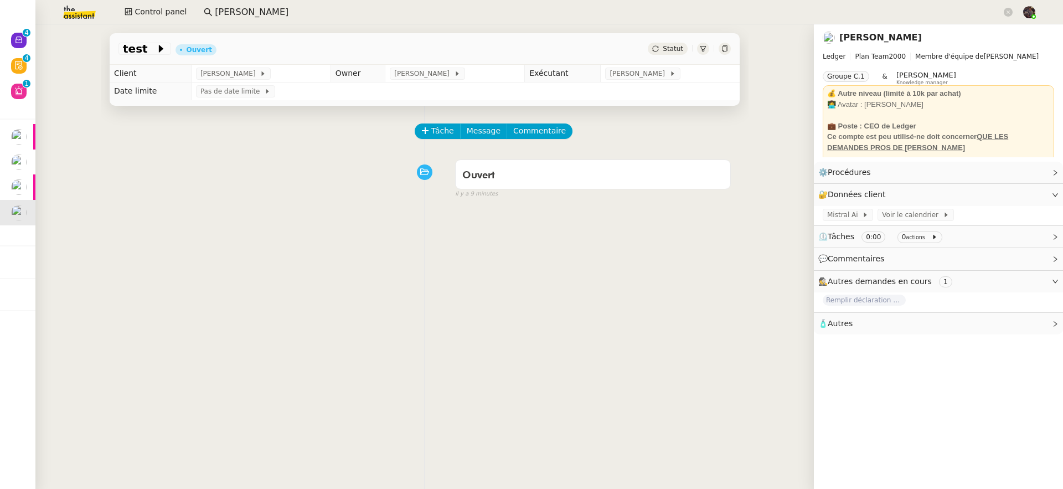
click at [877, 38] on link "Pascal Gauthier" at bounding box center [880, 37] width 82 height 11
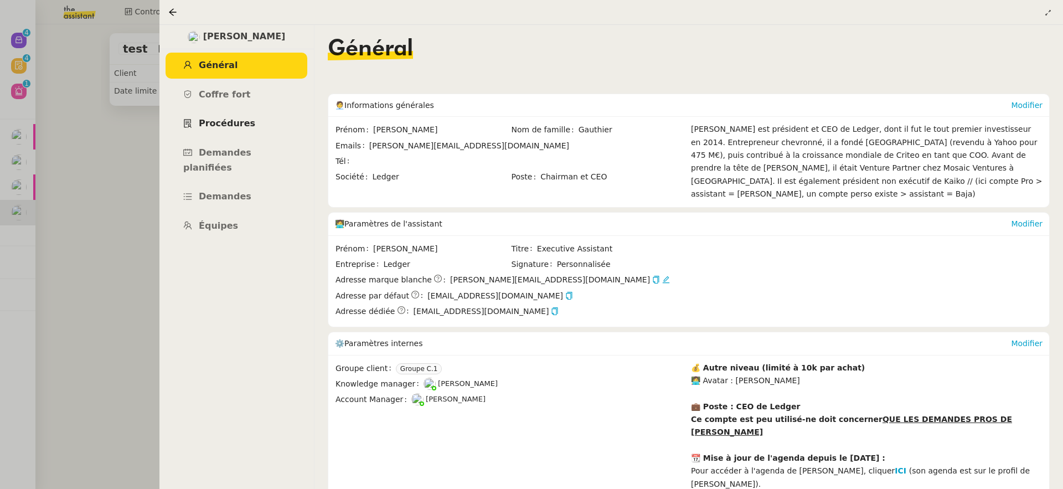
click at [288, 117] on link "Procédures" at bounding box center [237, 124] width 142 height 26
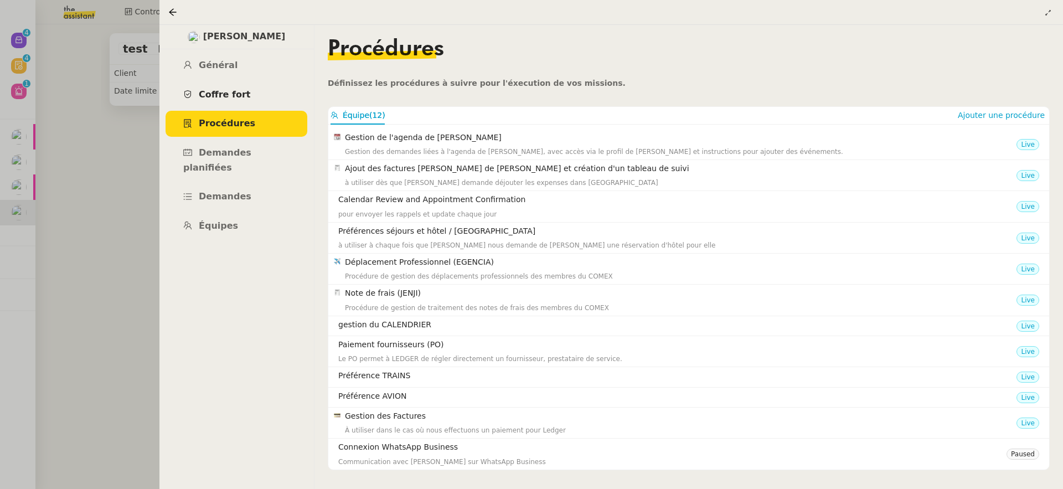
click at [252, 97] on link "Coffre fort" at bounding box center [237, 95] width 142 height 26
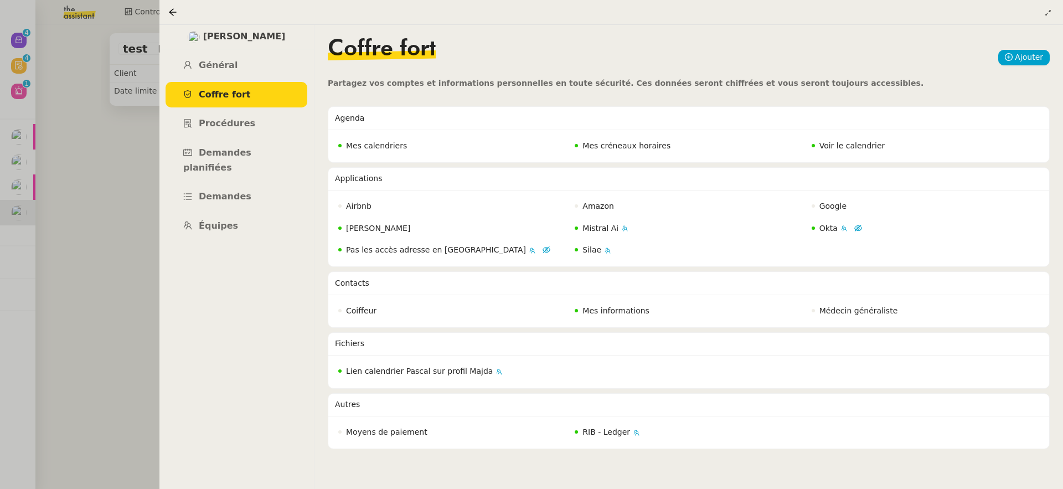
click at [93, 178] on div at bounding box center [531, 244] width 1063 height 489
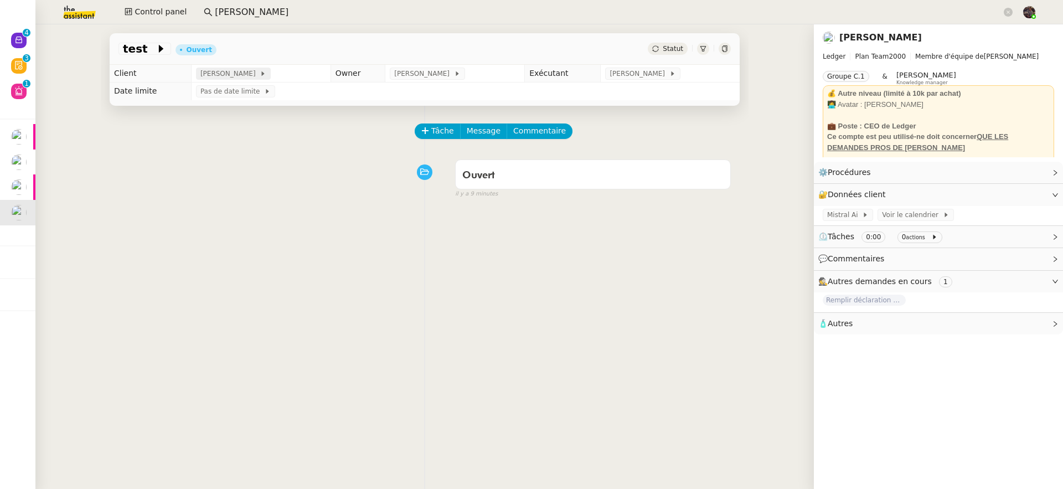
click at [256, 74] on span at bounding box center [258, 74] width 4 height 8
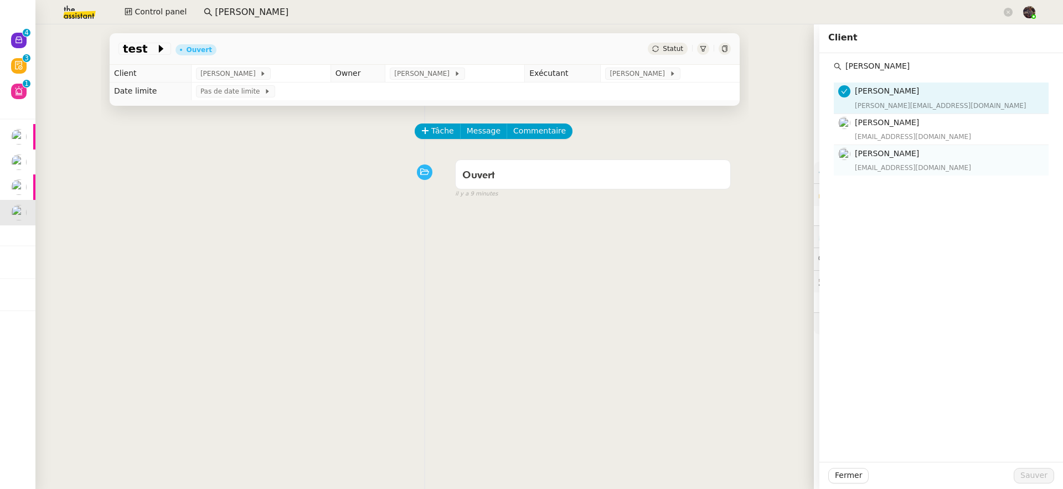
type input "pascal fran"
click at [885, 157] on span "Pascal François" at bounding box center [887, 153] width 64 height 9
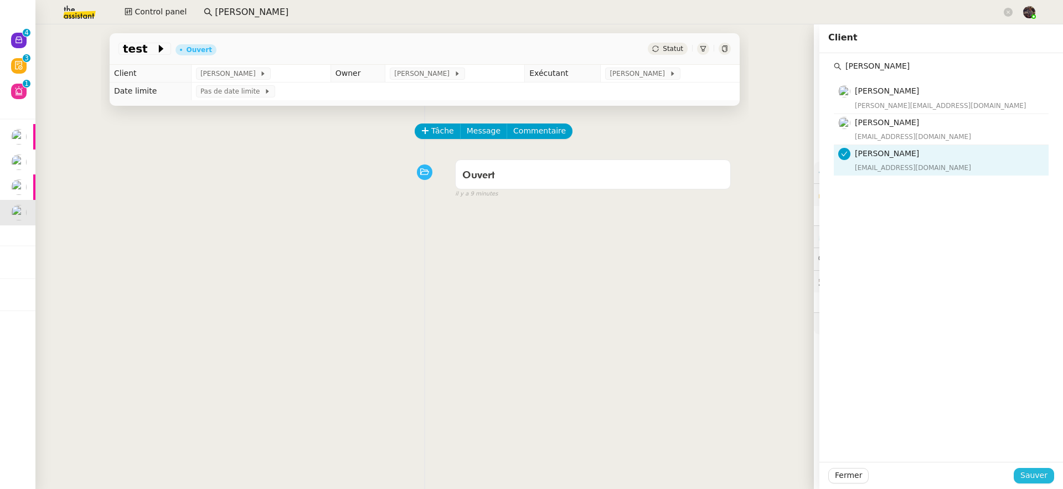
click at [1021, 479] on span "Sauver" at bounding box center [1033, 475] width 27 height 13
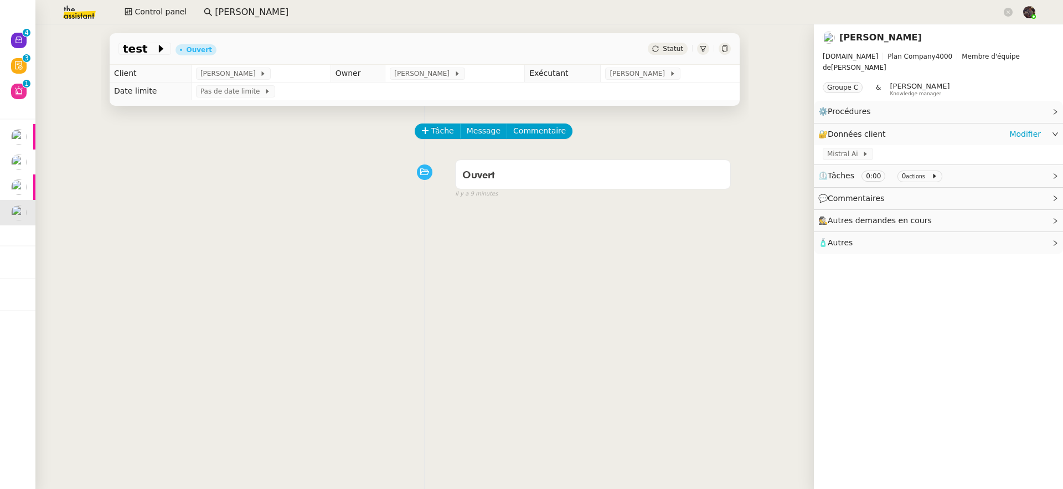
click at [862, 147] on div "Mistral Ai" at bounding box center [938, 154] width 249 height 19
click at [843, 148] on span "Mistral Ai" at bounding box center [844, 153] width 35 height 11
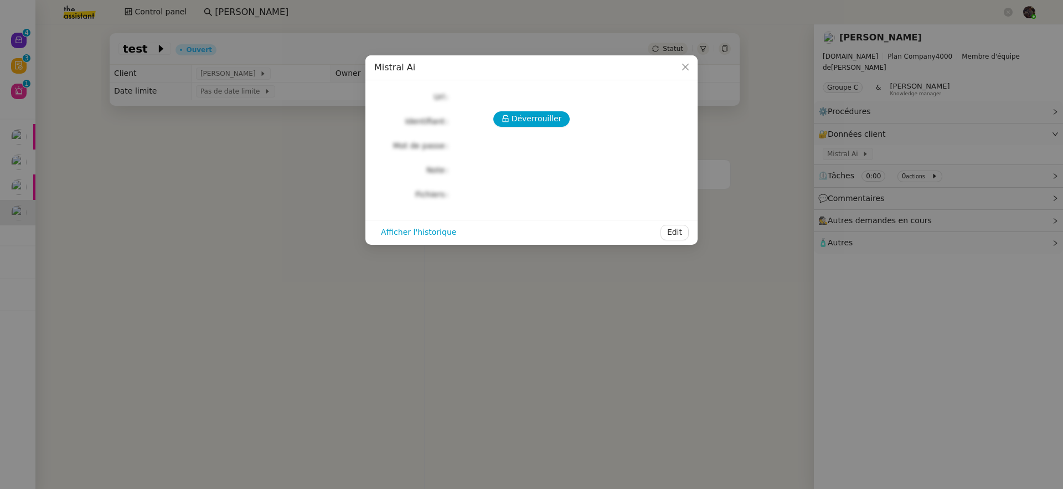
click at [534, 107] on div "Déverrouiller Url Identifiant Mot de passe Note Fichiers Upload" at bounding box center [531, 145] width 314 height 113
click at [530, 121] on span "Déverrouiller" at bounding box center [537, 118] width 50 height 13
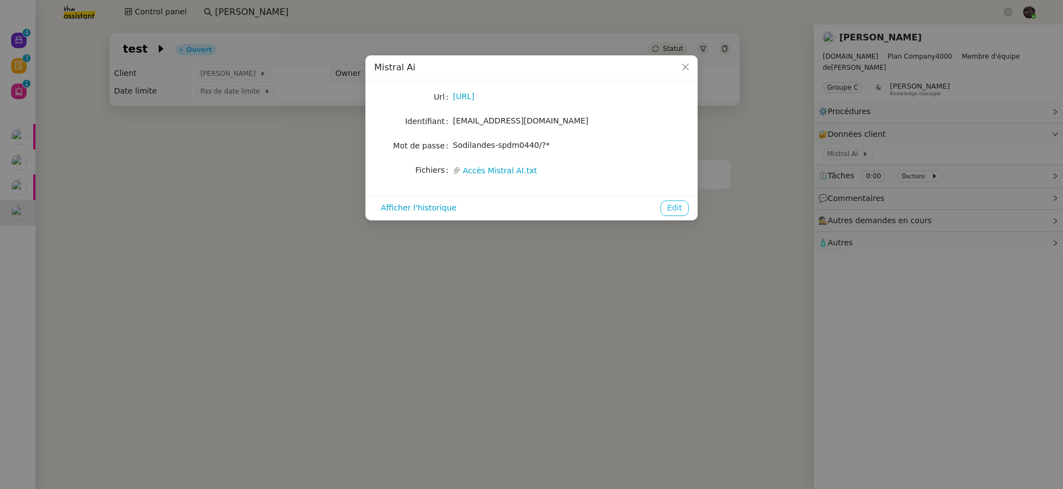
click at [684, 204] on button "Edit" at bounding box center [674, 208] width 28 height 16
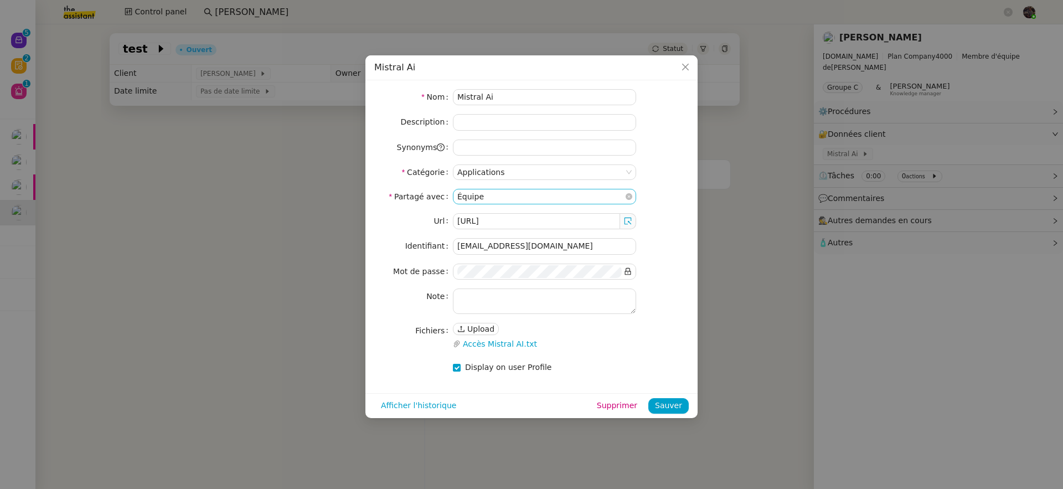
click at [606, 198] on nz-select-item "Équipe" at bounding box center [544, 196] width 174 height 14
click at [572, 215] on div "Moi uniquement (privé)" at bounding box center [544, 216] width 174 height 10
click at [591, 199] on nz-select-item "Moi uniquement (privé)" at bounding box center [544, 196] width 174 height 14
click at [581, 219] on div "Moi uniquement (privé)" at bounding box center [544, 216] width 174 height 10
click at [673, 403] on span "Sauver" at bounding box center [668, 405] width 27 height 13
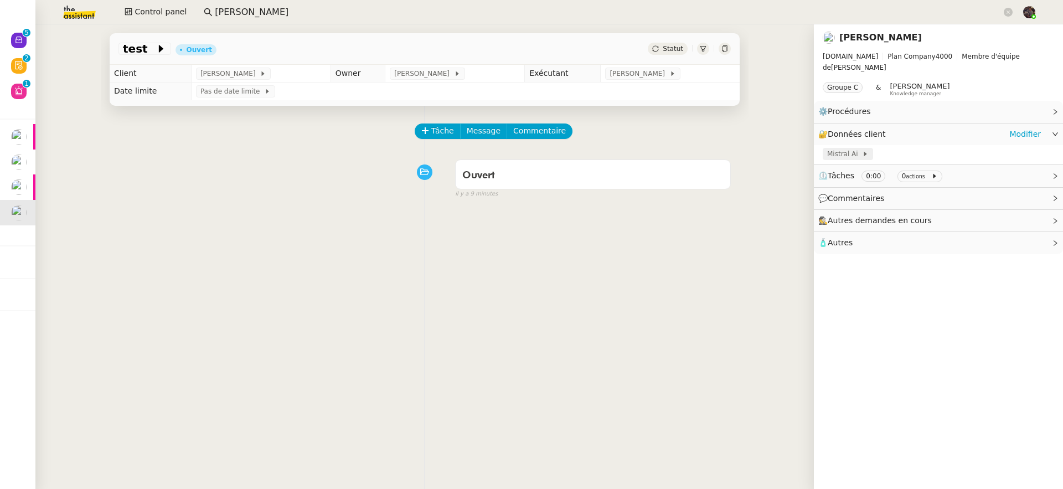
click at [837, 148] on span "Mistral Ai" at bounding box center [844, 153] width 35 height 11
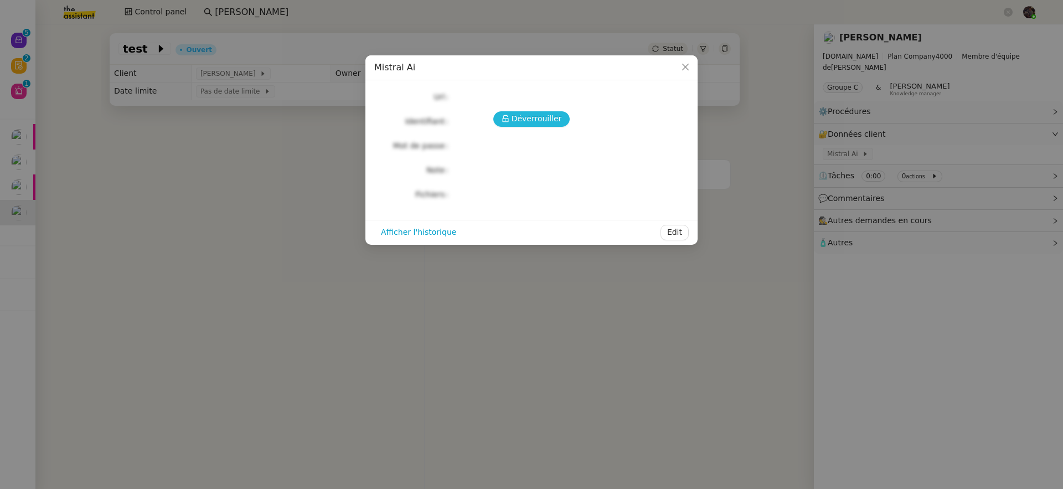
click at [539, 115] on span "Déverrouiller" at bounding box center [537, 118] width 50 height 13
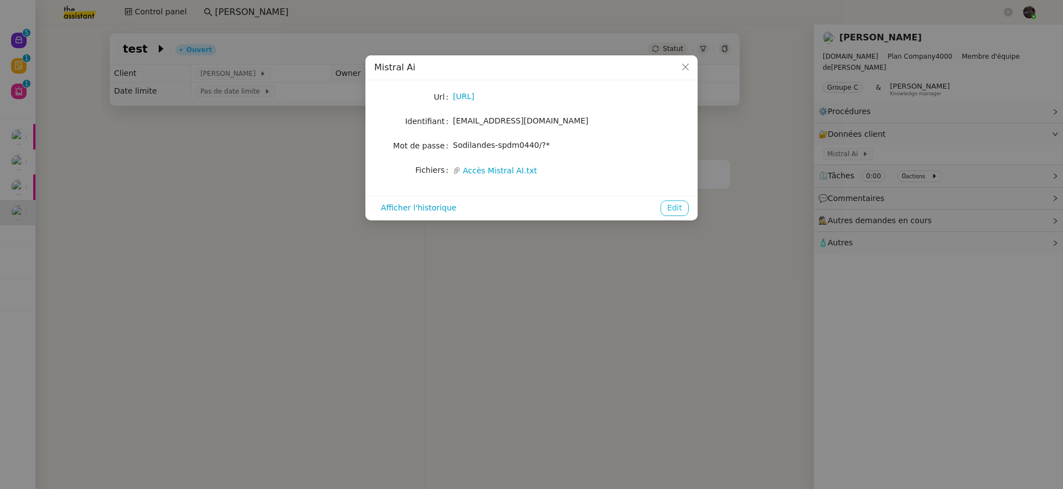
click at [679, 205] on span "Edit" at bounding box center [674, 208] width 15 height 13
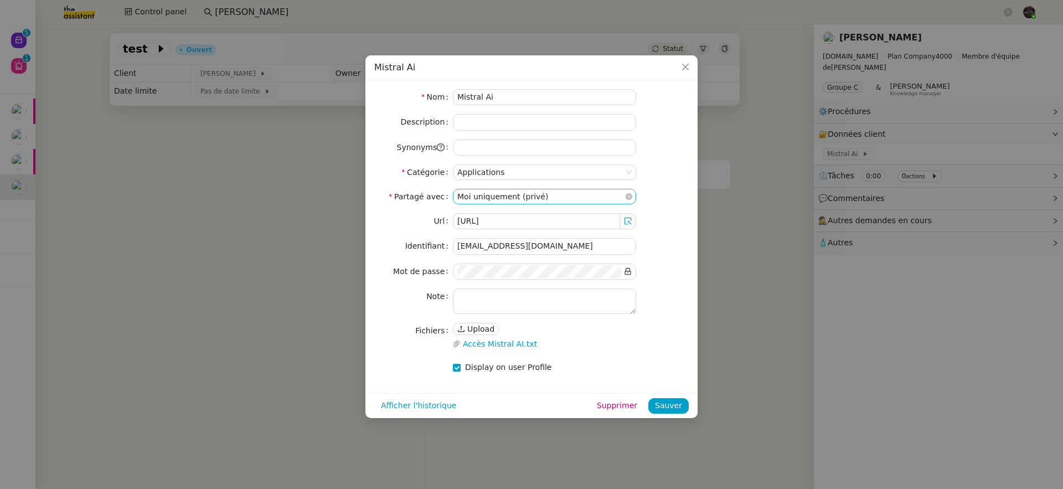
click at [498, 193] on nz-select-item "Moi uniquement (privé)" at bounding box center [544, 196] width 174 height 14
click at [499, 236] on div "Équipe" at bounding box center [544, 232] width 174 height 10
click at [659, 403] on span "Sauver" at bounding box center [668, 405] width 27 height 13
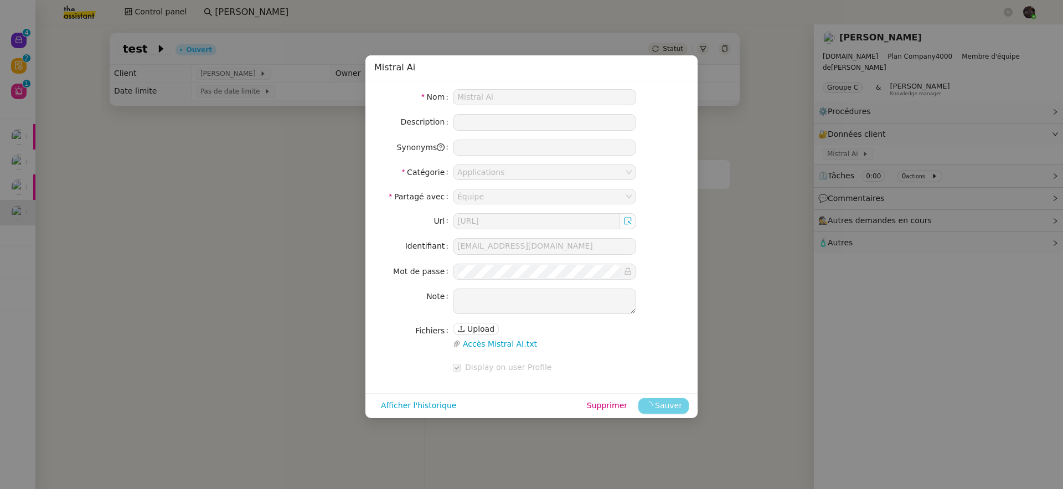
click at [659, 403] on span "Sauver" at bounding box center [668, 405] width 27 height 13
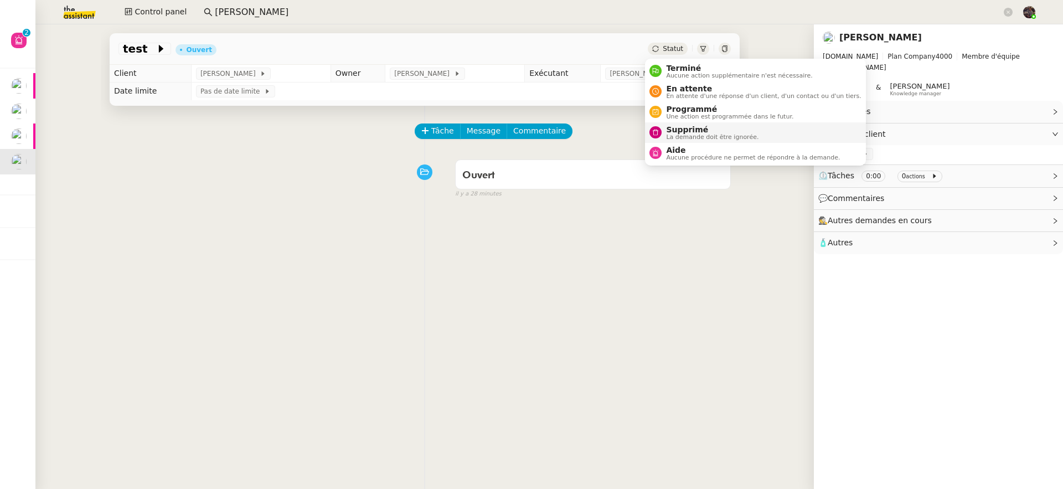
click at [681, 127] on span "Supprimé" at bounding box center [712, 129] width 92 height 9
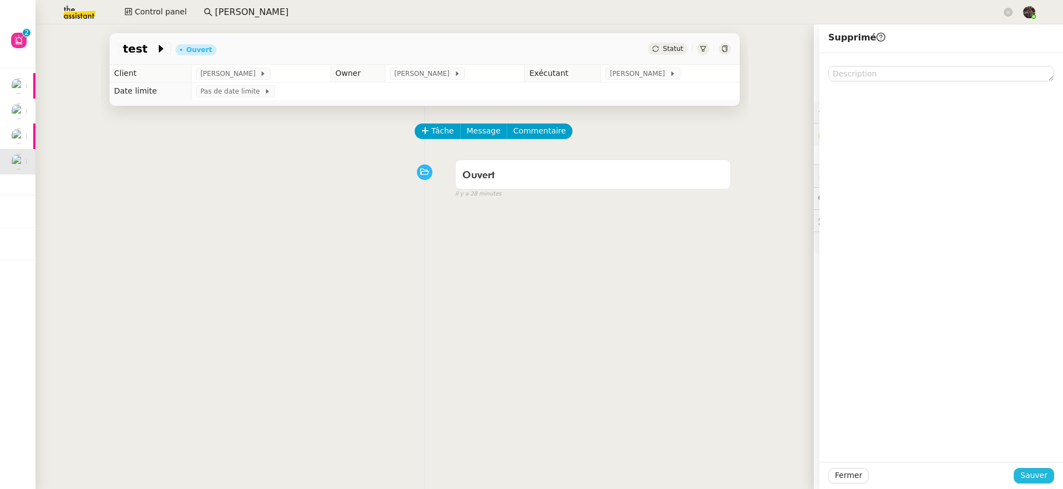
click at [1022, 472] on span "Sauver" at bounding box center [1033, 475] width 27 height 13
